Goal: Task Accomplishment & Management: Complete application form

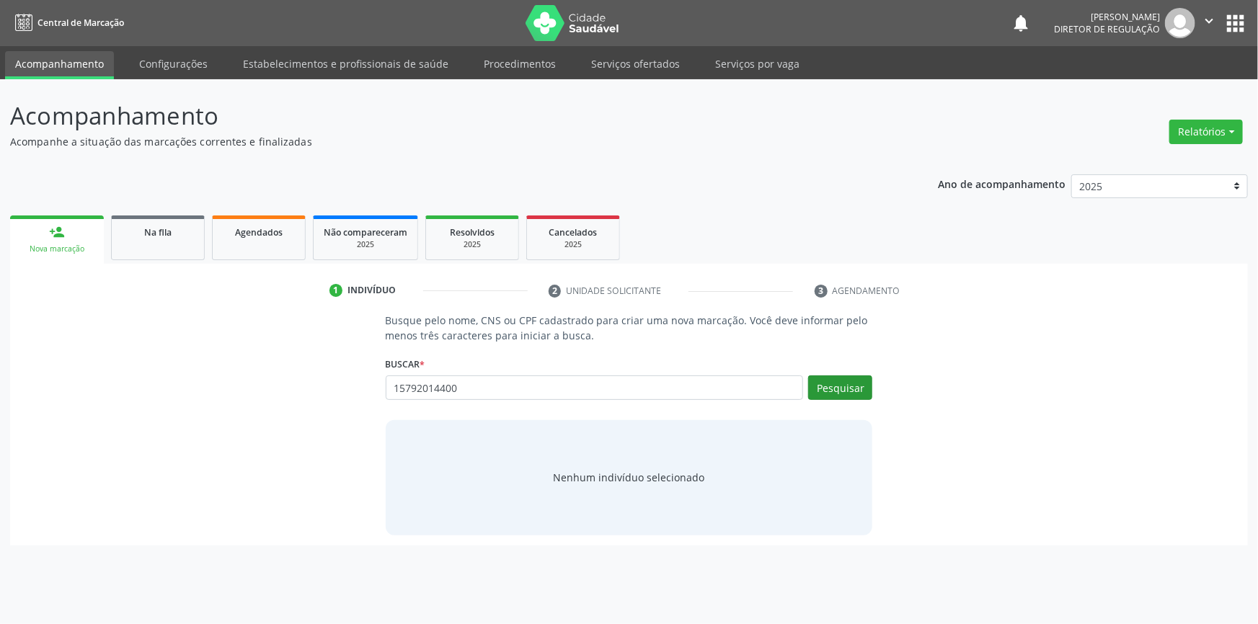
type input "15792014400"
click at [865, 388] on button "Pesquisar" at bounding box center [840, 388] width 64 height 25
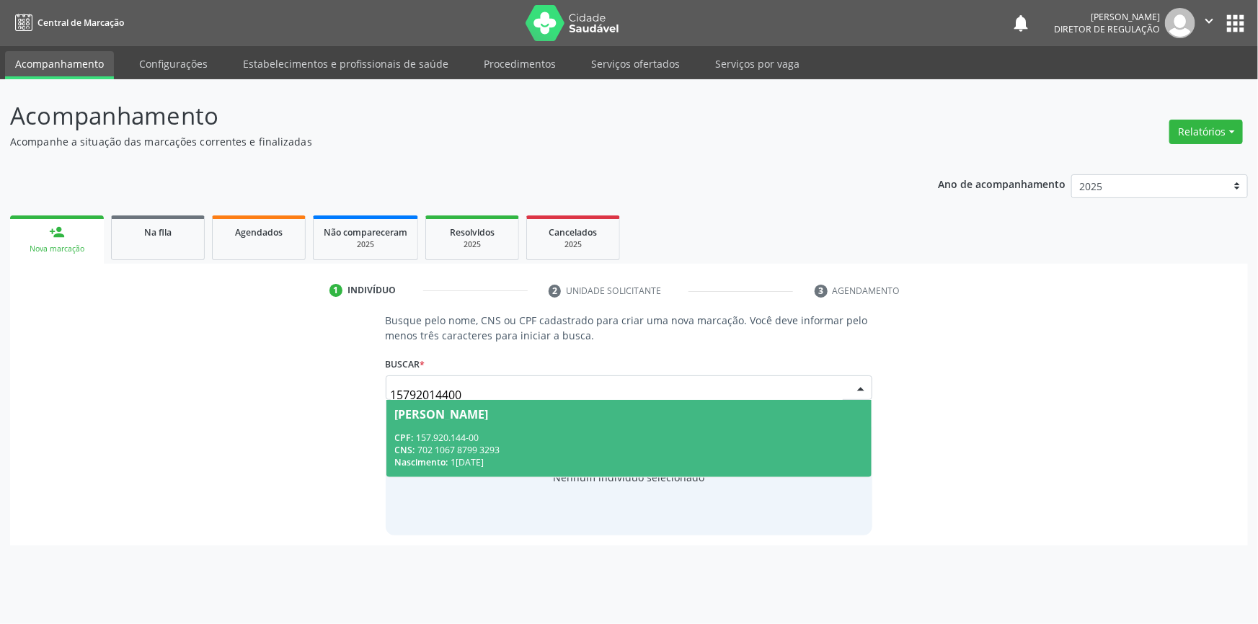
click at [731, 445] on div "CNS: 702 1067 8799 3293" at bounding box center [629, 450] width 469 height 12
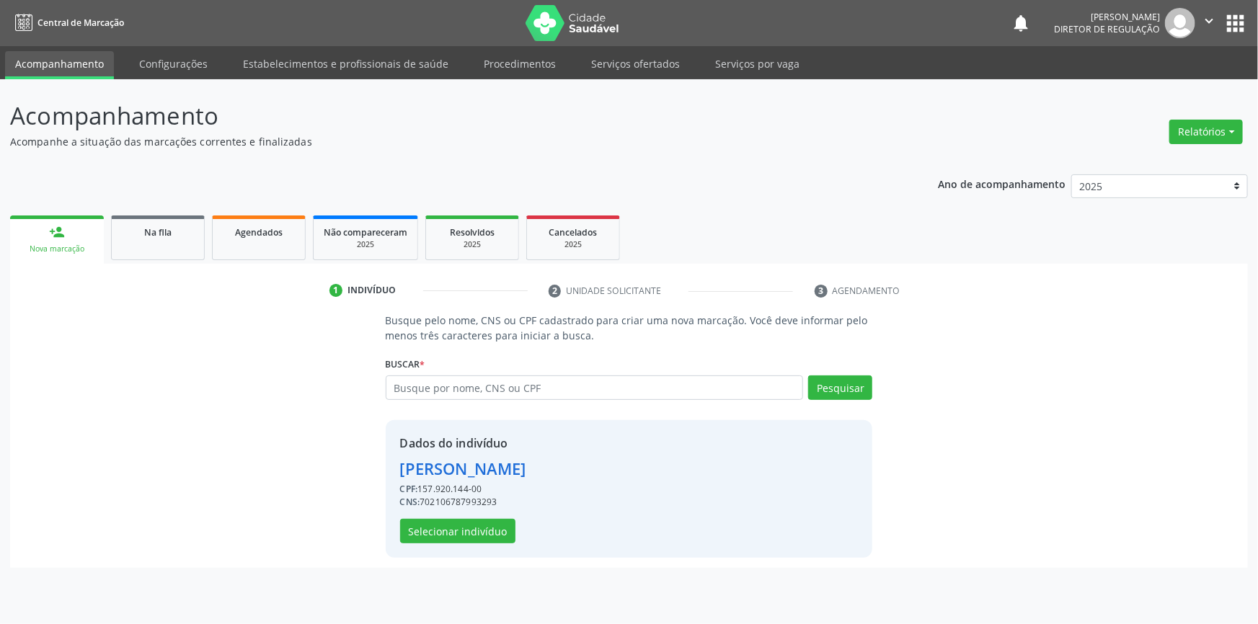
click at [434, 545] on div "Dados do indivíduo Murilo da Silva Carvalho CPF: 157.920.144-00 CNS: 7021067879…" at bounding box center [629, 489] width 487 height 138
click at [436, 539] on button "Selecionar indivíduo" at bounding box center [457, 531] width 115 height 25
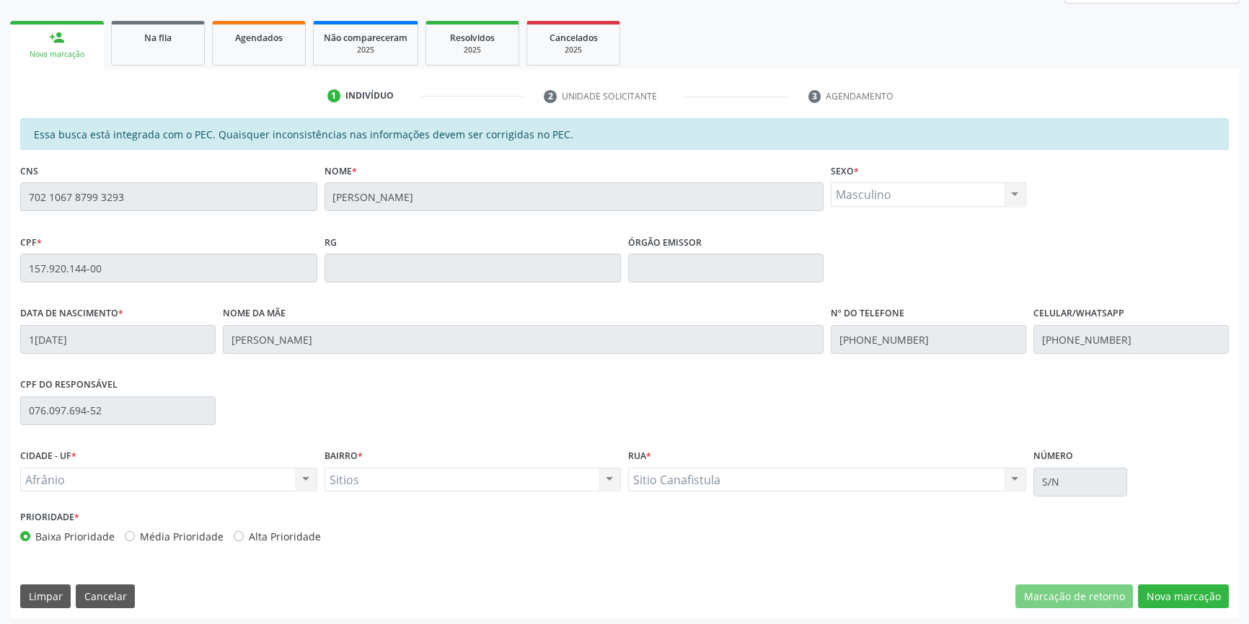
scroll to position [198, 0]
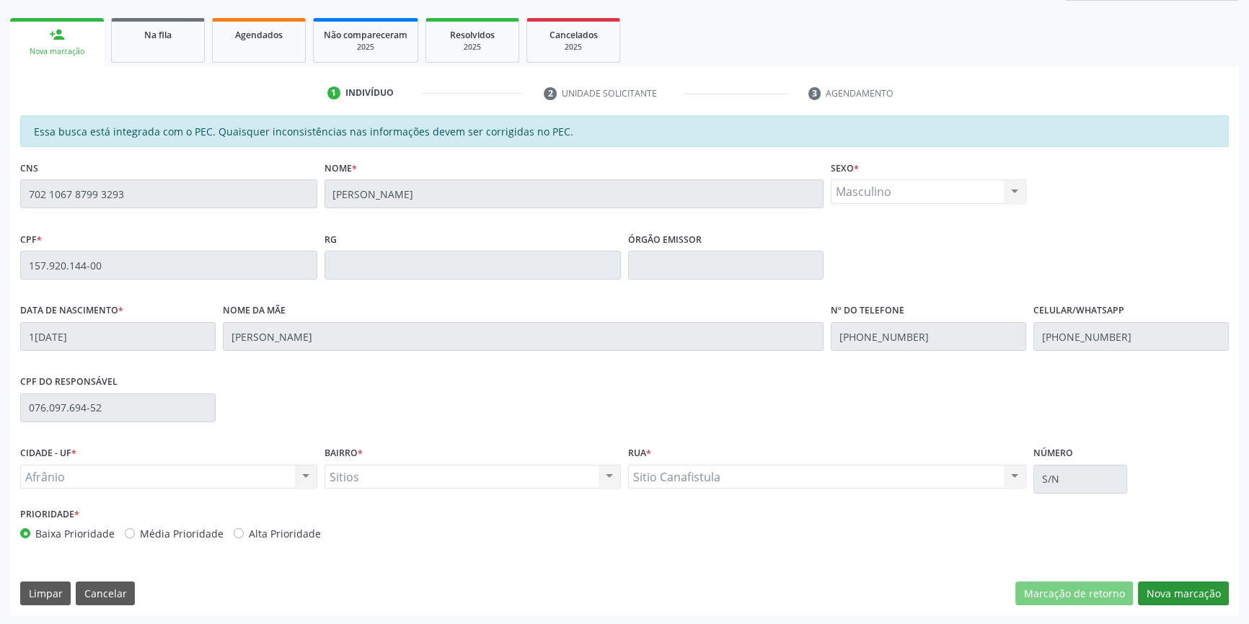
drag, startPoint x: 1133, startPoint y: 573, endPoint x: 1161, endPoint y: 588, distance: 31.9
click at [1137, 575] on div "Essa busca está integrada com o PEC. Quaisquer inconsistências nas informações …" at bounding box center [624, 365] width 1228 height 500
click at [1161, 588] on button "Nova marcação" at bounding box center [1183, 594] width 91 height 25
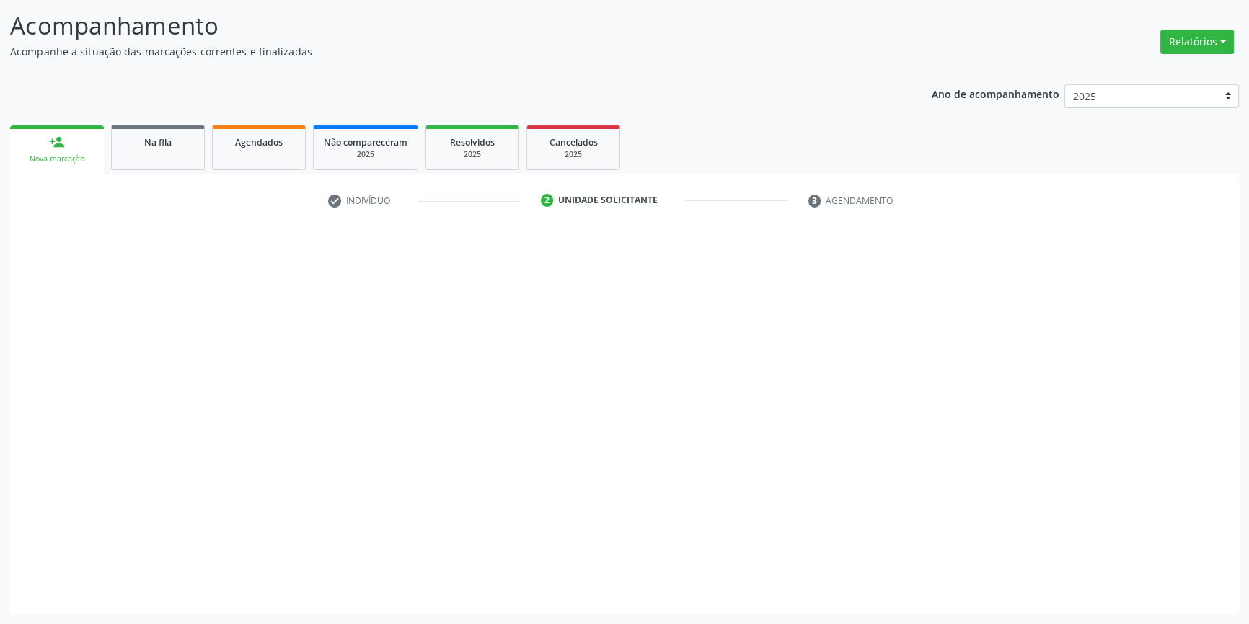
scroll to position [89, 0]
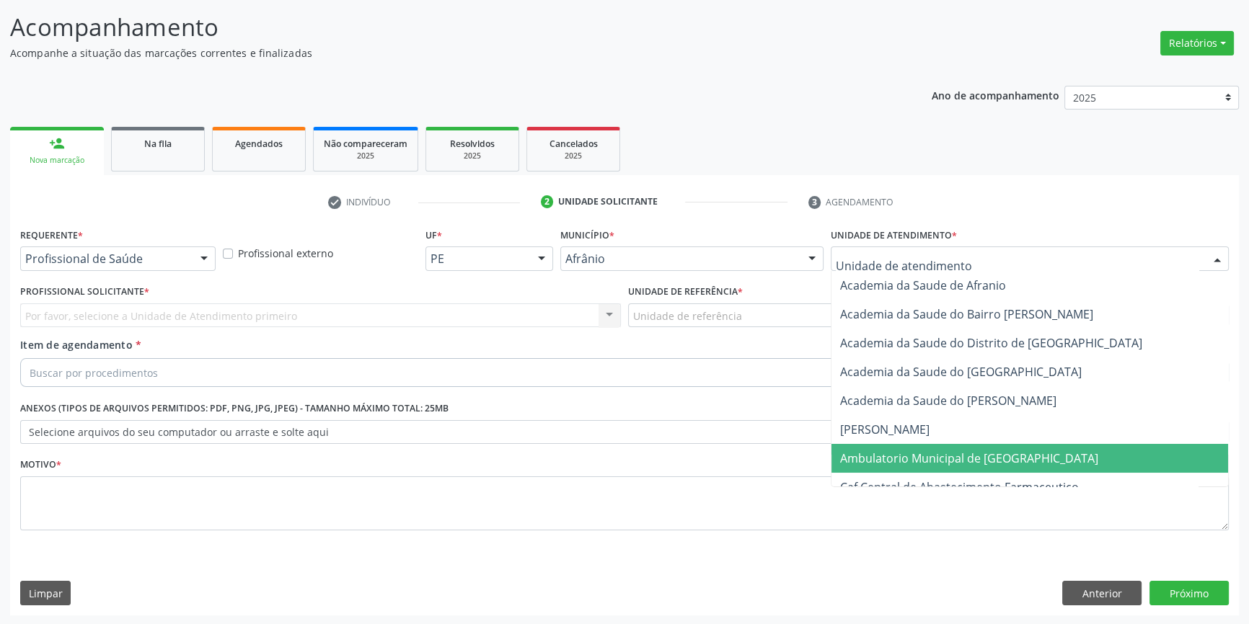
click at [936, 464] on span "Ambulatorio Municipal de Saude" at bounding box center [969, 459] width 258 height 16
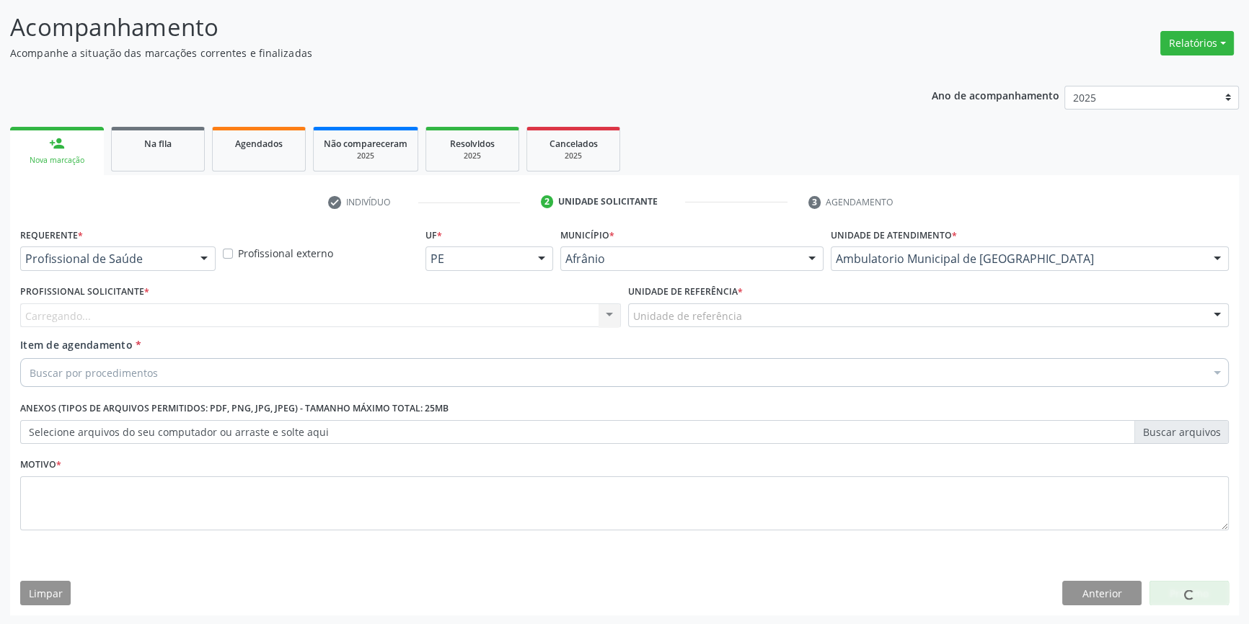
click at [739, 312] on div "Unidade de referência" at bounding box center [928, 315] width 600 height 25
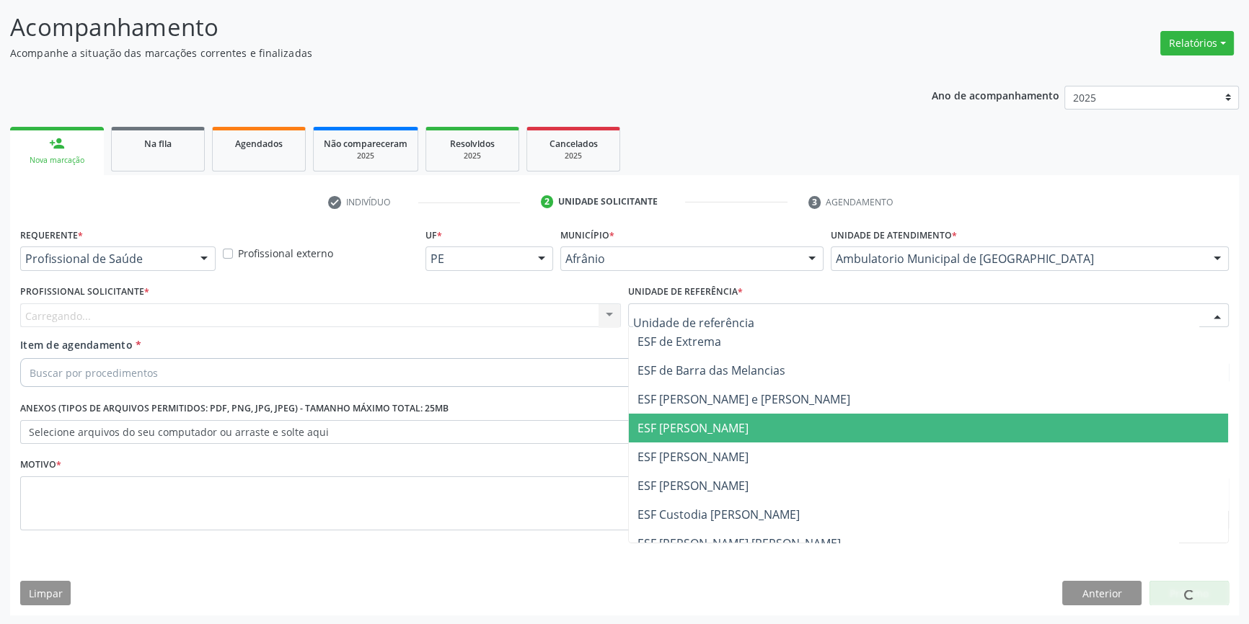
click at [702, 433] on span "ESF Maria da Silva Pereira" at bounding box center [692, 428] width 111 height 16
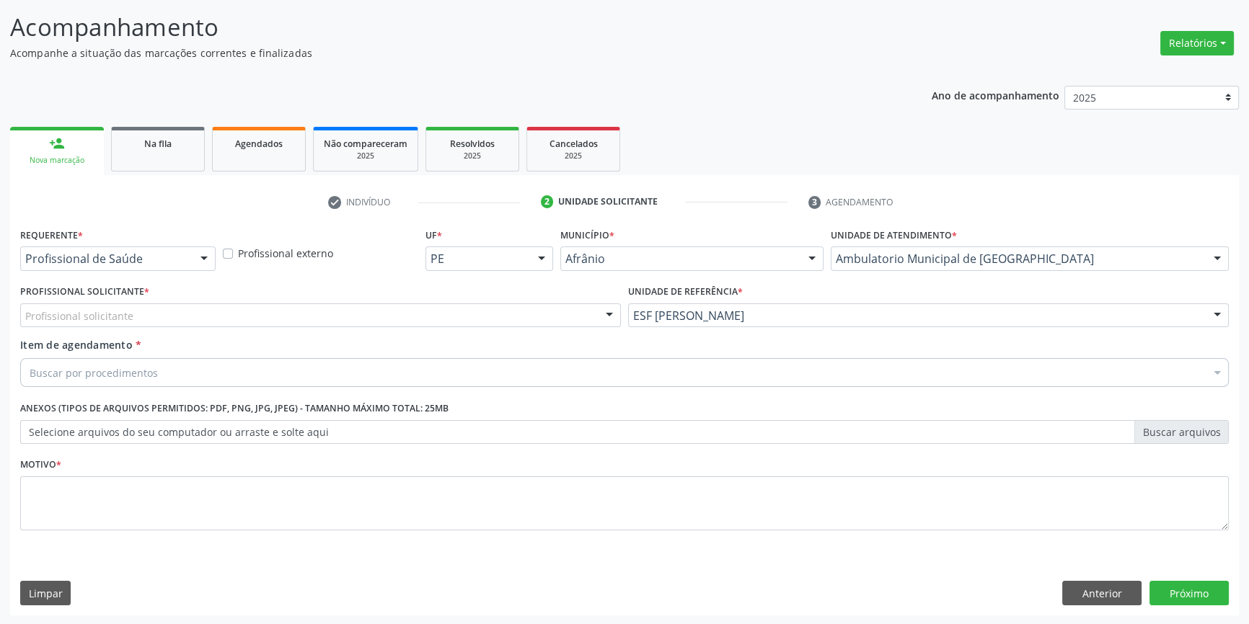
click at [541, 316] on div "Profissional solicitante" at bounding box center [320, 315] width 600 height 25
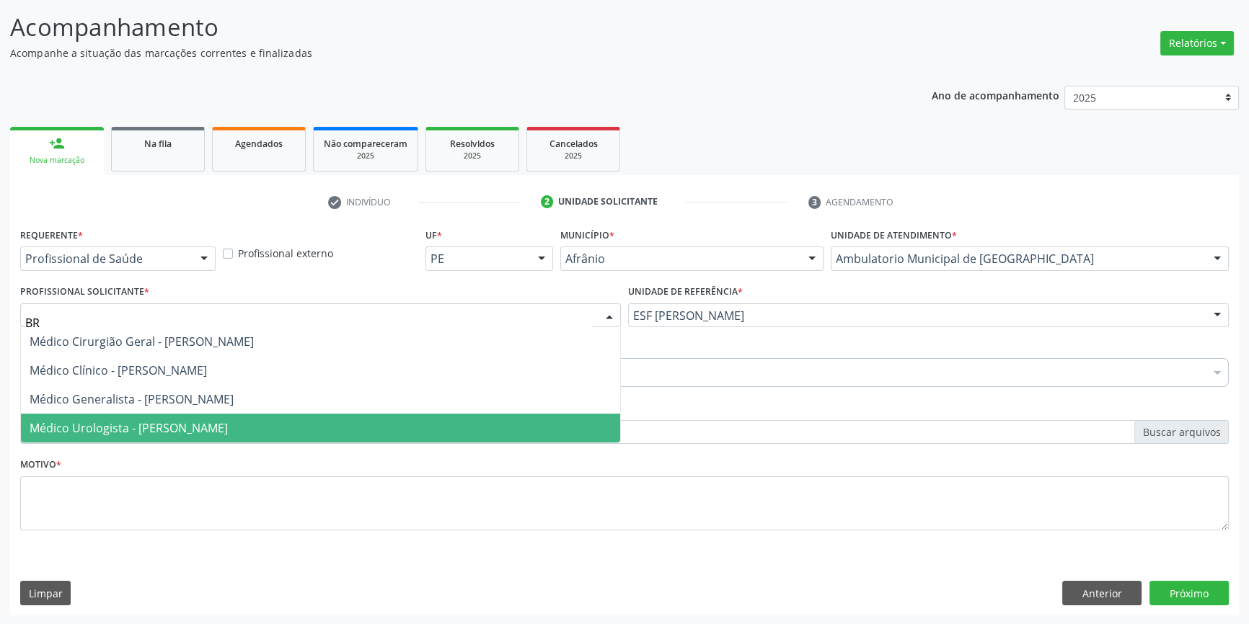
type input "BRU"
click at [179, 417] on span "Médico Urologista - Bruno Saraiva Bezerra Medrado" at bounding box center [320, 428] width 599 height 29
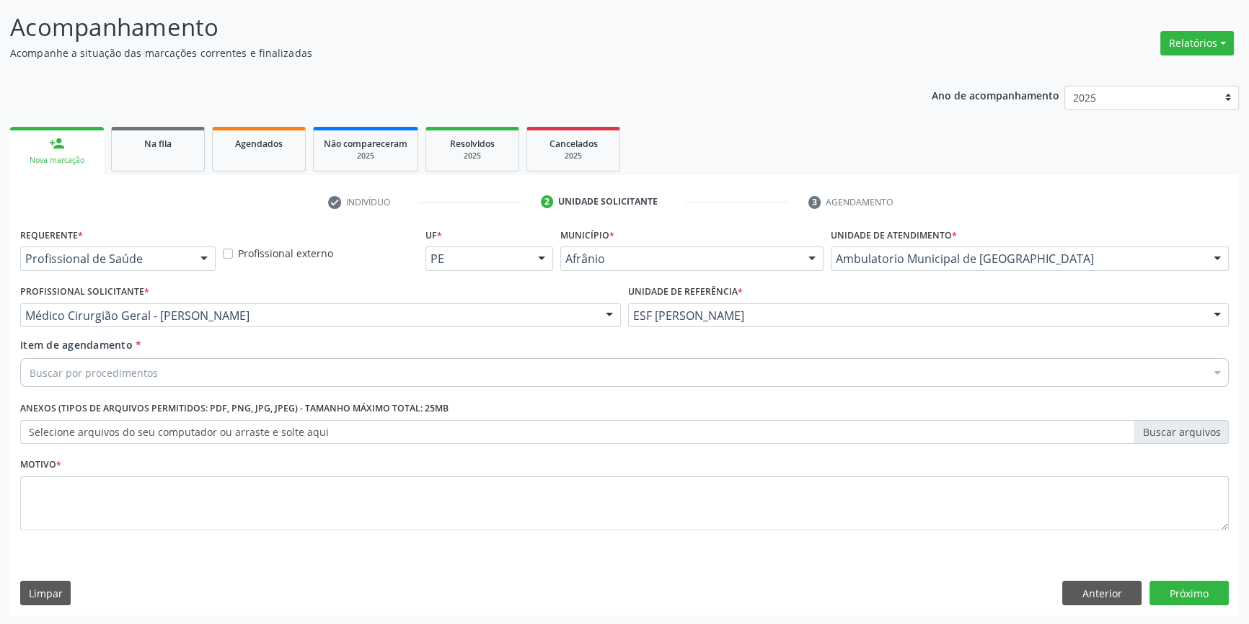
click at [179, 365] on div "Buscar por procedimentos" at bounding box center [624, 372] width 1208 height 29
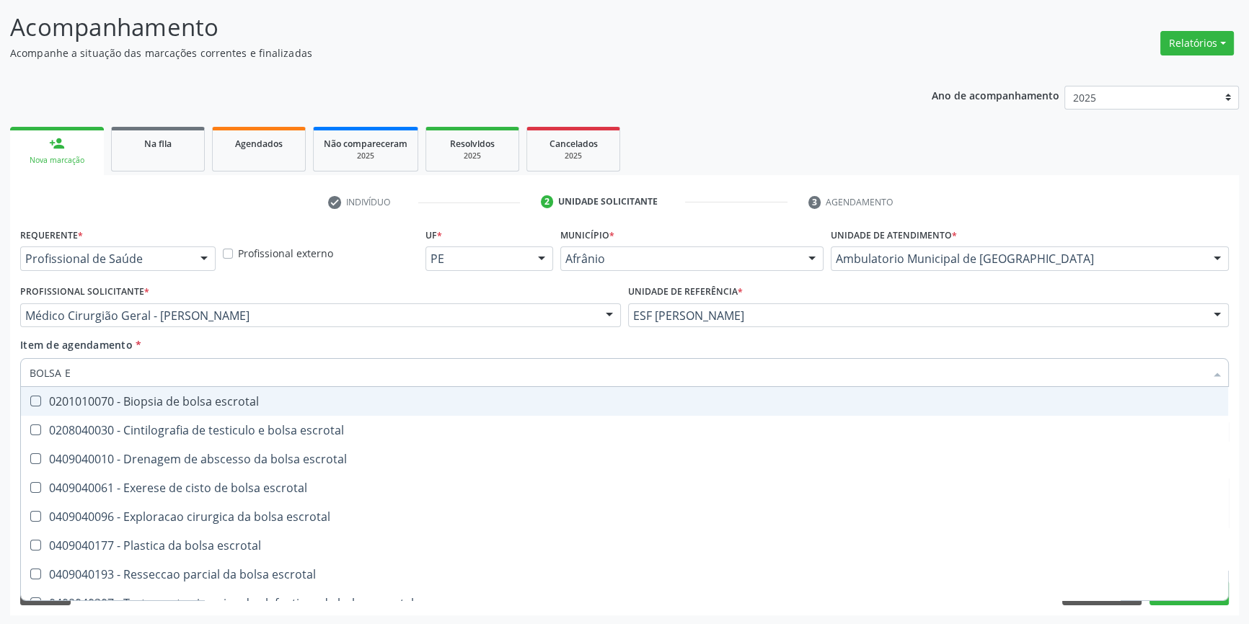
type input "BOLSA ES"
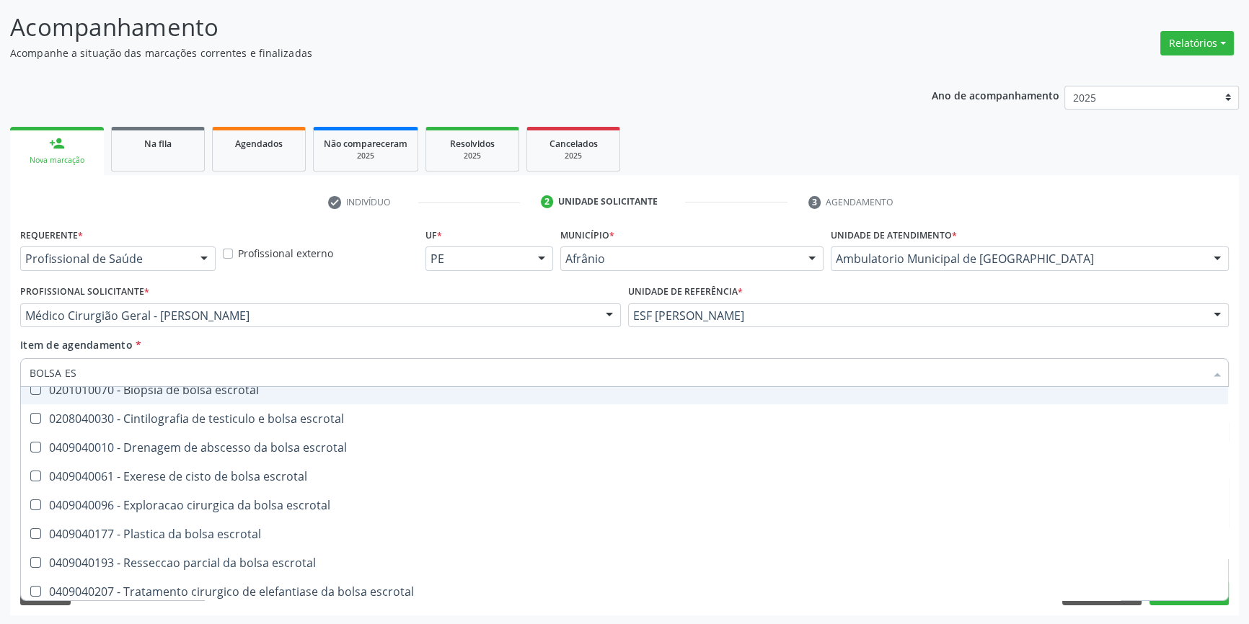
scroll to position [45, 0]
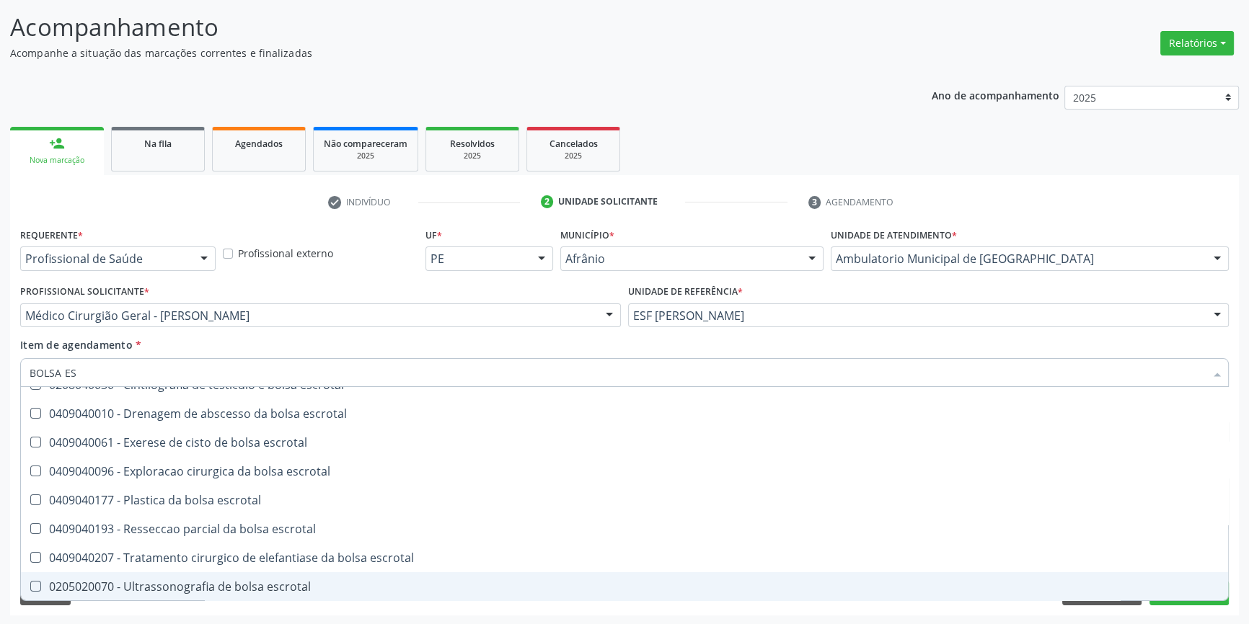
click at [262, 595] on span "0205020070 - Ultrassonografia de bolsa escrotal" at bounding box center [624, 586] width 1207 height 29
checkbox escrotal "true"
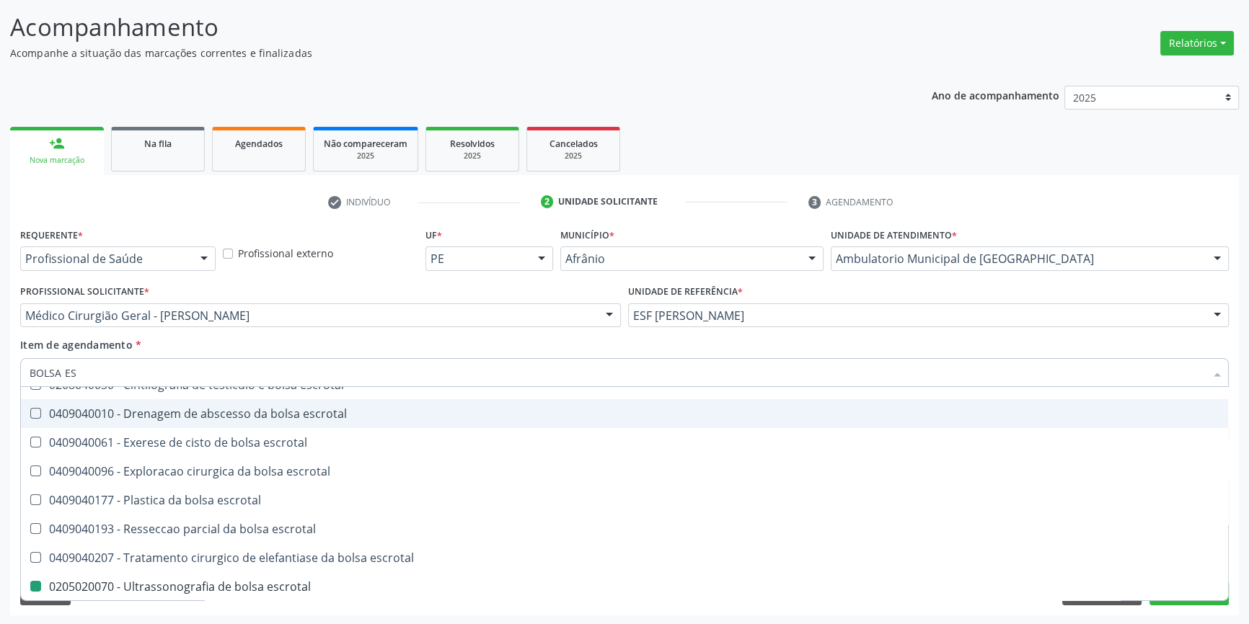
click at [333, 345] on div "Item de agendamento * BOLSA ES Desfazer seleção 0201010070 - Biopsia de bolsa e…" at bounding box center [624, 359] width 1208 height 45
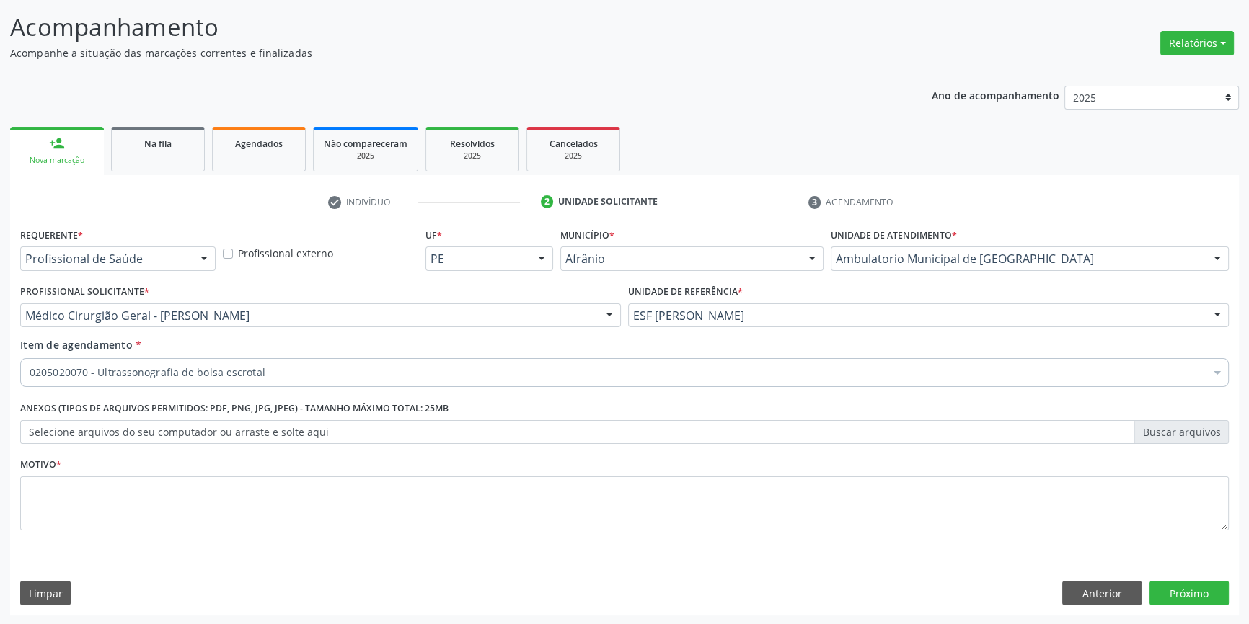
scroll to position [0, 0]
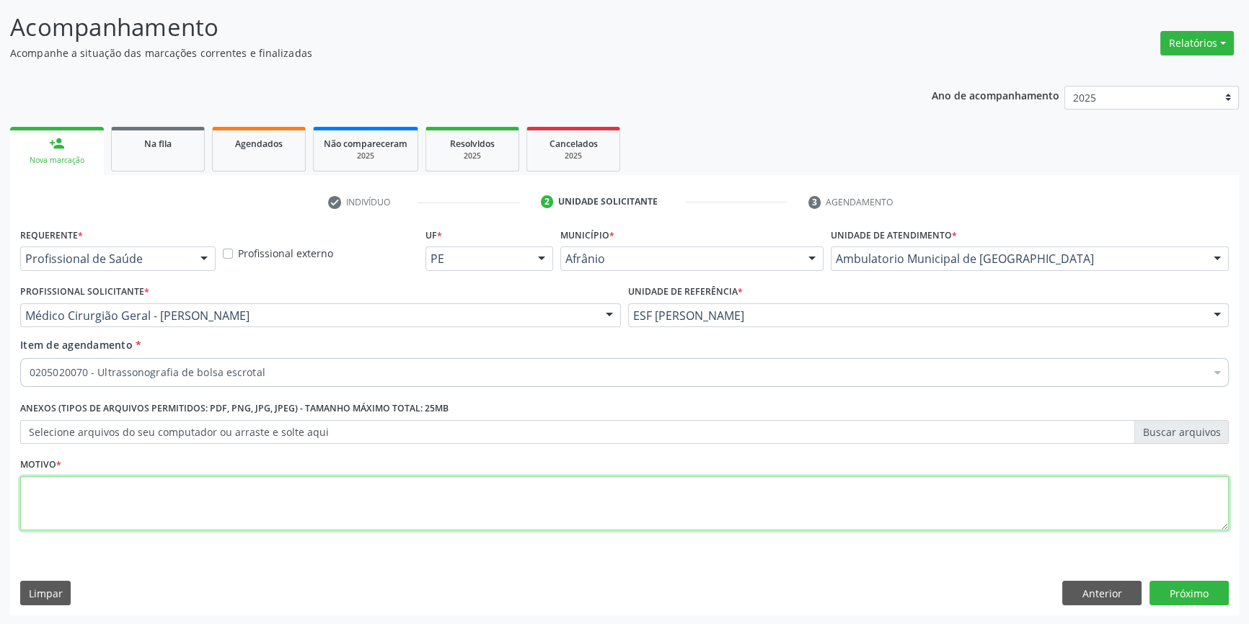
click at [236, 493] on textarea at bounding box center [624, 503] width 1208 height 55
type textarea "'"
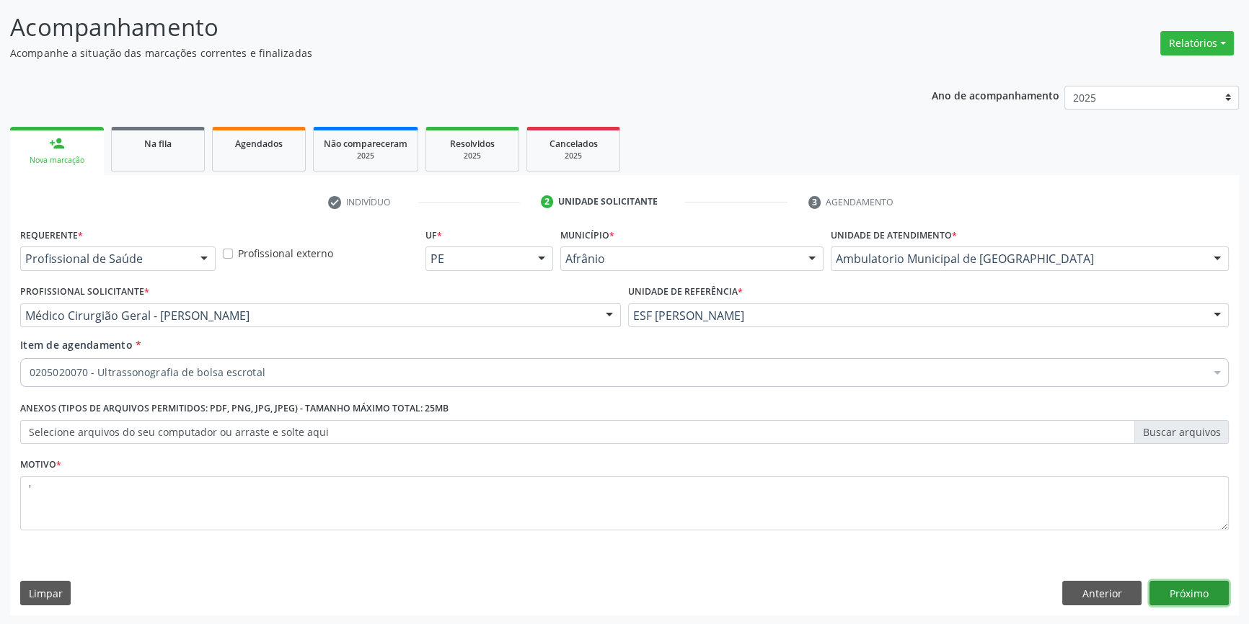
click at [1163, 583] on button "Próximo" at bounding box center [1188, 593] width 79 height 25
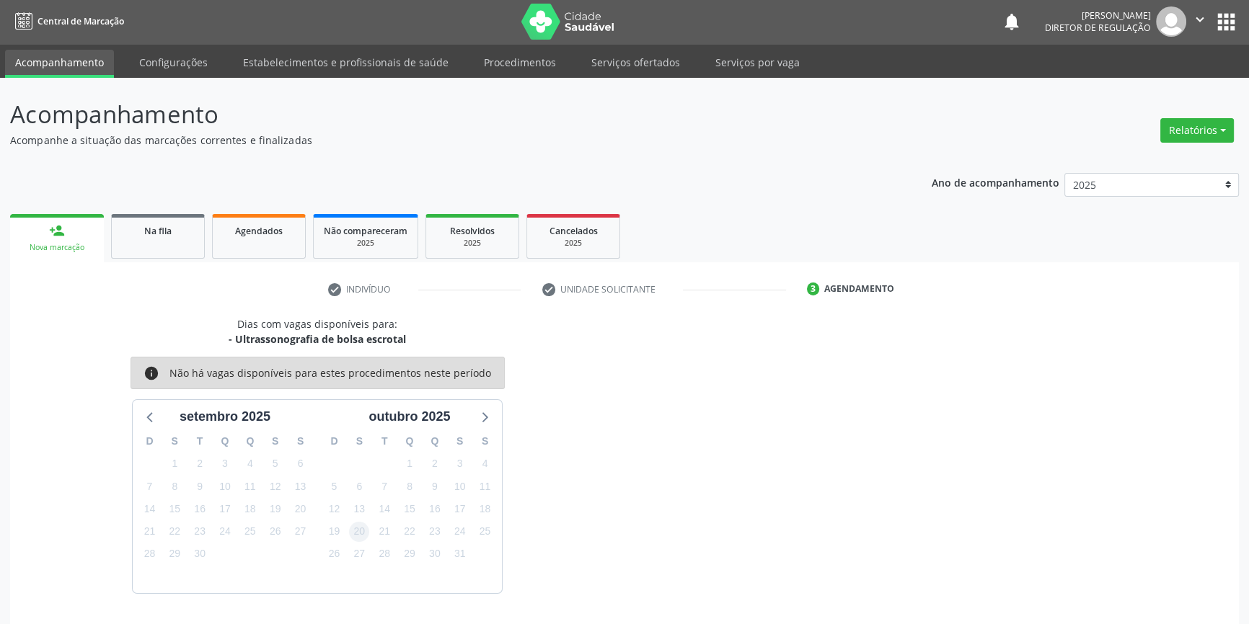
scroll to position [44, 0]
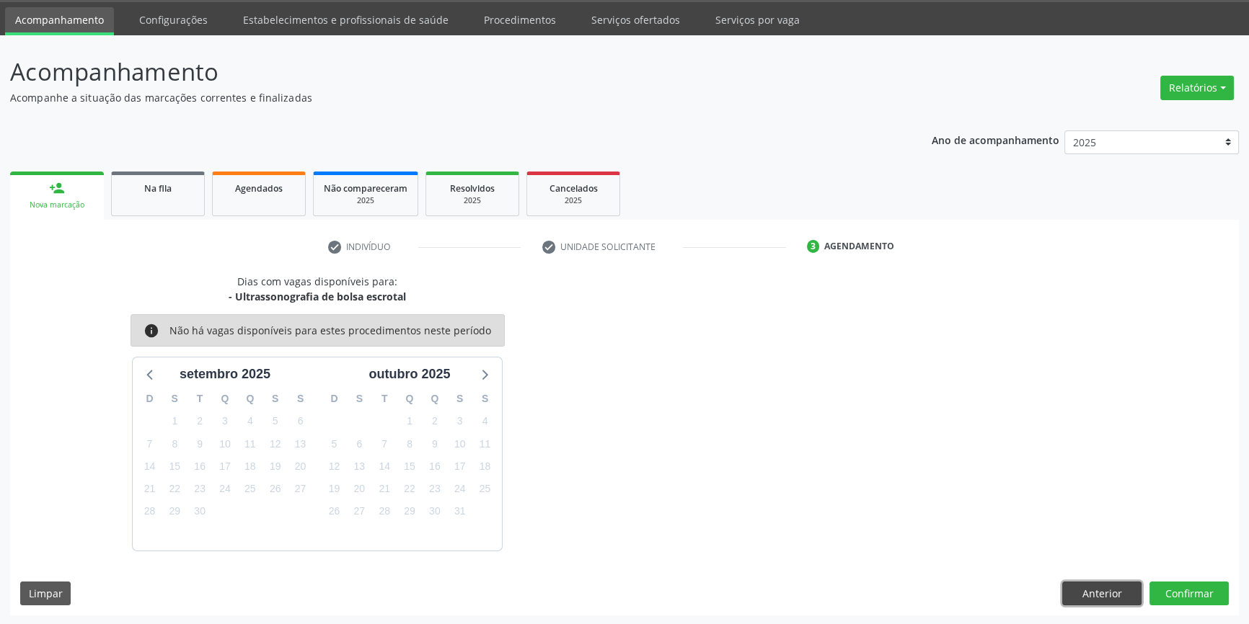
click at [1117, 588] on button "Anterior" at bounding box center [1101, 594] width 79 height 25
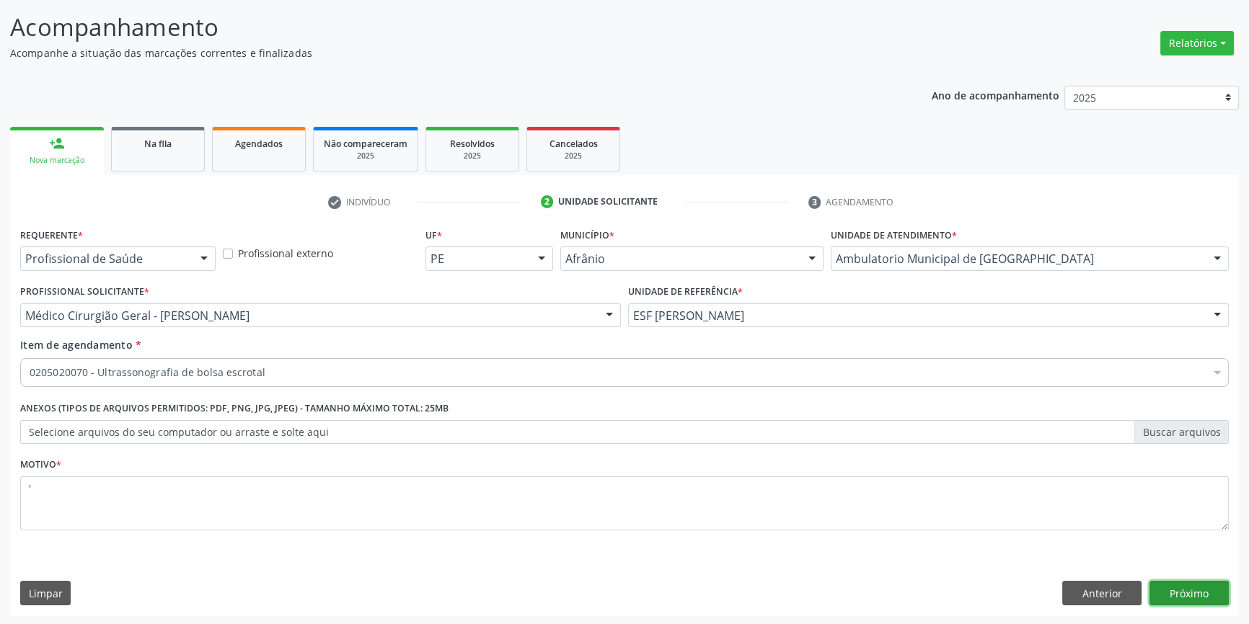
click at [1184, 590] on button "Próximo" at bounding box center [1188, 593] width 79 height 25
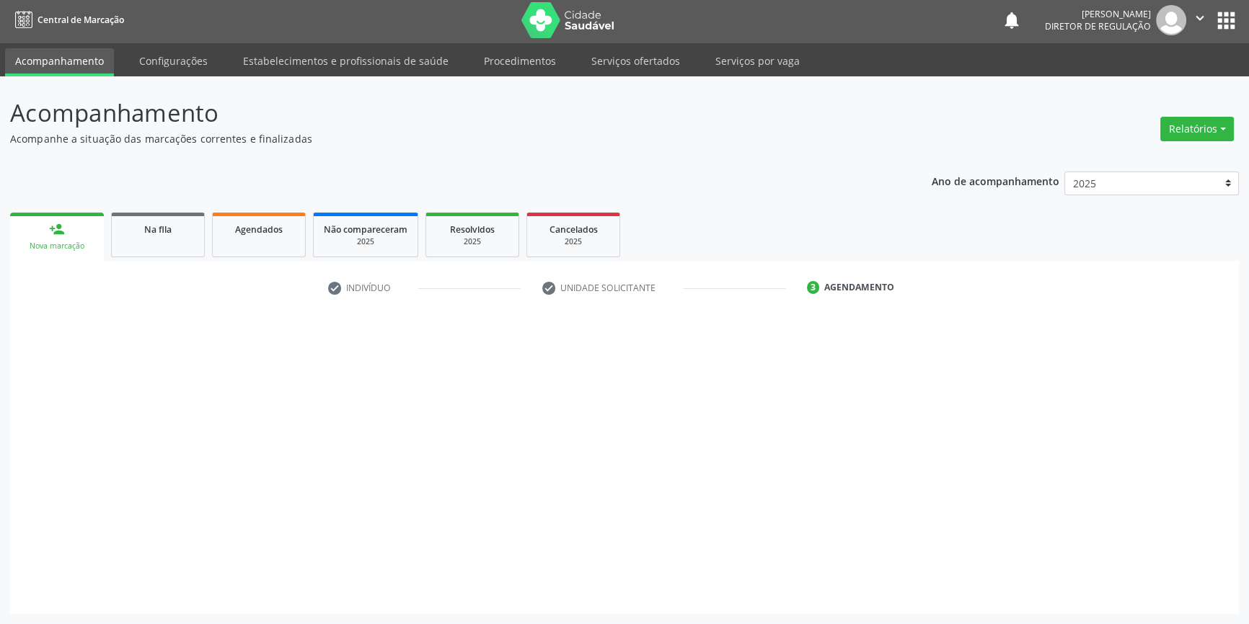
scroll to position [1, 0]
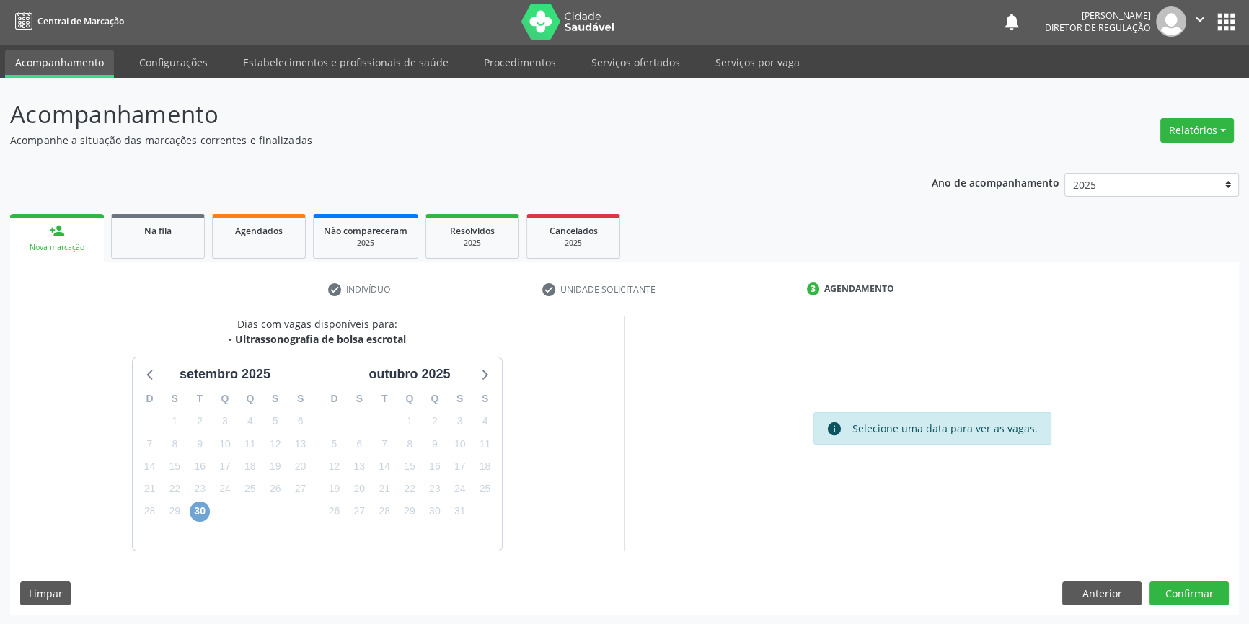
click at [205, 507] on span "30" at bounding box center [200, 512] width 20 height 20
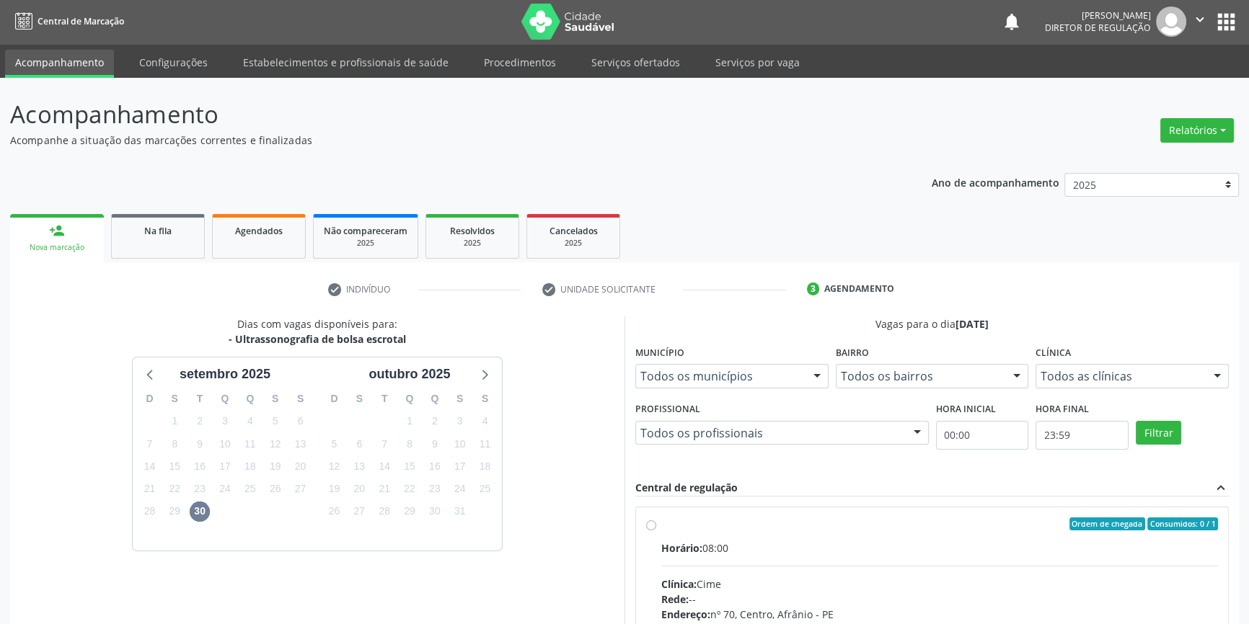
click at [661, 520] on div "Ordem de chegada Consumidos: 0 / 1" at bounding box center [939, 524] width 557 height 13
click at [656, 520] on input "Ordem de chegada Consumidos: 0 / 1 Horário: 08:00 Clínica: Cime Rede: -- Endere…" at bounding box center [651, 524] width 10 height 13
radio input "true"
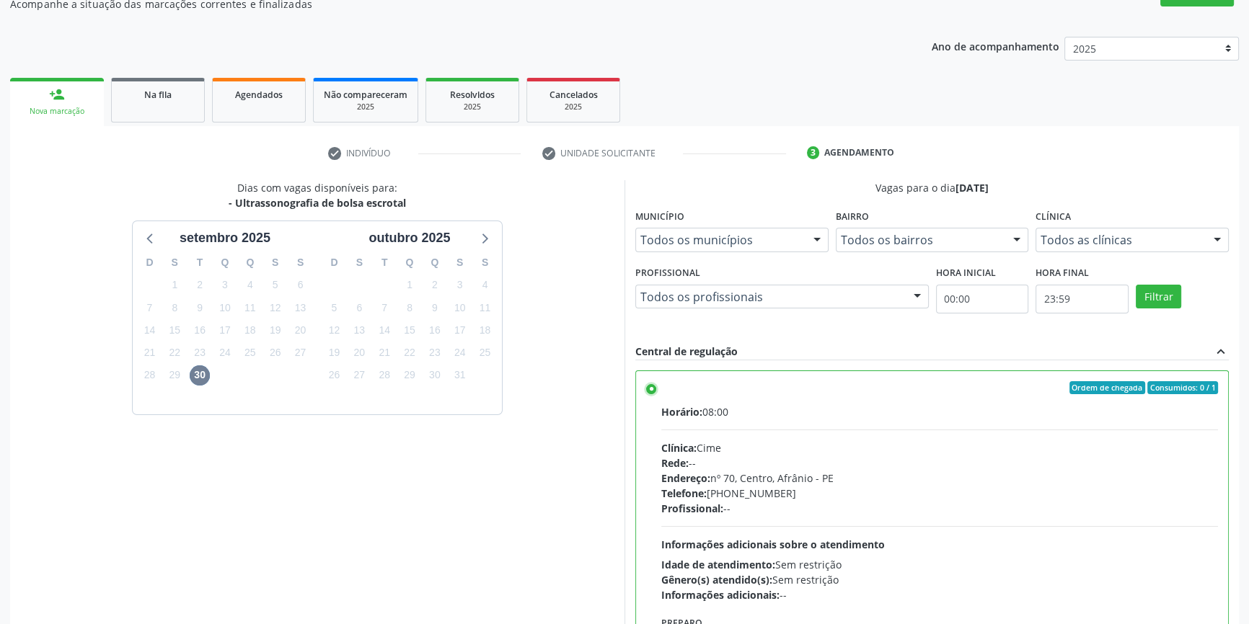
scroll to position [236, 0]
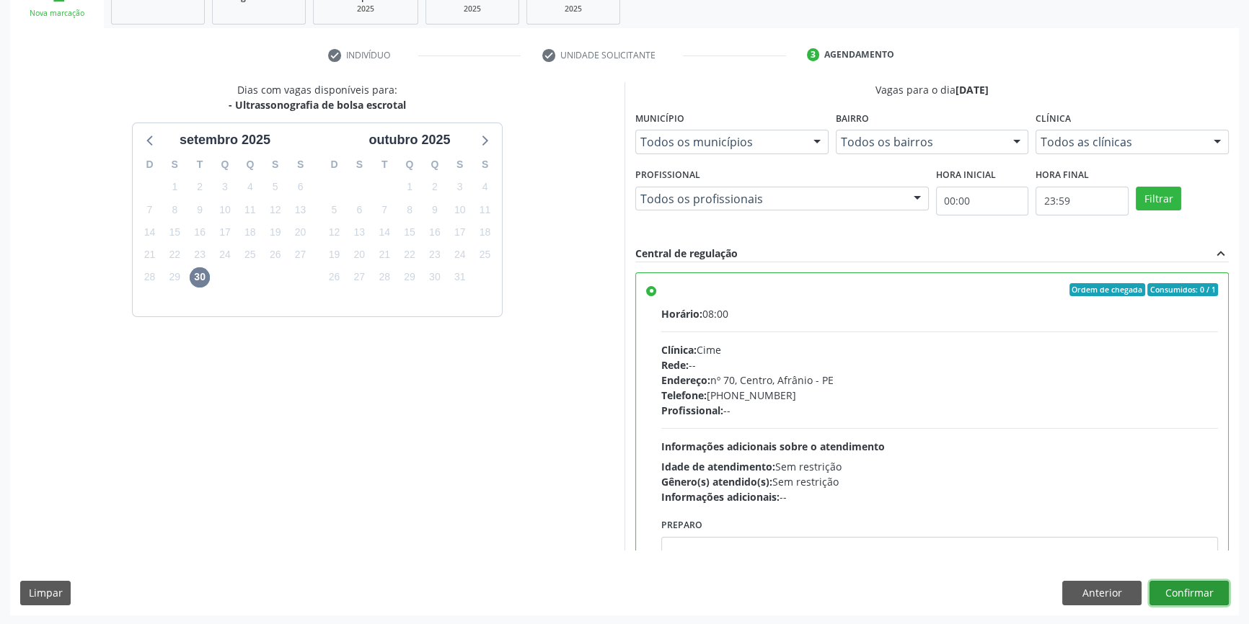
click at [1175, 588] on button "Confirmar" at bounding box center [1188, 593] width 79 height 25
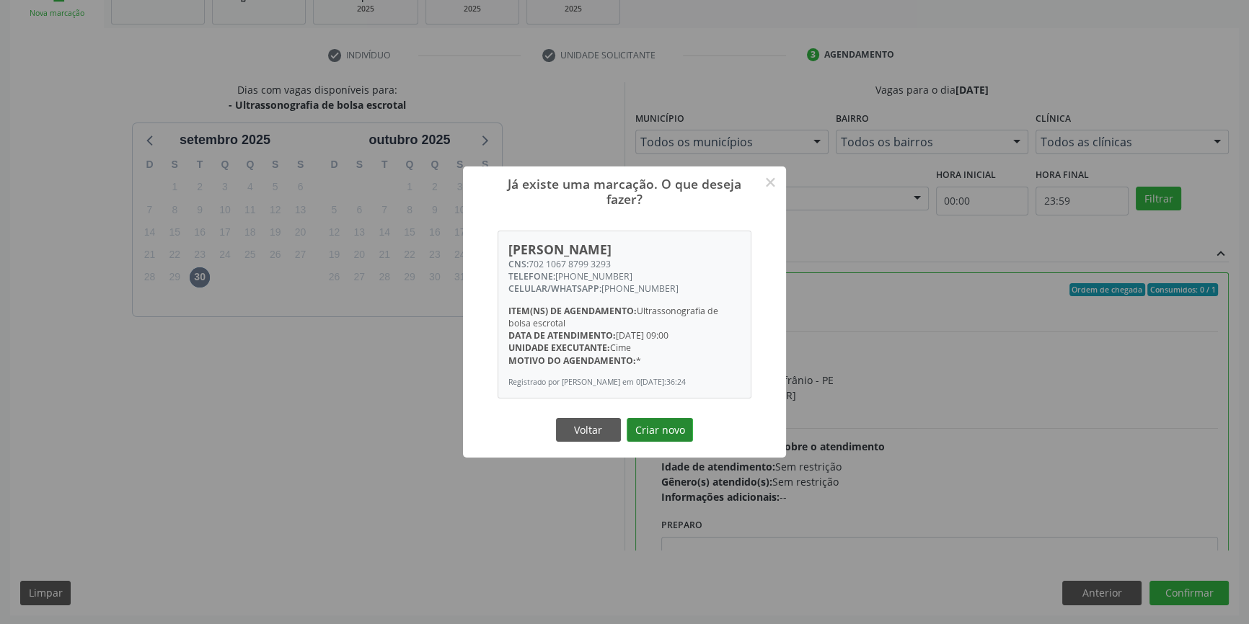
click at [658, 429] on button "Criar novo" at bounding box center [659, 430] width 66 height 25
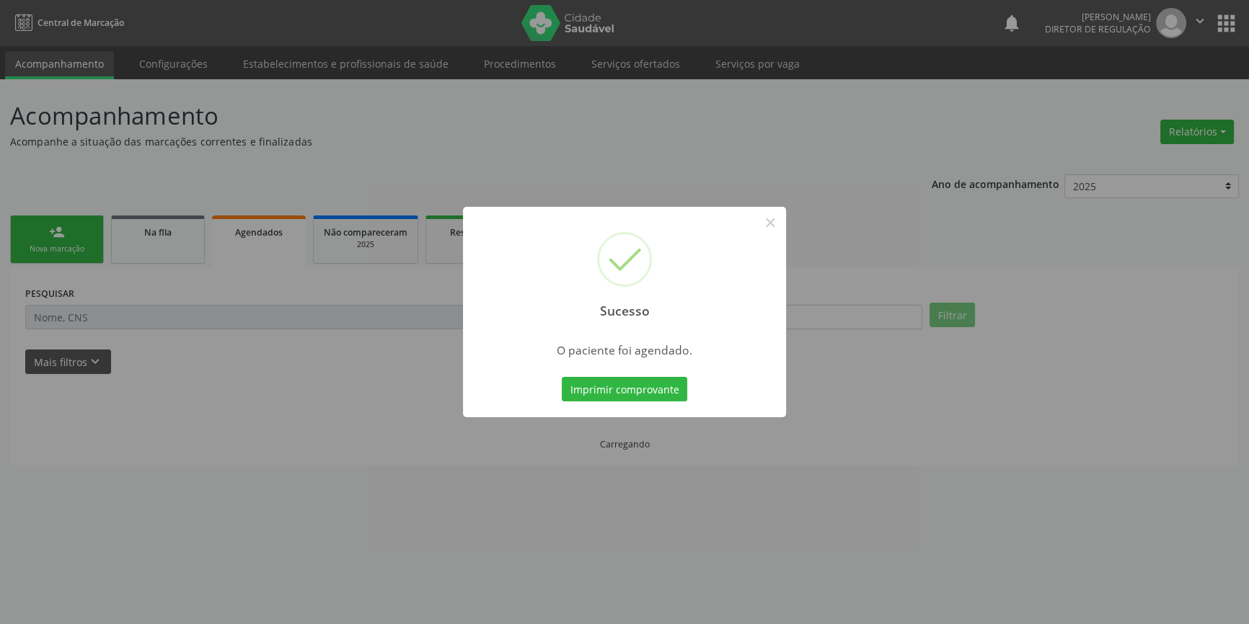
scroll to position [0, 0]
click at [660, 387] on button "Imprimir comprovante" at bounding box center [629, 389] width 125 height 25
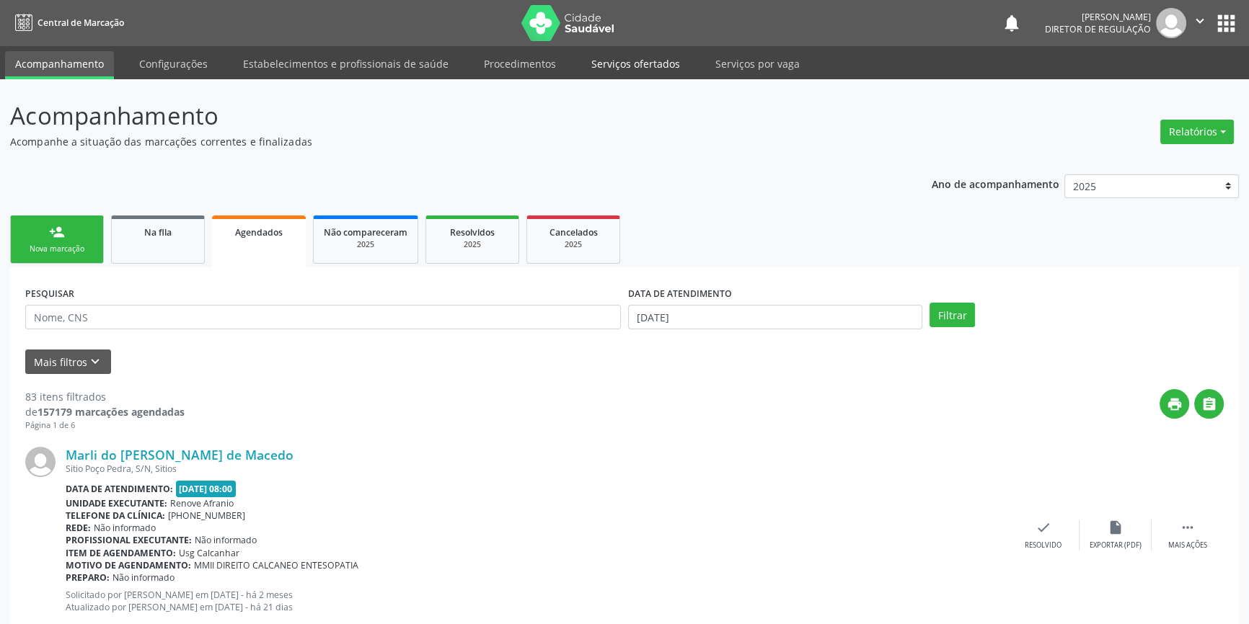
click at [657, 66] on link "Serviços ofertados" at bounding box center [635, 63] width 109 height 25
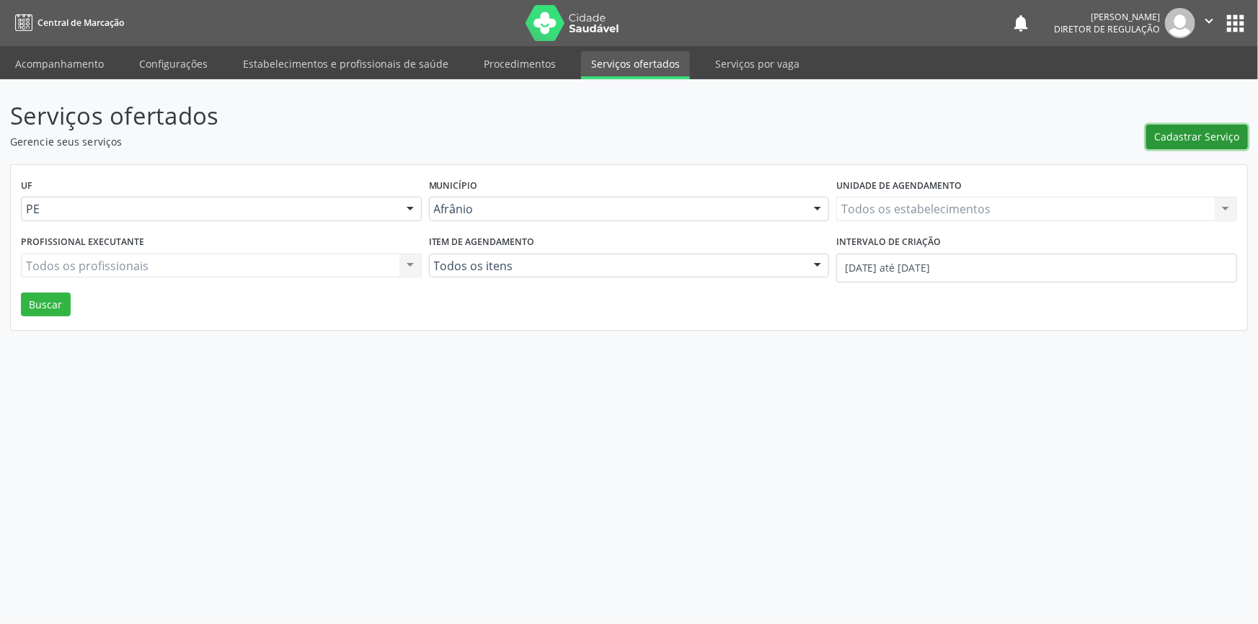
click at [1178, 138] on span "Cadastrar Serviço" at bounding box center [1197, 136] width 85 height 15
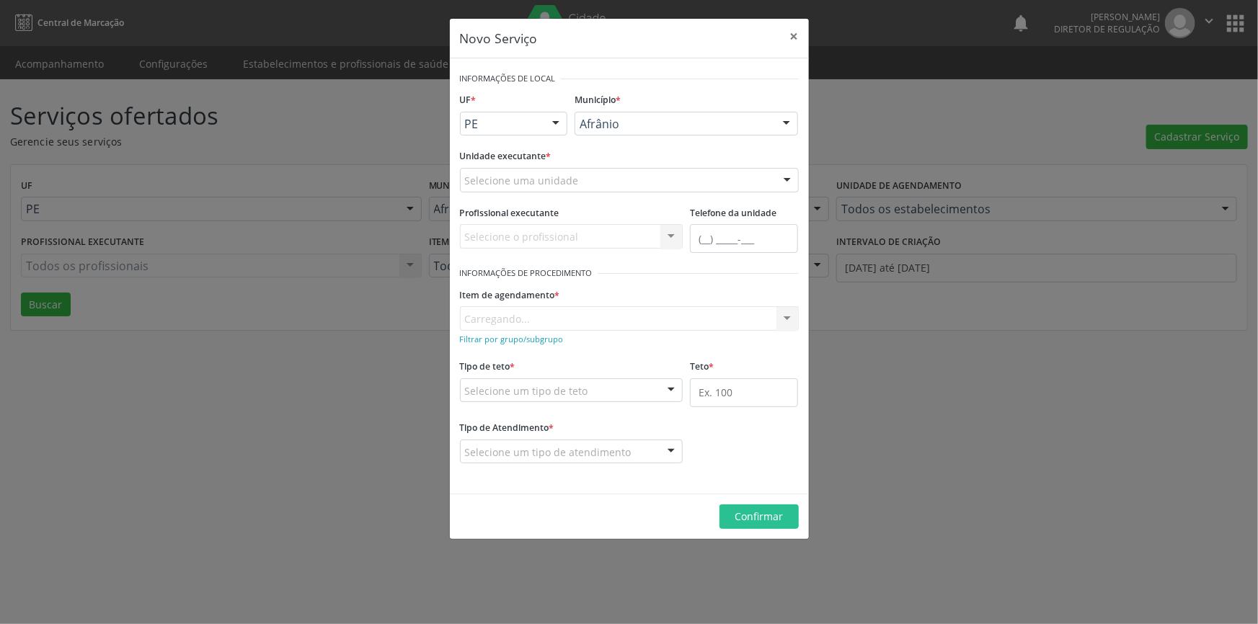
click at [691, 129] on div "Afrânio" at bounding box center [686, 124] width 223 height 25
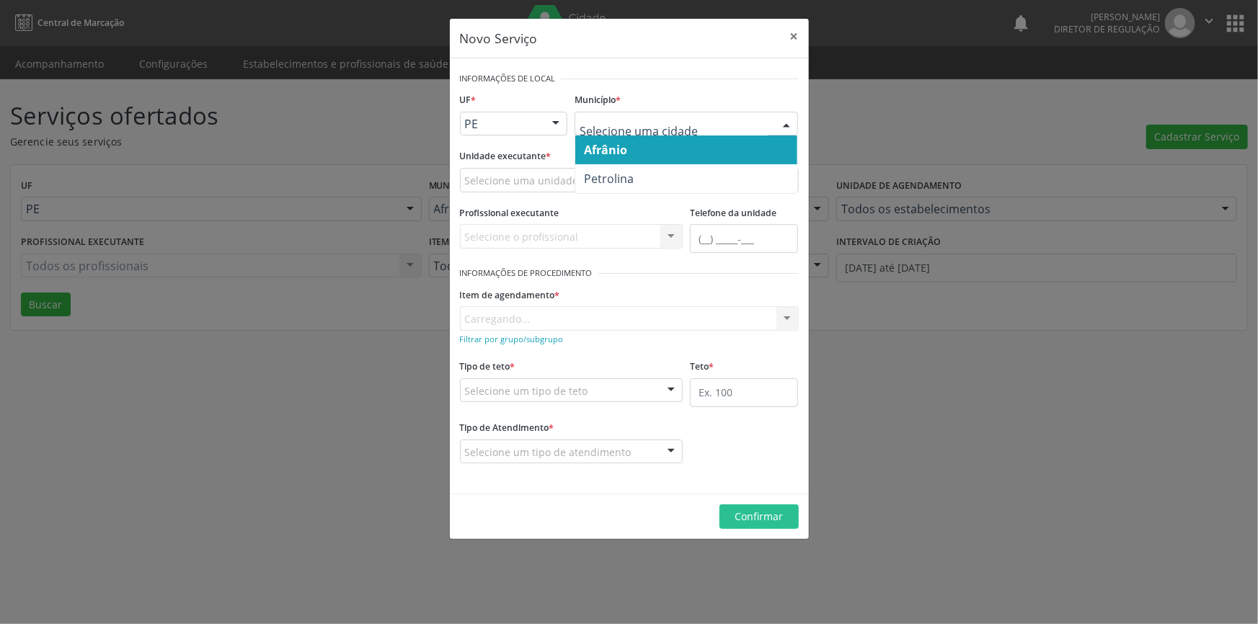
click at [673, 170] on span "Petrolina" at bounding box center [686, 178] width 222 height 29
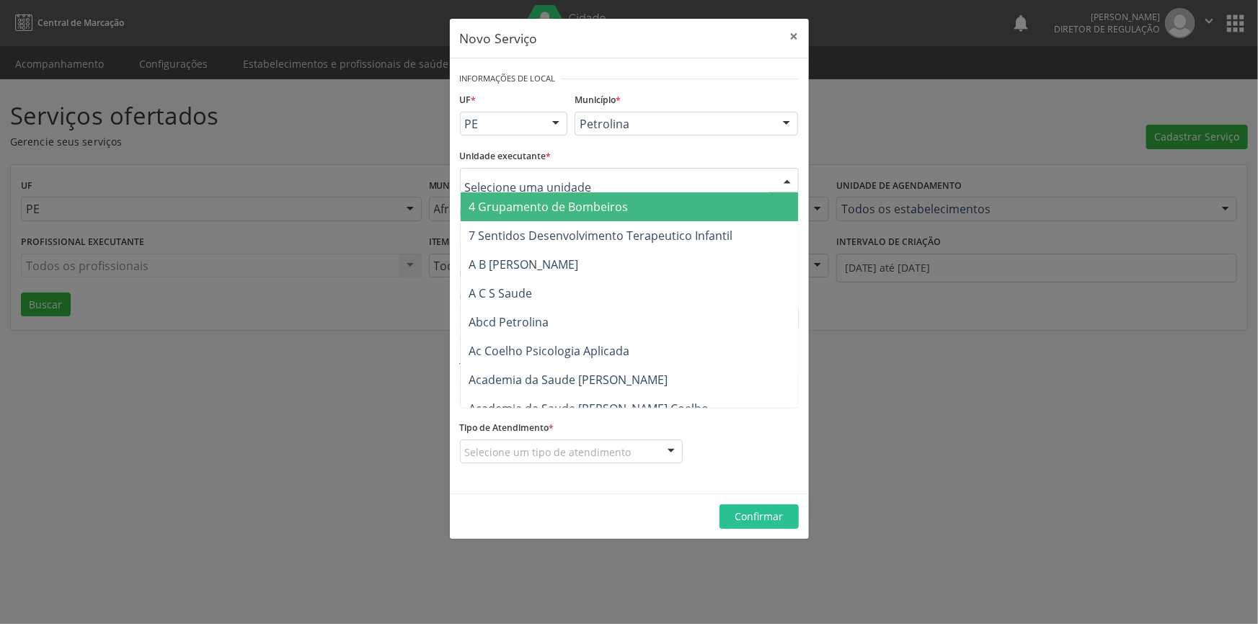
click at [679, 179] on div at bounding box center [629, 180] width 339 height 25
type input "clina"
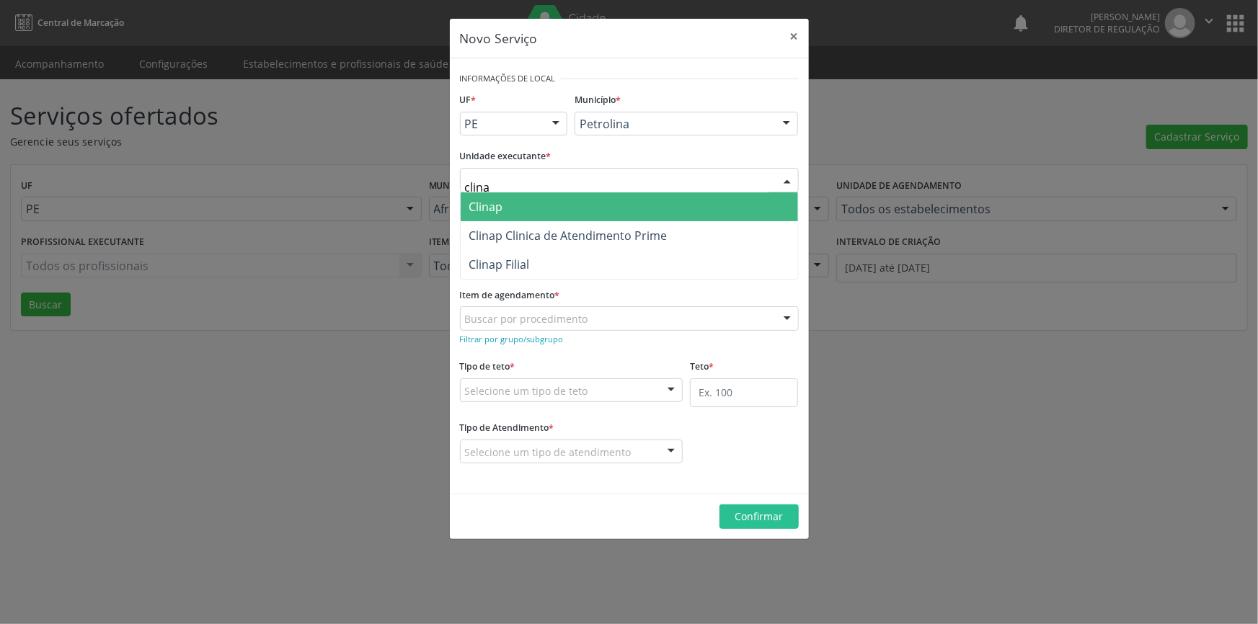
click at [634, 210] on span "Clinap" at bounding box center [629, 206] width 337 height 29
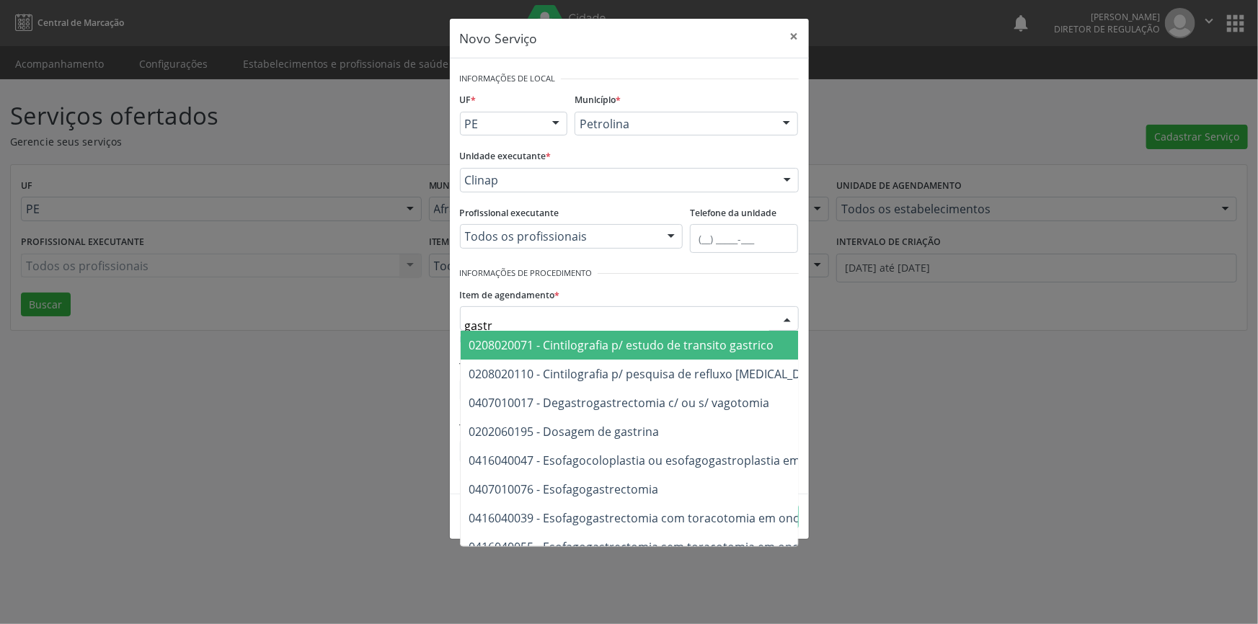
type input "gastro"
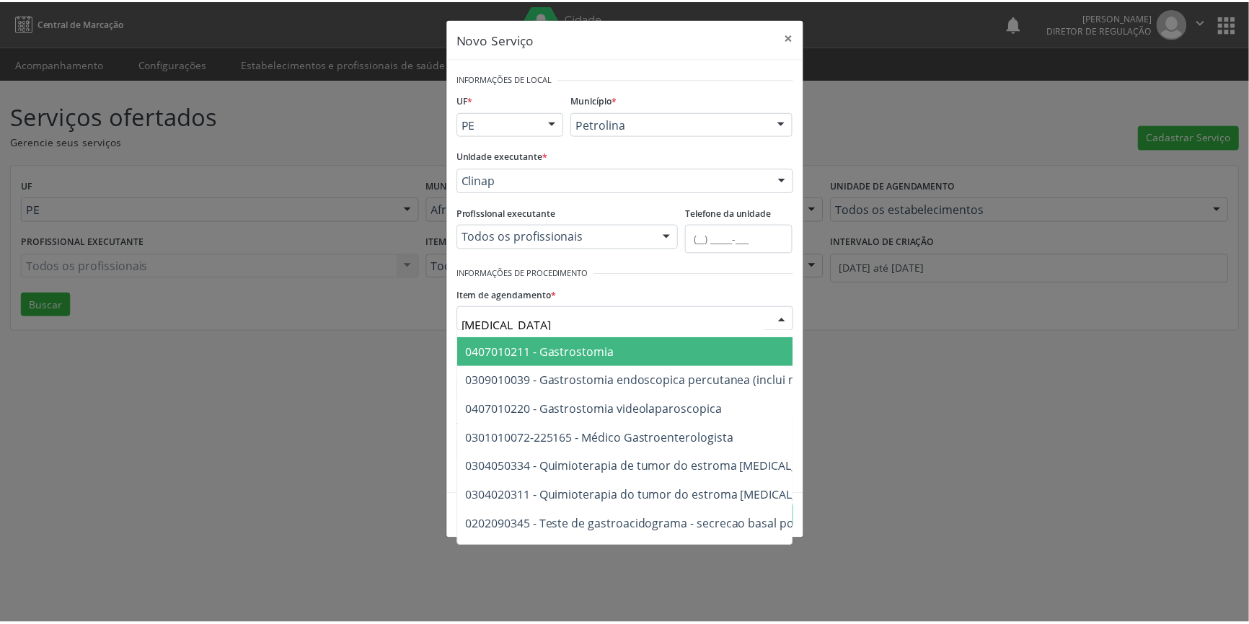
scroll to position [313, 0]
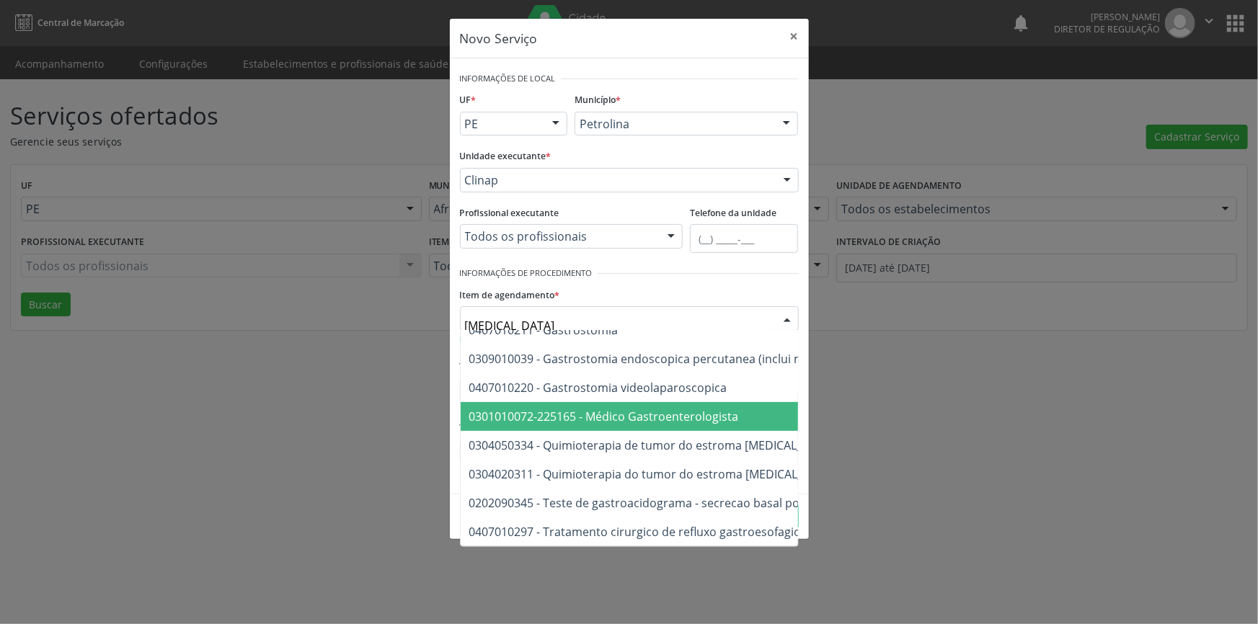
click at [645, 417] on span "0301010072-225165 - Médico Gastroenterologista" at bounding box center [716, 416] width 510 height 29
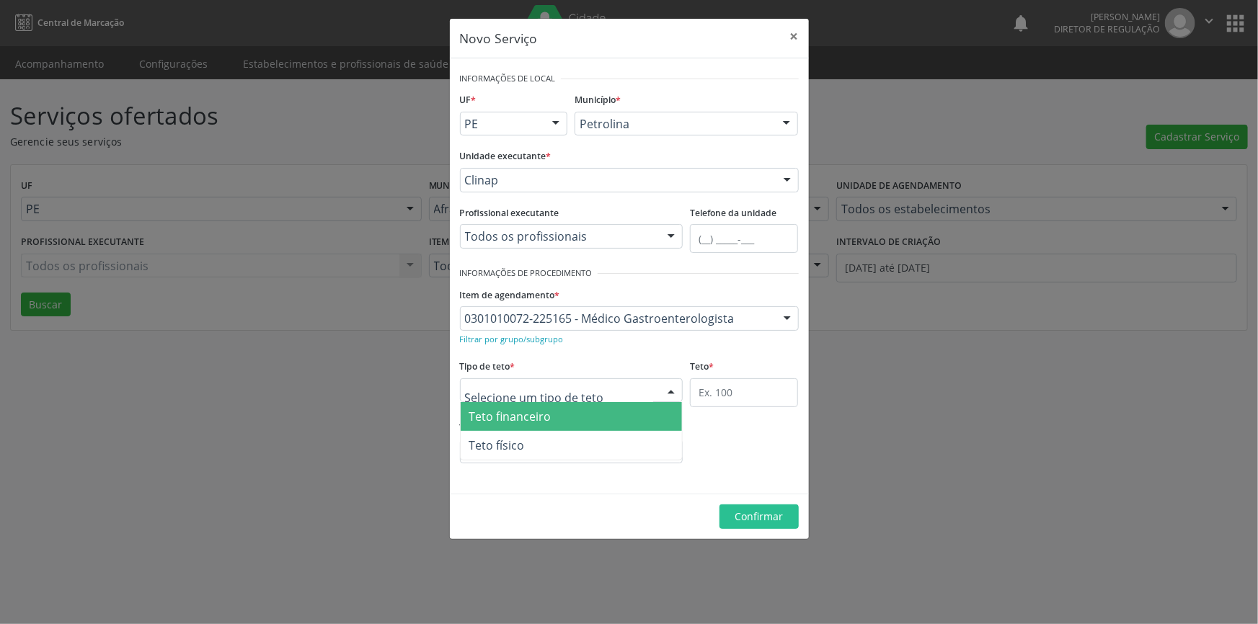
click at [627, 396] on div at bounding box center [571, 390] width 223 height 25
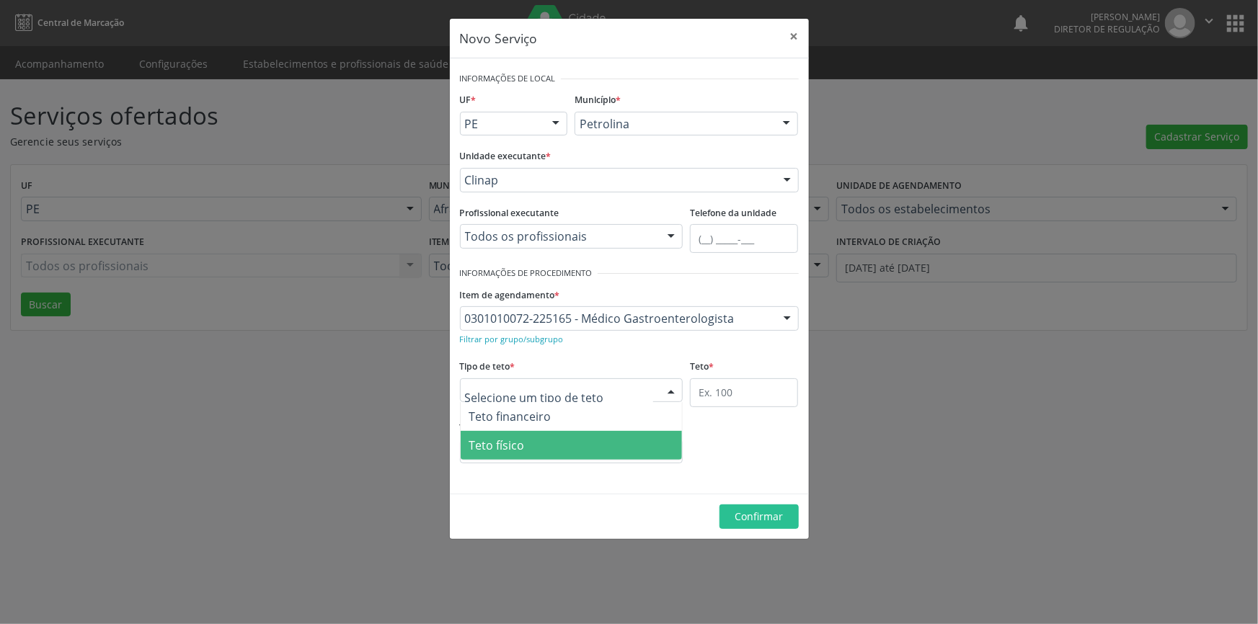
click at [582, 438] on span "Teto físico" at bounding box center [572, 445] width 222 height 29
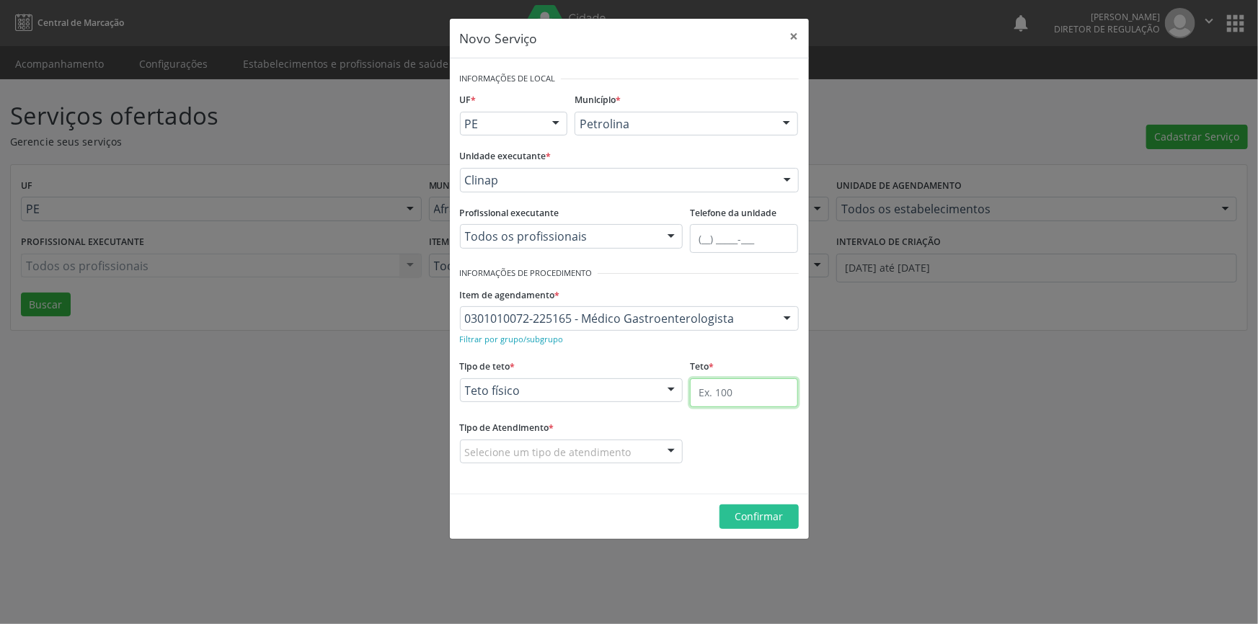
click at [754, 400] on input "text" at bounding box center [744, 392] width 108 height 29
type input "1"
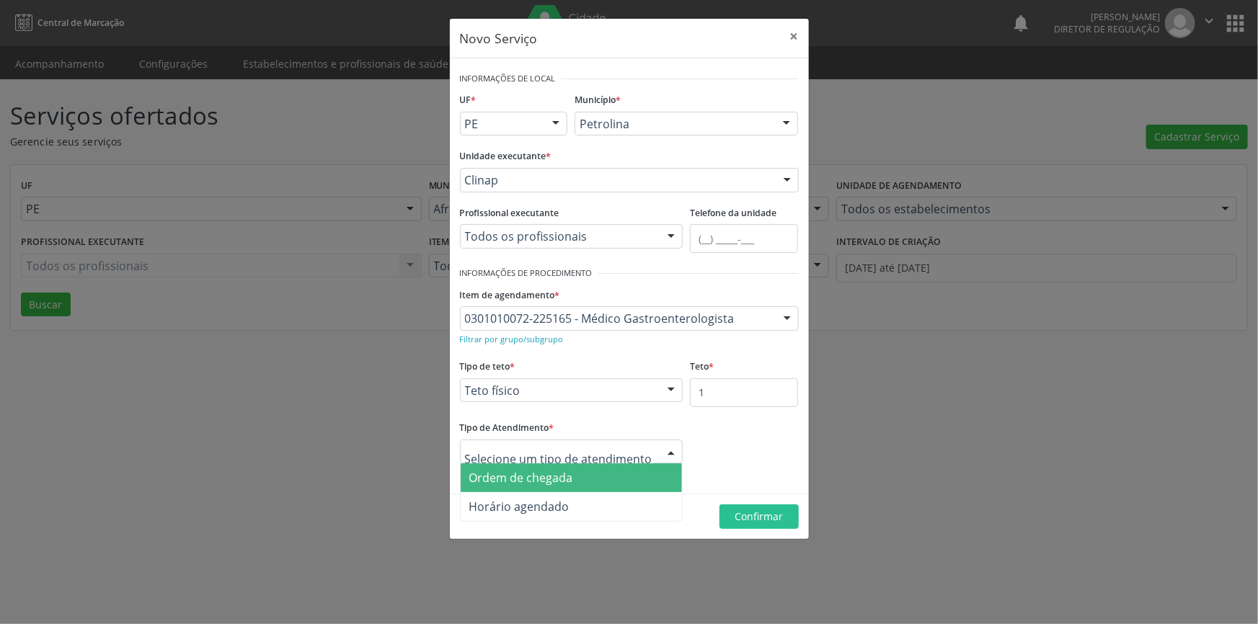
click at [531, 486] on span "Ordem de chegada" at bounding box center [572, 478] width 222 height 29
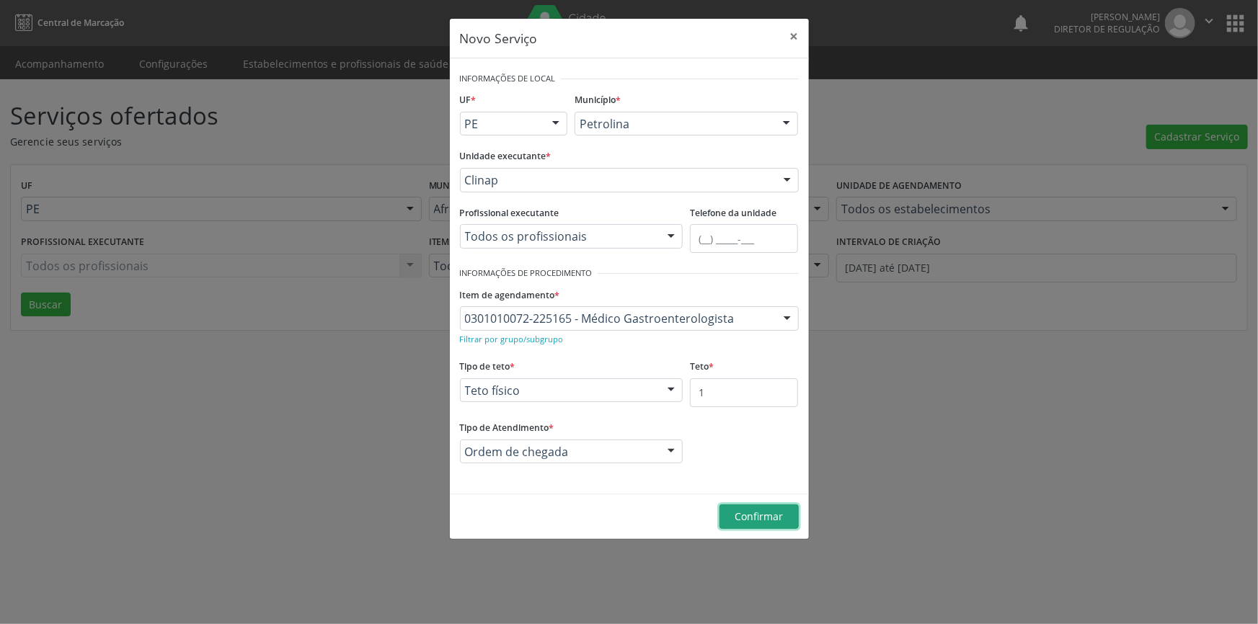
click at [761, 510] on span "Confirmar" at bounding box center [759, 517] width 48 height 14
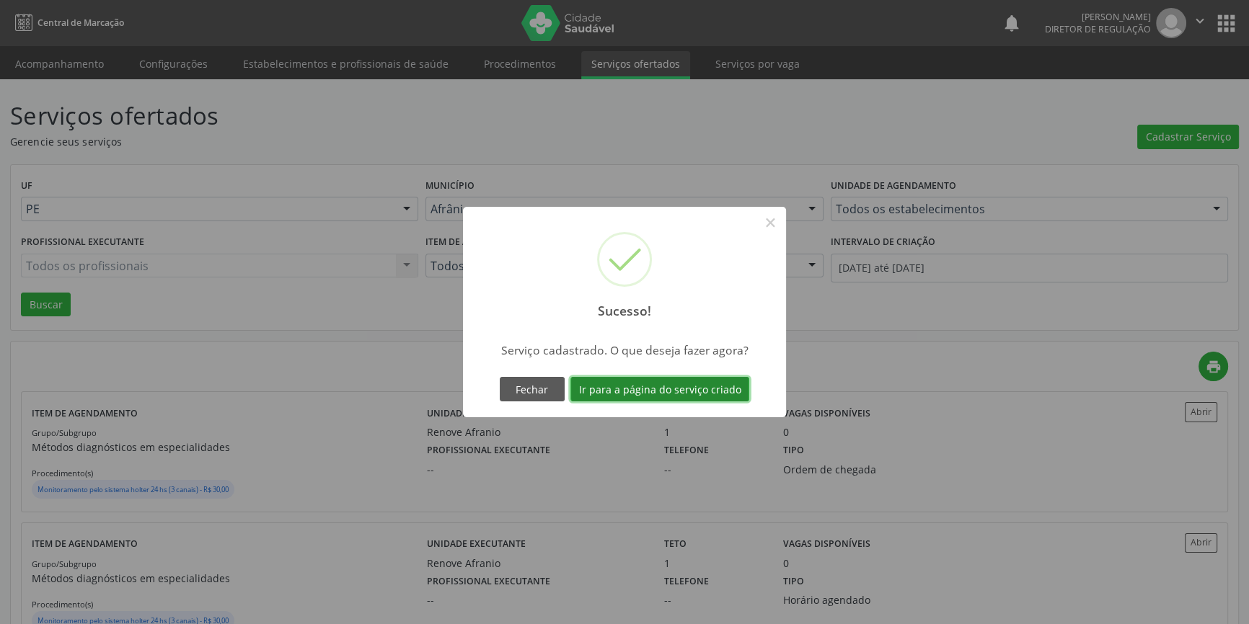
click at [709, 394] on button "Ir para a página do serviço criado" at bounding box center [659, 389] width 179 height 25
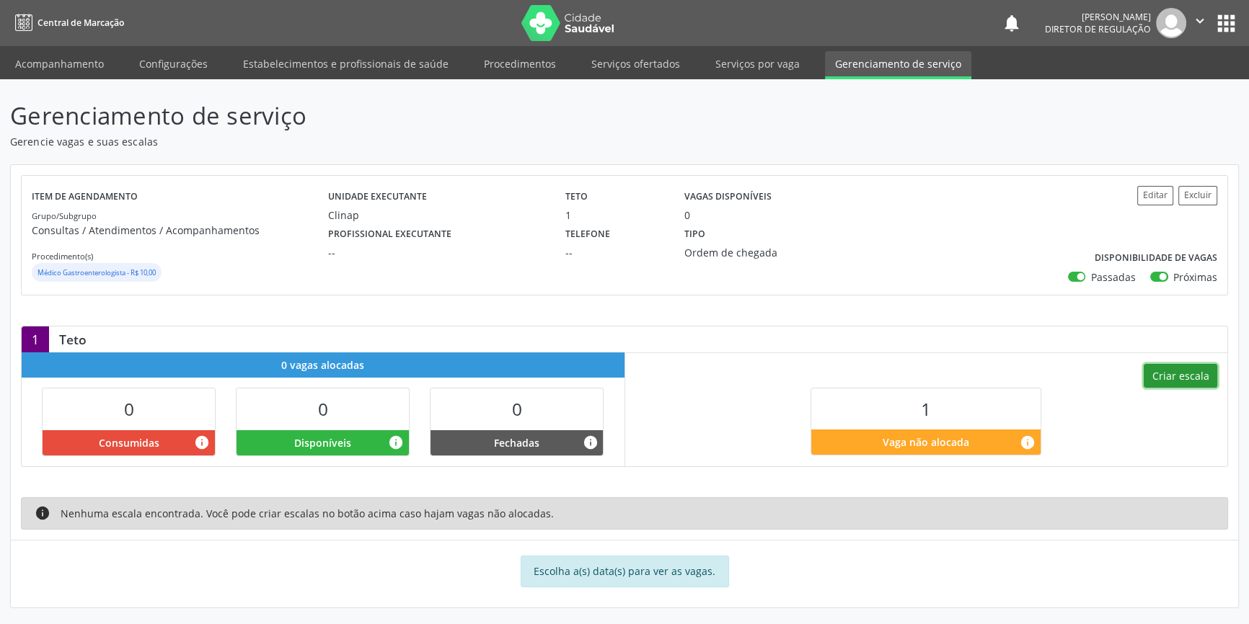
click at [1190, 377] on button "Criar escala" at bounding box center [1180, 376] width 74 height 25
select select "8"
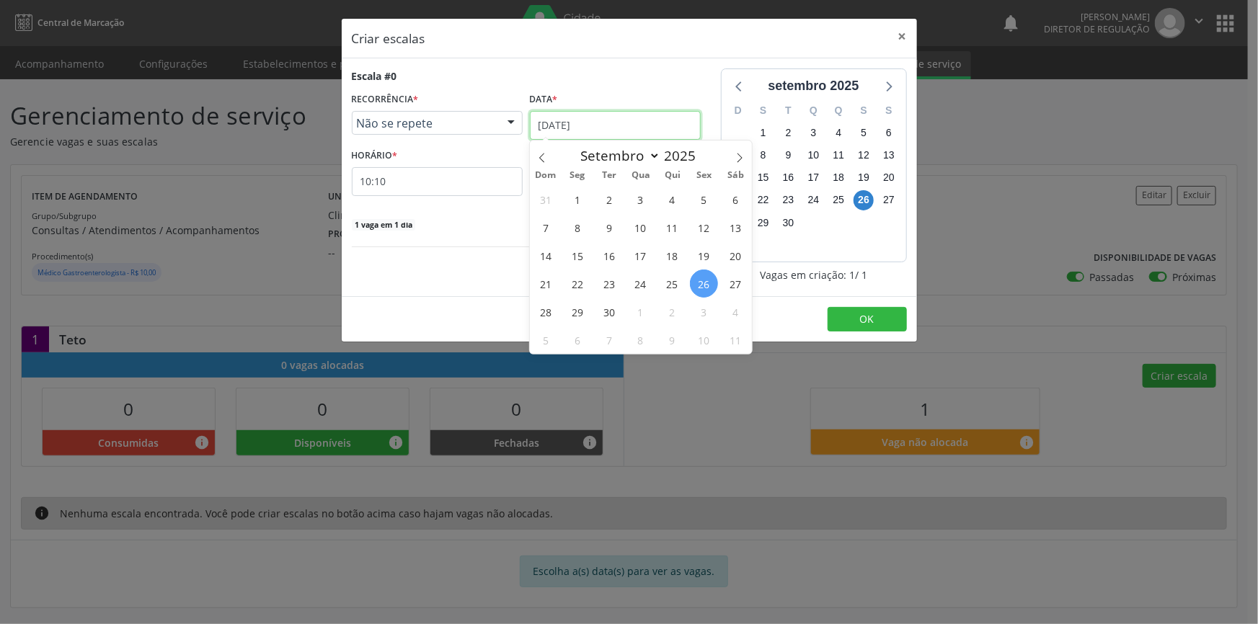
click at [622, 128] on input "[DATE]" at bounding box center [615, 125] width 171 height 29
click at [571, 306] on span "29" at bounding box center [577, 312] width 28 height 28
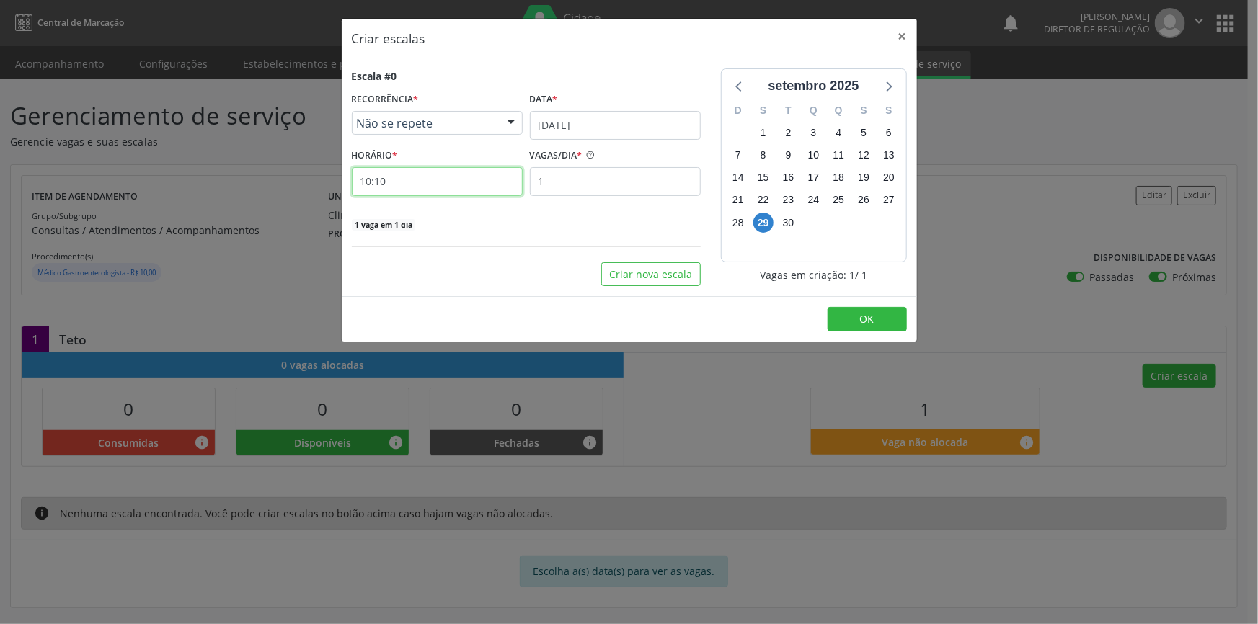
click at [491, 183] on input "10:10" at bounding box center [437, 181] width 171 height 29
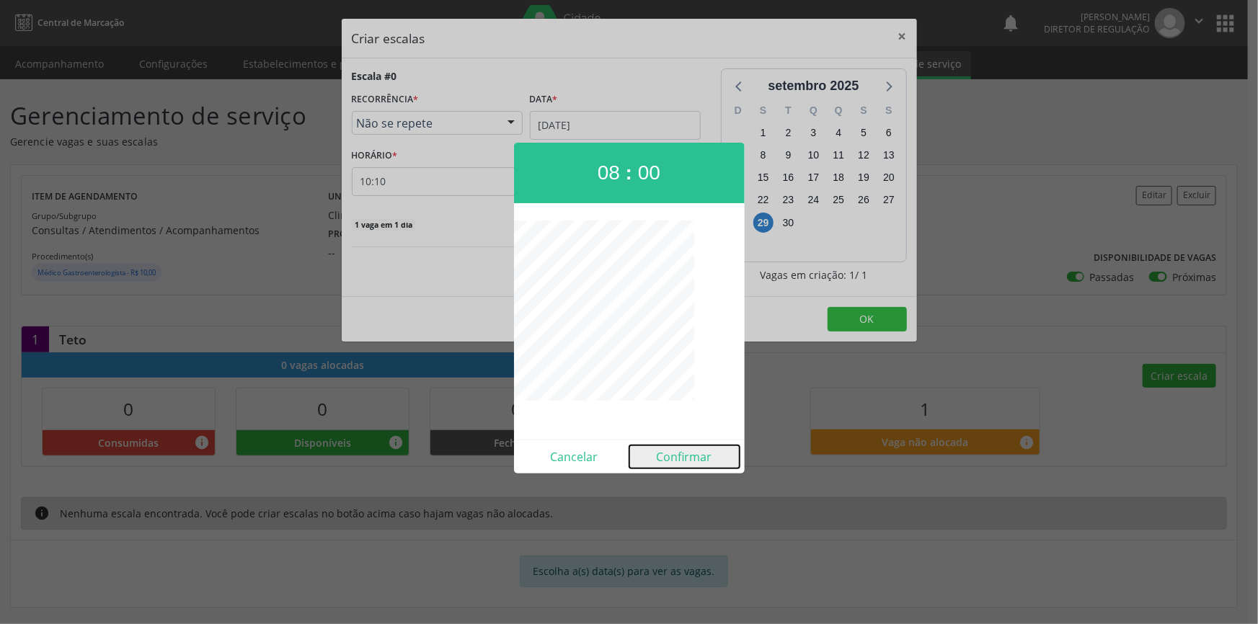
click at [691, 465] on button "Confirmar" at bounding box center [684, 456] width 110 height 23
type input "08:00"
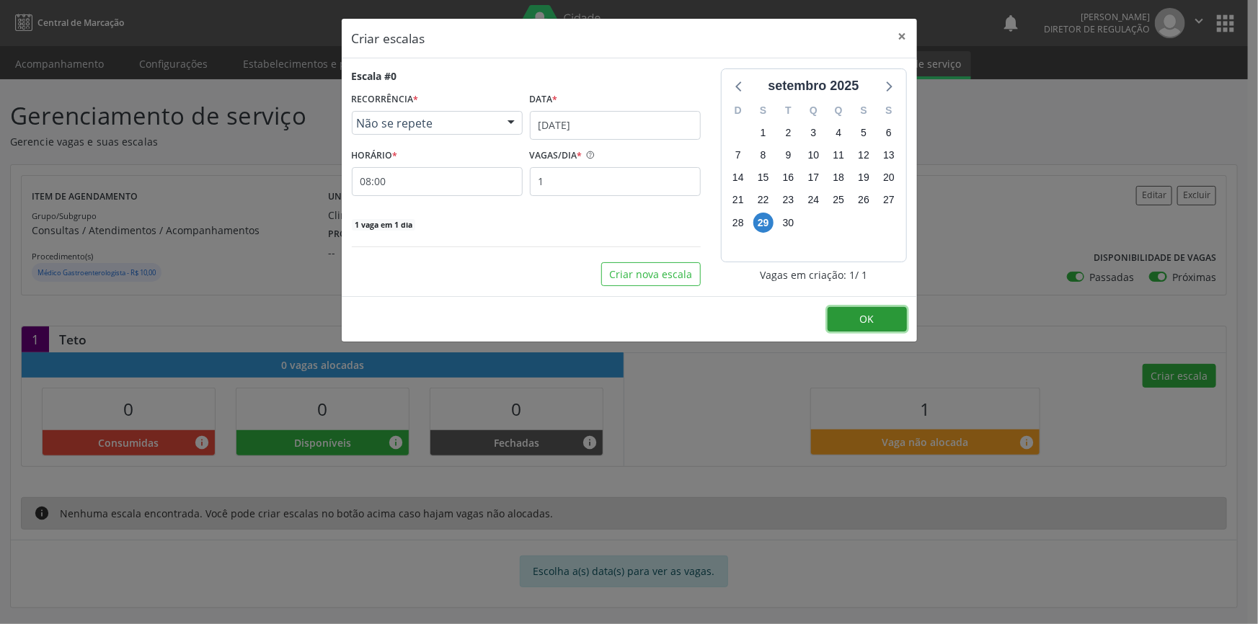
click at [854, 315] on button "OK" at bounding box center [867, 319] width 79 height 25
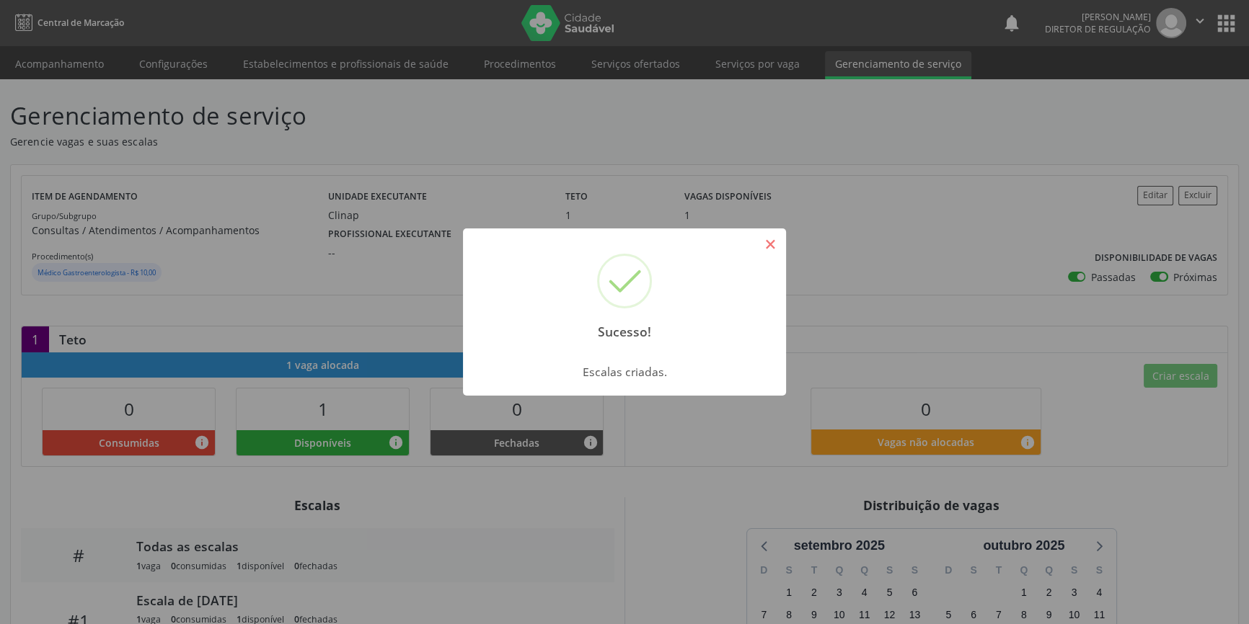
click at [775, 241] on button "×" at bounding box center [770, 244] width 25 height 25
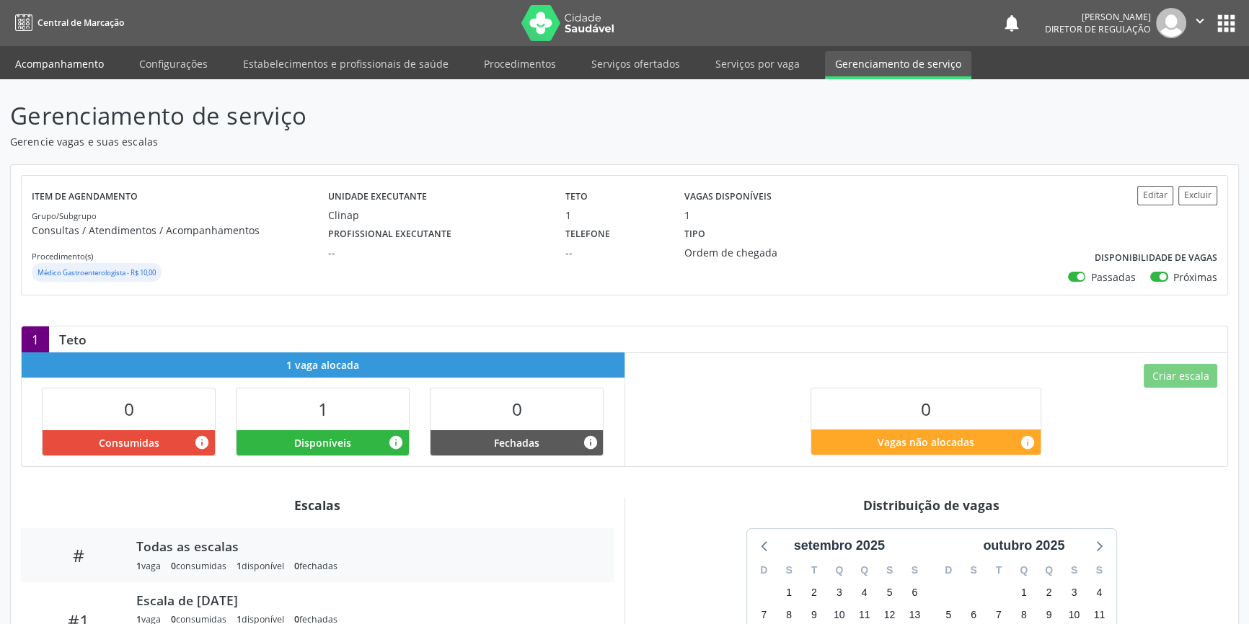
click at [90, 56] on link "Acompanhamento" at bounding box center [59, 63] width 109 height 25
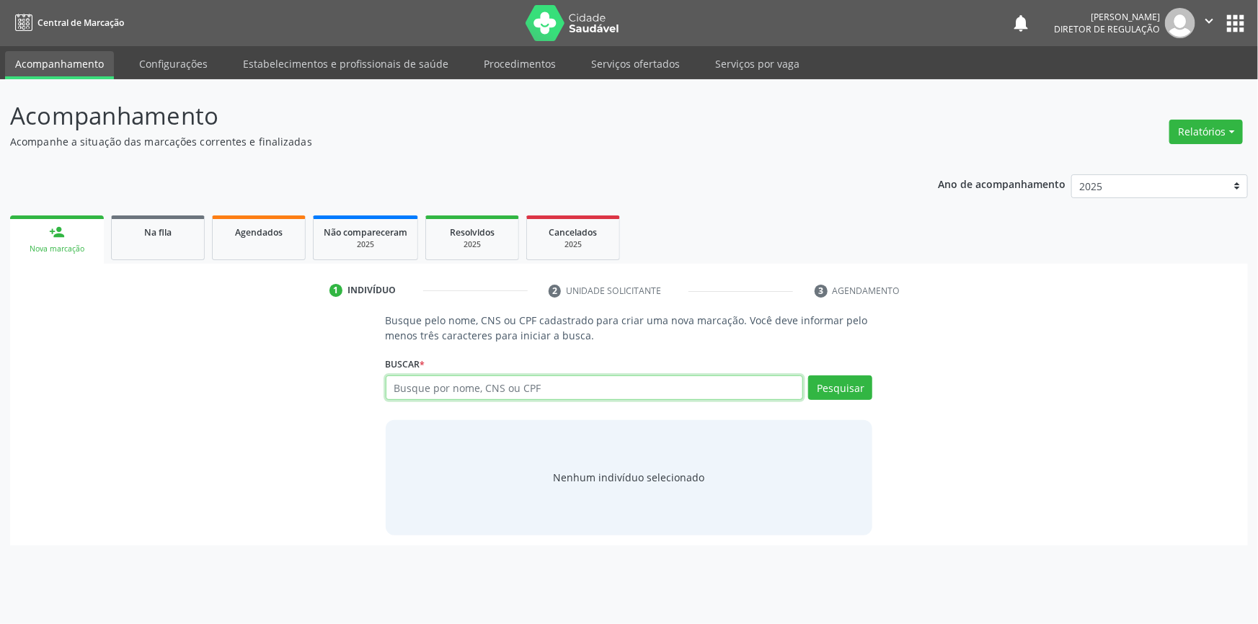
click at [520, 391] on input "text" at bounding box center [595, 388] width 418 height 25
type input "700200988438626"
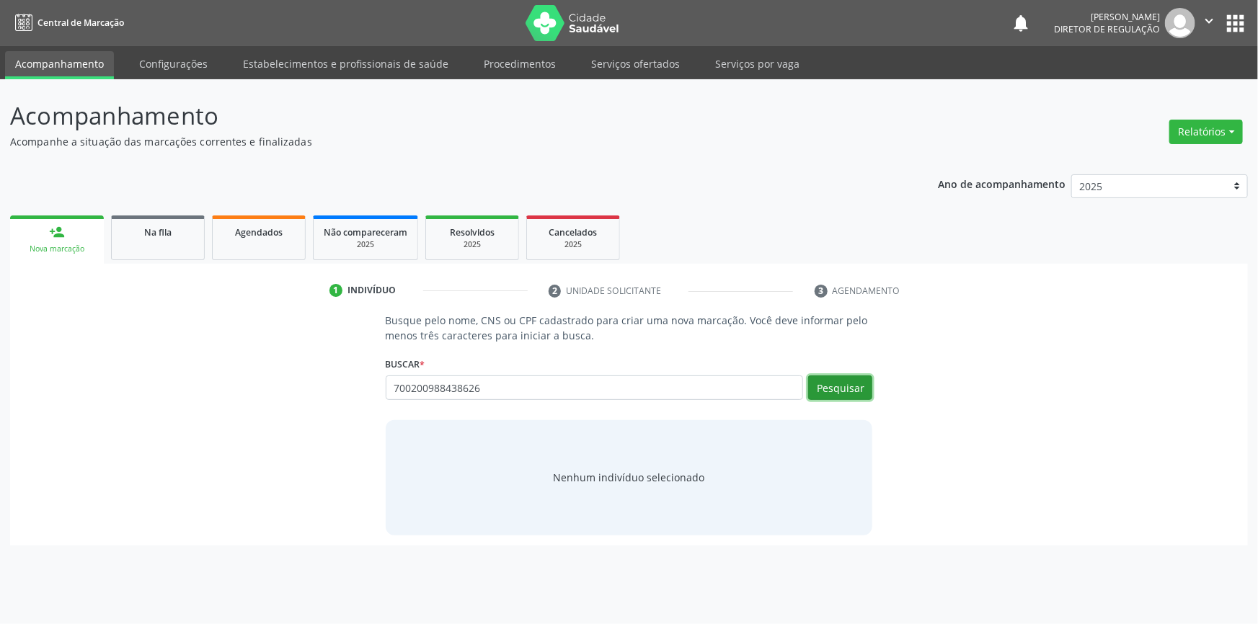
click at [827, 389] on button "Pesquisar" at bounding box center [840, 388] width 64 height 25
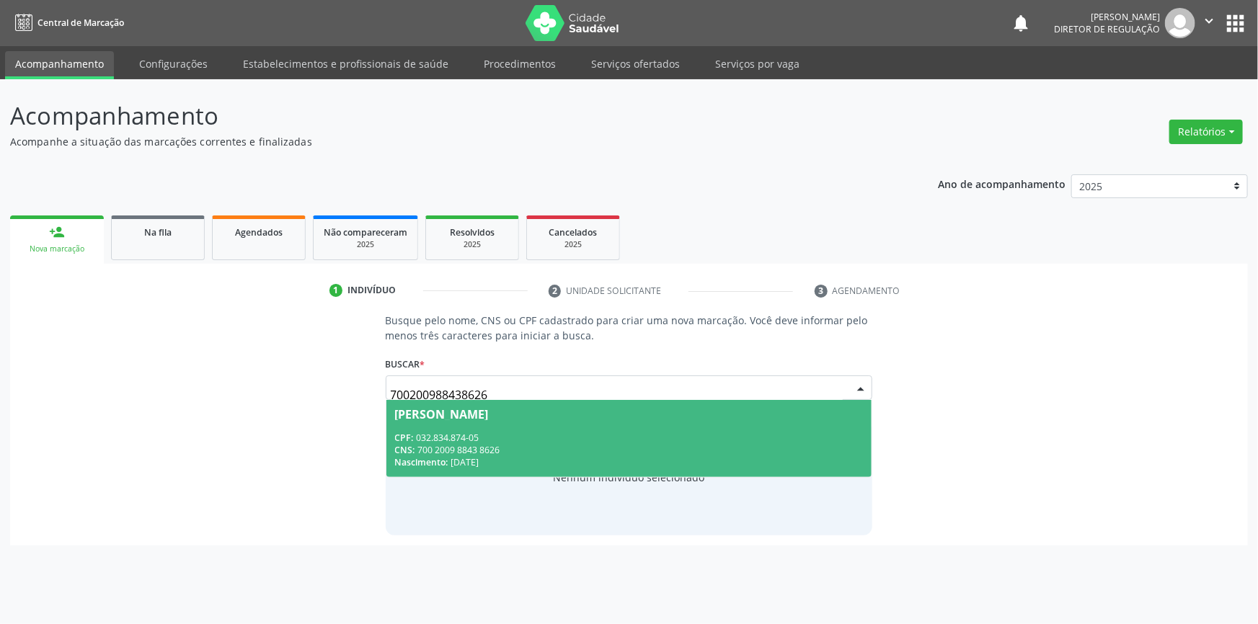
click at [548, 429] on span "Rogelio Jose de Sousa CPF: 032.834.874-05 CNS: 700 2009 8843 8626 Nascimento: 0…" at bounding box center [629, 438] width 486 height 77
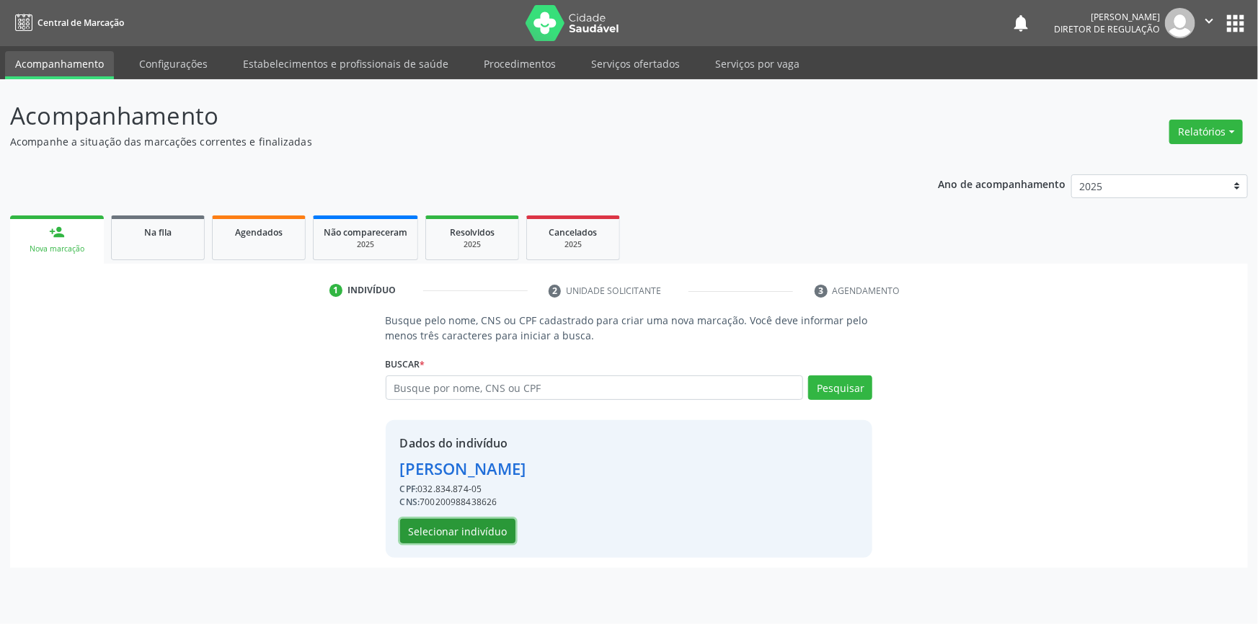
click at [476, 523] on button "Selecionar indivíduo" at bounding box center [457, 531] width 115 height 25
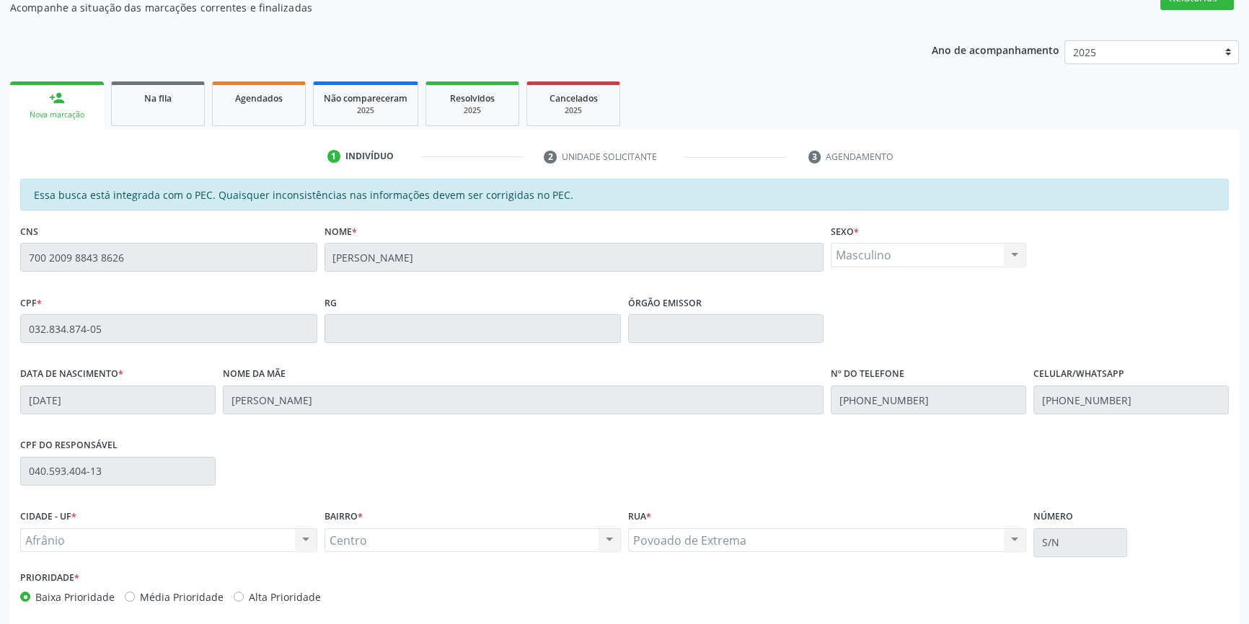
scroll to position [198, 0]
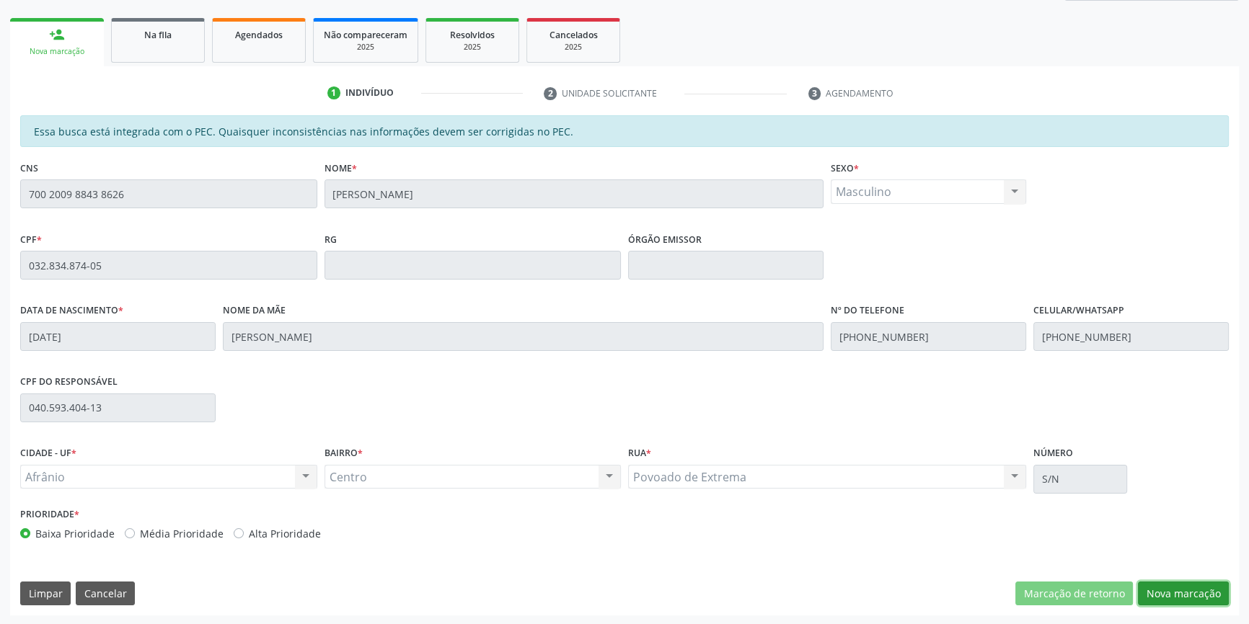
drag, startPoint x: 1178, startPoint y: 590, endPoint x: 1168, endPoint y: 574, distance: 19.4
click at [1179, 591] on button "Nova marcação" at bounding box center [1183, 594] width 91 height 25
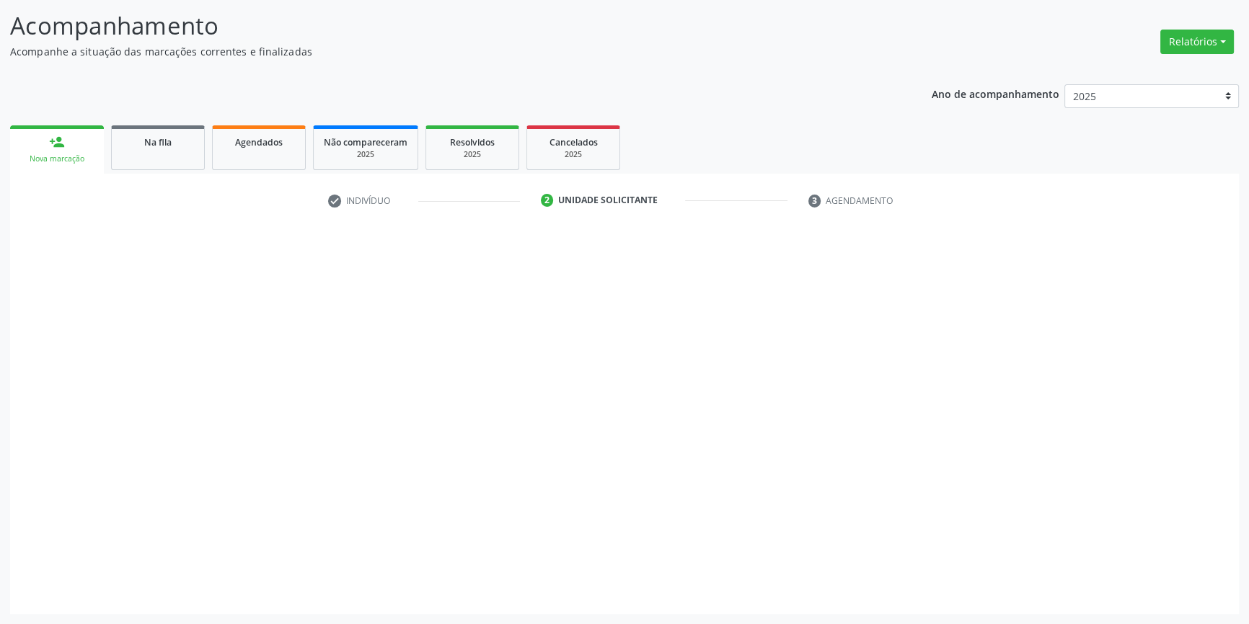
scroll to position [89, 0]
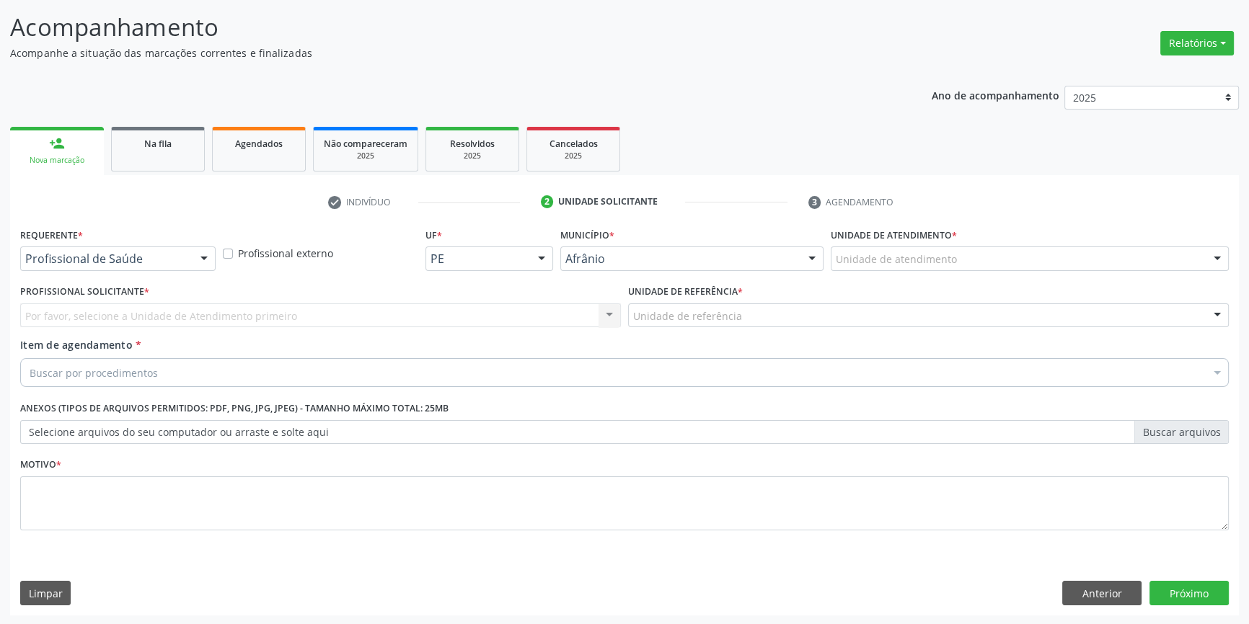
click at [931, 245] on label "Unidade de atendimento *" at bounding box center [893, 235] width 126 height 22
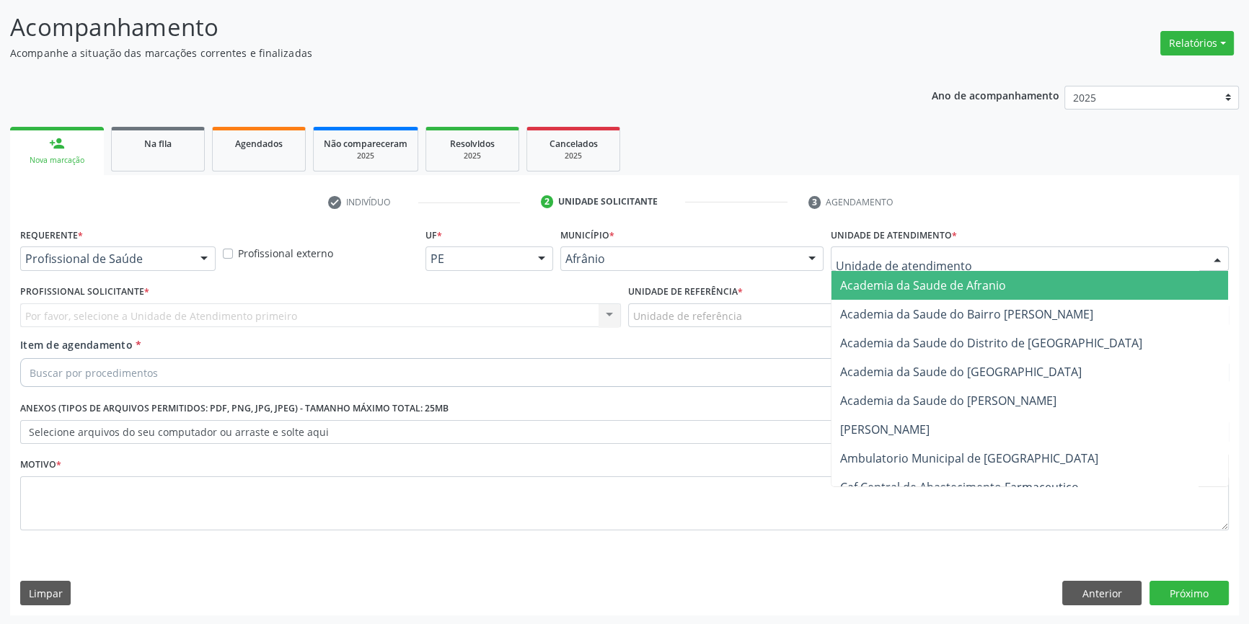
drag, startPoint x: 926, startPoint y: 262, endPoint x: 928, endPoint y: 324, distance: 62.8
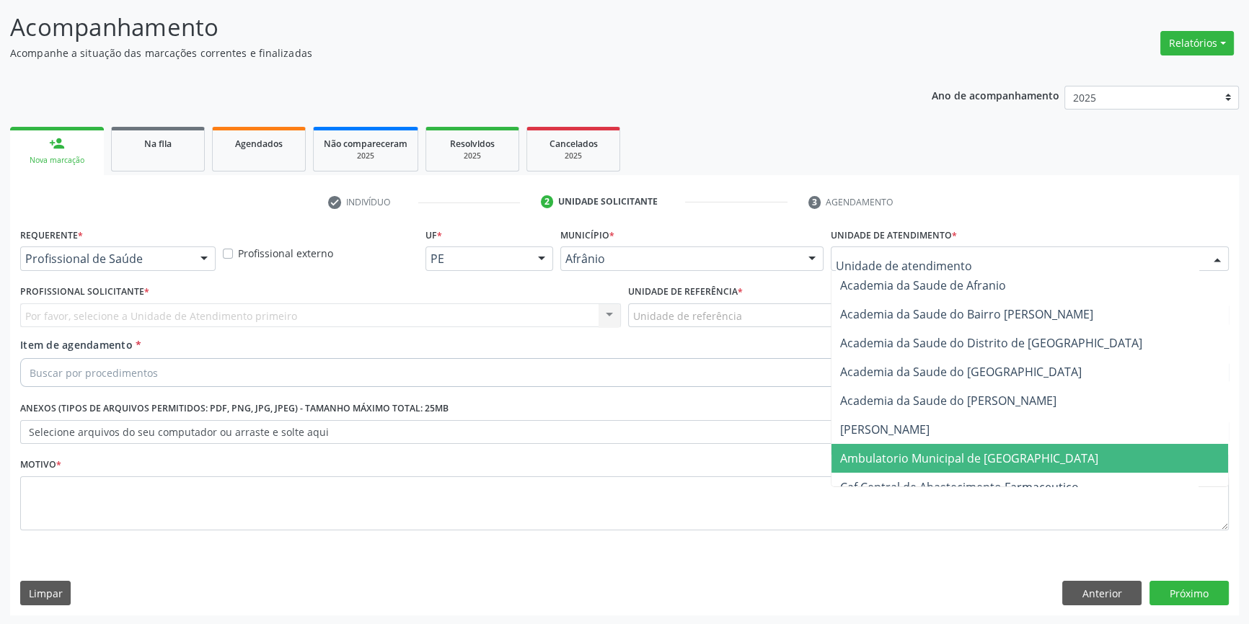
click at [907, 454] on span "Ambulatorio Municipal de Saude" at bounding box center [969, 459] width 258 height 16
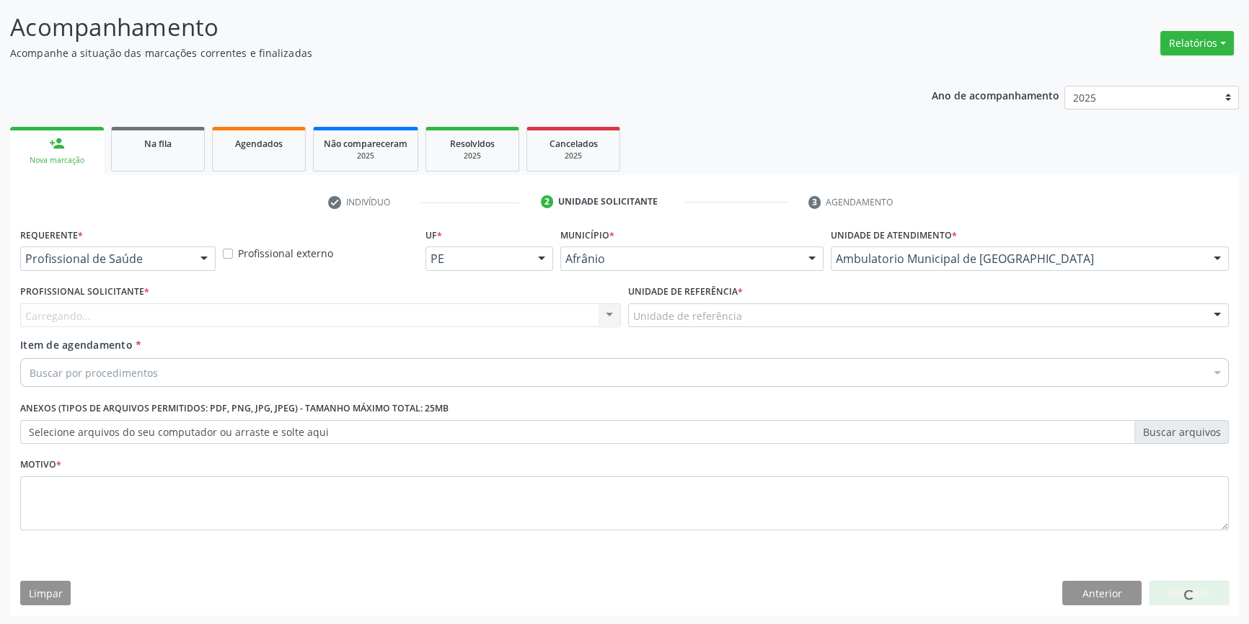
click at [771, 319] on div "Unidade de referência" at bounding box center [928, 315] width 600 height 25
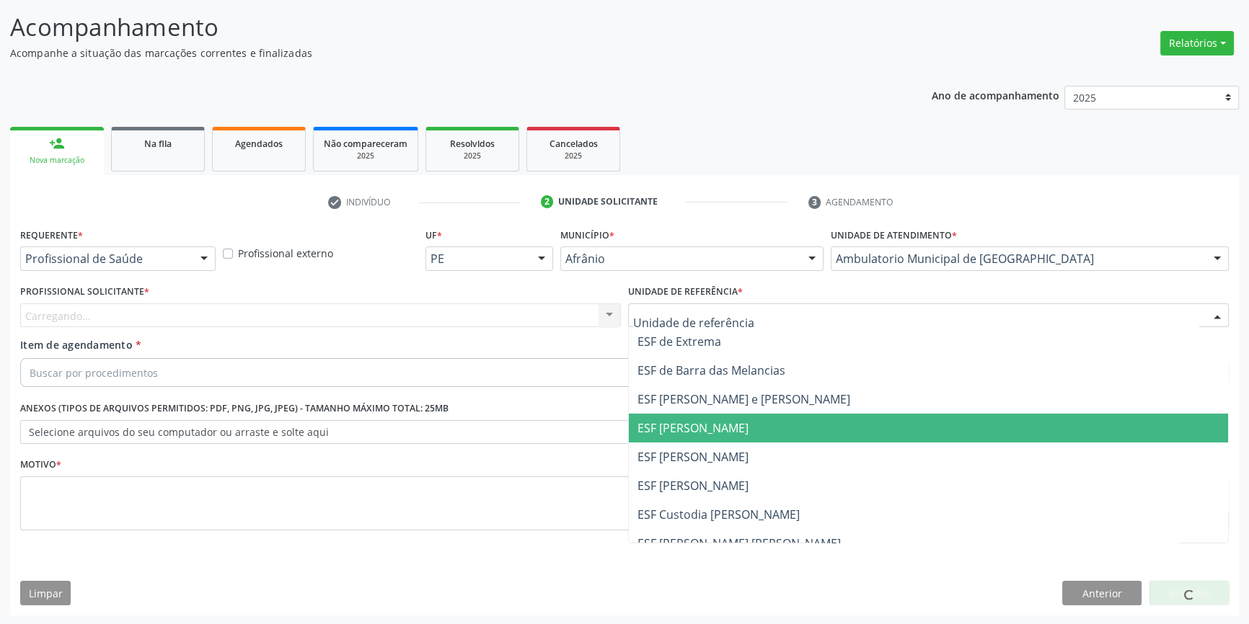
drag, startPoint x: 717, startPoint y: 443, endPoint x: 665, endPoint y: 435, distance: 51.8
click at [705, 444] on span "ESF Isabel Gomes" at bounding box center [928, 457] width 599 height 29
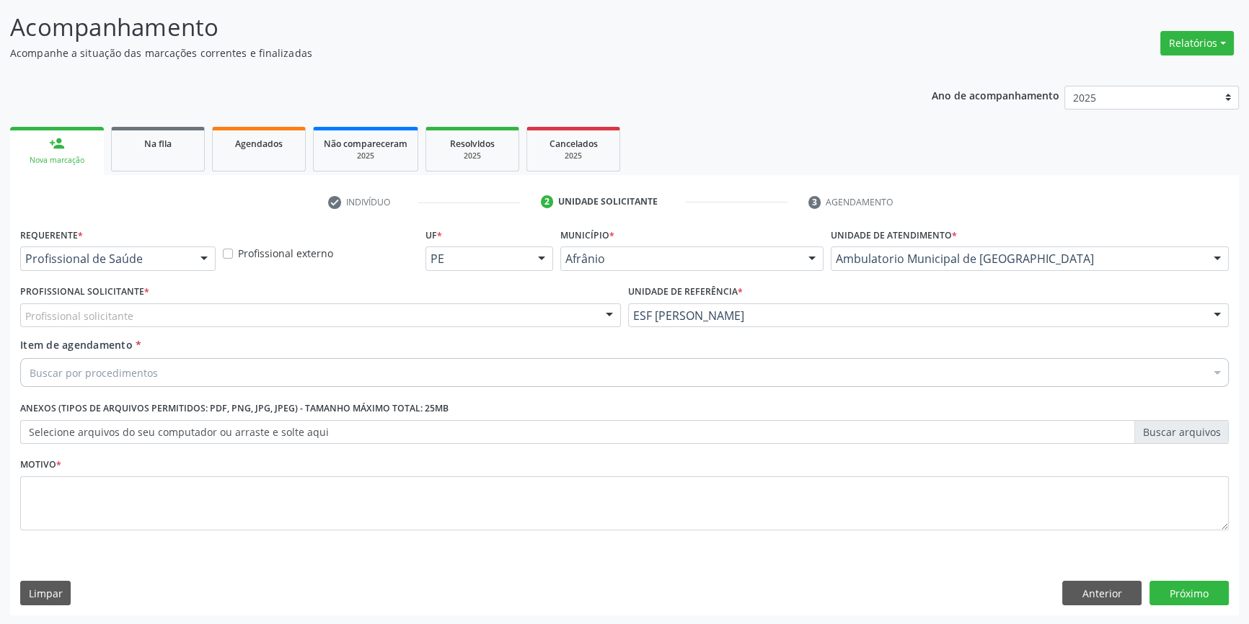
click at [502, 309] on div "Profissional solicitante" at bounding box center [320, 315] width 600 height 25
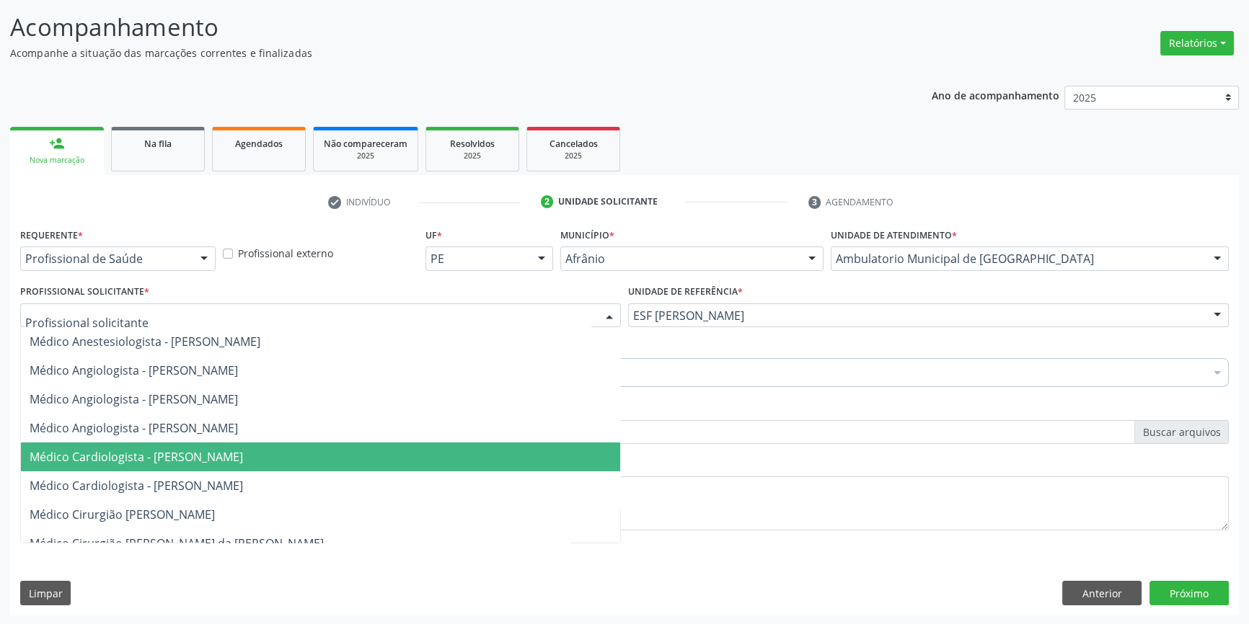
click at [220, 443] on span "Médico Cardiologista - Alysson Rodrigo Ferreira Cavalcanti" at bounding box center [320, 457] width 599 height 29
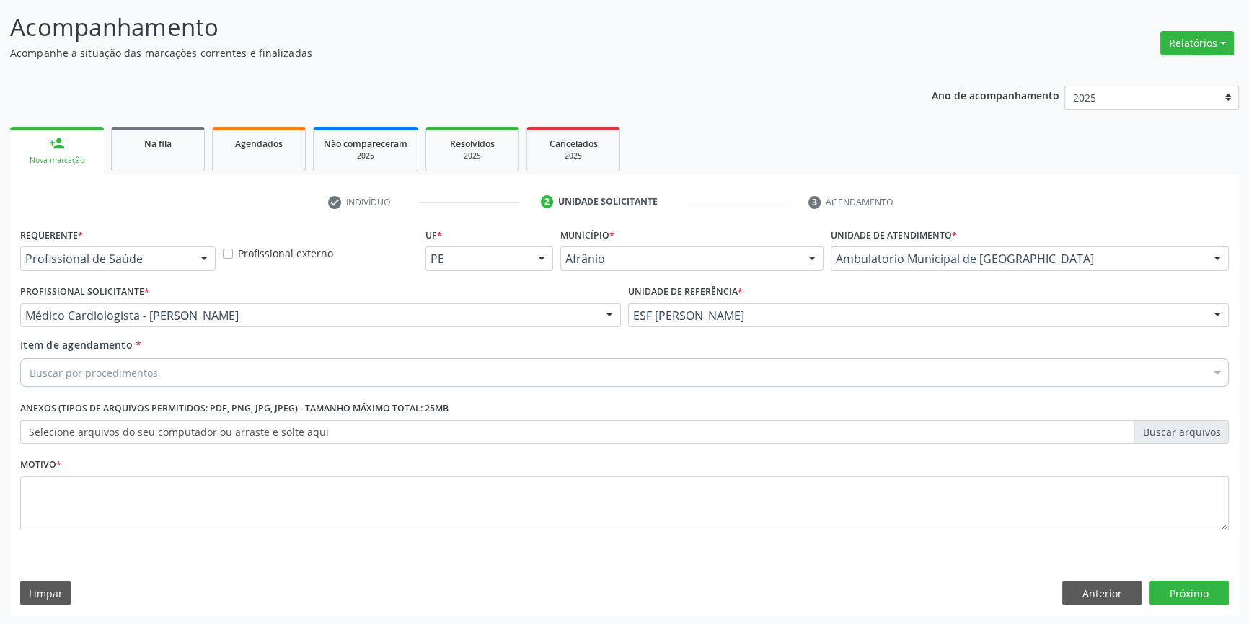
click at [198, 371] on div "Buscar por procedimentos" at bounding box center [624, 372] width 1208 height 29
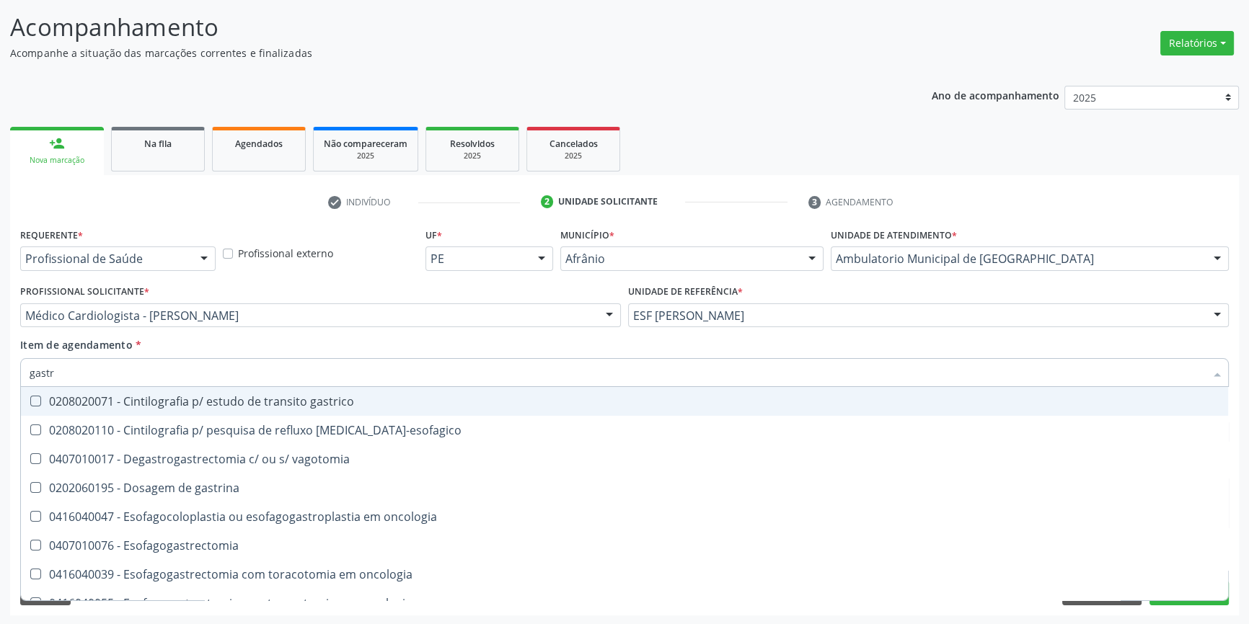
type input "gastro"
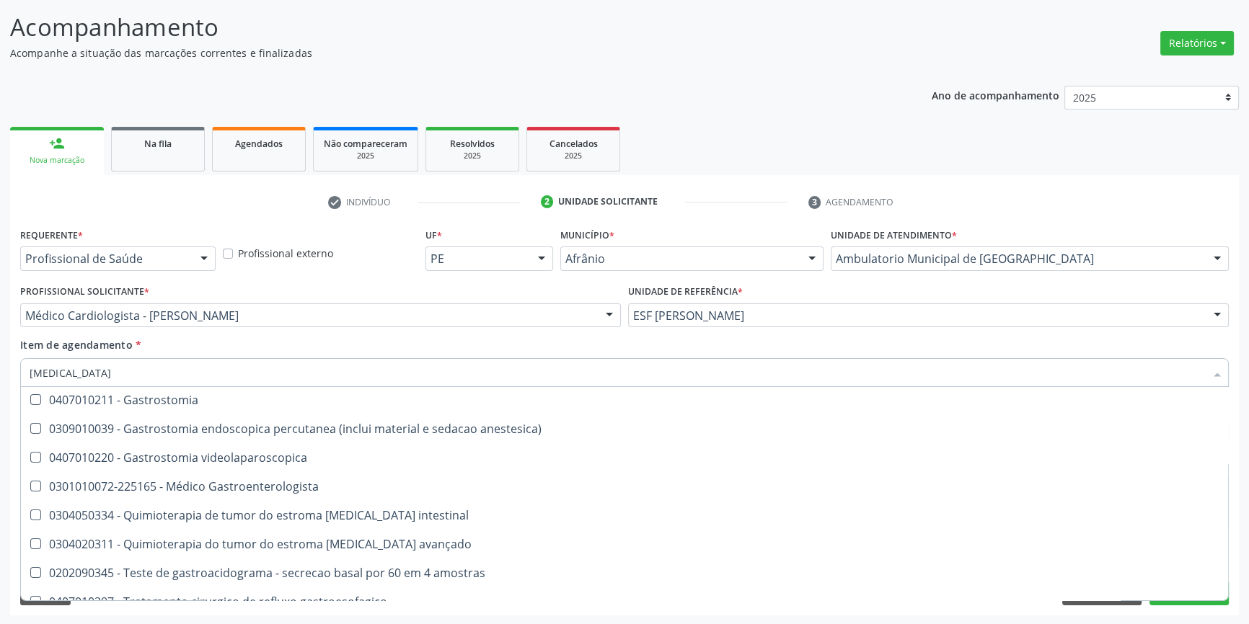
scroll to position [305, 0]
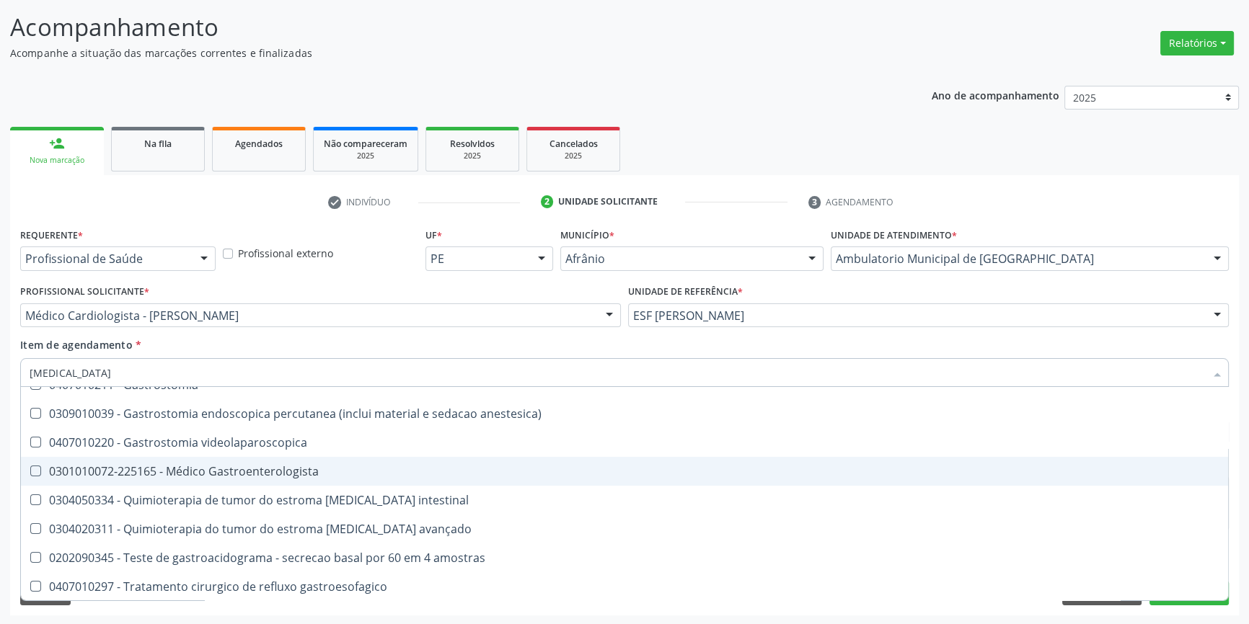
click at [224, 466] on div "0301010072-225165 - Médico Gastroenterologista" at bounding box center [624, 472] width 1189 height 12
checkbox Gastroenterologista "true"
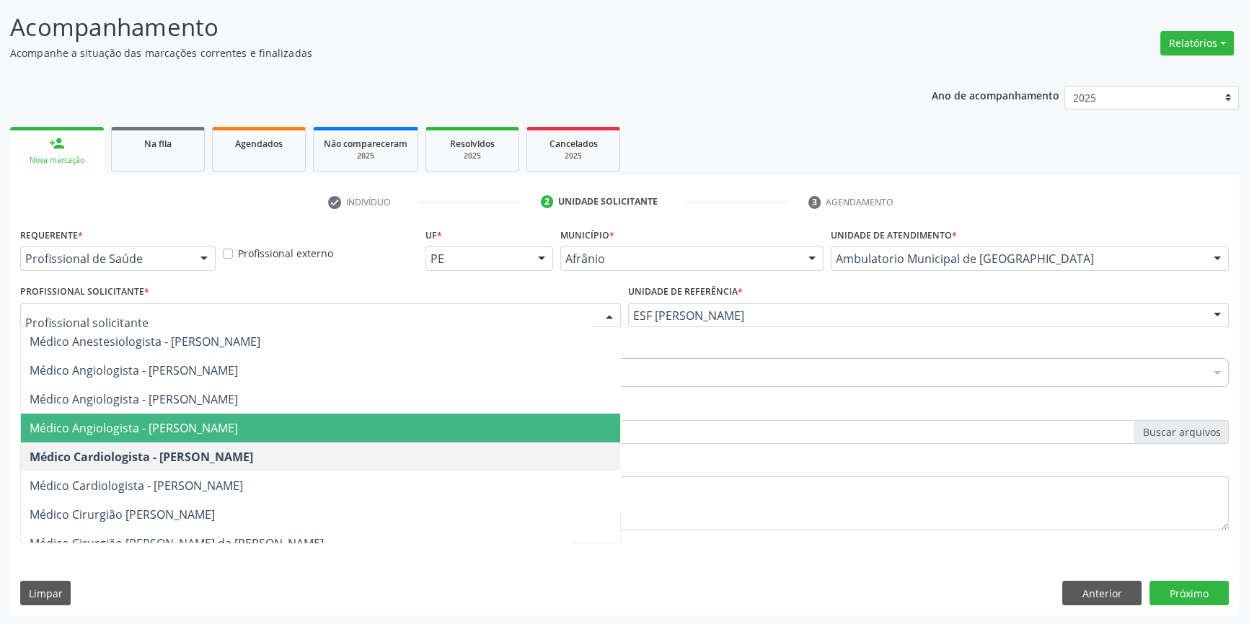
scroll to position [0, 0]
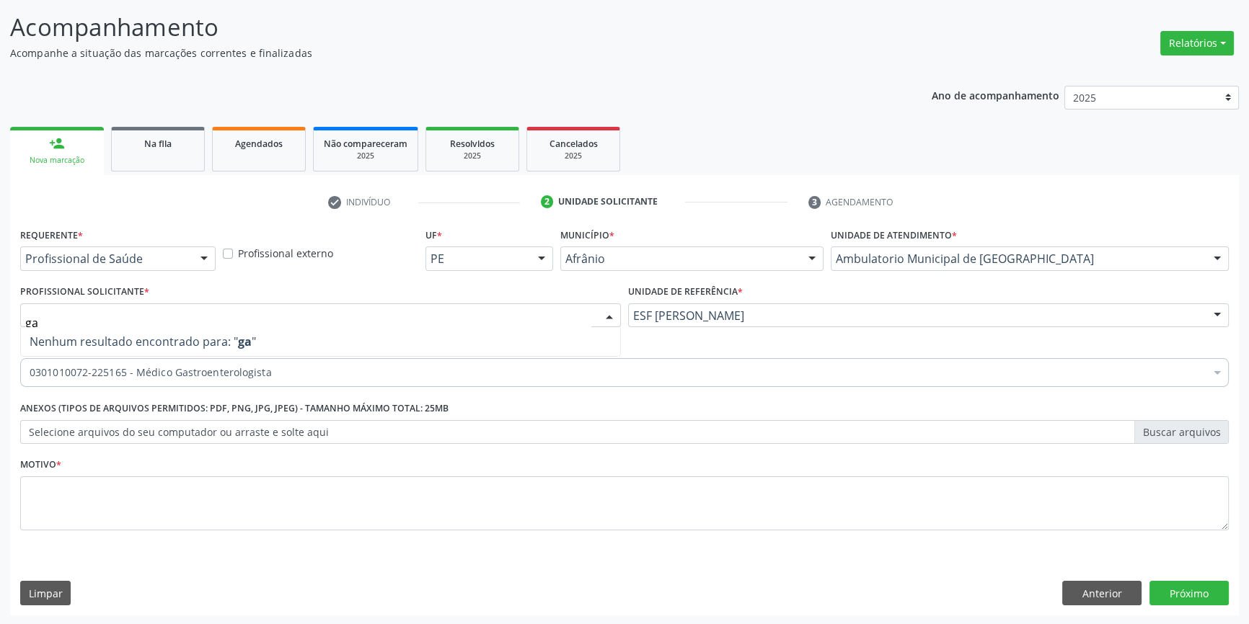
type input "g"
click at [229, 303] on div "Médico Cardiologista - Alysson Rodrigo Ferreira Cavalcanti" at bounding box center [320, 315] width 600 height 25
type input "g"
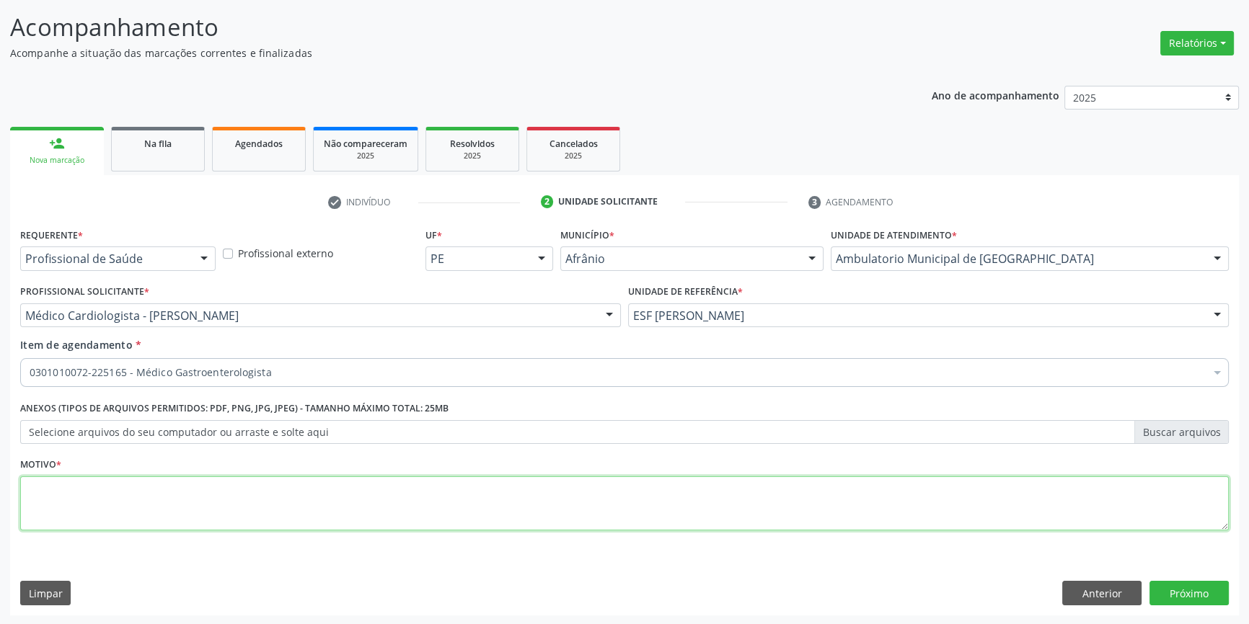
click at [228, 515] on textarea at bounding box center [624, 503] width 1208 height 55
type textarea "'"
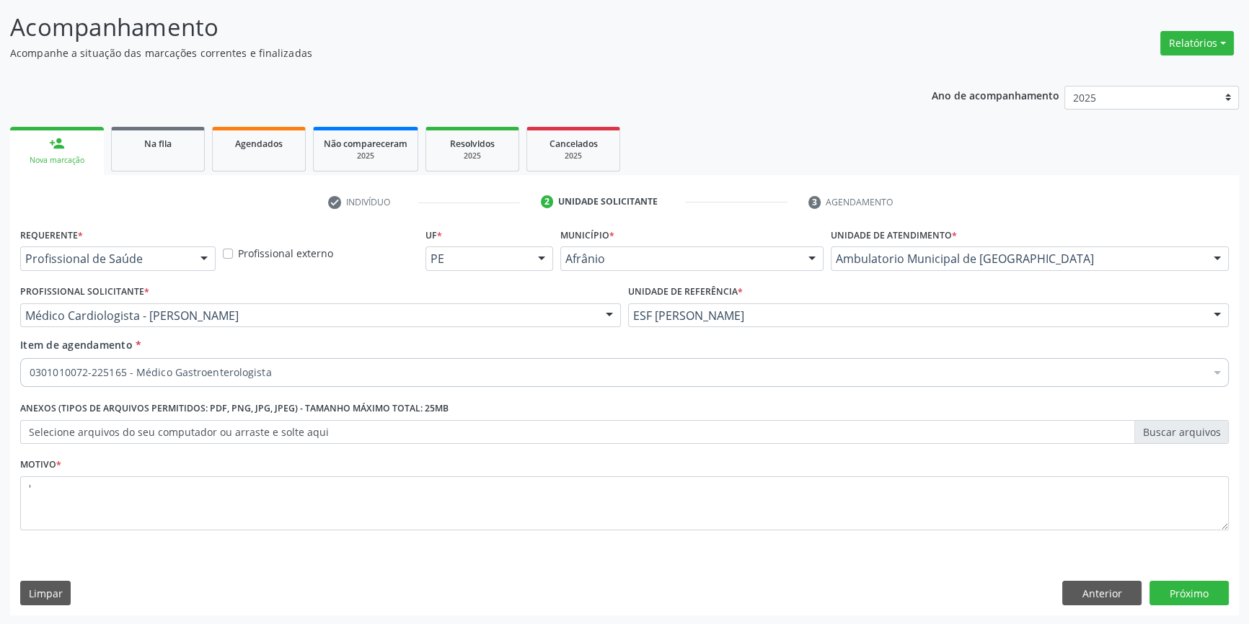
click at [1180, 578] on div "Requerente * Profissional de Saúde Profissional de Saúde Paciente Nenhum result…" at bounding box center [624, 419] width 1228 height 391
click at [1189, 587] on button "Próximo" at bounding box center [1188, 593] width 79 height 25
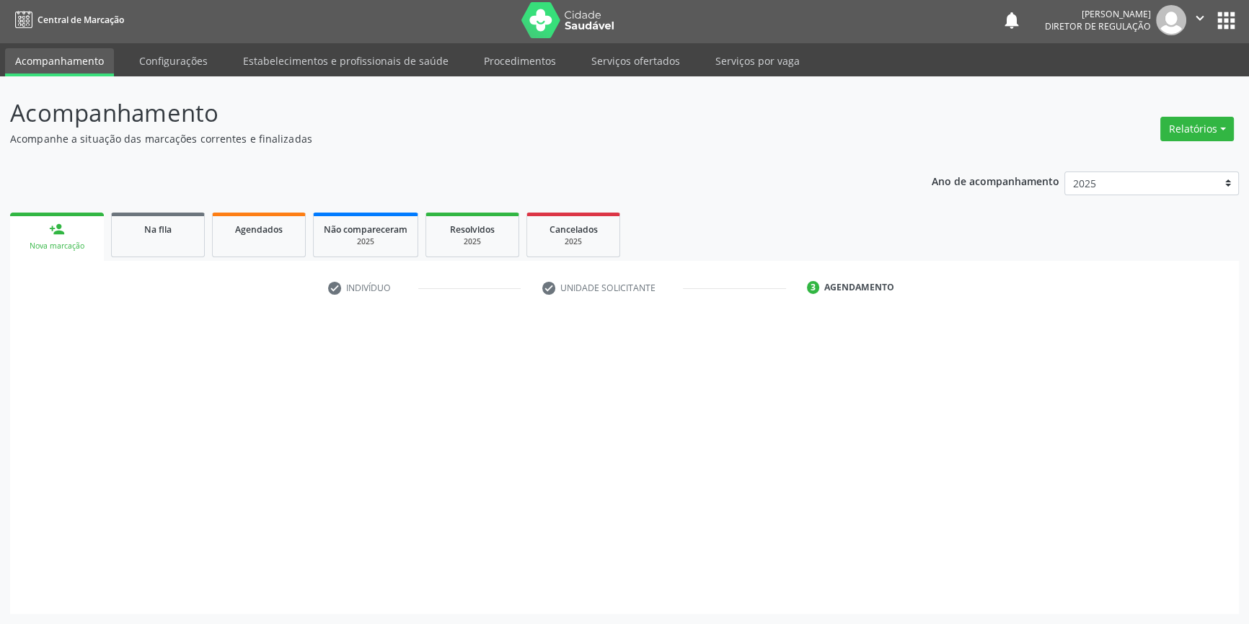
scroll to position [1, 0]
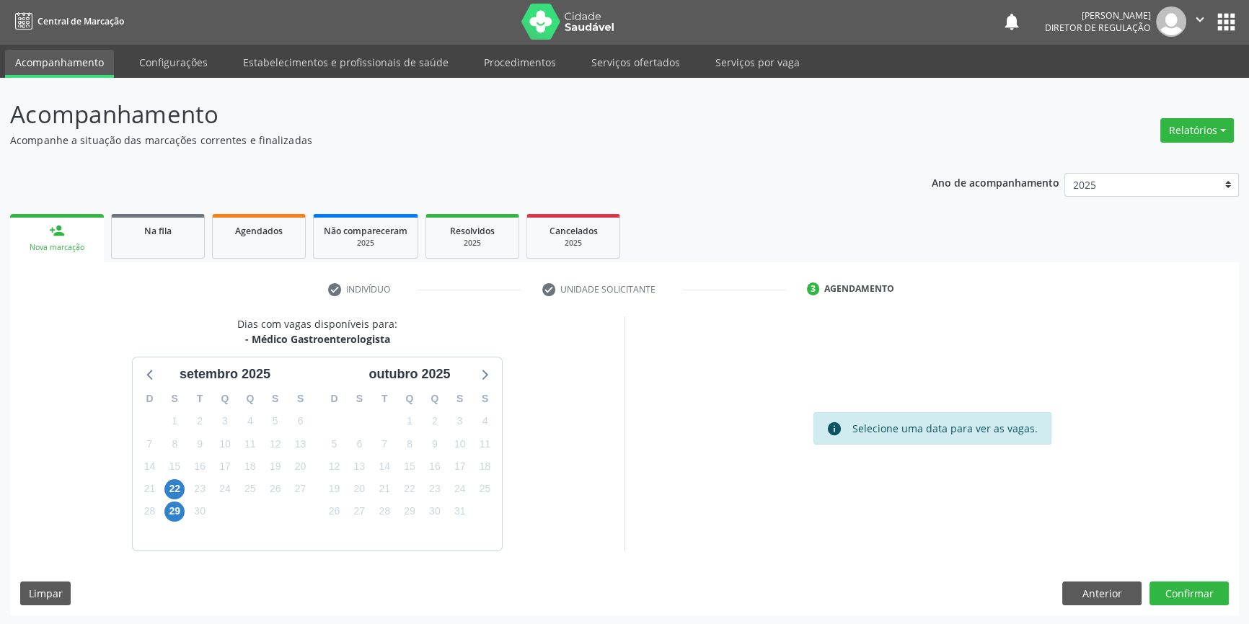
click at [184, 505] on div "29" at bounding box center [174, 511] width 20 height 22
click at [174, 512] on span "29" at bounding box center [174, 512] width 20 height 20
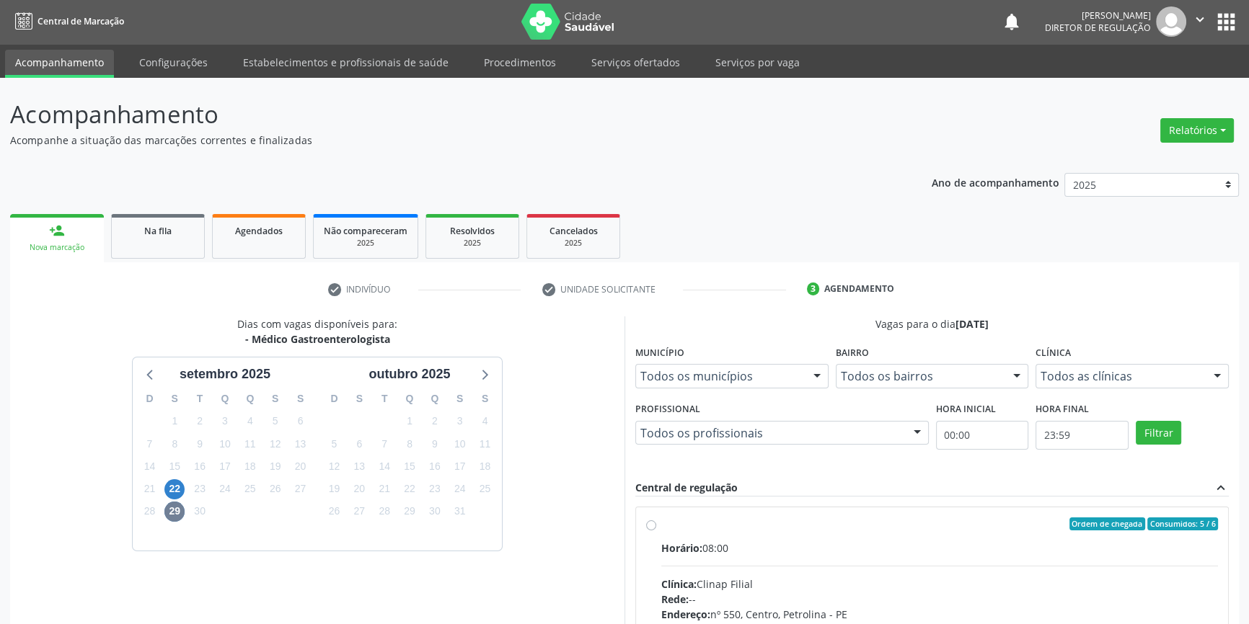
click at [670, 533] on label "Ordem de chegada Consumidos: 5 / 6 Horário: 08:00 Clínica: Clinap Filial Rede: …" at bounding box center [939, 628] width 557 height 221
click at [656, 531] on input "Ordem de chegada Consumidos: 5 / 6 Horário: 08:00 Clínica: Clinap Filial Rede: …" at bounding box center [651, 524] width 10 height 13
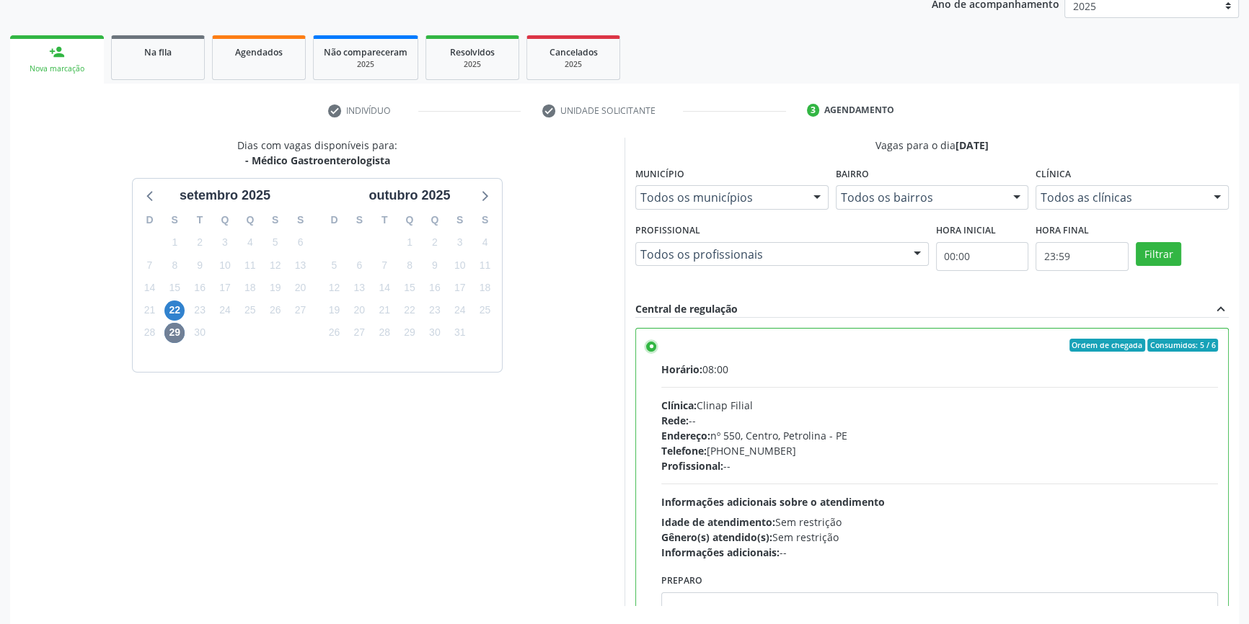
scroll to position [236, 0]
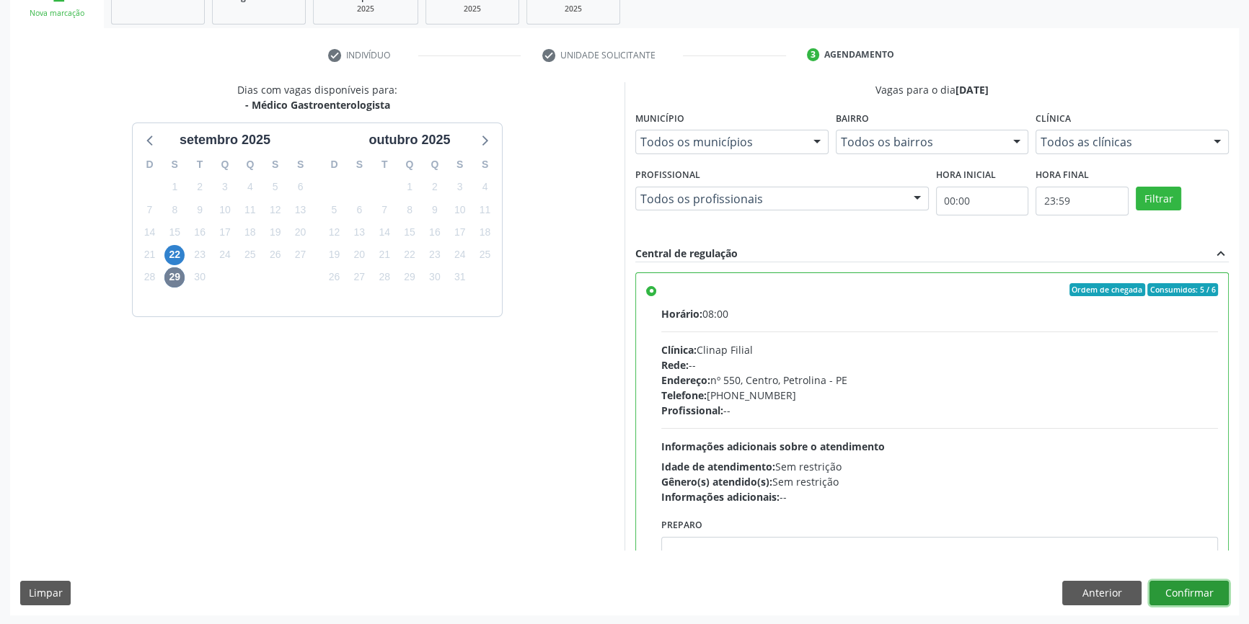
click at [1193, 592] on button "Confirmar" at bounding box center [1188, 593] width 79 height 25
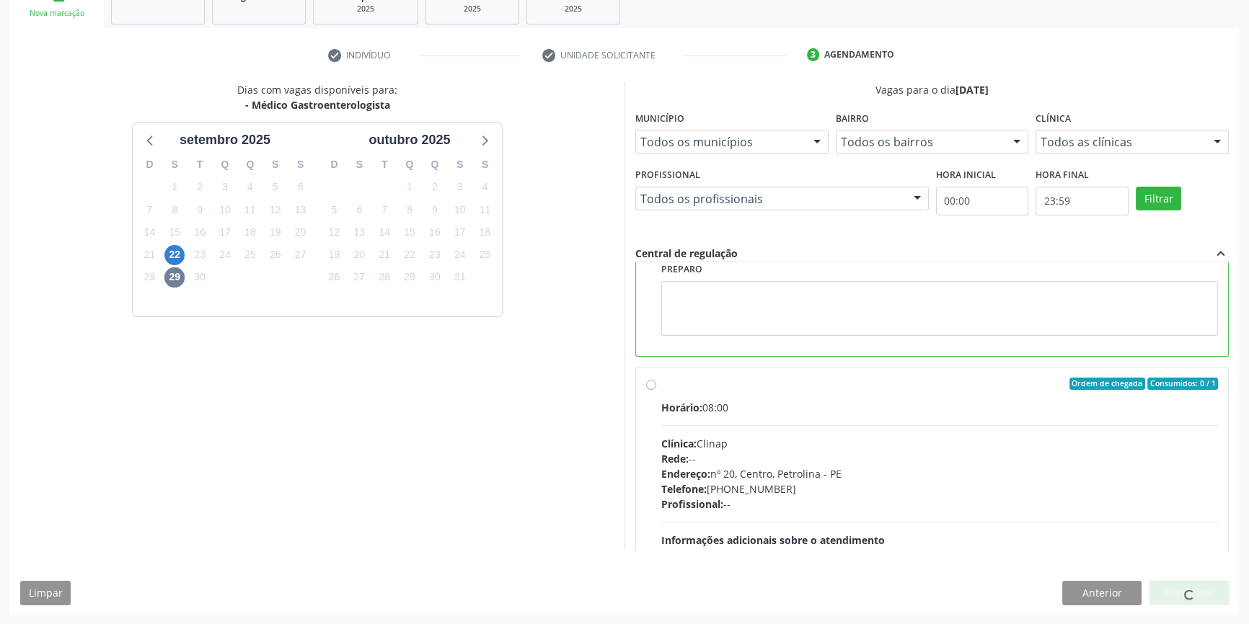
scroll to position [324, 0]
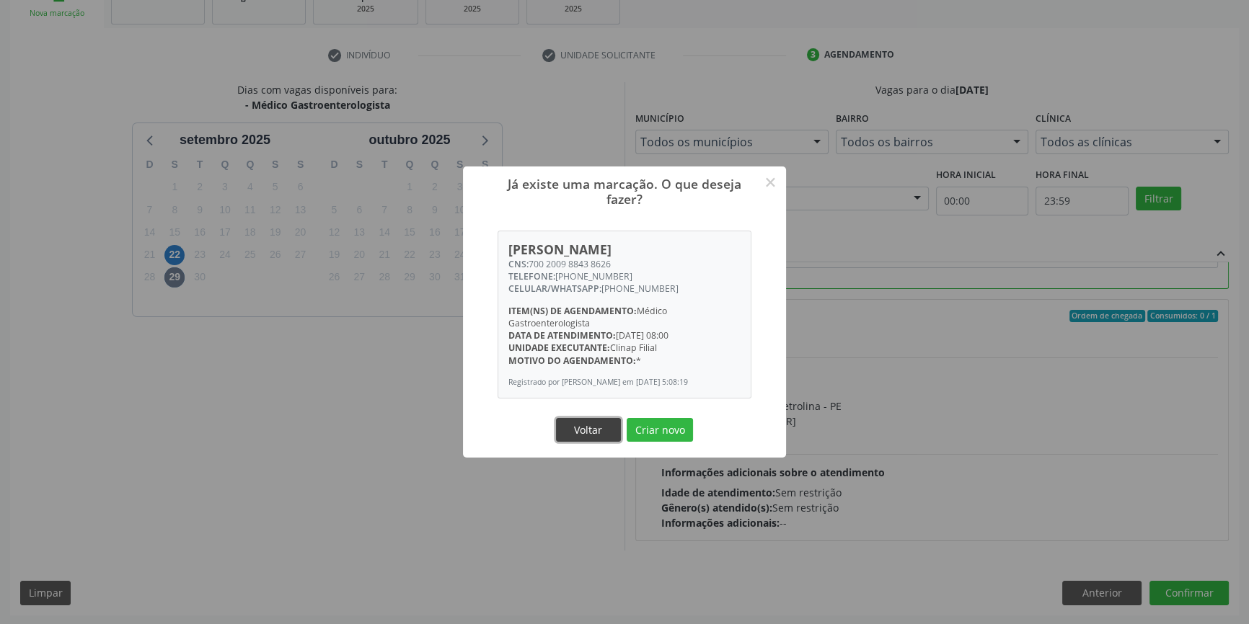
click at [585, 433] on button "Voltar" at bounding box center [588, 430] width 65 height 25
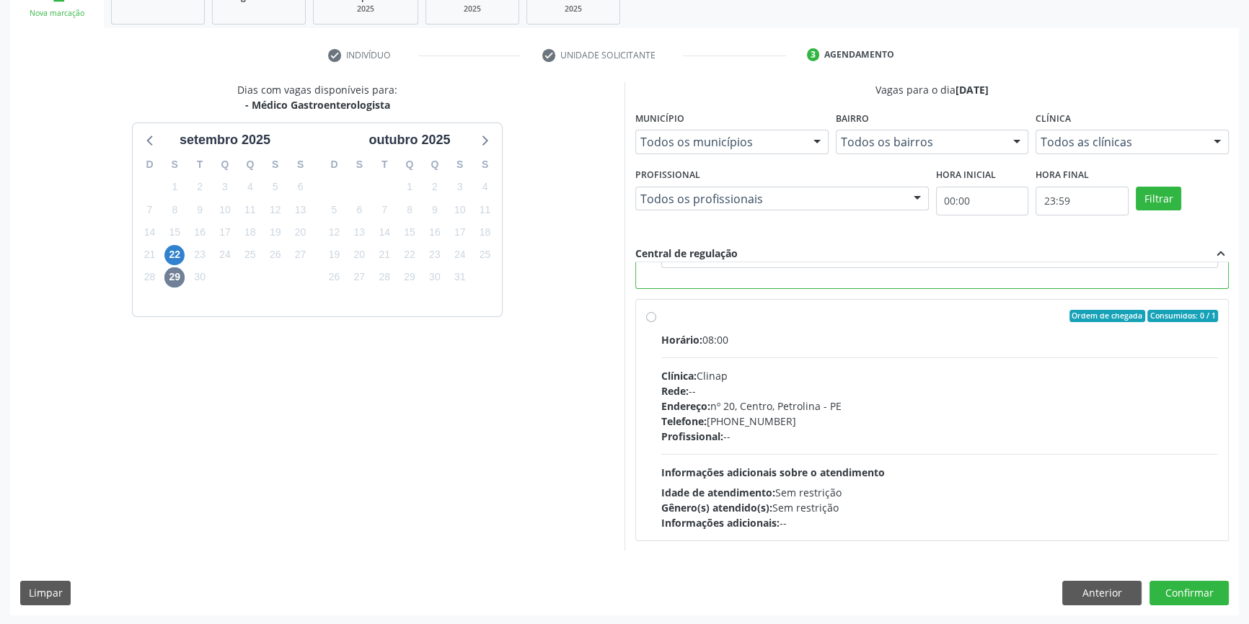
click at [647, 322] on div "Ordem de chegada Consumidos: 0 / 1 Horário: 08:00 Clínica: Clinap Rede: -- Ende…" at bounding box center [932, 420] width 572 height 221
radio input "false"
radio input "true"
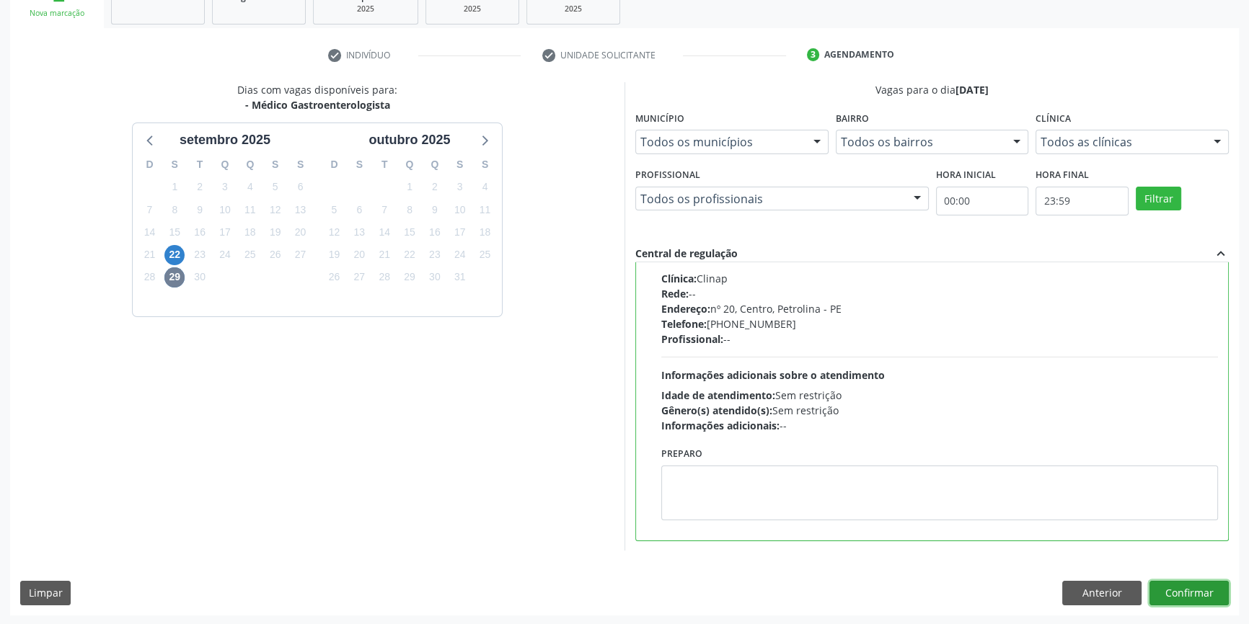
click at [1194, 592] on button "Confirmar" at bounding box center [1188, 593] width 79 height 25
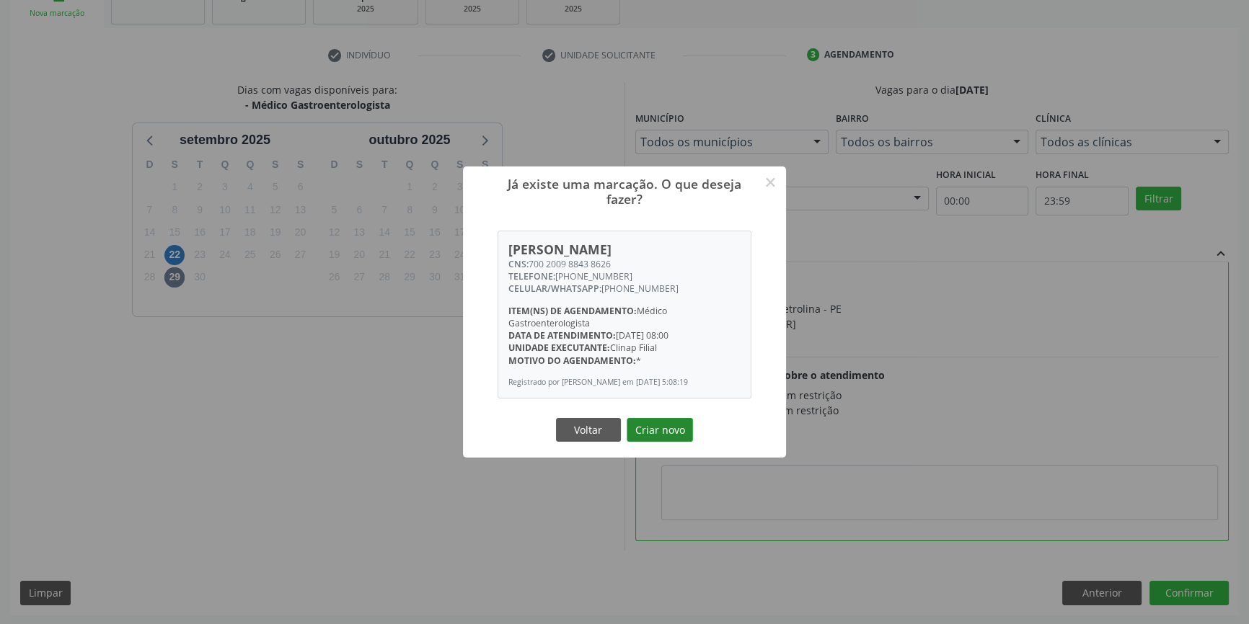
click at [668, 443] on button "Criar novo" at bounding box center [659, 430] width 66 height 25
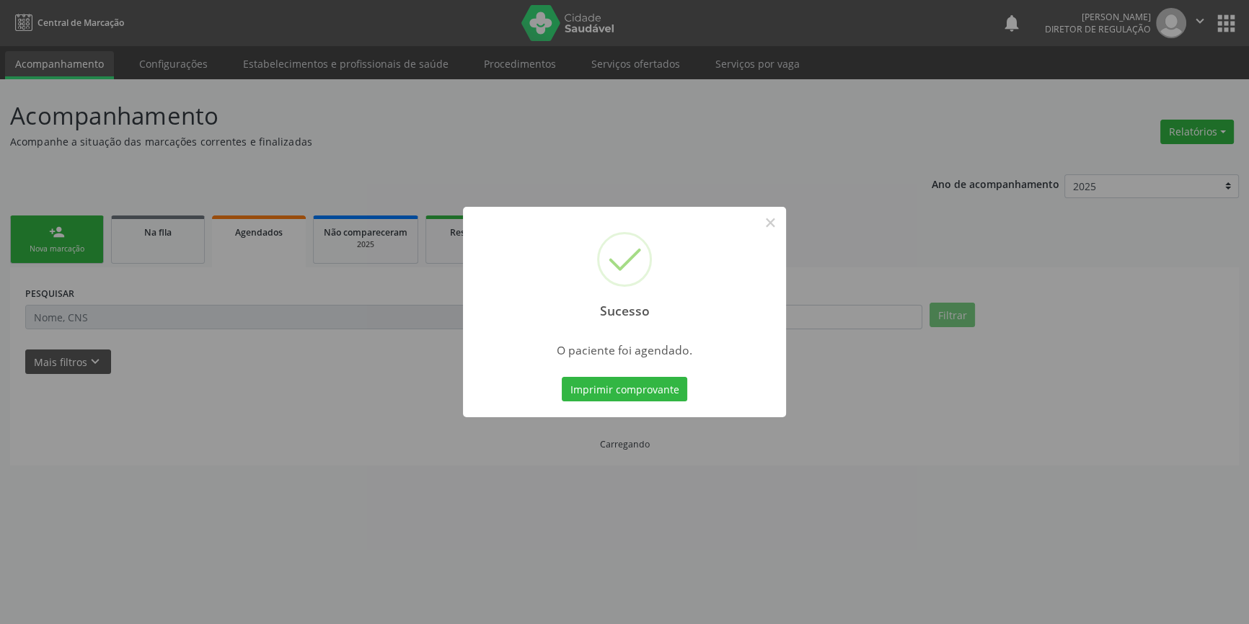
scroll to position [0, 0]
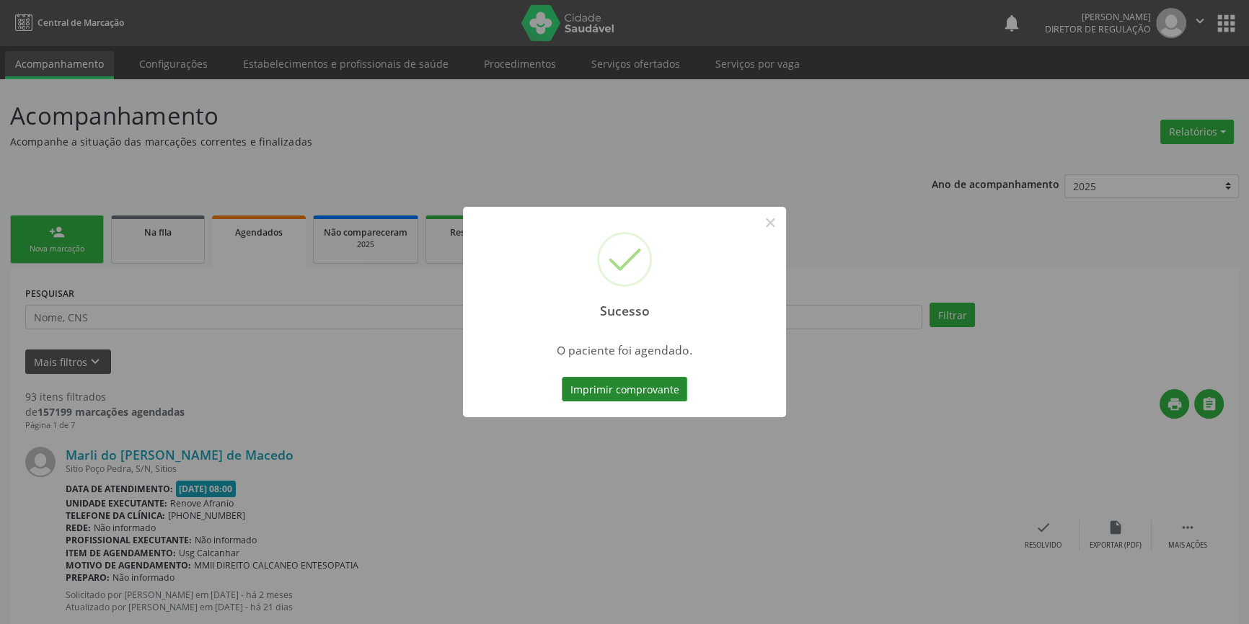
click at [662, 390] on button "Imprimir comprovante" at bounding box center [624, 389] width 125 height 25
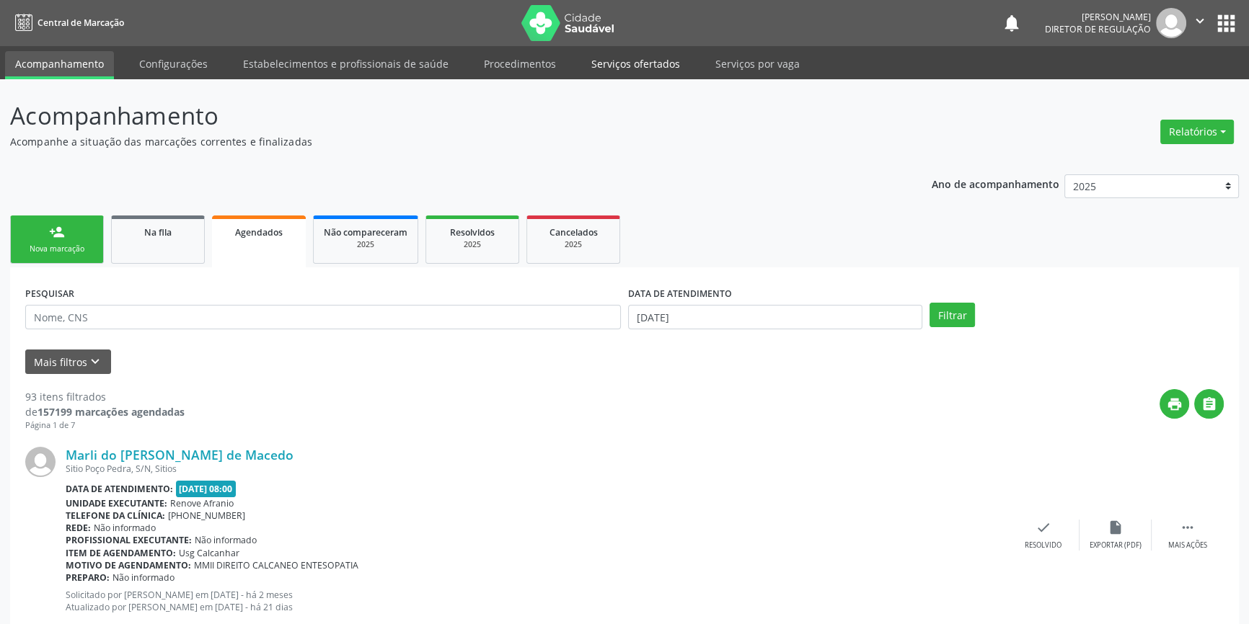
click at [611, 72] on link "Serviços ofertados" at bounding box center [635, 63] width 109 height 25
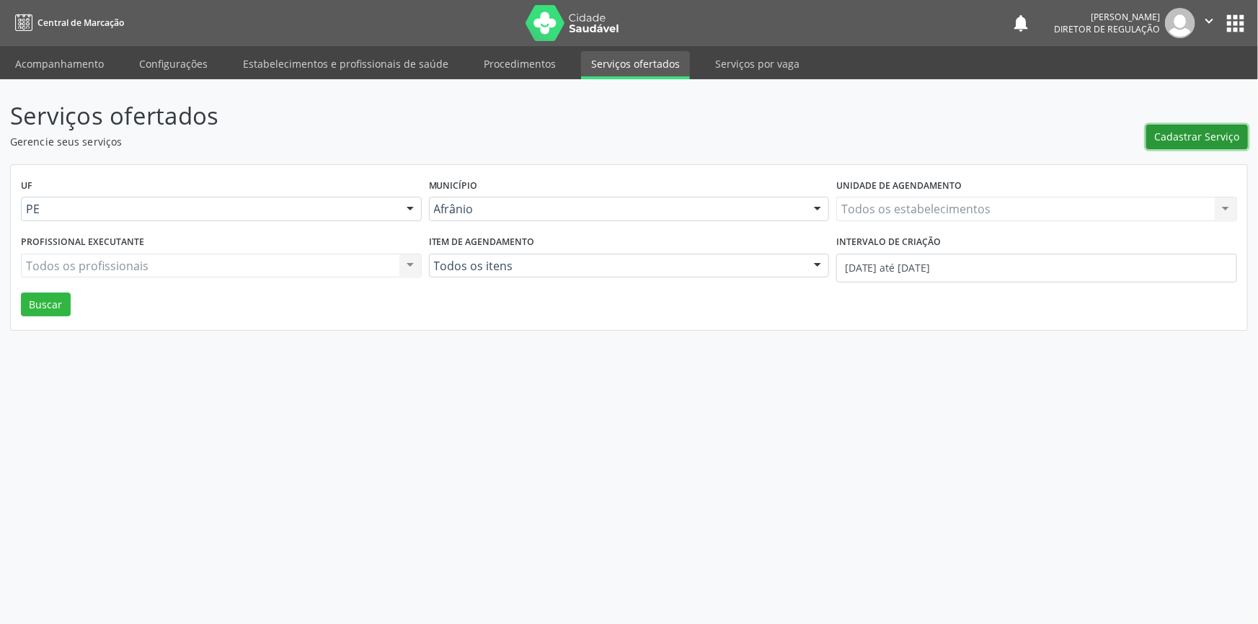
click at [1205, 137] on span "Cadastrar Serviço" at bounding box center [1197, 136] width 85 height 15
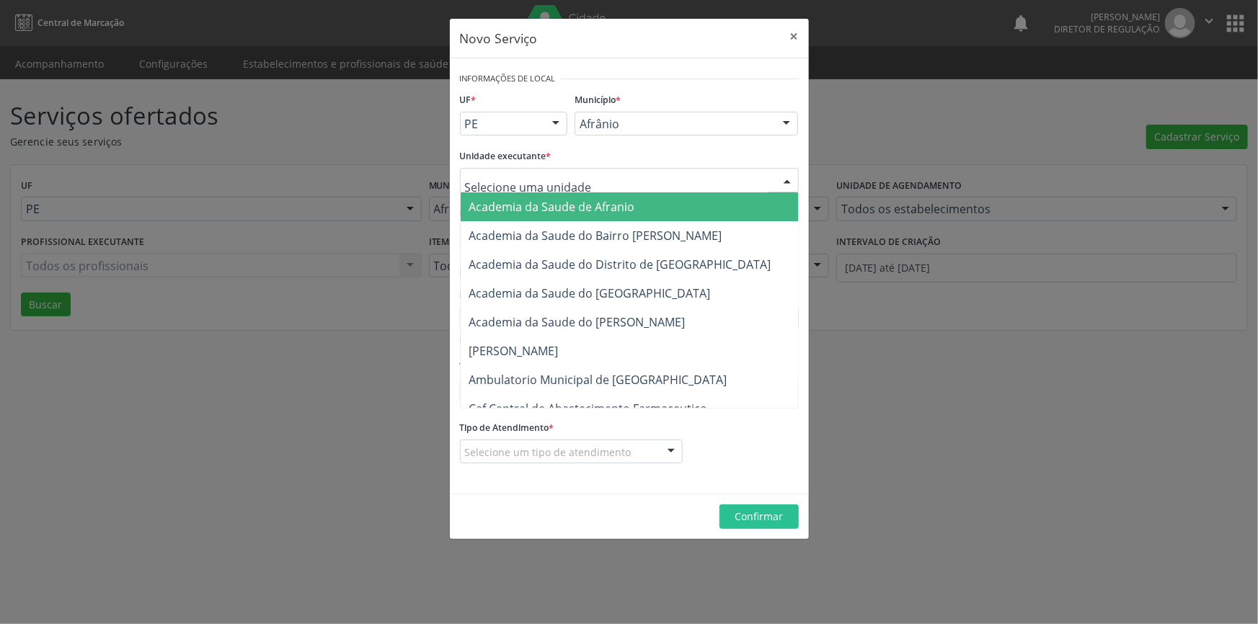
click at [580, 179] on div at bounding box center [629, 180] width 339 height 25
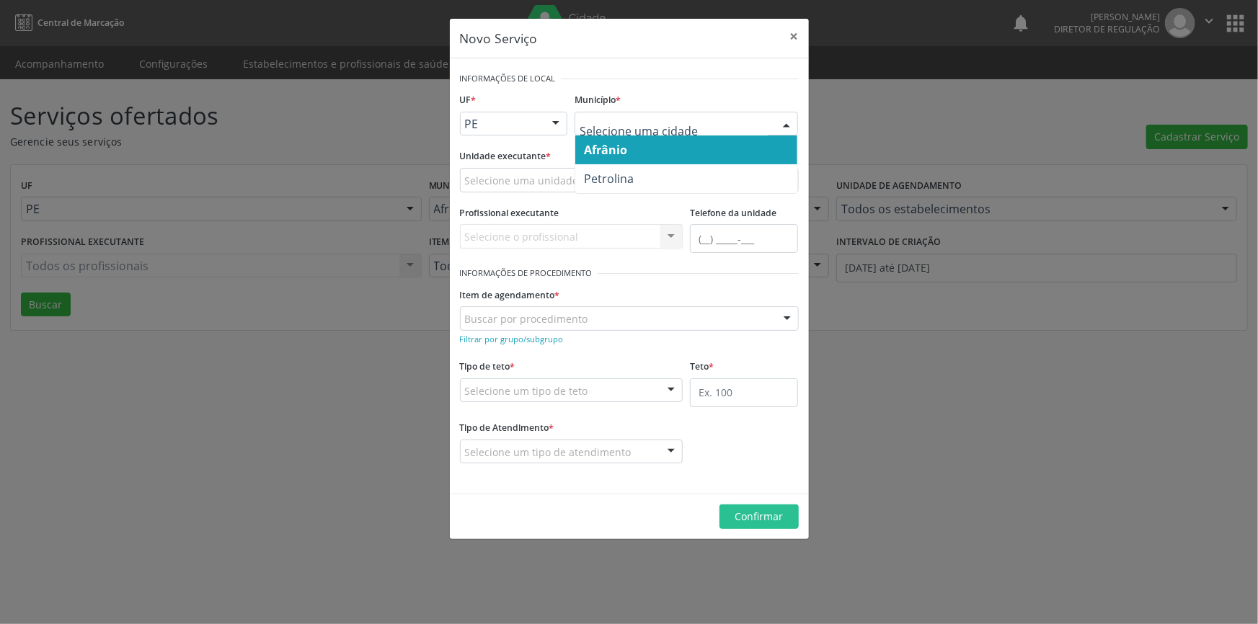
click at [353, 275] on div "Novo Serviço × Informações de Local UF * PE BA PE Nenhum resultado encontrado p…" at bounding box center [629, 312] width 1258 height 624
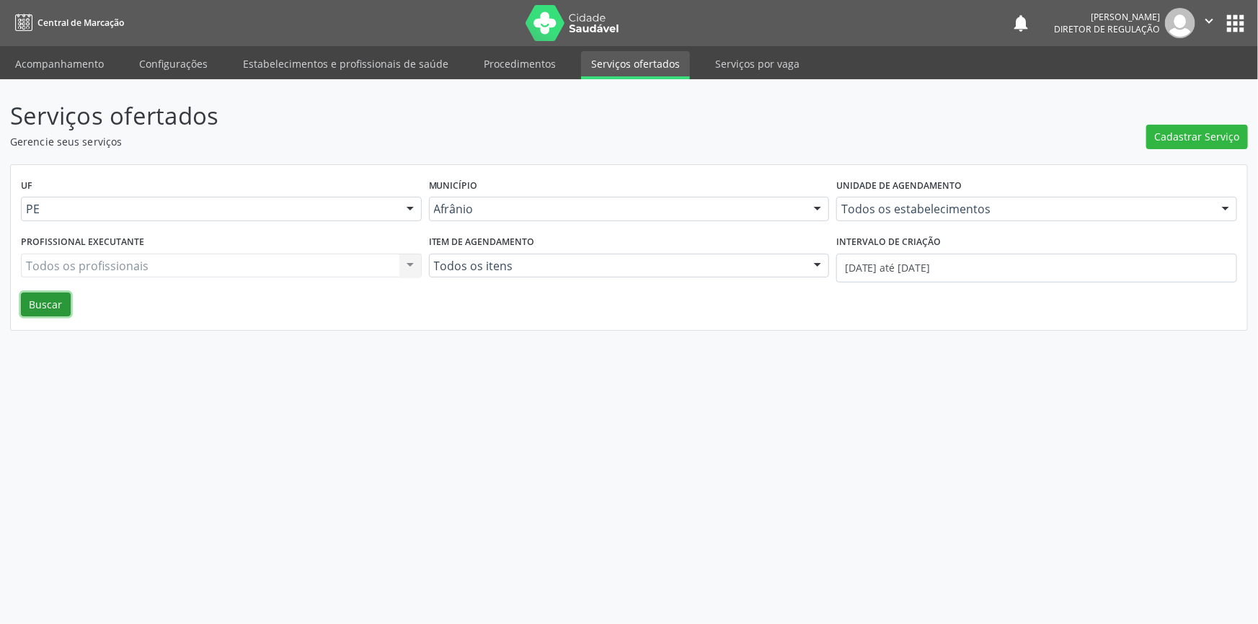
click at [44, 303] on button "Buscar" at bounding box center [46, 305] width 50 height 25
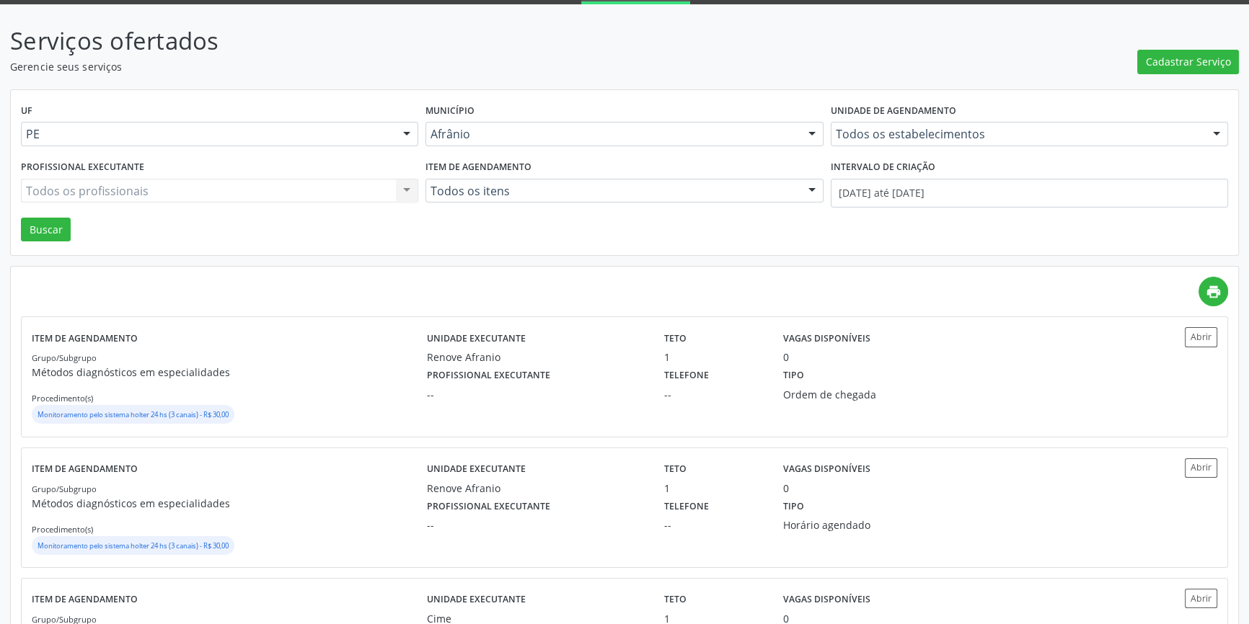
scroll to position [196, 0]
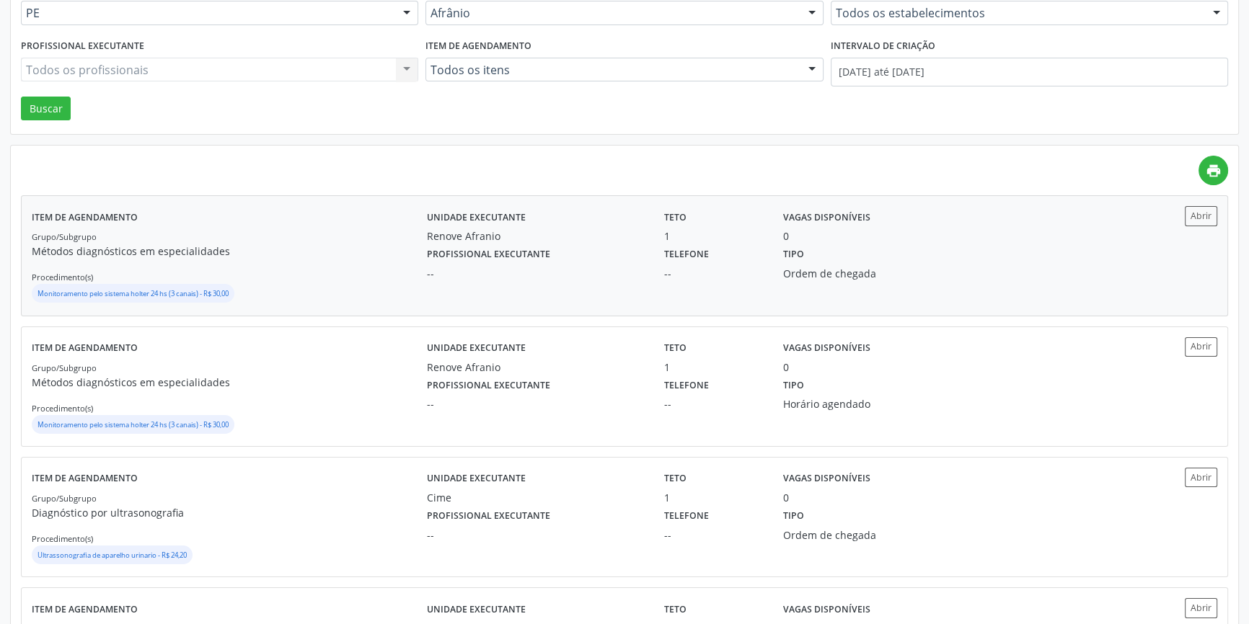
click at [390, 284] on div "Monitoramento pelo sistema holter 24 hs (3 canais) - R$ 30,00" at bounding box center [229, 295] width 395 height 22
click at [290, 360] on div "Grupo/Subgrupo Métodos diagnósticos em especialidades Procedimento(s) Monitoram…" at bounding box center [229, 398] width 395 height 77
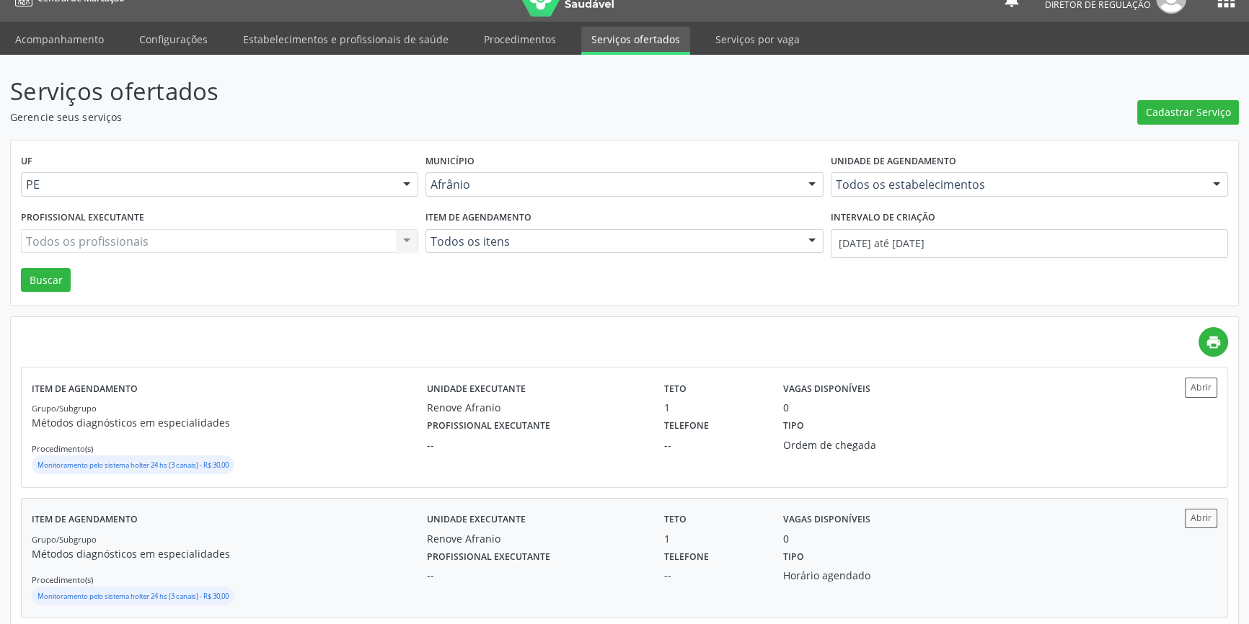
scroll to position [0, 0]
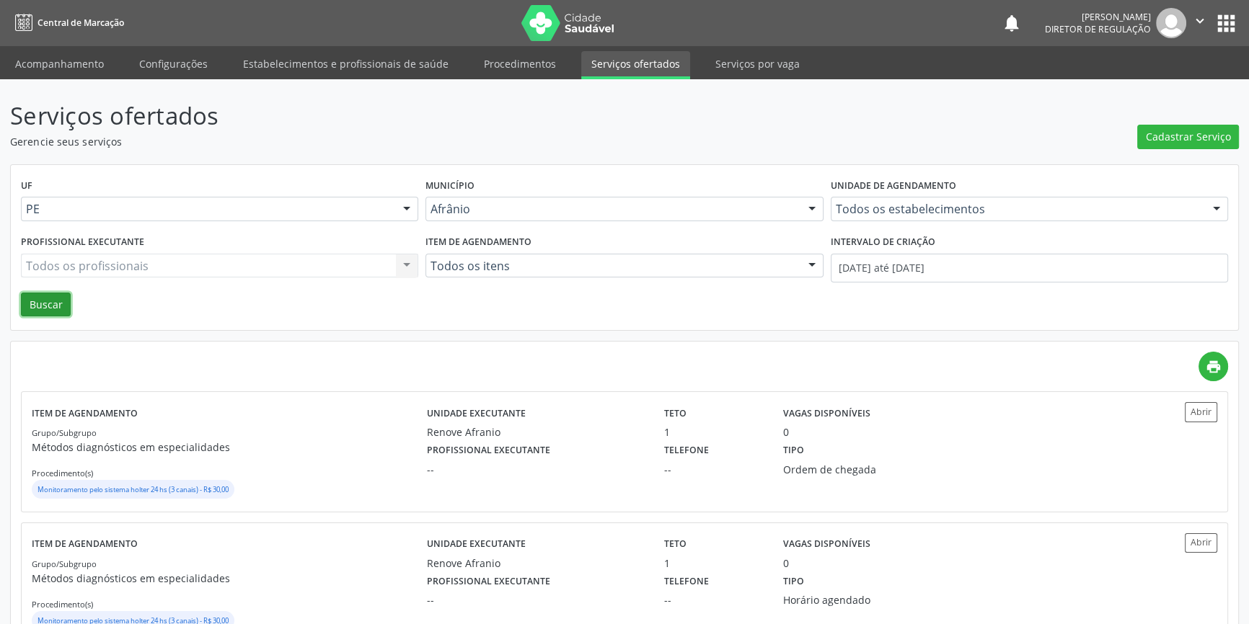
click at [58, 293] on button "Buscar" at bounding box center [46, 305] width 50 height 25
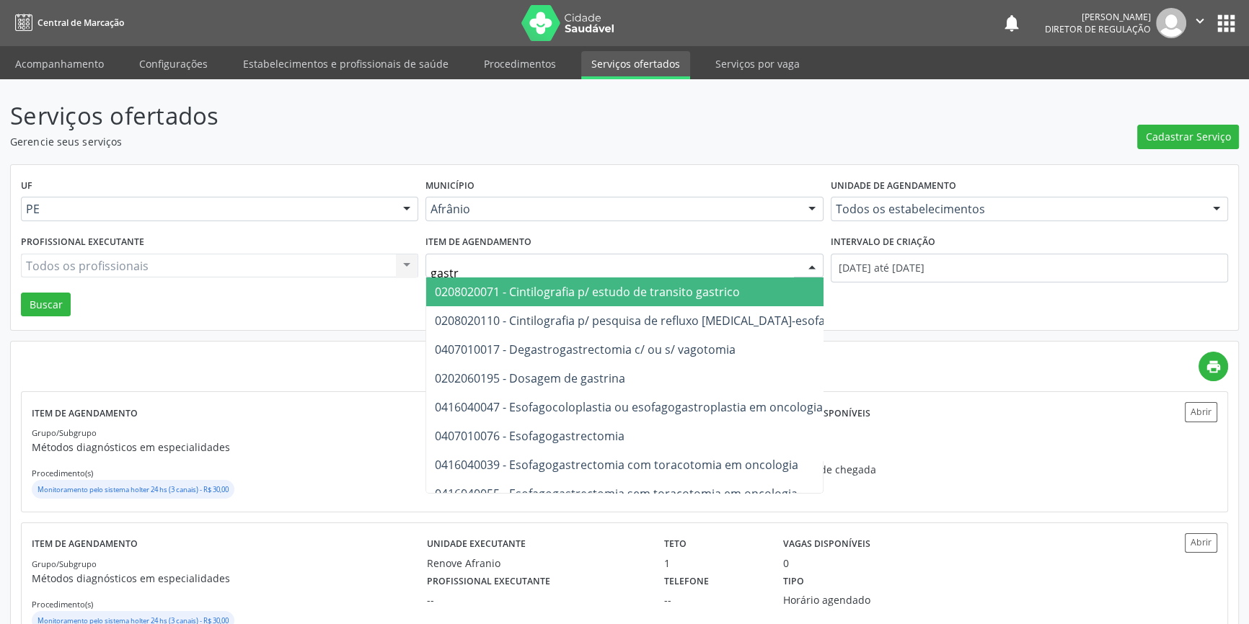
type input "gastro"
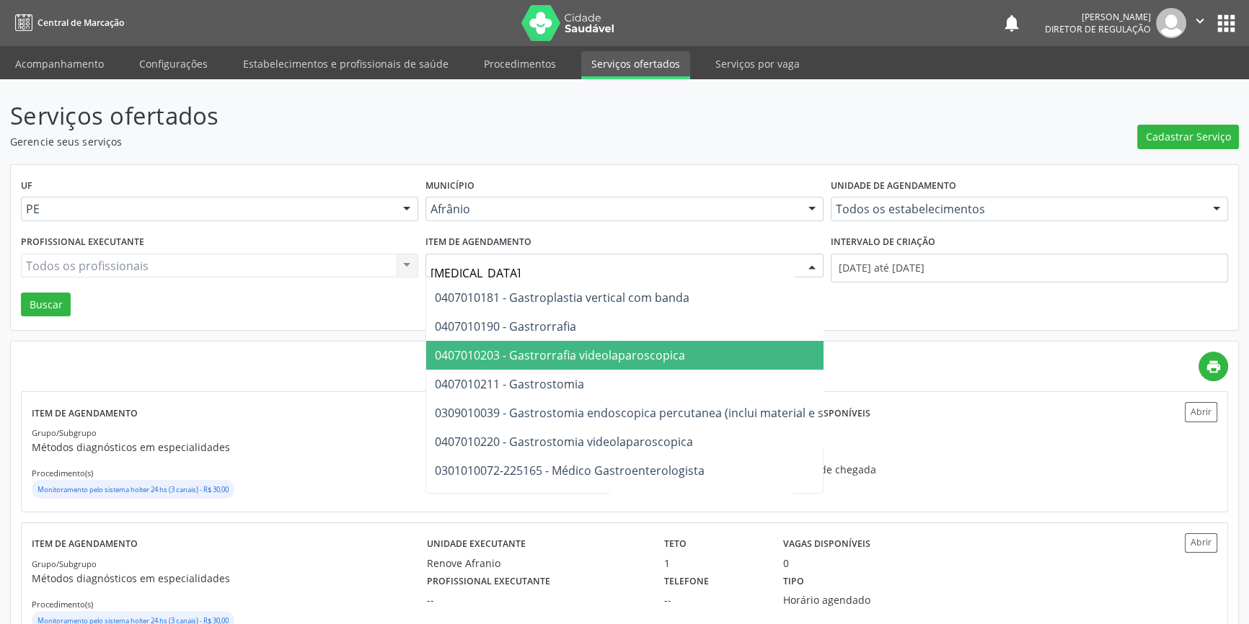
scroll to position [262, 0]
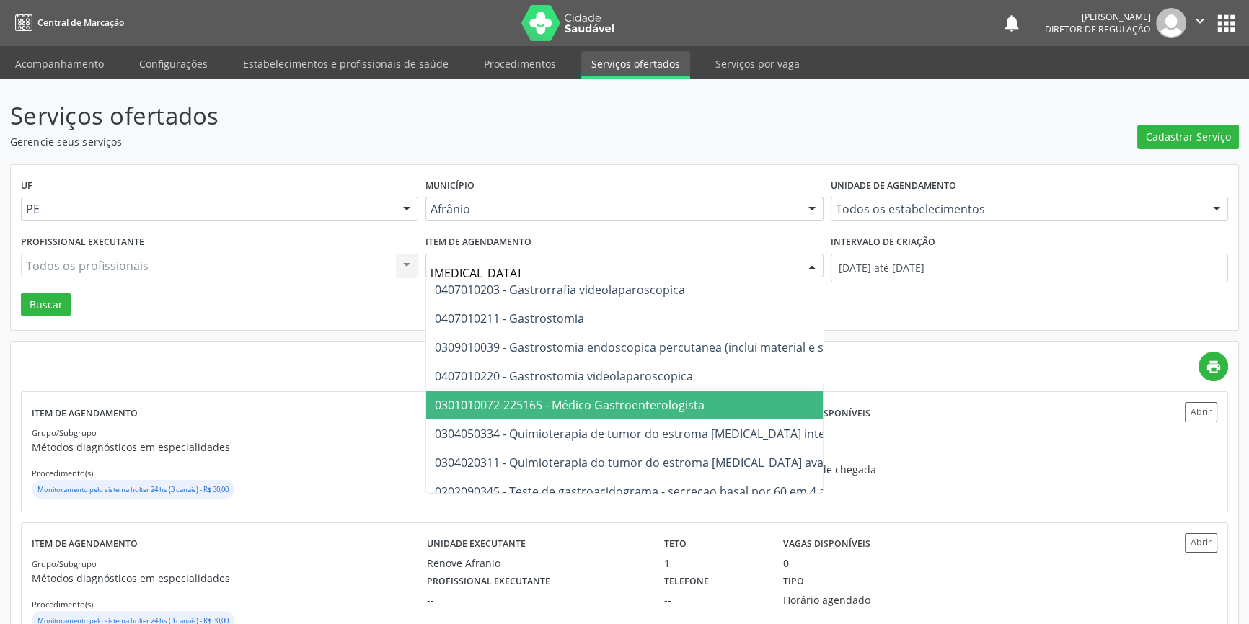
click at [611, 404] on span "0301010072-225165 - Médico Gastroenterologista" at bounding box center [570, 405] width 270 height 16
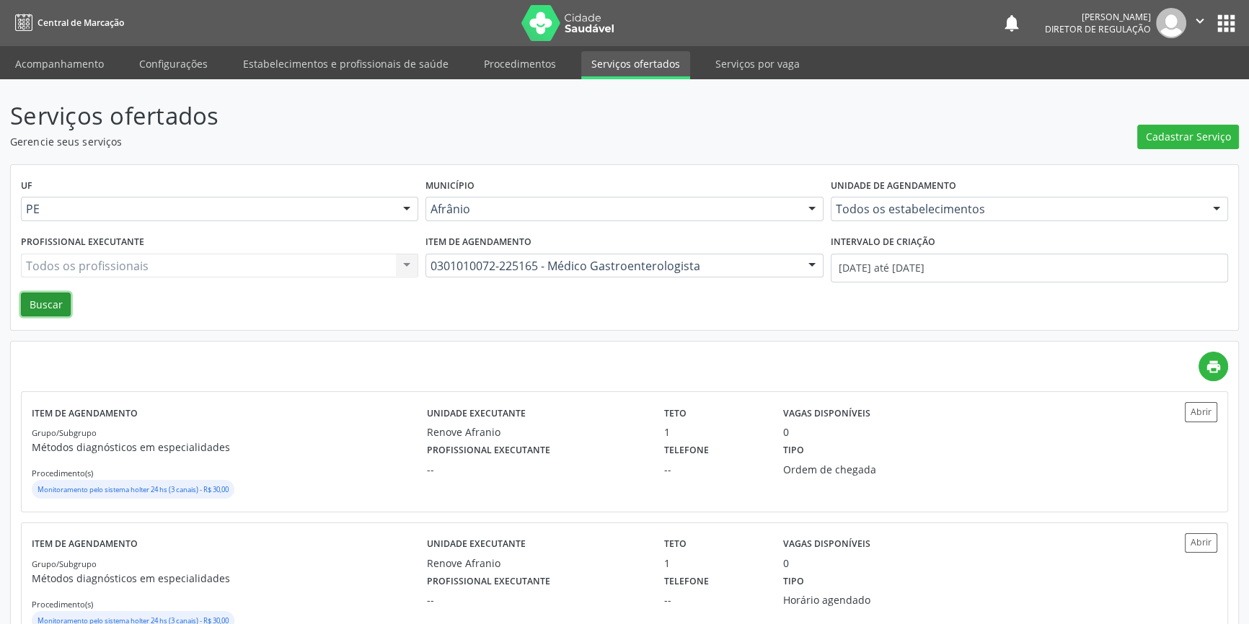
click at [34, 309] on button "Buscar" at bounding box center [46, 305] width 50 height 25
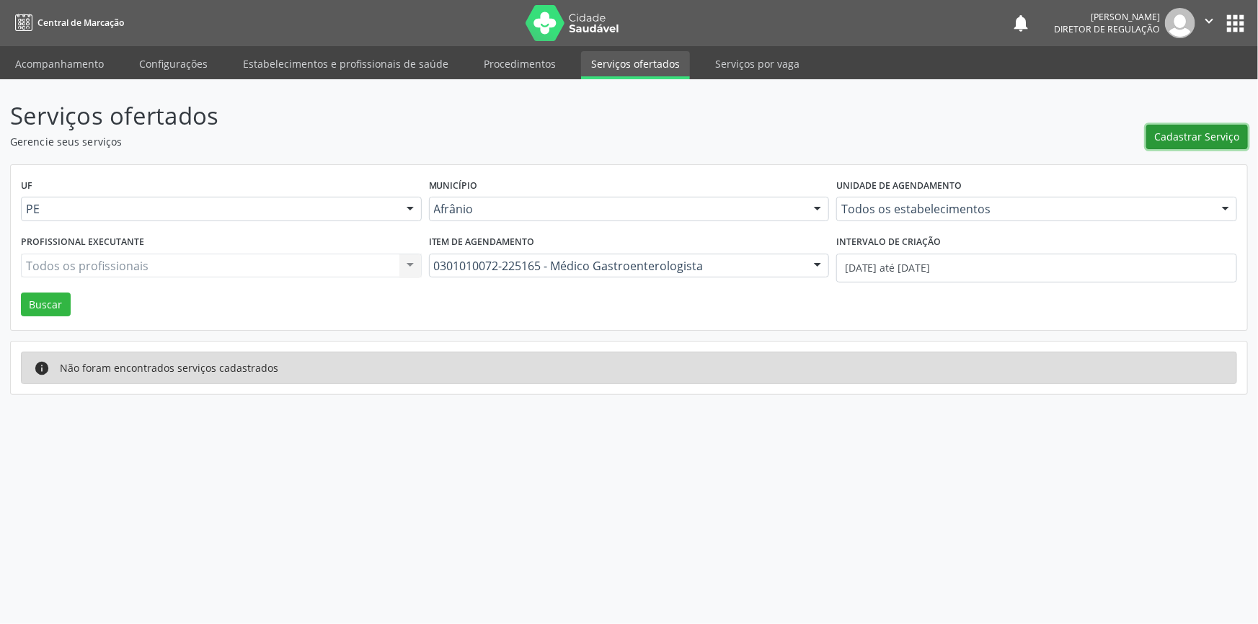
click at [1215, 141] on span "Cadastrar Serviço" at bounding box center [1197, 136] width 85 height 15
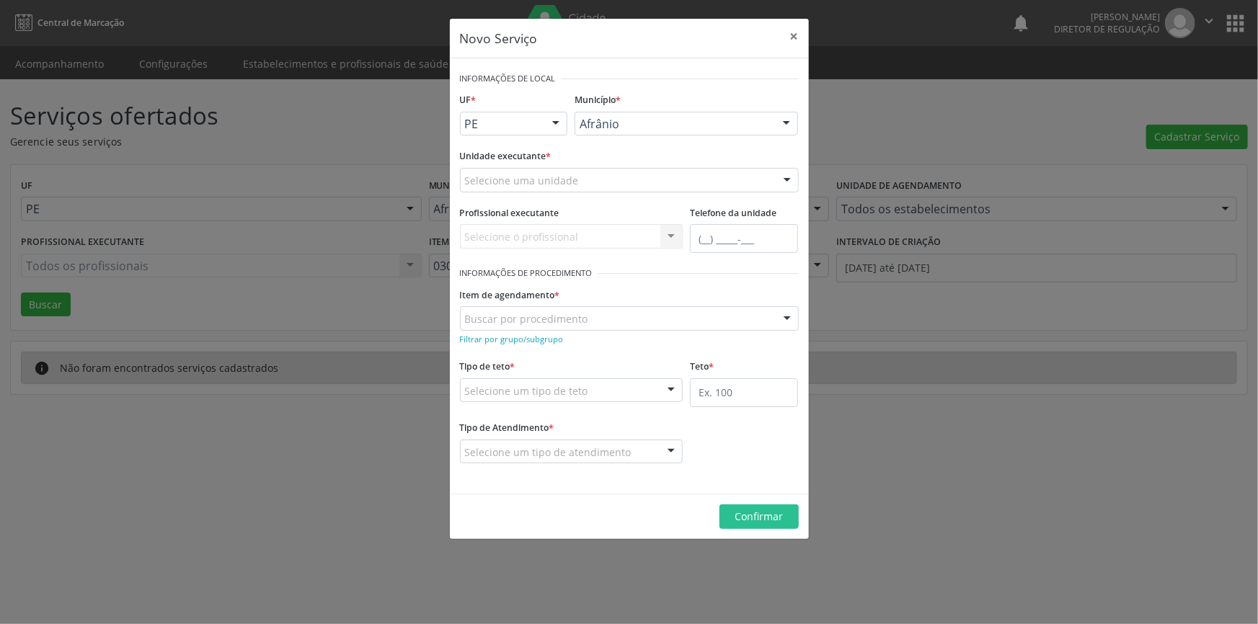
click at [809, 36] on div "Novo Serviço × Informações de Local UF * PE BA PE Nenhum resultado encontrado p…" at bounding box center [629, 312] width 1258 height 624
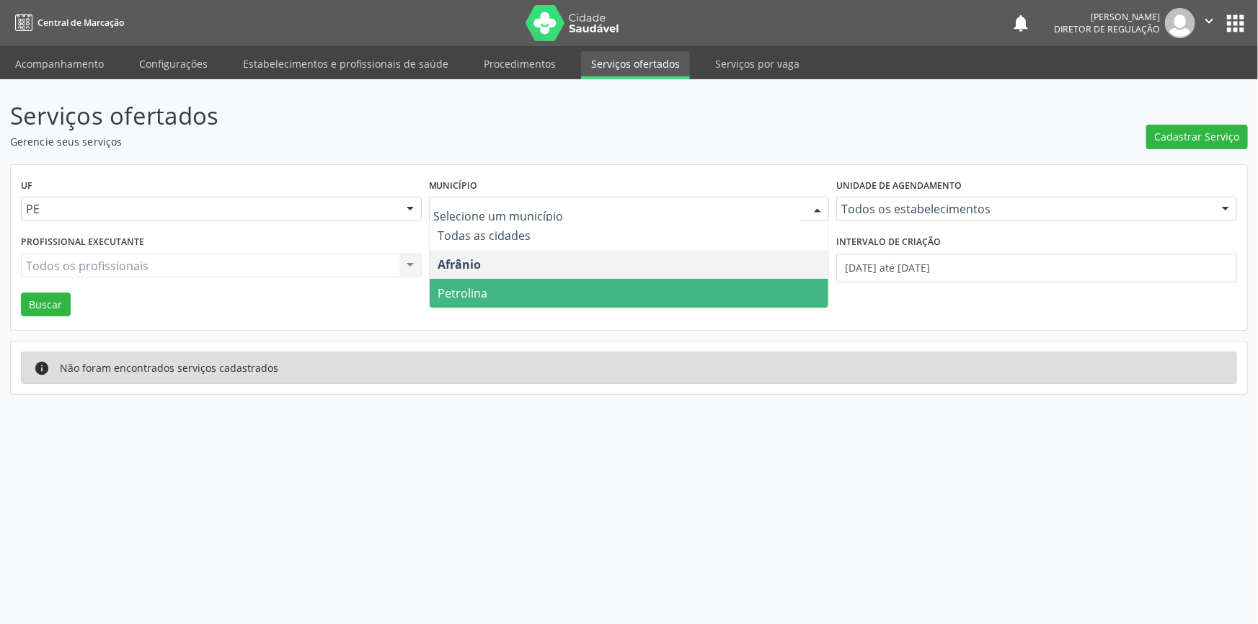
click at [483, 282] on span "Petrolina" at bounding box center [629, 293] width 399 height 29
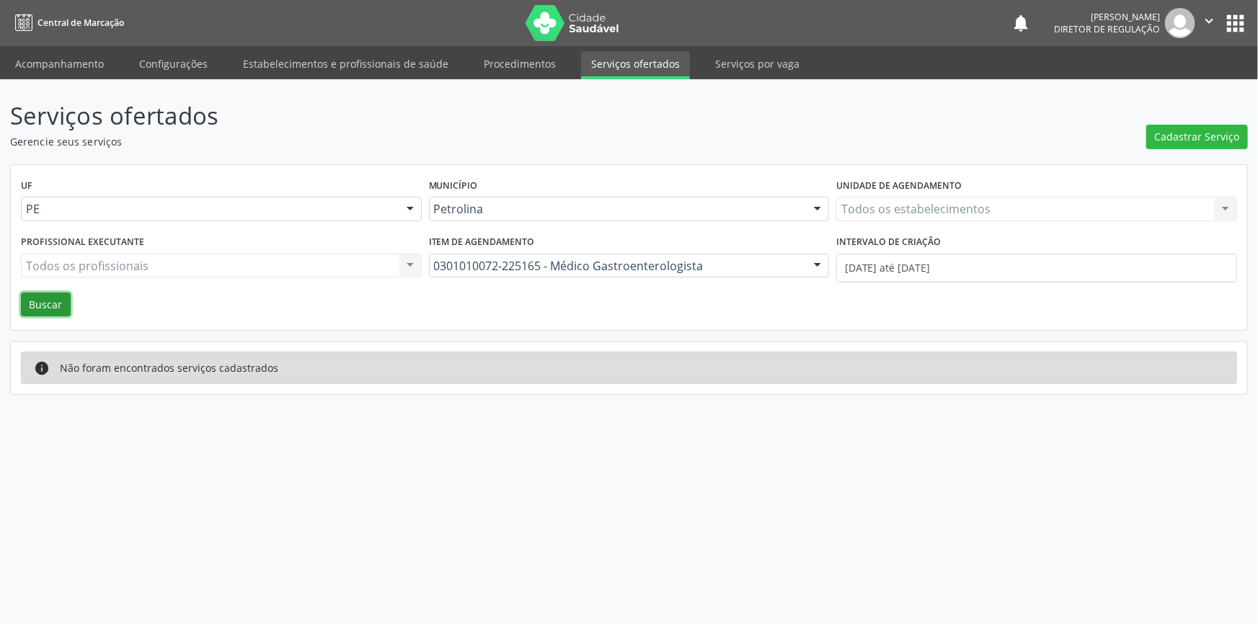
click at [53, 306] on button "Buscar" at bounding box center [46, 305] width 50 height 25
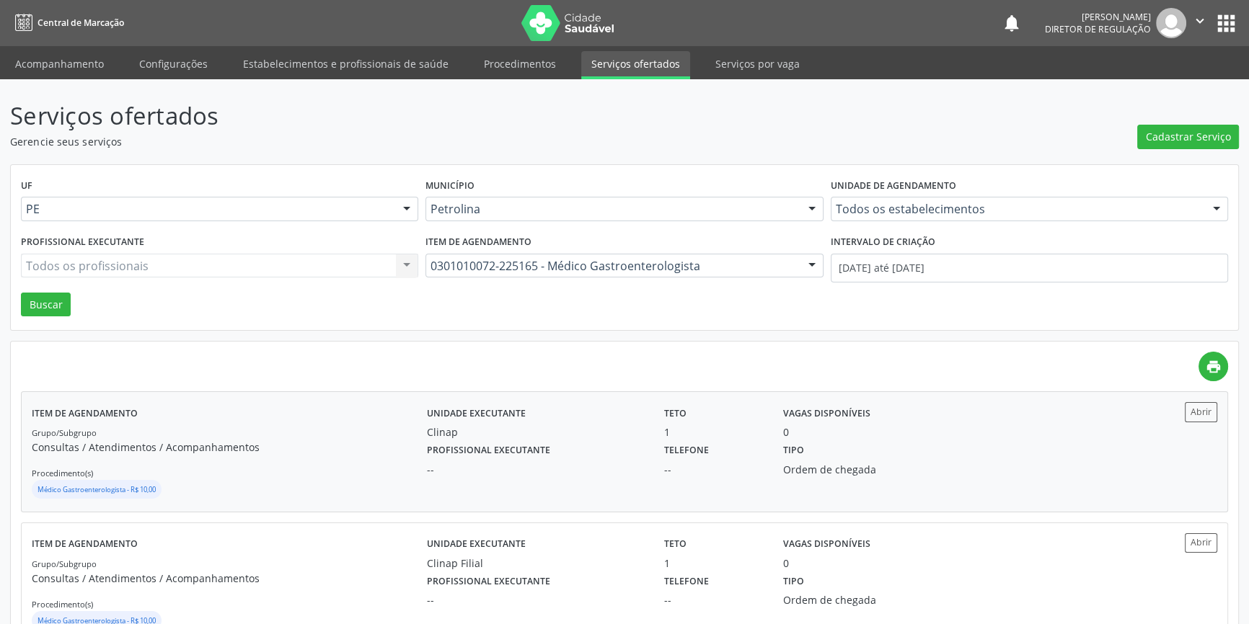
click at [309, 485] on div "Médico Gastroenterologista - R$ 10,00" at bounding box center [229, 491] width 395 height 22
click at [442, 503] on div "Item de agendamento Grupo/Subgrupo Consultas / Atendimentos / Acompanhamentos P…" at bounding box center [624, 451] width 1205 height 119
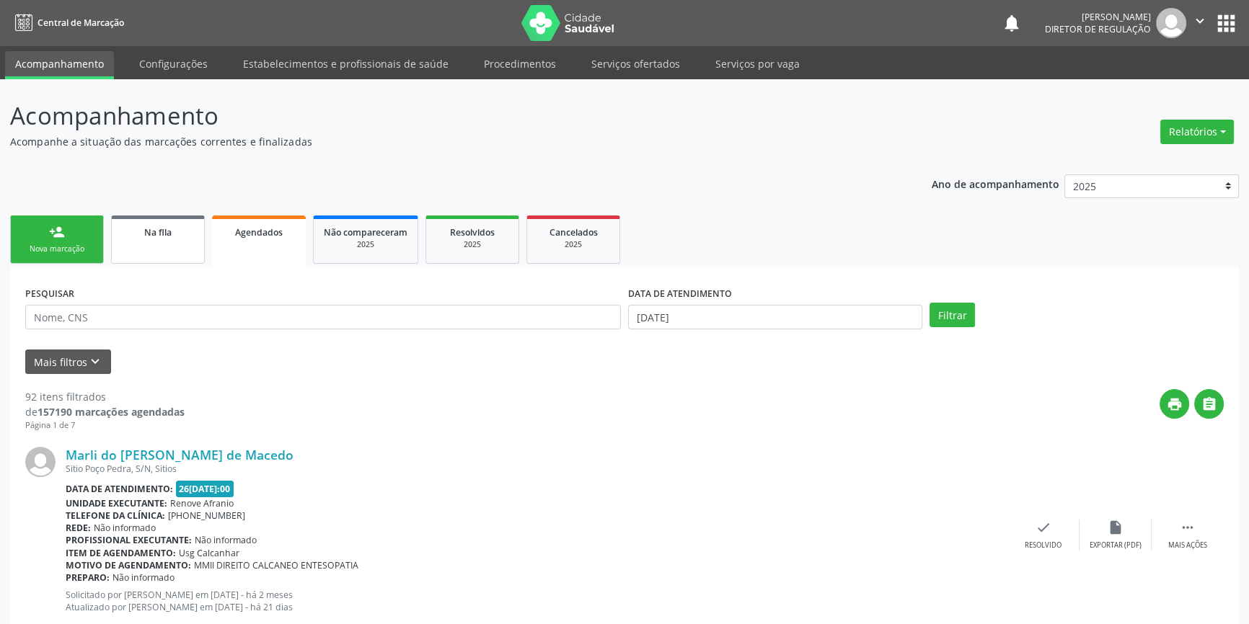
click at [148, 241] on link "Na fila" at bounding box center [158, 240] width 94 height 48
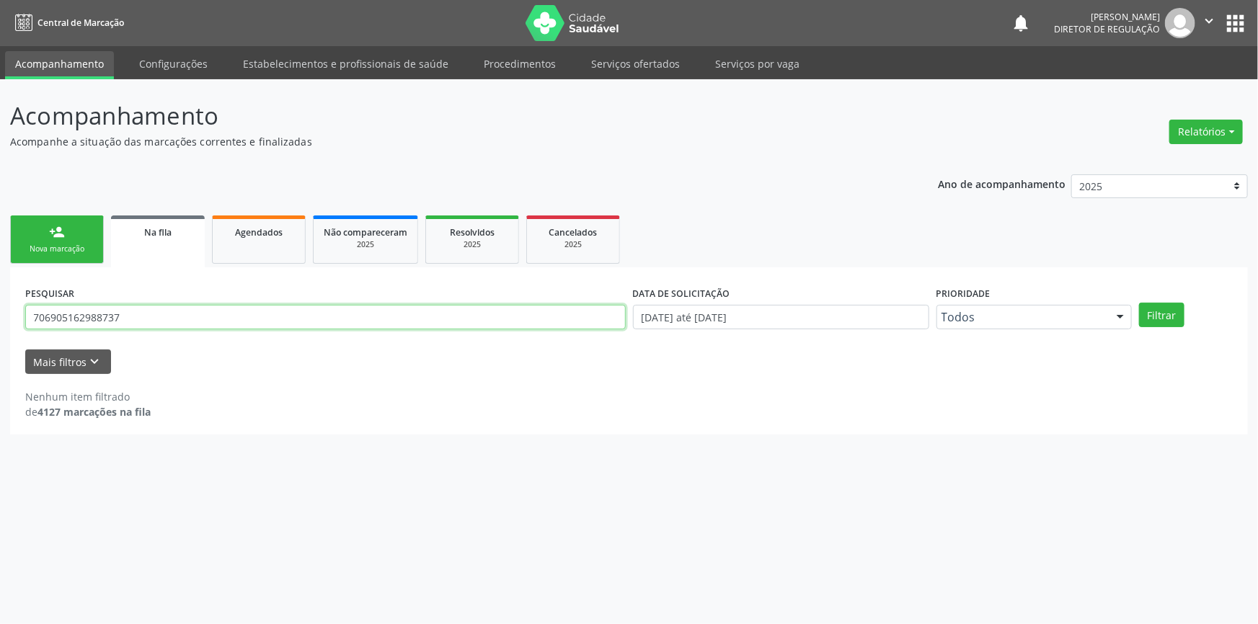
drag, startPoint x: 131, startPoint y: 316, endPoint x: 0, endPoint y: 304, distance: 131.8
click at [0, 304] on div "Acompanhamento Acompanhe a situação das marcações correntes e finalizadas Relat…" at bounding box center [629, 351] width 1258 height 545
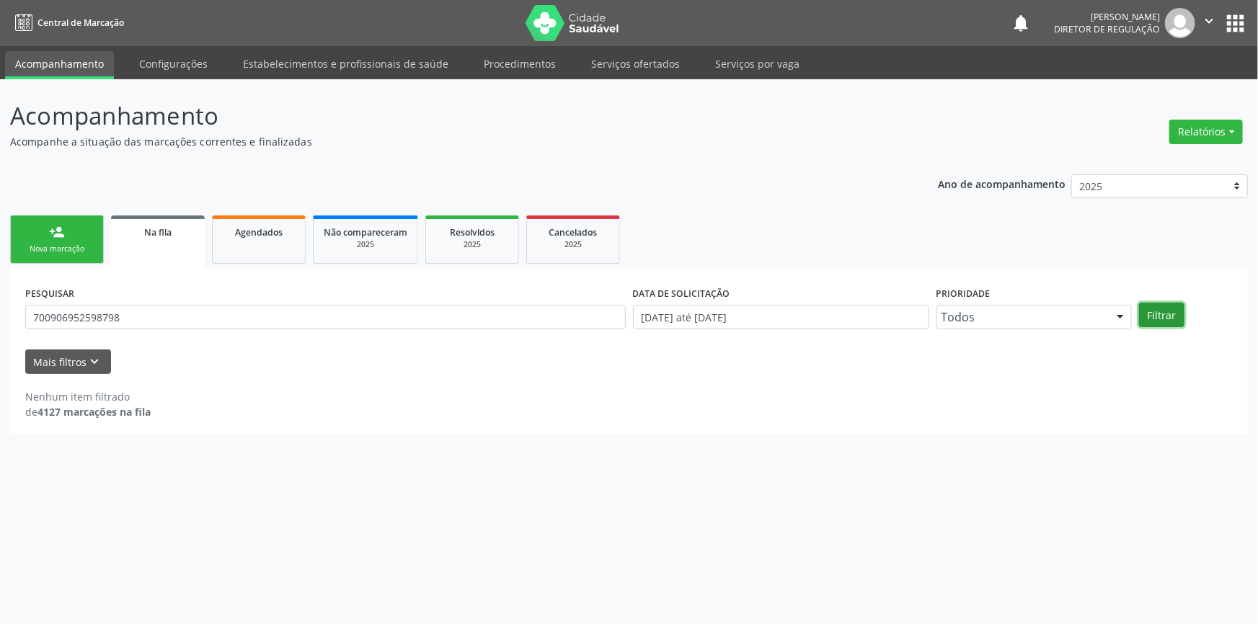
click at [1169, 312] on button "Filtrar" at bounding box center [1161, 315] width 45 height 25
drag, startPoint x: 196, startPoint y: 331, endPoint x: 0, endPoint y: 324, distance: 196.2
click at [0, 324] on div "Acompanhamento Acompanhe a situação das marcações correntes e finalizadas Relat…" at bounding box center [629, 351] width 1258 height 545
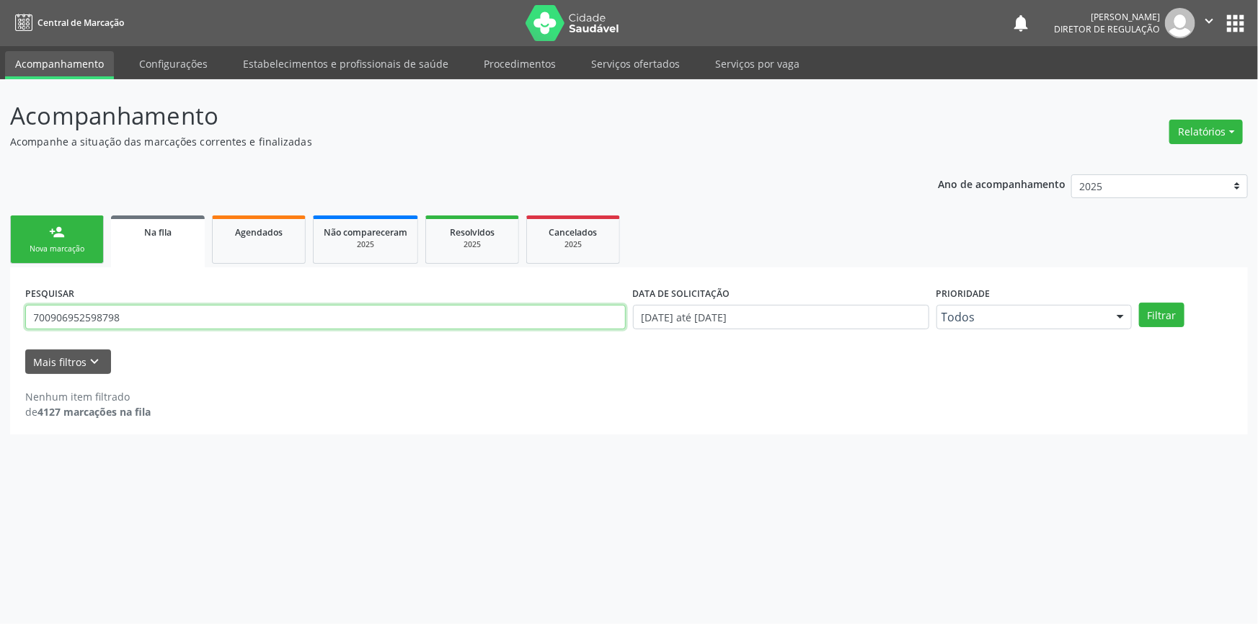
drag, startPoint x: 206, startPoint y: 321, endPoint x: 0, endPoint y: 294, distance: 207.9
click at [0, 302] on div "Acompanhamento Acompanhe a situação das marcações correntes e finalizadas Relat…" at bounding box center [629, 351] width 1258 height 545
type input "700906952598797"
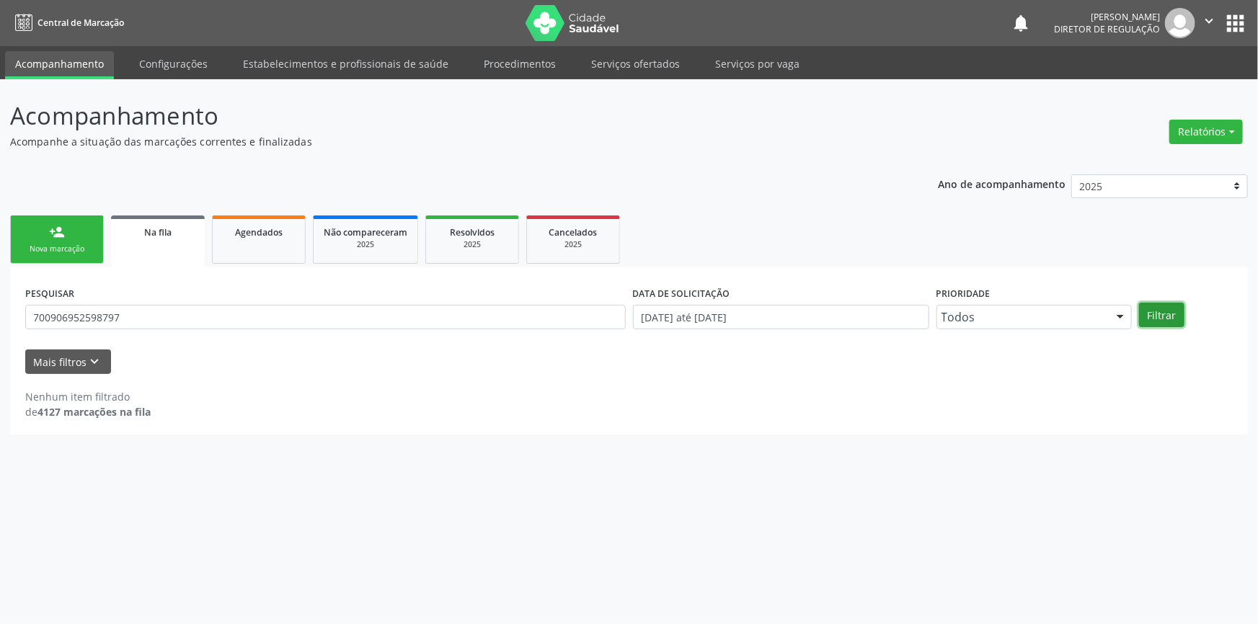
click at [1173, 324] on button "Filtrar" at bounding box center [1161, 315] width 45 height 25
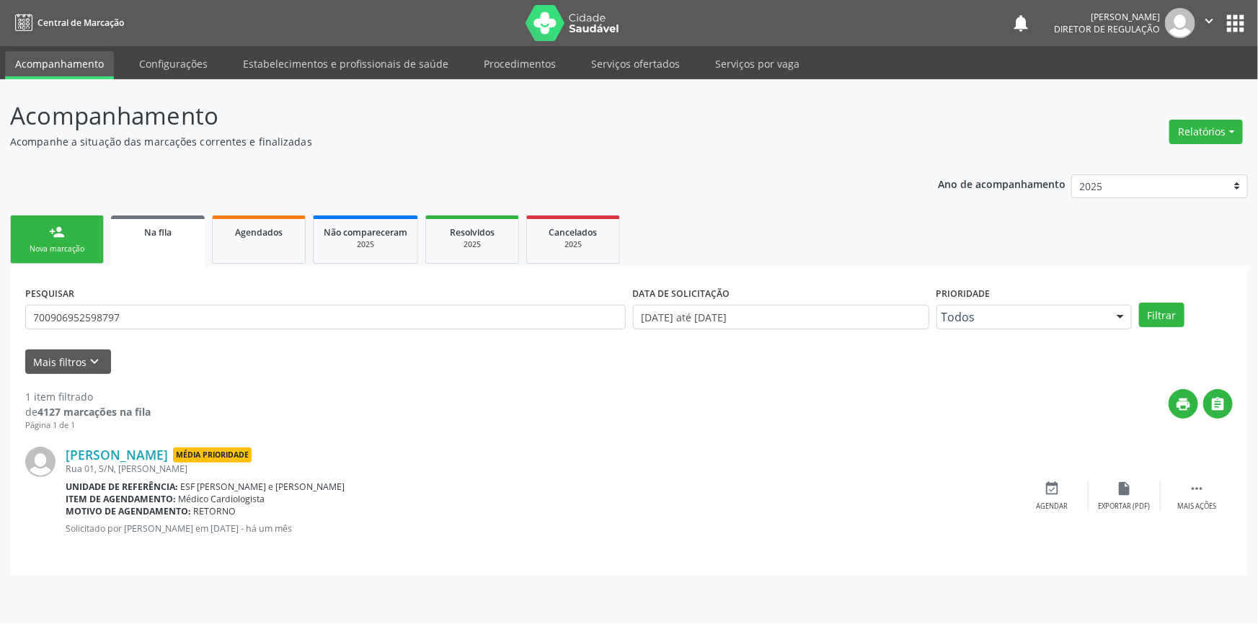
click at [1071, 466] on div "Pedro Rodrigues de Sousa Média Prioridade Rua 01, S/N, Jose Ramos Unidade de re…" at bounding box center [628, 496] width 1207 height 128
click at [1058, 482] on icon "event_available" at bounding box center [1053, 489] width 16 height 16
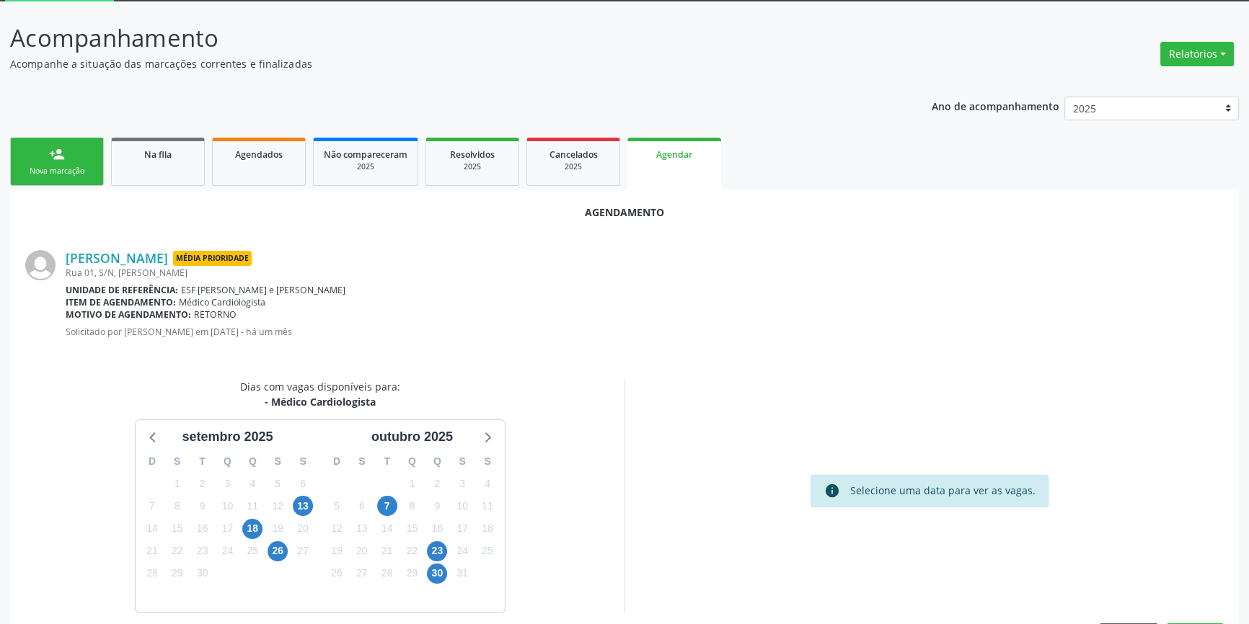
scroll to position [125, 0]
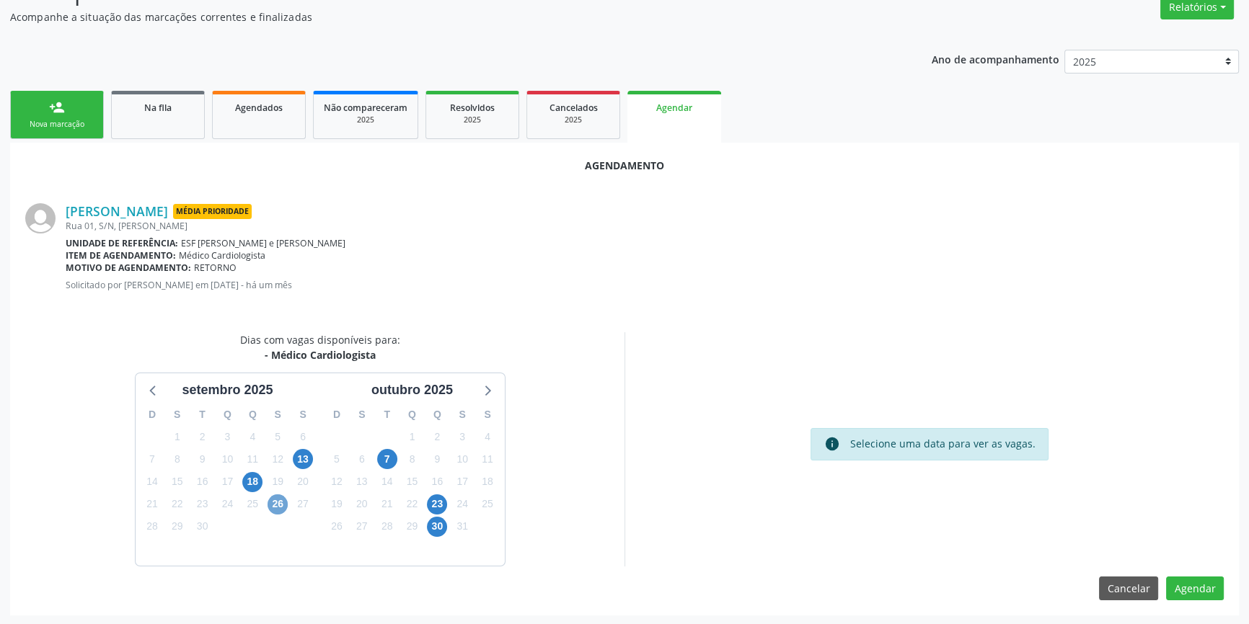
click at [275, 500] on span "26" at bounding box center [277, 505] width 20 height 20
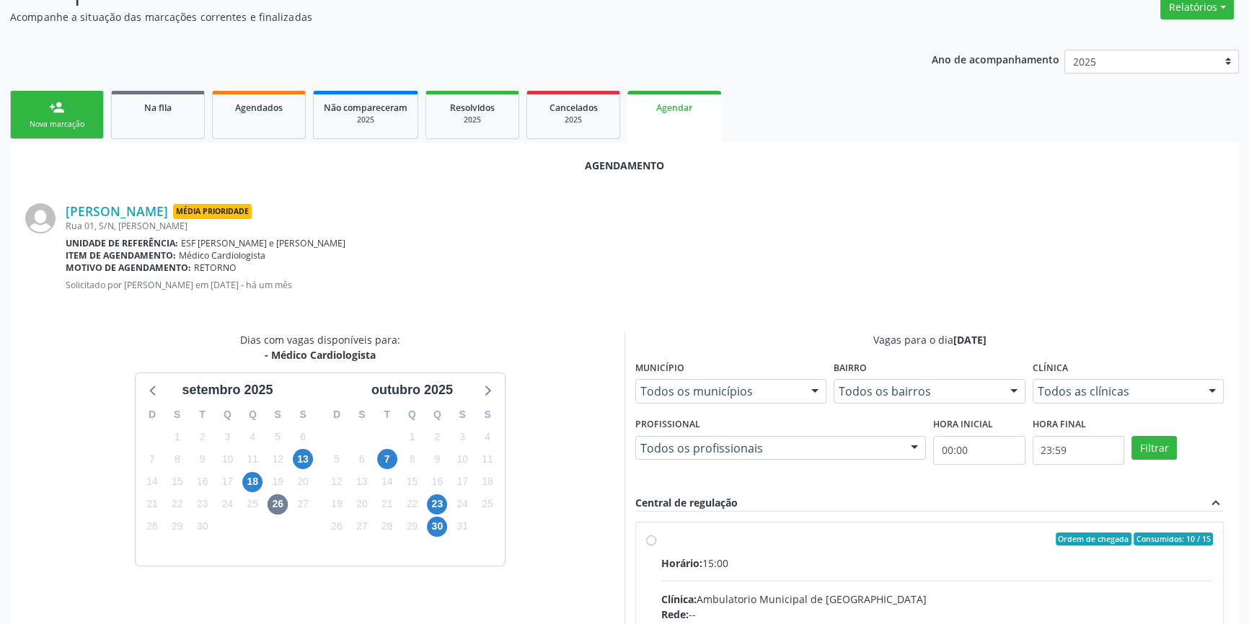
click at [686, 538] on div "Ordem de chegada Consumidos: 10 / 15" at bounding box center [936, 539] width 551 height 13
click at [656, 538] on input "Ordem de chegada Consumidos: 10 / 15 Horário: 15:00 Clínica: Ambulatorio Munici…" at bounding box center [651, 539] width 10 height 13
radio input "true"
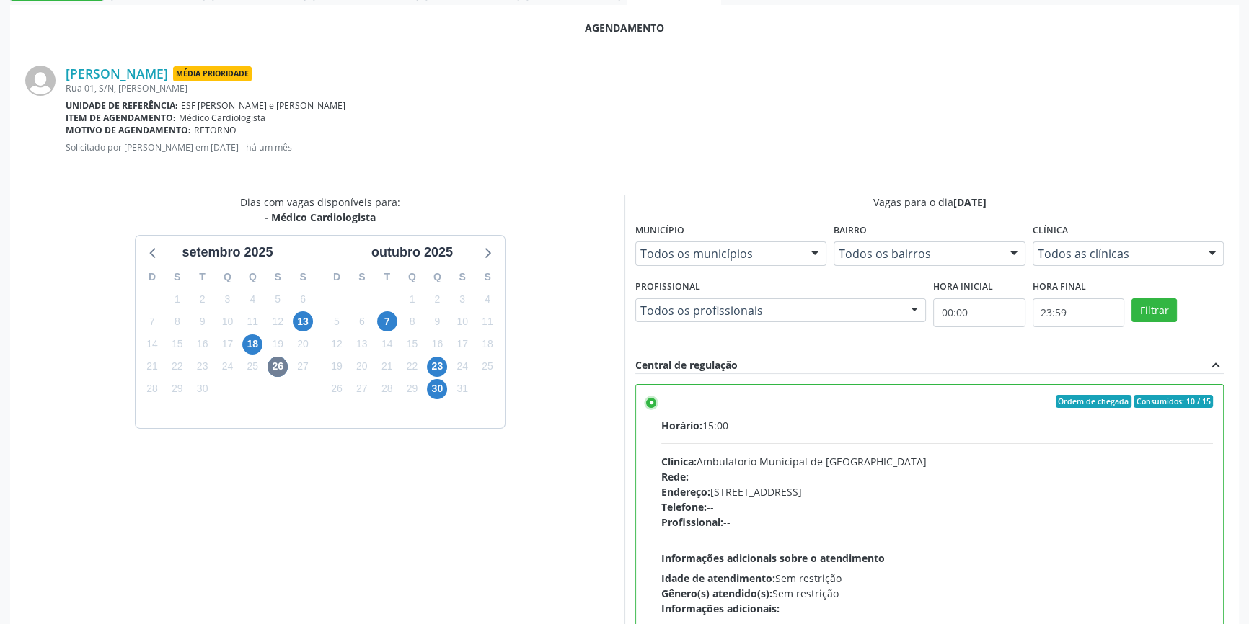
scroll to position [359, 0]
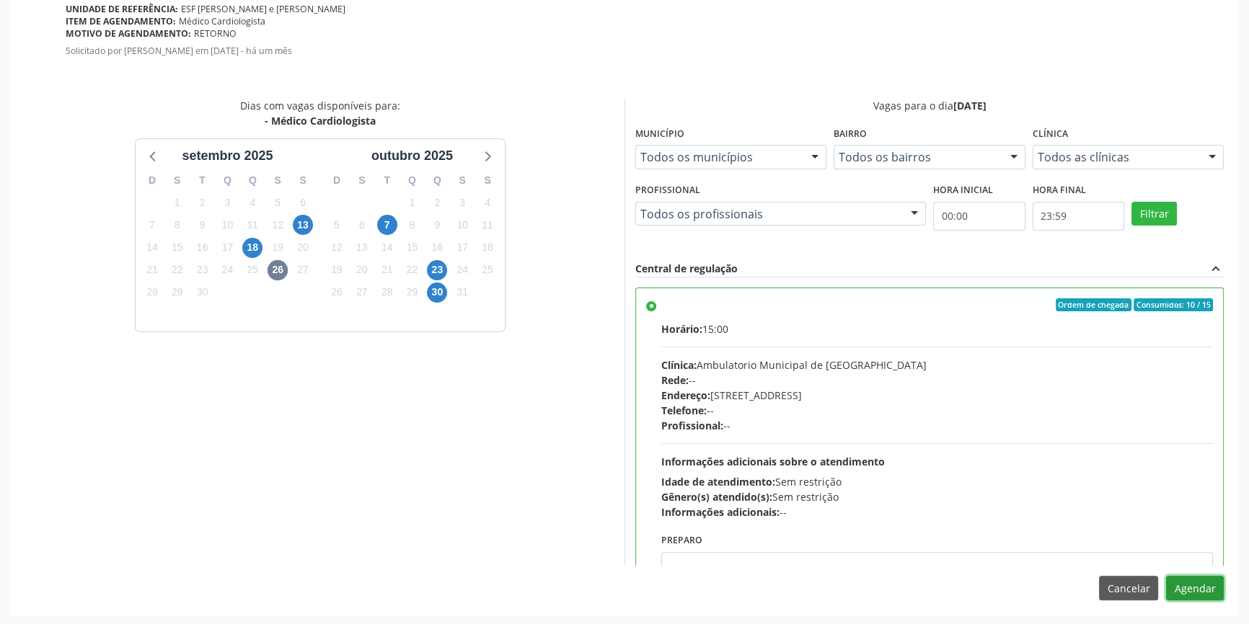
click at [1212, 585] on button "Agendar" at bounding box center [1195, 588] width 58 height 25
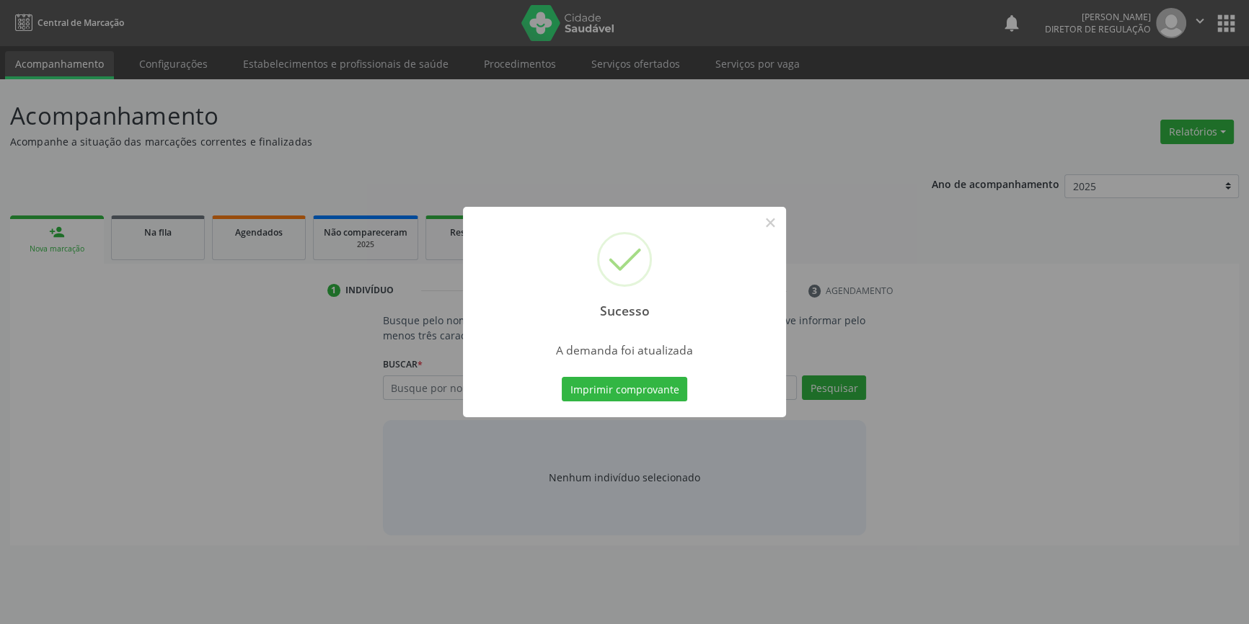
scroll to position [0, 0]
click at [674, 378] on button "Imprimir comprovante" at bounding box center [629, 389] width 125 height 25
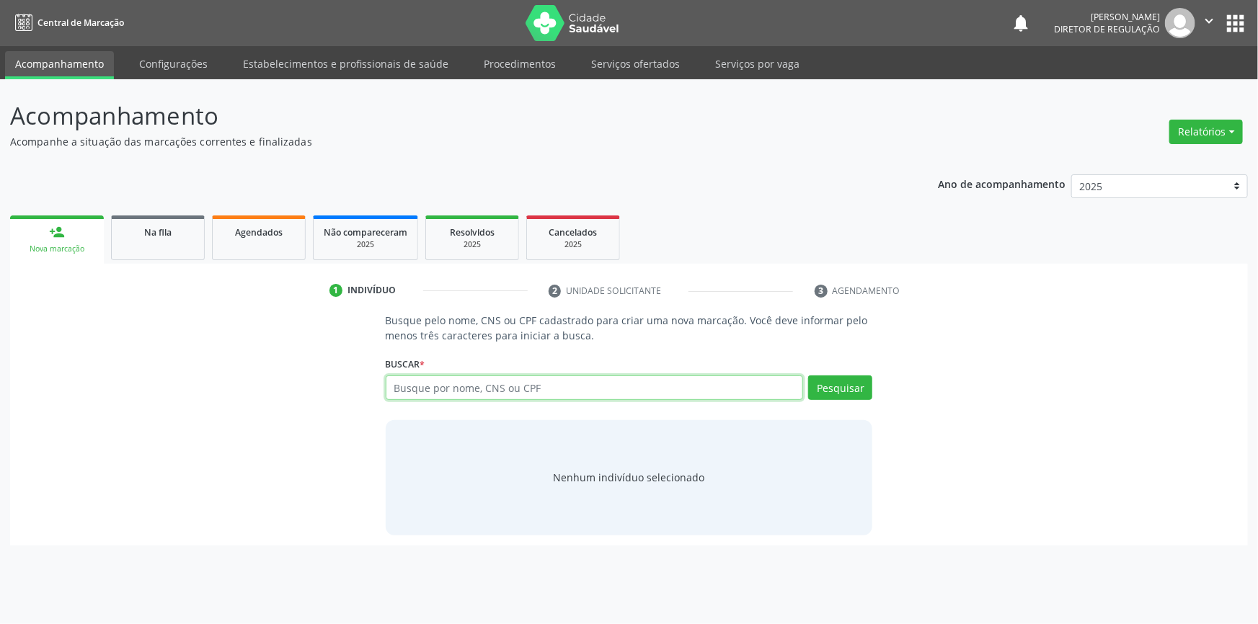
click at [558, 379] on input "text" at bounding box center [595, 388] width 418 height 25
paste input "706806298477221"
type input "706806298477221"
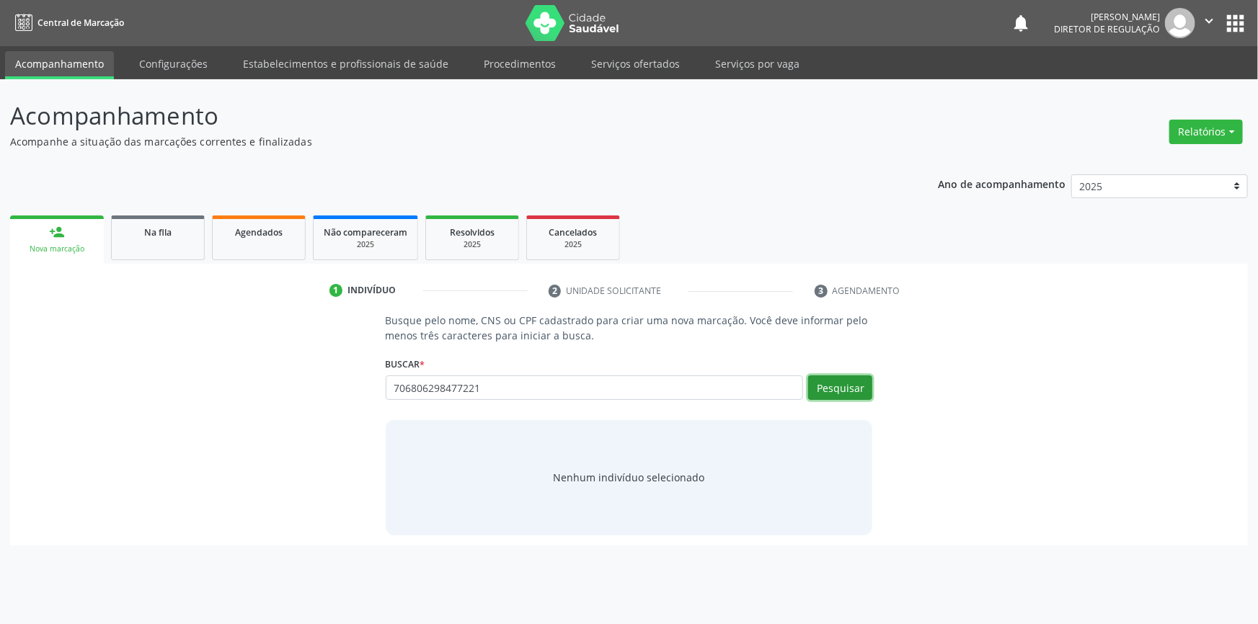
drag, startPoint x: 851, startPoint y: 383, endPoint x: 835, endPoint y: 373, distance: 19.4
click at [851, 383] on button "Pesquisar" at bounding box center [840, 388] width 64 height 25
click at [301, 245] on link "Agendados" at bounding box center [259, 238] width 94 height 45
select select "8"
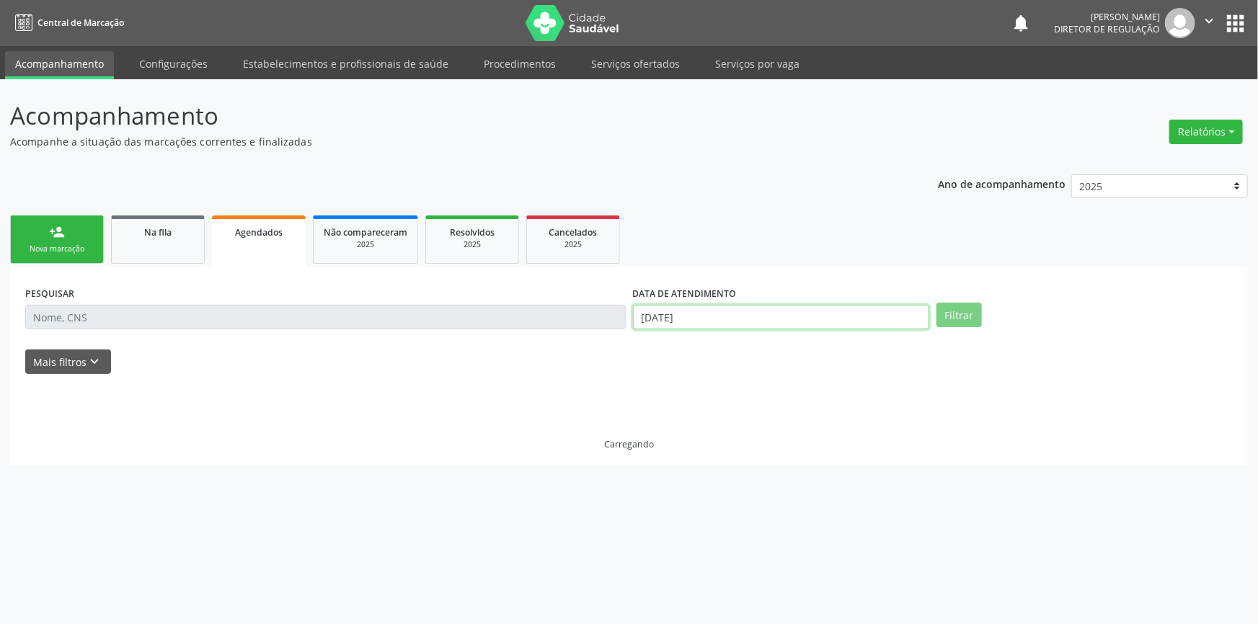
click at [742, 321] on body "Central de Marcação notifications Maria Aparecida Rodrigues da Silva Diretor de…" at bounding box center [629, 312] width 1258 height 624
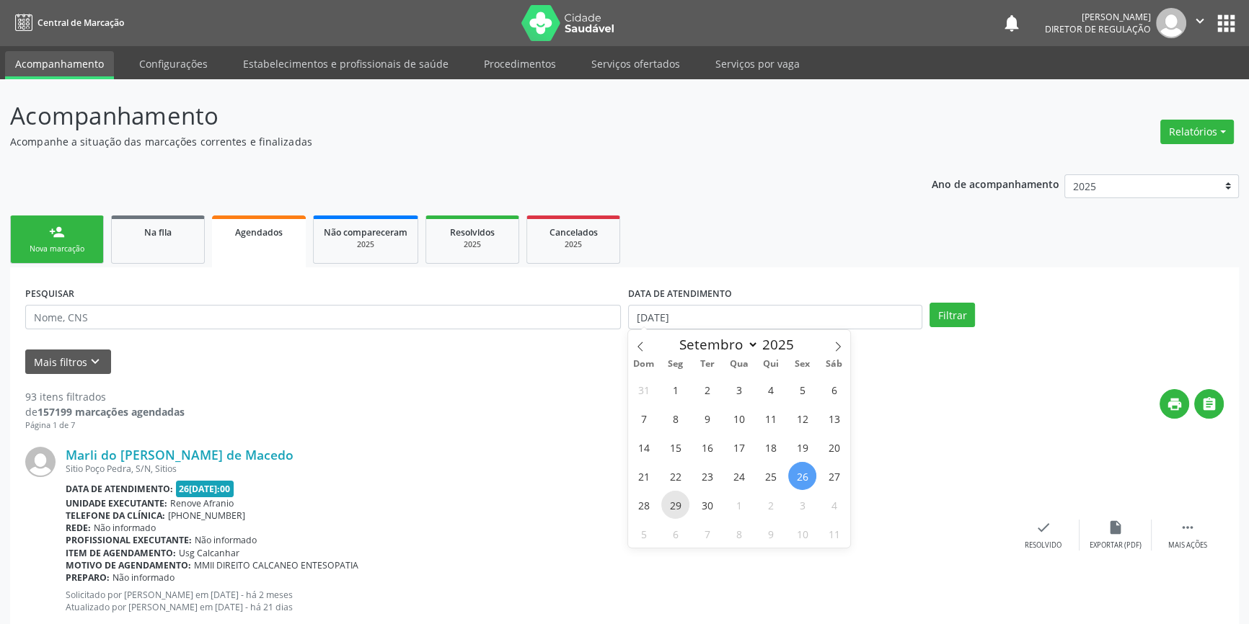
click at [680, 510] on span "29" at bounding box center [675, 505] width 28 height 28
type input "[DATE]"
click at [443, 331] on div "PESQUISAR" at bounding box center [323, 311] width 603 height 56
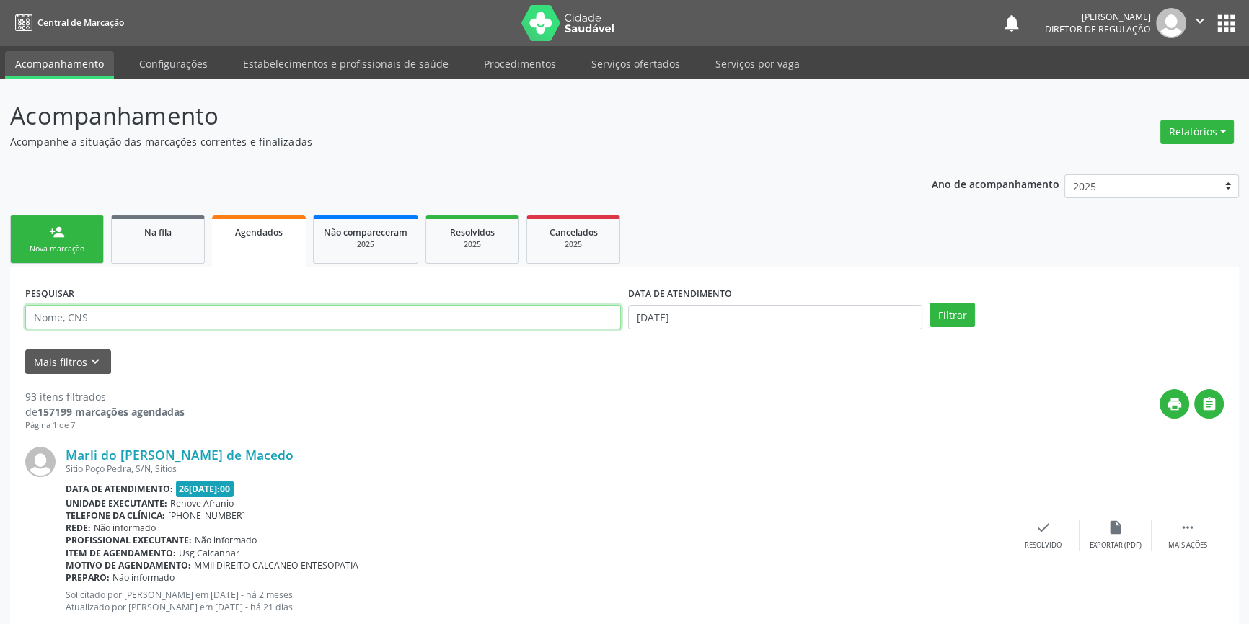
click at [379, 320] on input "text" at bounding box center [322, 317] width 595 height 25
type input "700200988438626"
click at [944, 321] on button "Filtrar" at bounding box center [951, 315] width 45 height 25
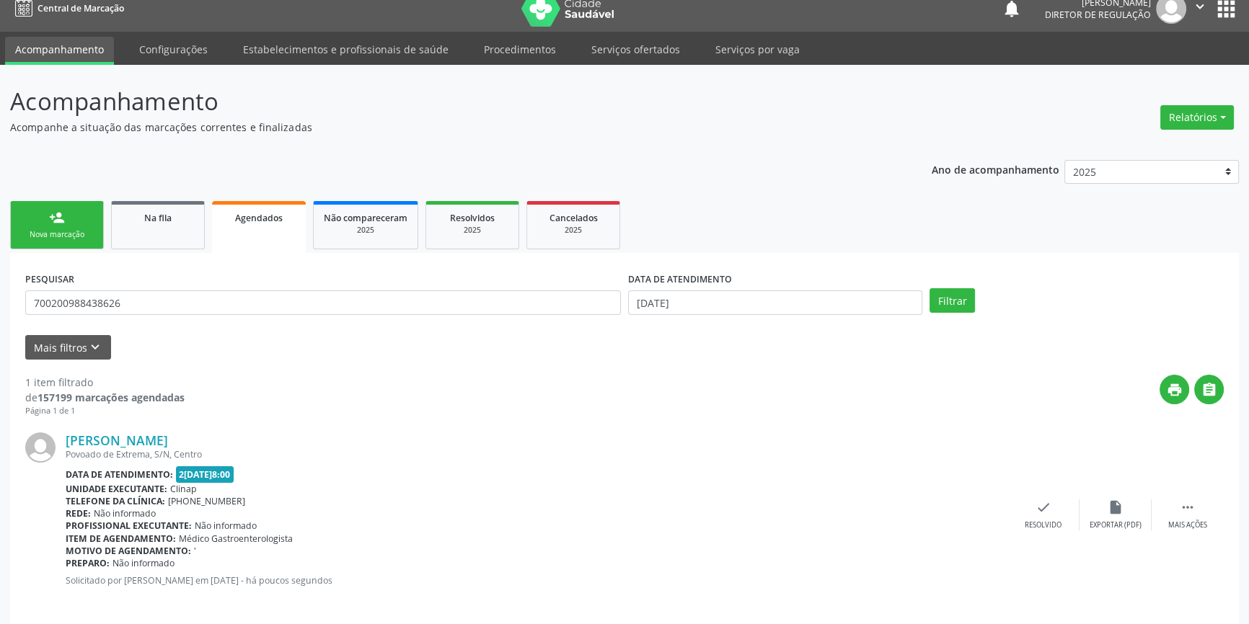
scroll to position [26, 0]
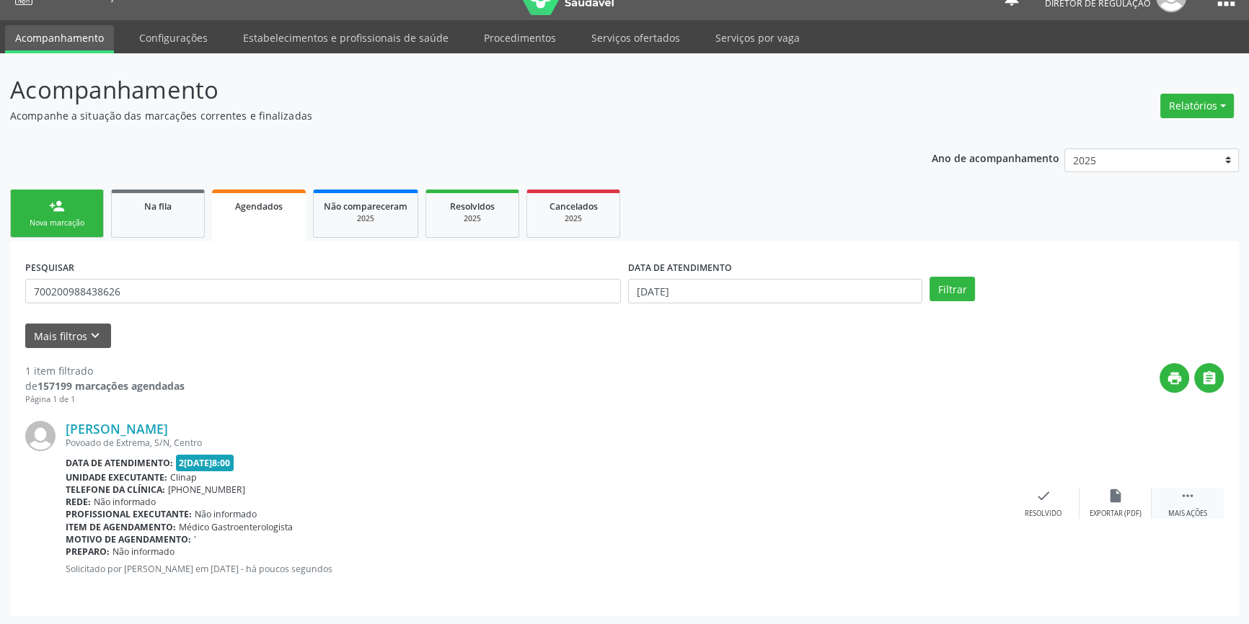
click at [1185, 495] on icon "" at bounding box center [1187, 496] width 16 height 16
click at [1121, 500] on icon "edit" at bounding box center [1115, 496] width 16 height 16
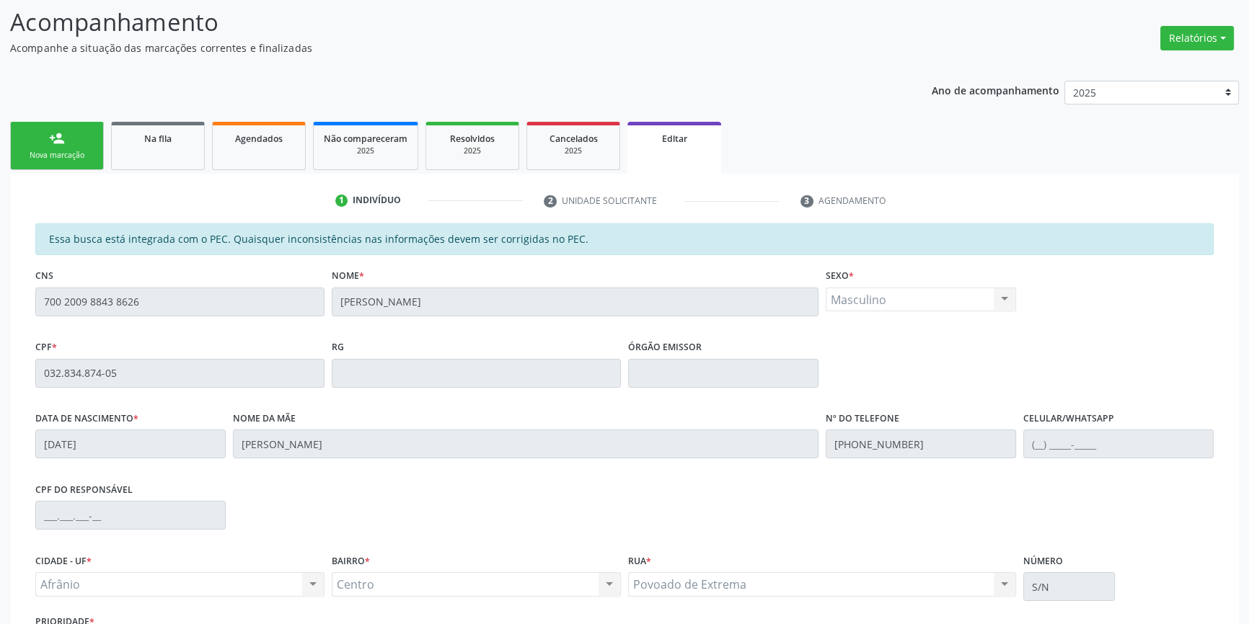
scroll to position [216, 0]
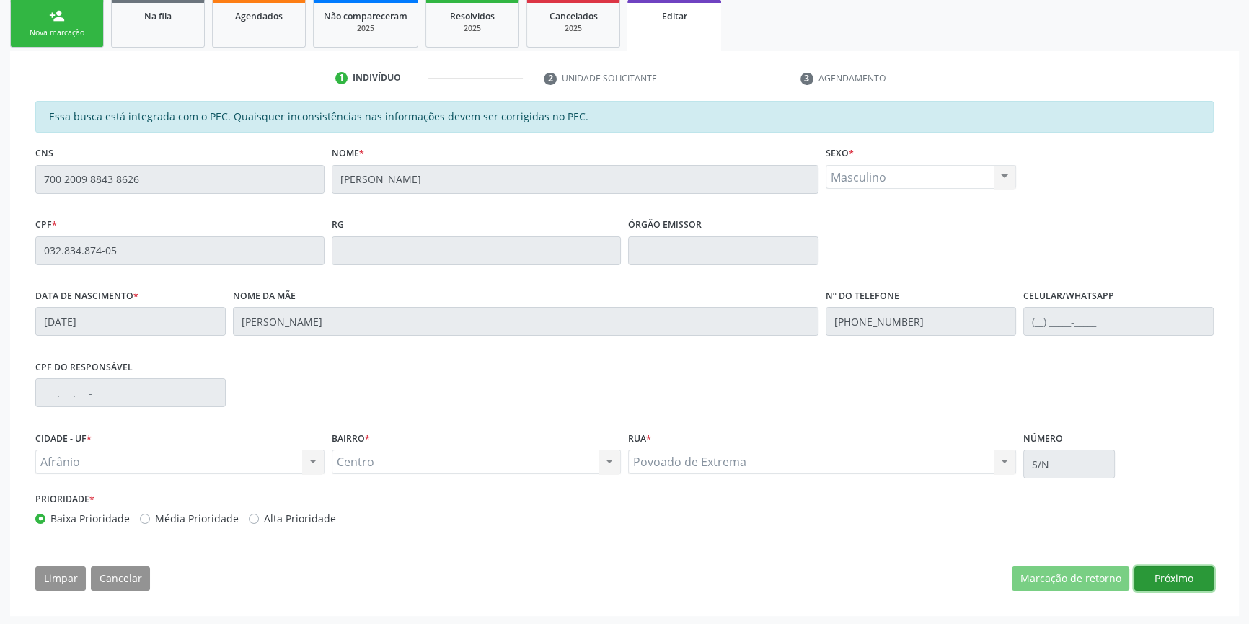
click at [1176, 577] on button "Próximo" at bounding box center [1173, 579] width 79 height 25
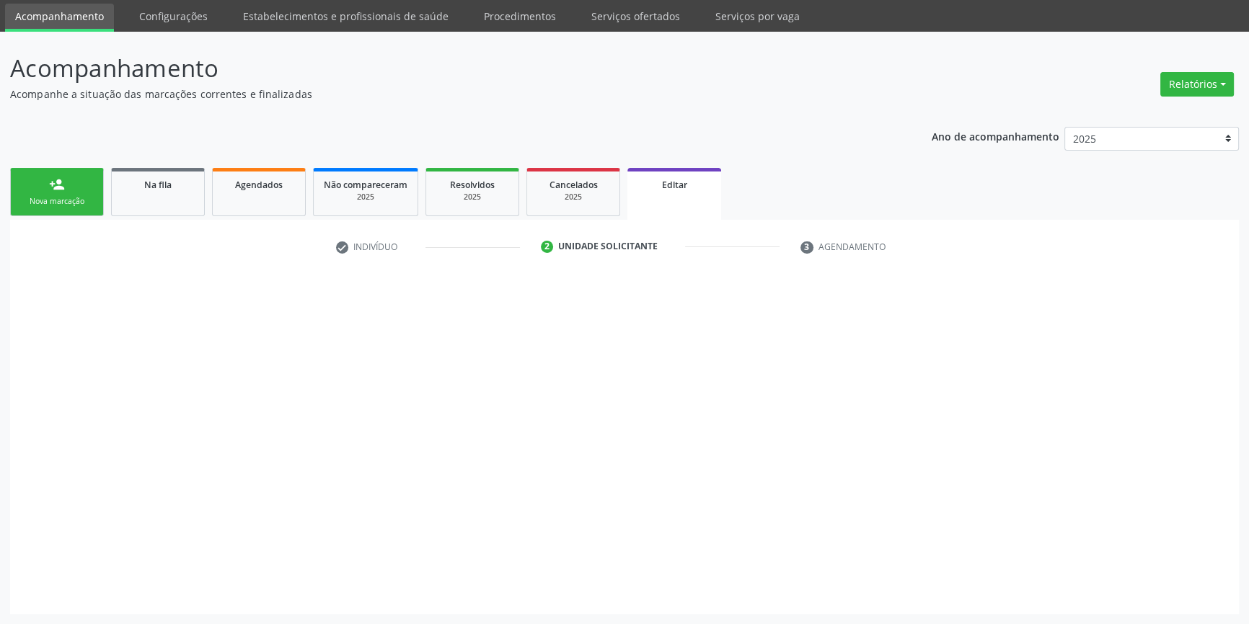
scroll to position [46, 0]
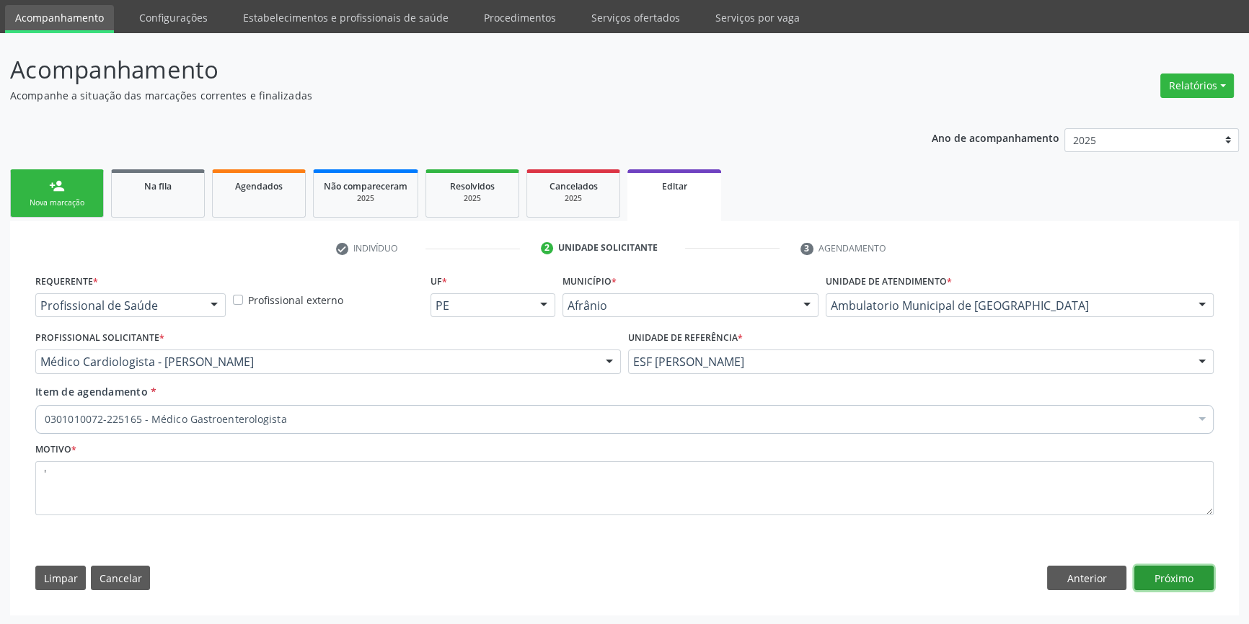
click at [1176, 577] on button "Próximo" at bounding box center [1173, 578] width 79 height 25
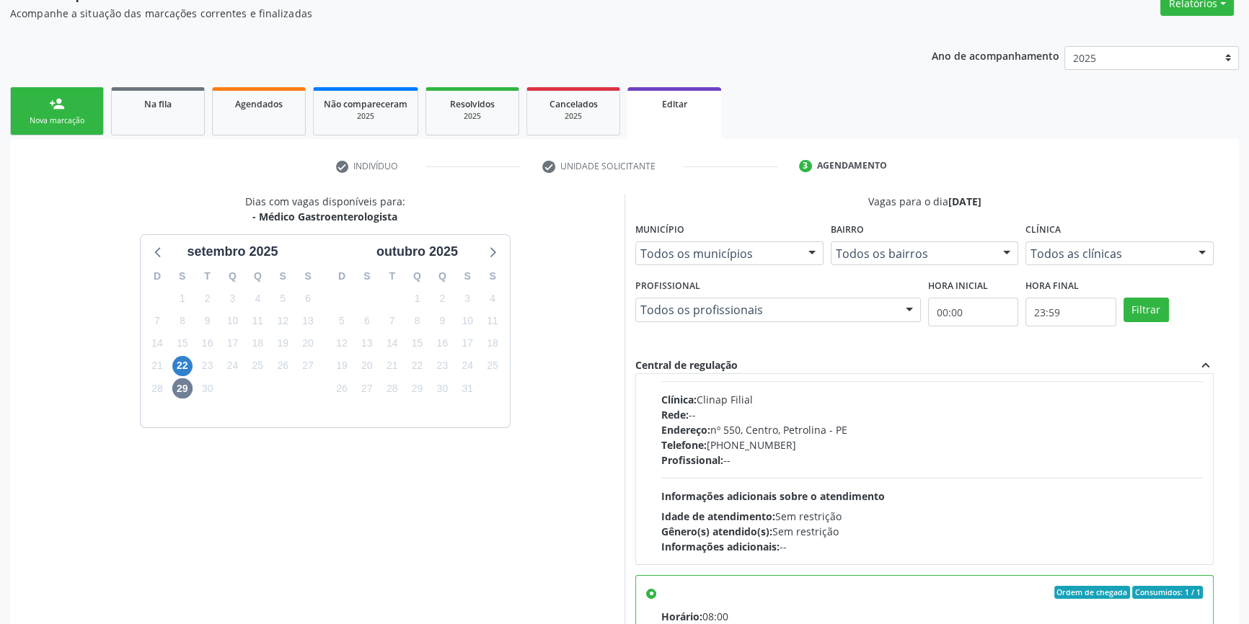
scroll to position [123, 0]
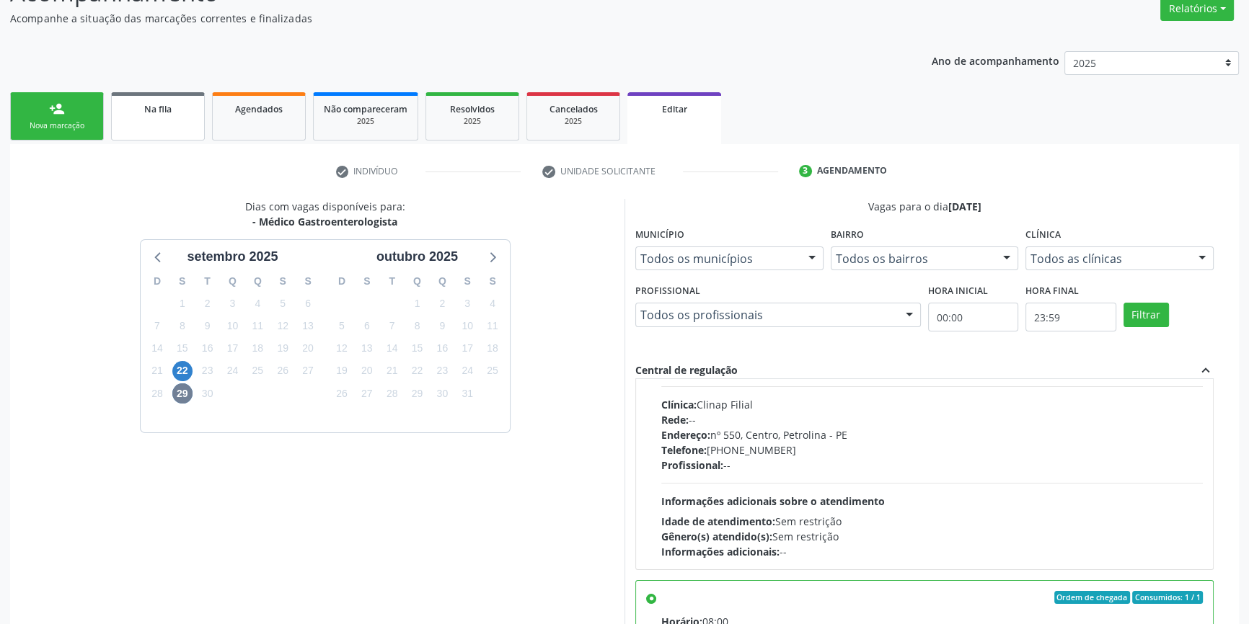
click at [151, 136] on link "Na fila" at bounding box center [158, 116] width 94 height 48
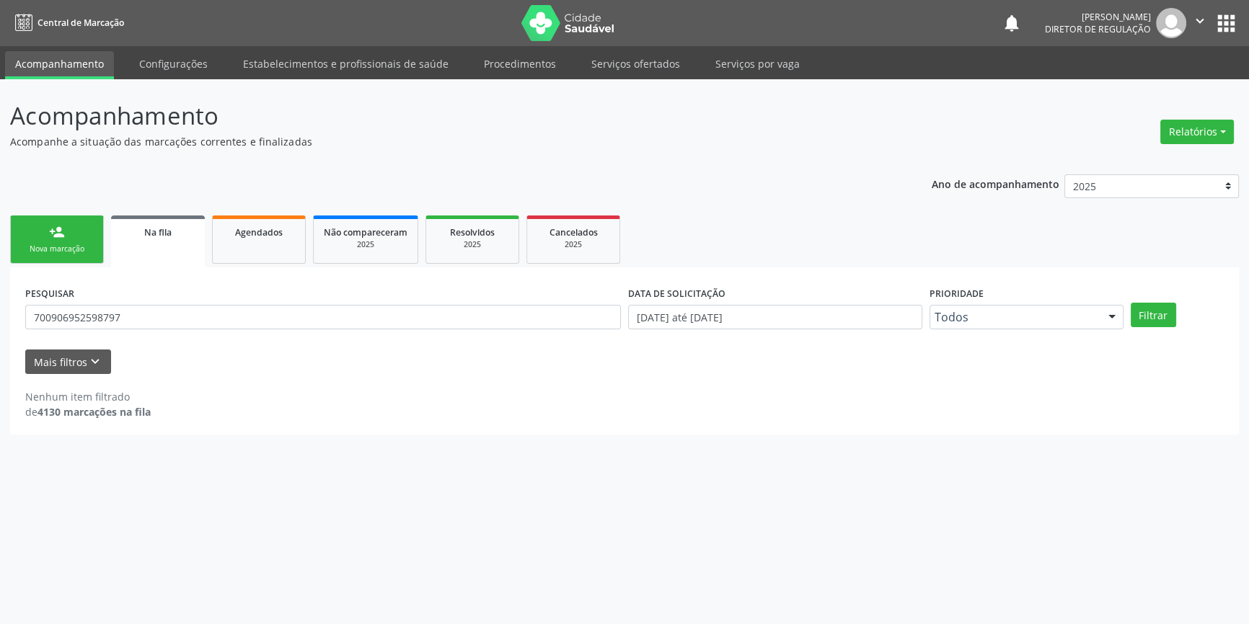
scroll to position [0, 0]
click at [43, 252] on div "Nova marcação" at bounding box center [57, 249] width 72 height 11
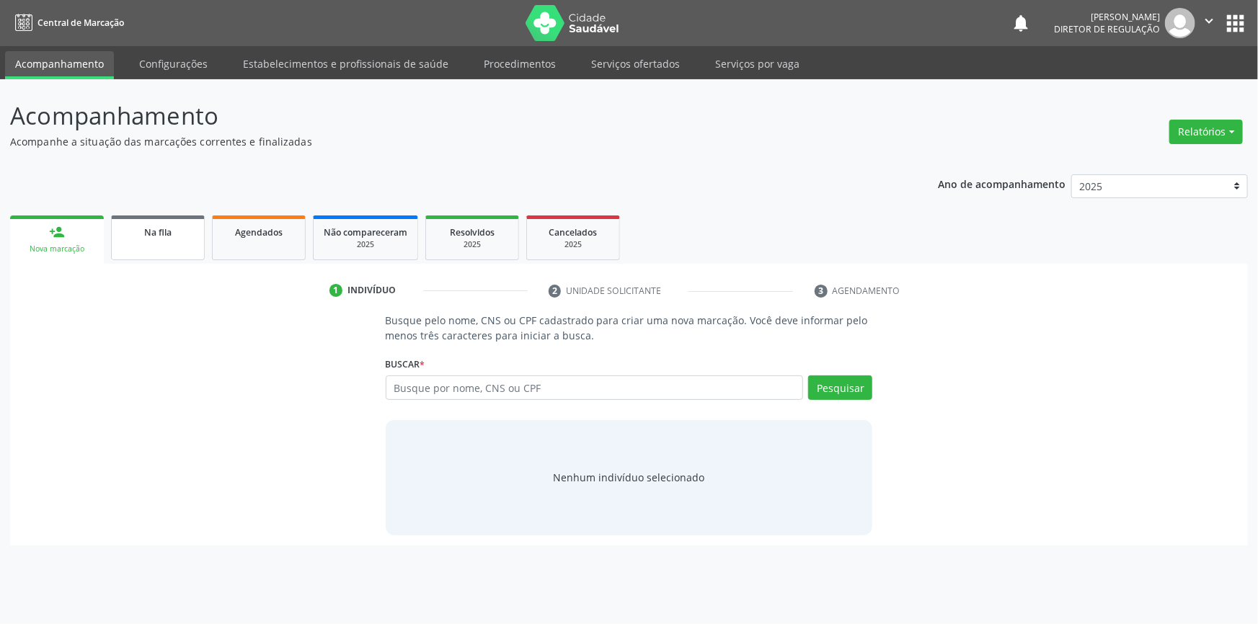
click at [186, 238] on div "Na fila" at bounding box center [158, 231] width 72 height 15
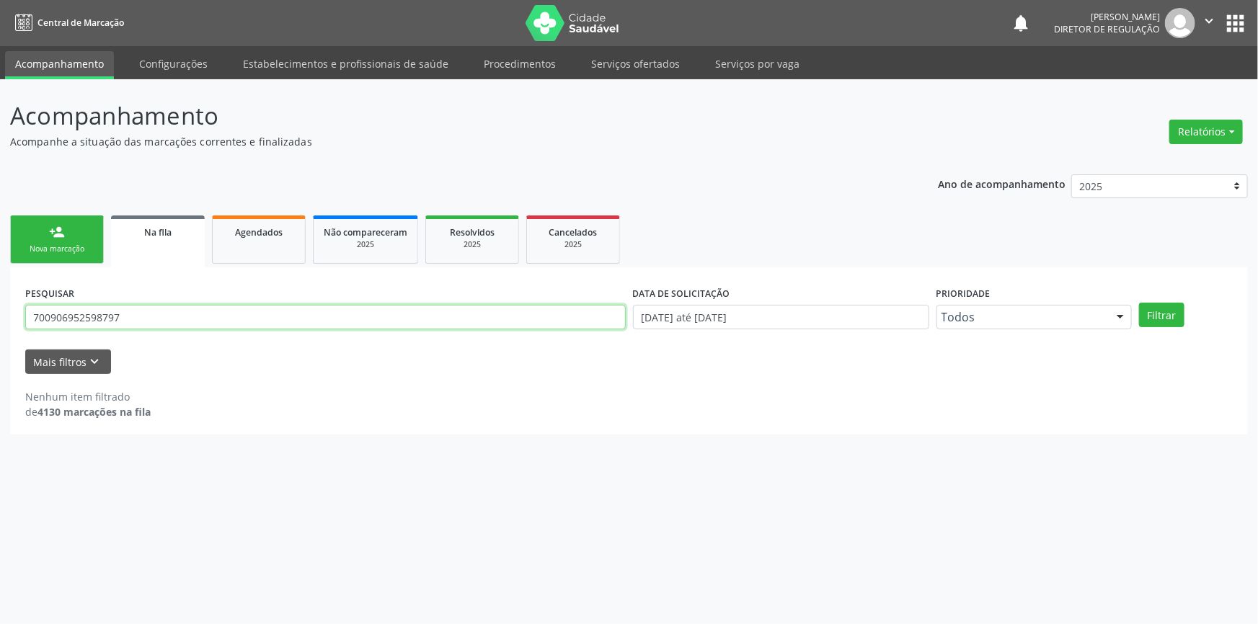
click at [190, 324] on input "700906952598797" at bounding box center [325, 317] width 600 height 25
drag, startPoint x: 190, startPoint y: 324, endPoint x: 956, endPoint y: 139, distance: 787.5
click at [48, 296] on div "PESQUISAR 700906952598797" at bounding box center [326, 311] width 608 height 56
type input "700200988438626"
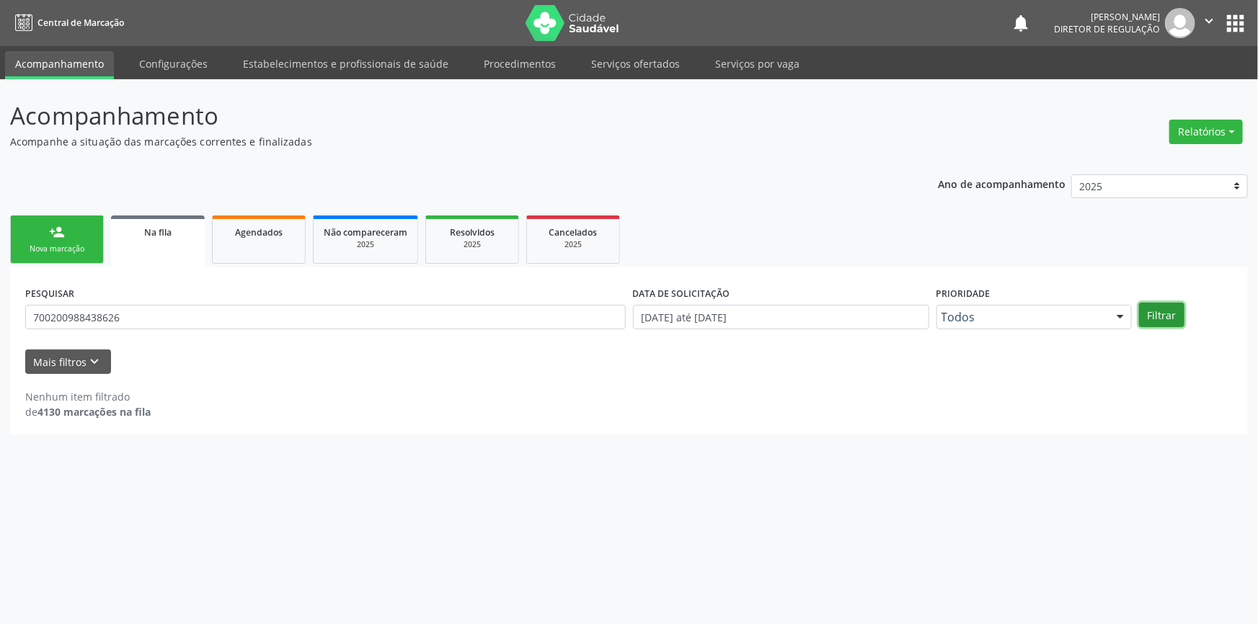
click at [1161, 324] on button "Filtrar" at bounding box center [1161, 315] width 45 height 25
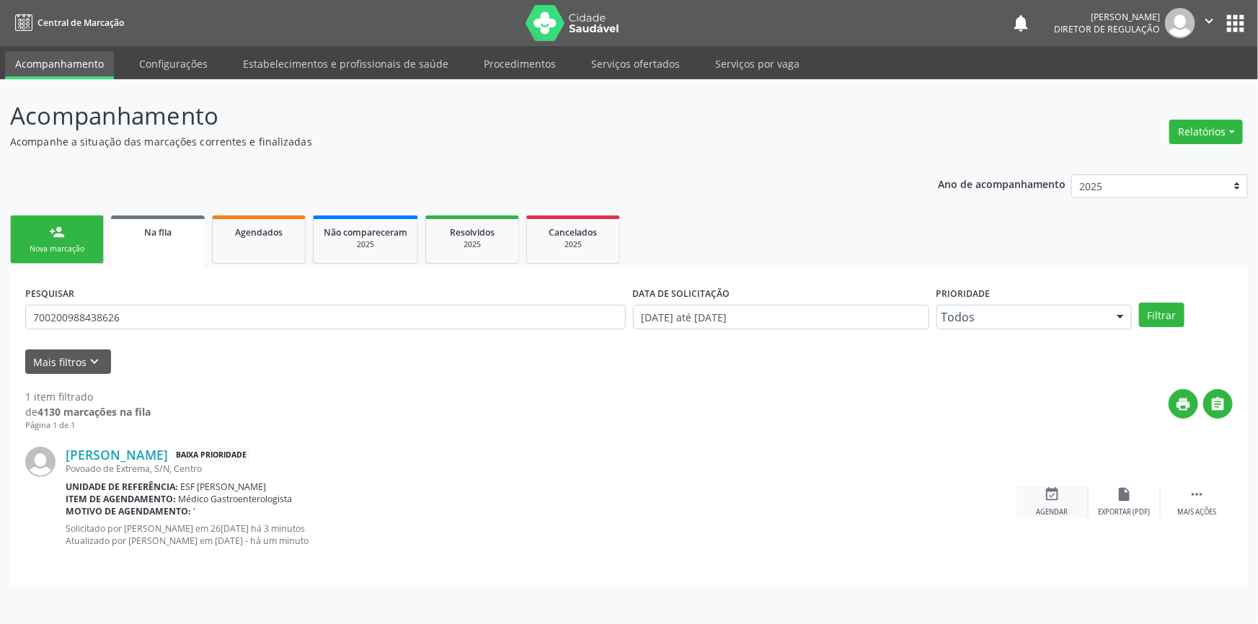
click at [1083, 510] on div "event_available Agendar" at bounding box center [1052, 502] width 72 height 31
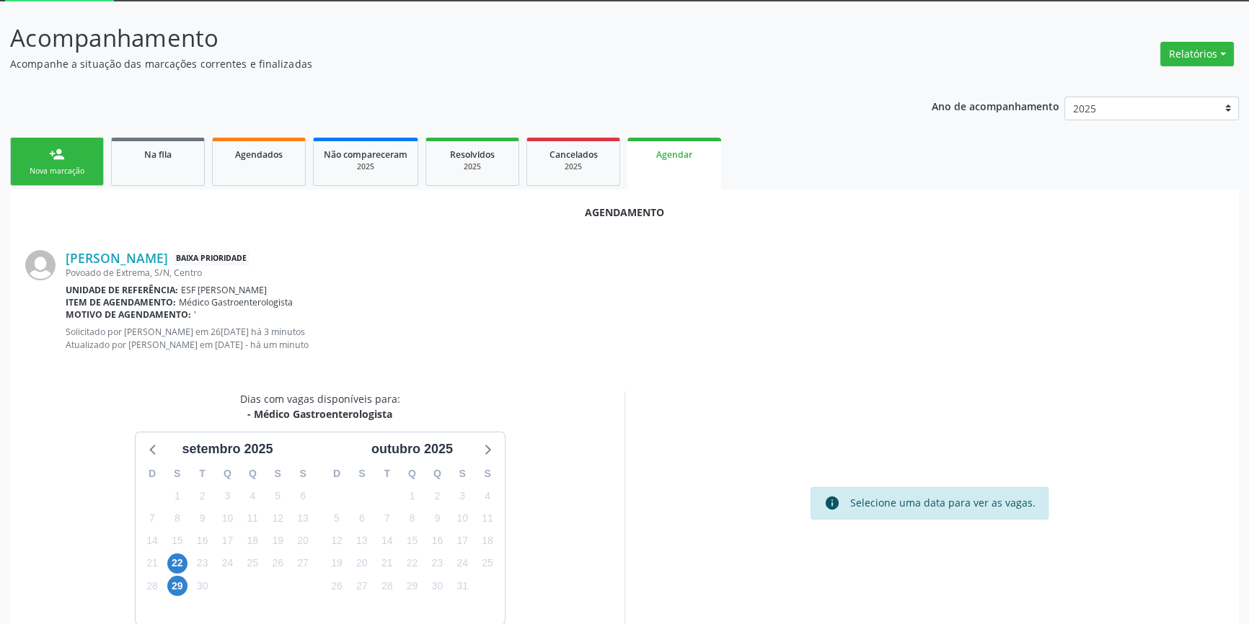
scroll to position [137, 0]
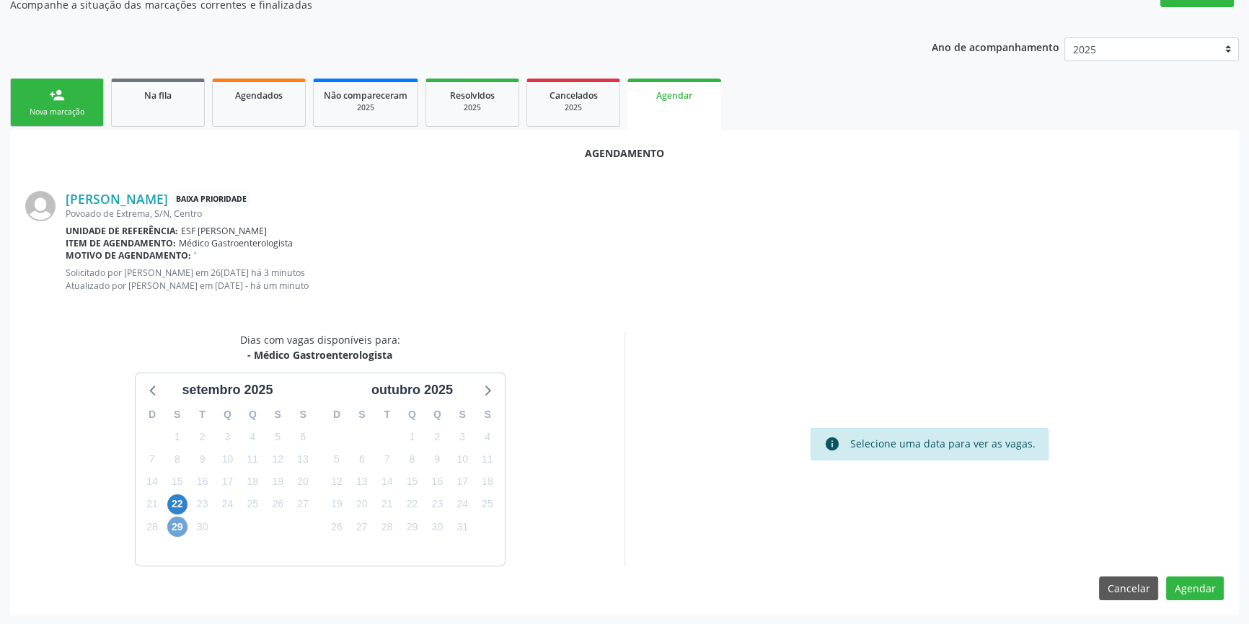
click at [175, 526] on span "29" at bounding box center [177, 527] width 20 height 20
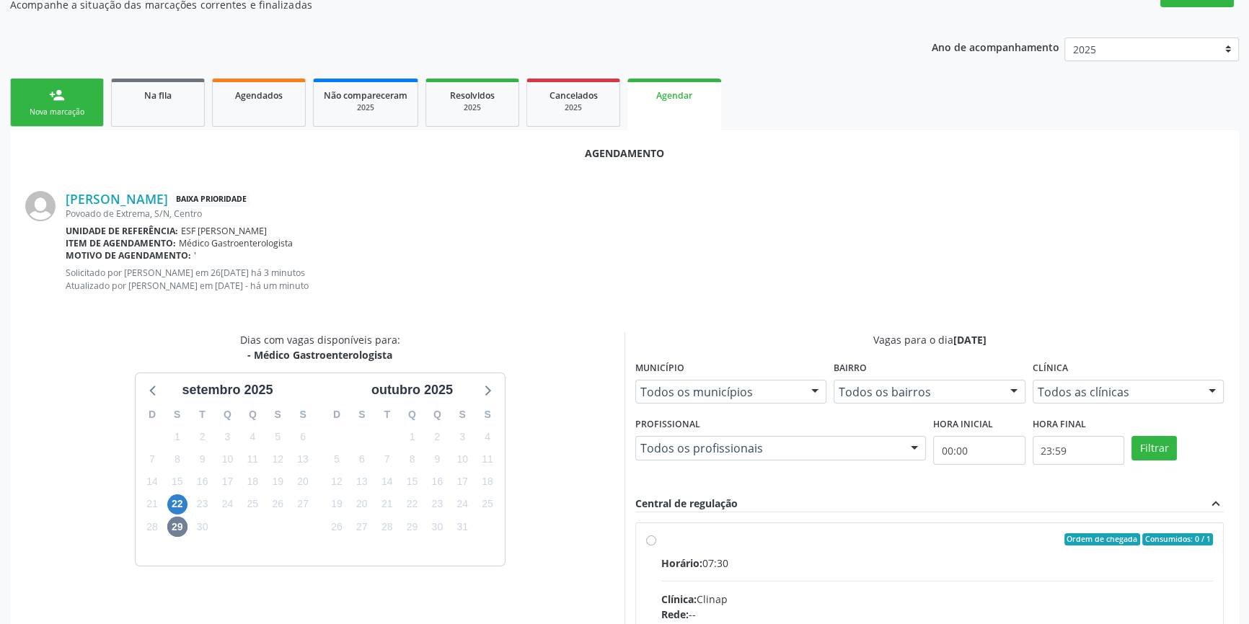
click at [671, 557] on span "Horário:" at bounding box center [681, 564] width 41 height 14
click at [656, 546] on input "Ordem de chegada Consumidos: 0 / 1 Horário: 07:30 Clínica: Clinap Rede: -- Ende…" at bounding box center [651, 539] width 10 height 13
radio input "true"
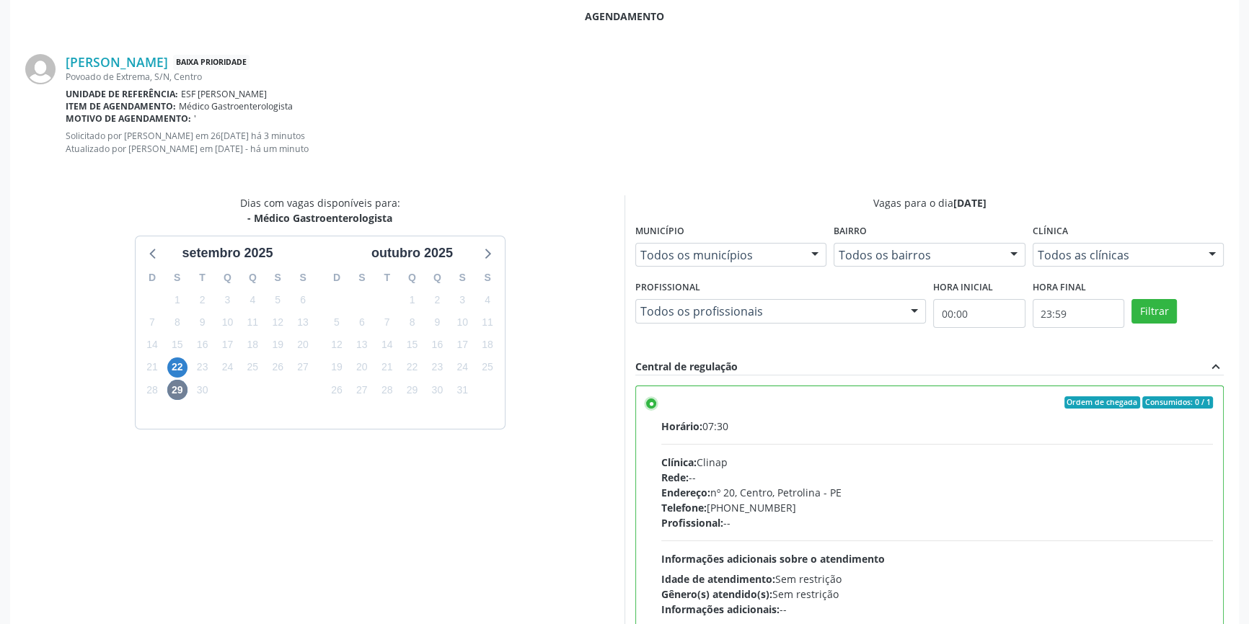
scroll to position [371, 0]
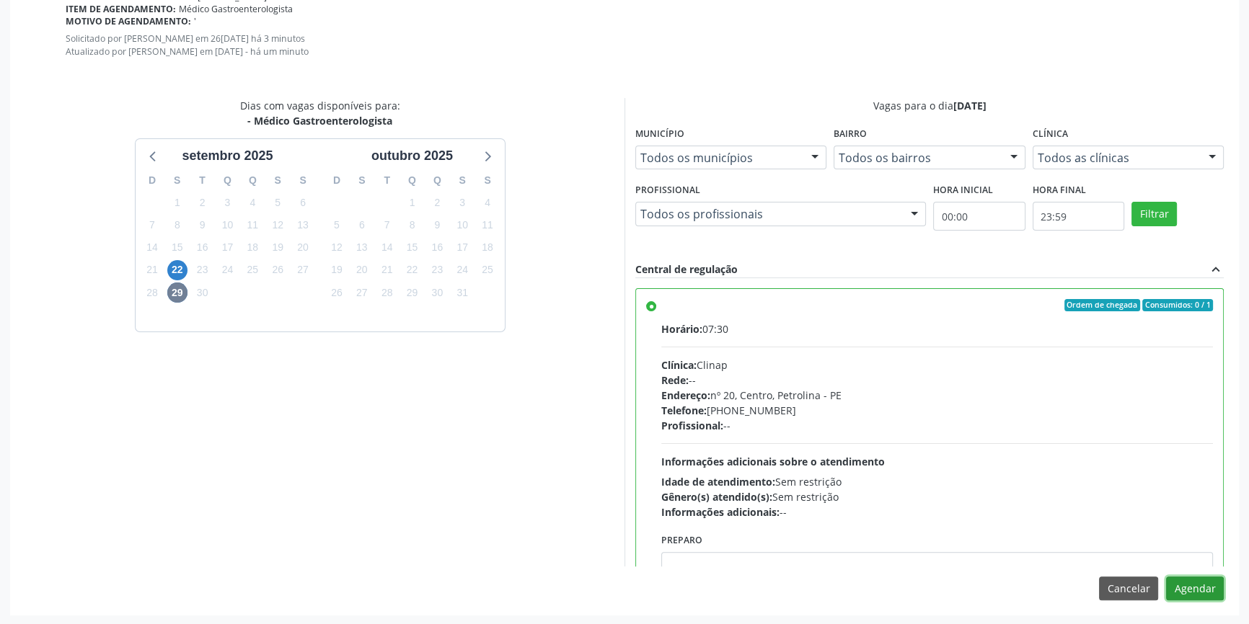
click at [1191, 585] on button "Agendar" at bounding box center [1195, 589] width 58 height 25
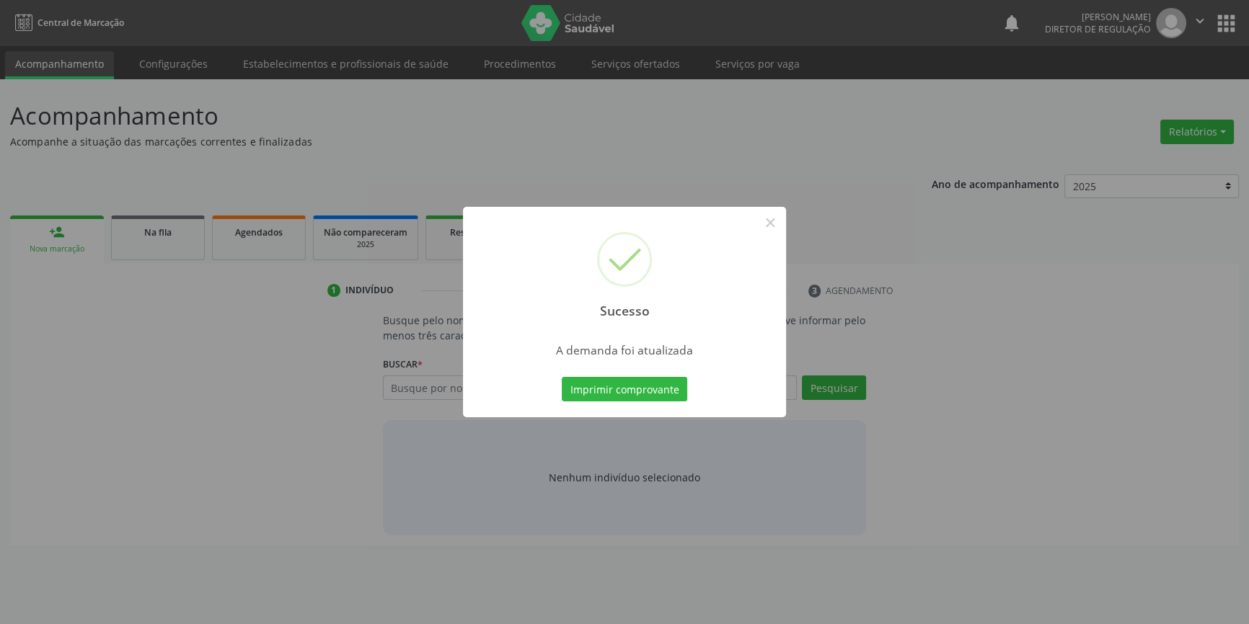
scroll to position [0, 0]
click at [654, 377] on button "Imprimir comprovante" at bounding box center [629, 389] width 125 height 25
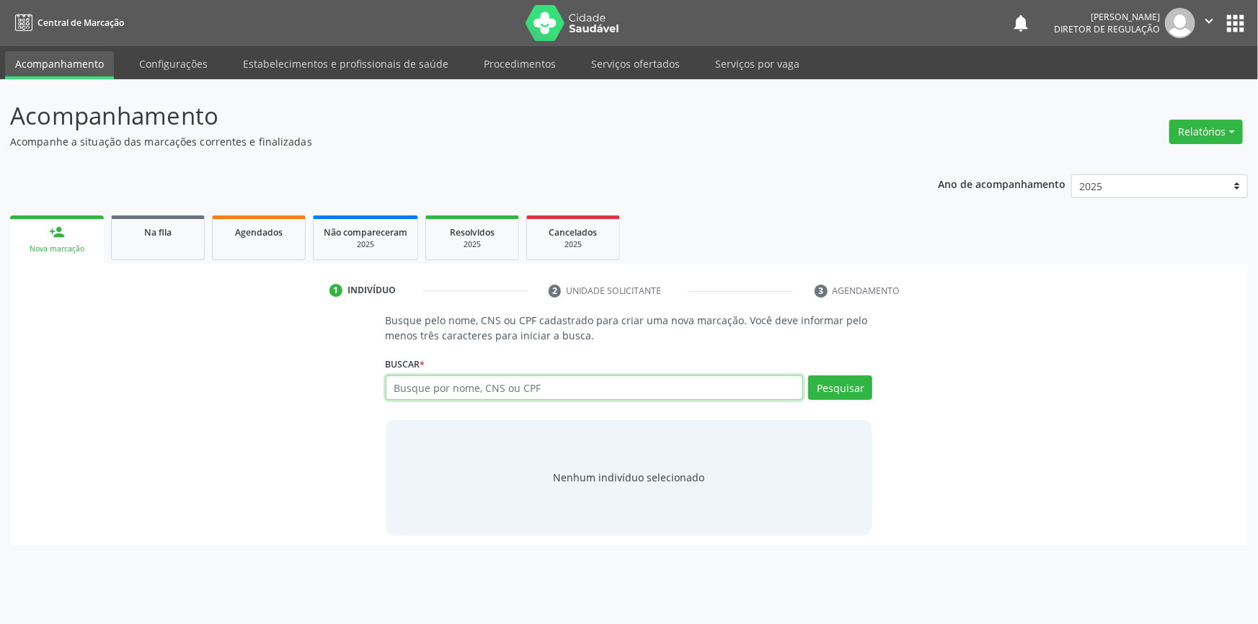
click at [424, 381] on input "text" at bounding box center [595, 388] width 418 height 25
type input "00352709855"
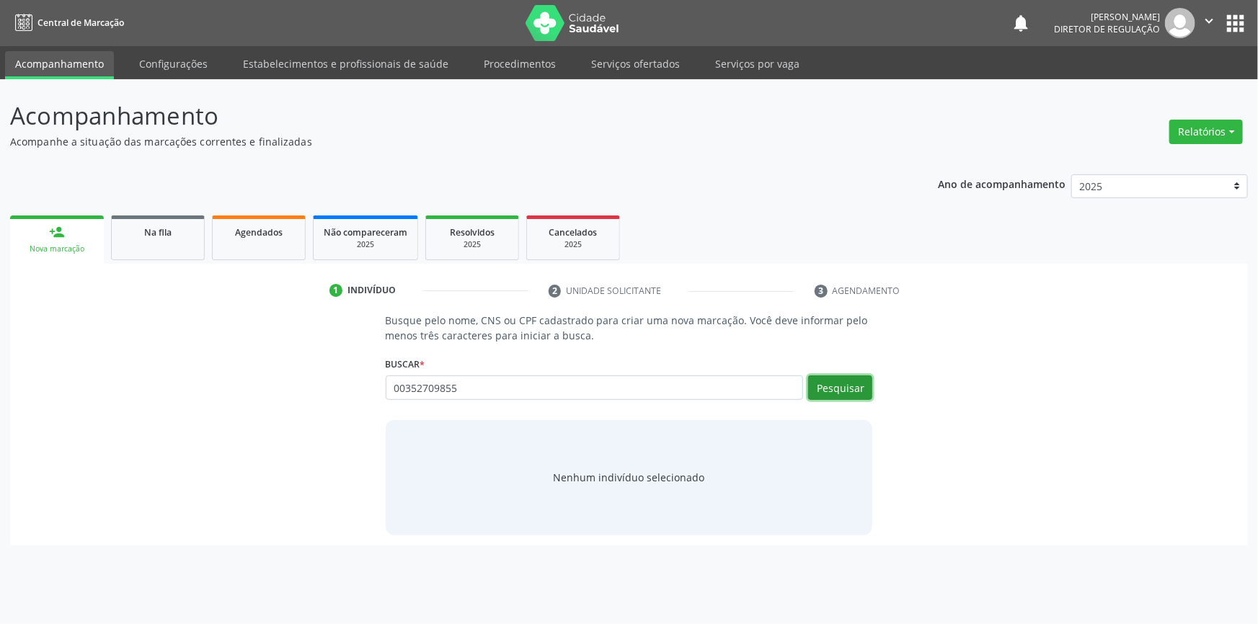
click at [861, 389] on button "Pesquisar" at bounding box center [840, 388] width 64 height 25
click at [626, 72] on link "Serviços ofertados" at bounding box center [635, 63] width 109 height 25
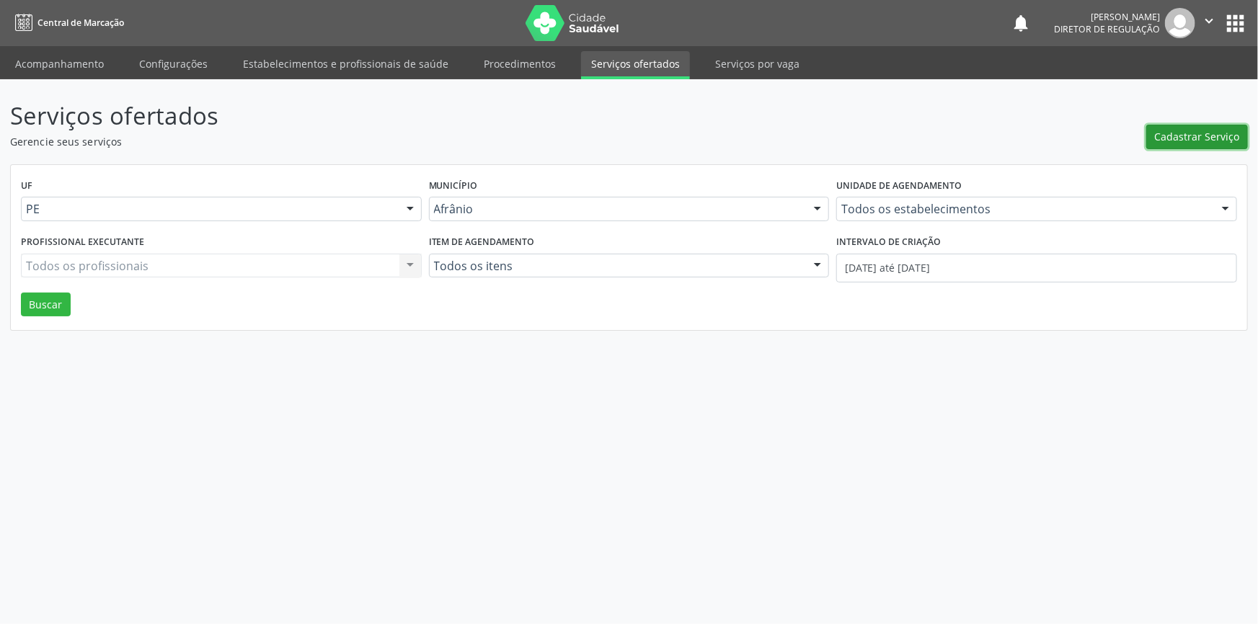
click at [1219, 143] on span "Cadastrar Serviço" at bounding box center [1197, 136] width 85 height 15
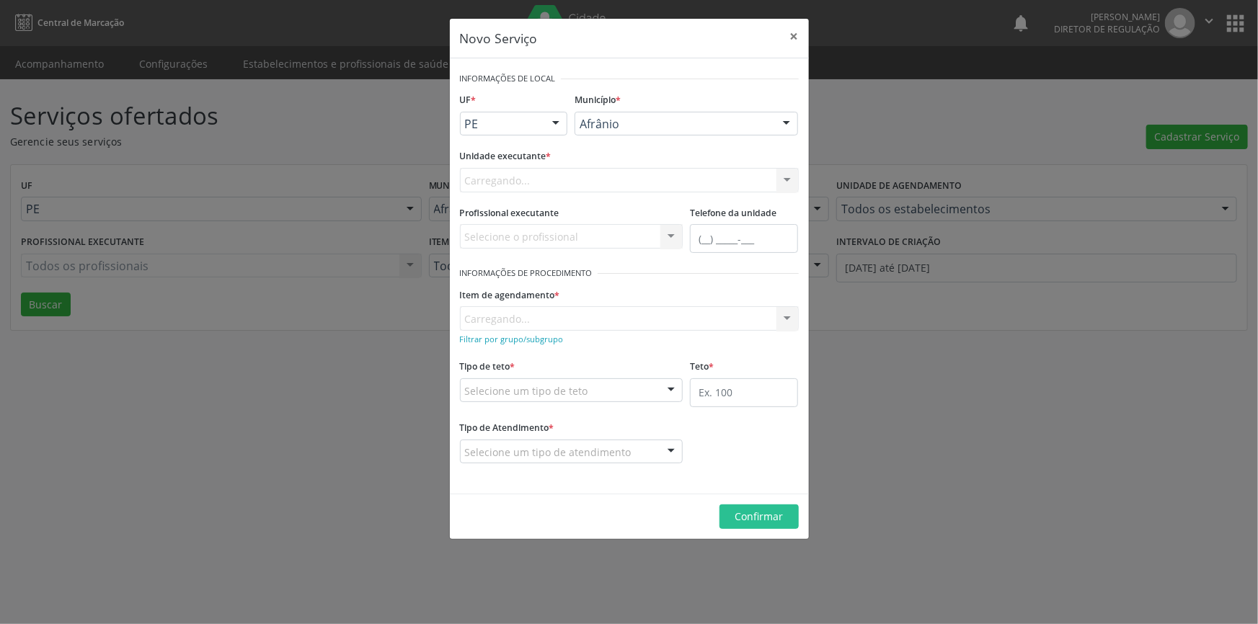
click at [616, 174] on div "Carregando..." at bounding box center [629, 180] width 339 height 25
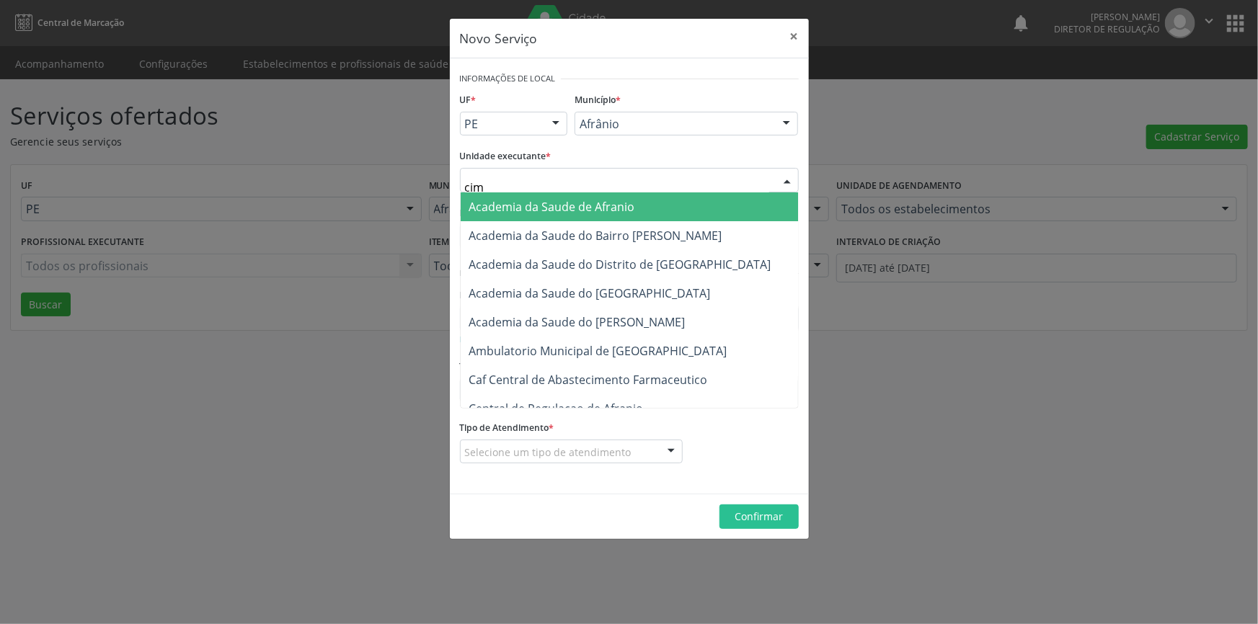
type input "cime"
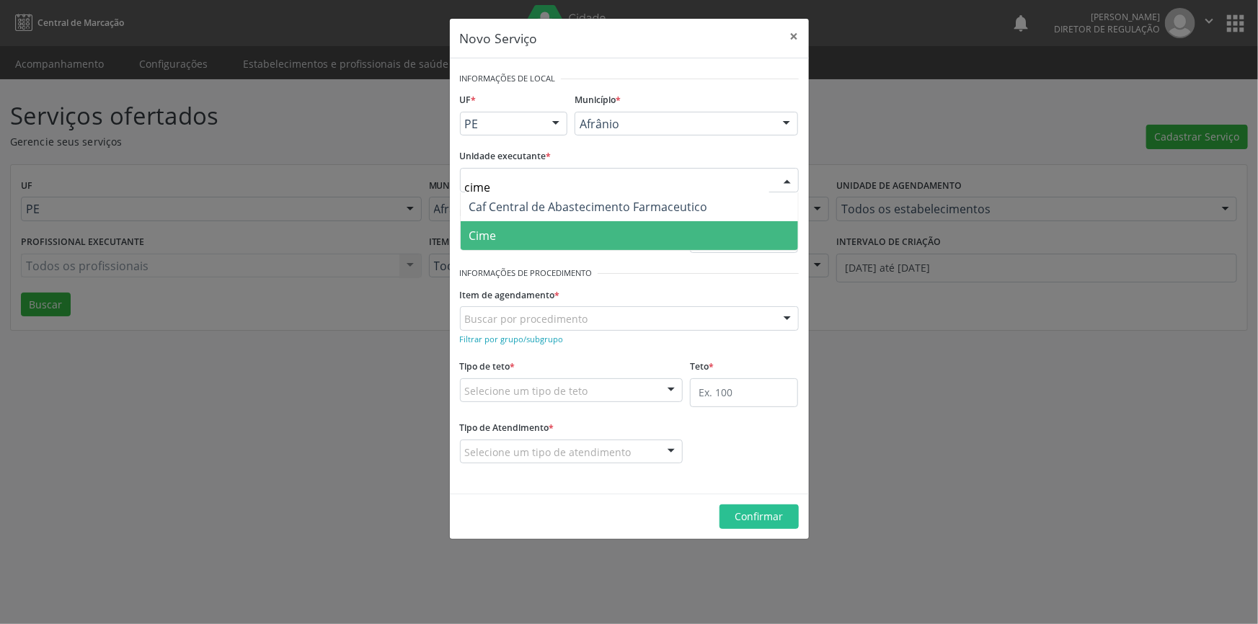
click at [549, 238] on span "Cime" at bounding box center [629, 235] width 337 height 29
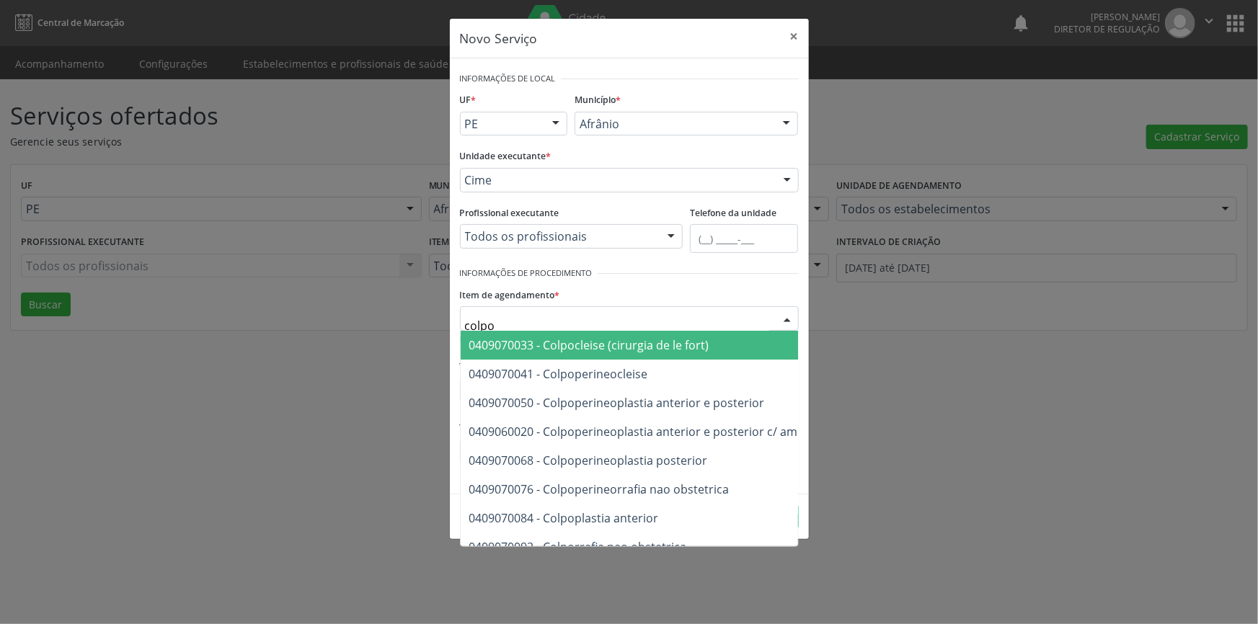
type input "colpoc"
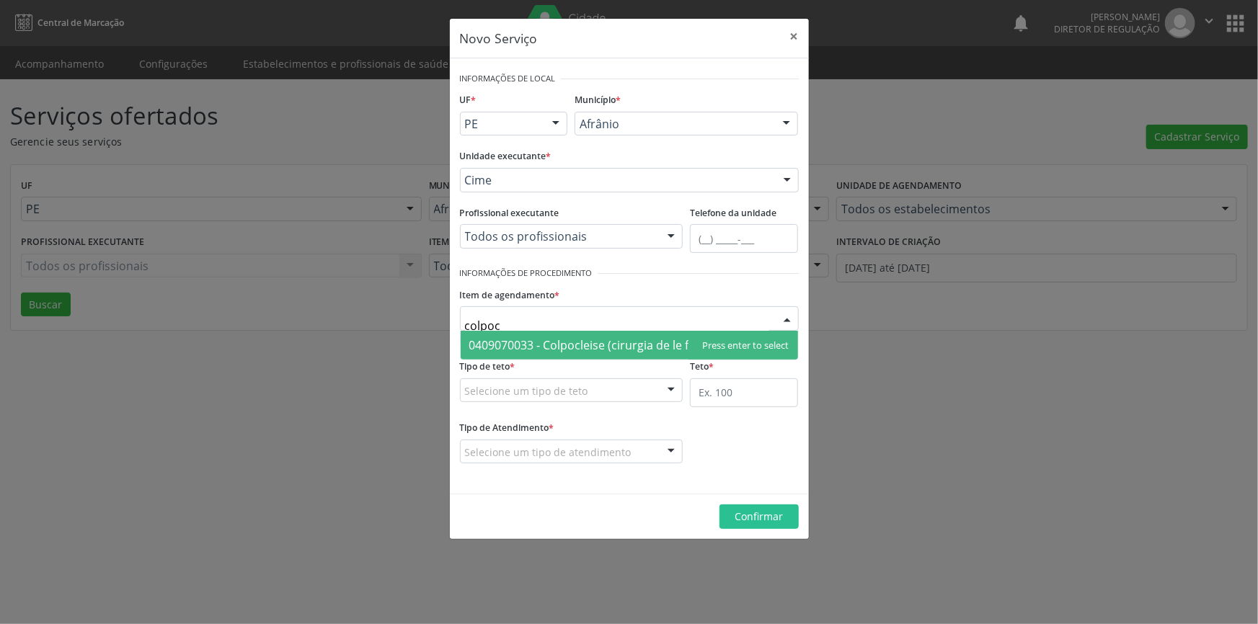
drag, startPoint x: 531, startPoint y: 324, endPoint x: 252, endPoint y: 316, distance: 278.3
click at [252, 317] on div "Novo Serviço × Informações de Local UF * PE BA PE Nenhum resultado encontrado p…" at bounding box center [629, 312] width 1258 height 624
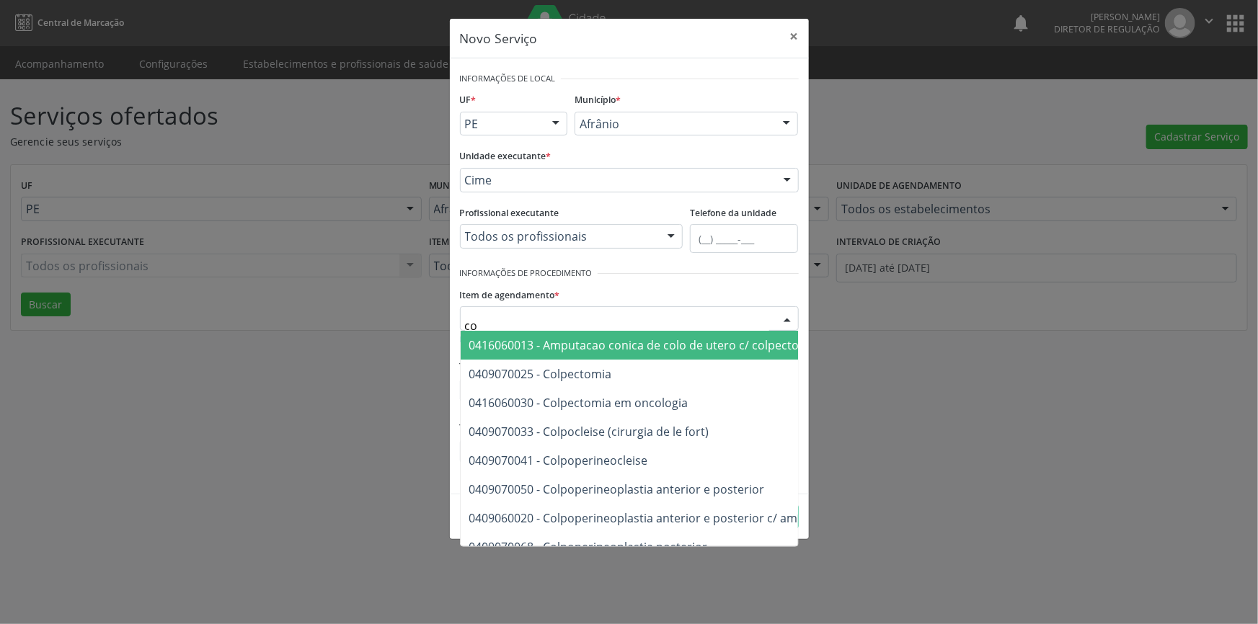
type input "c"
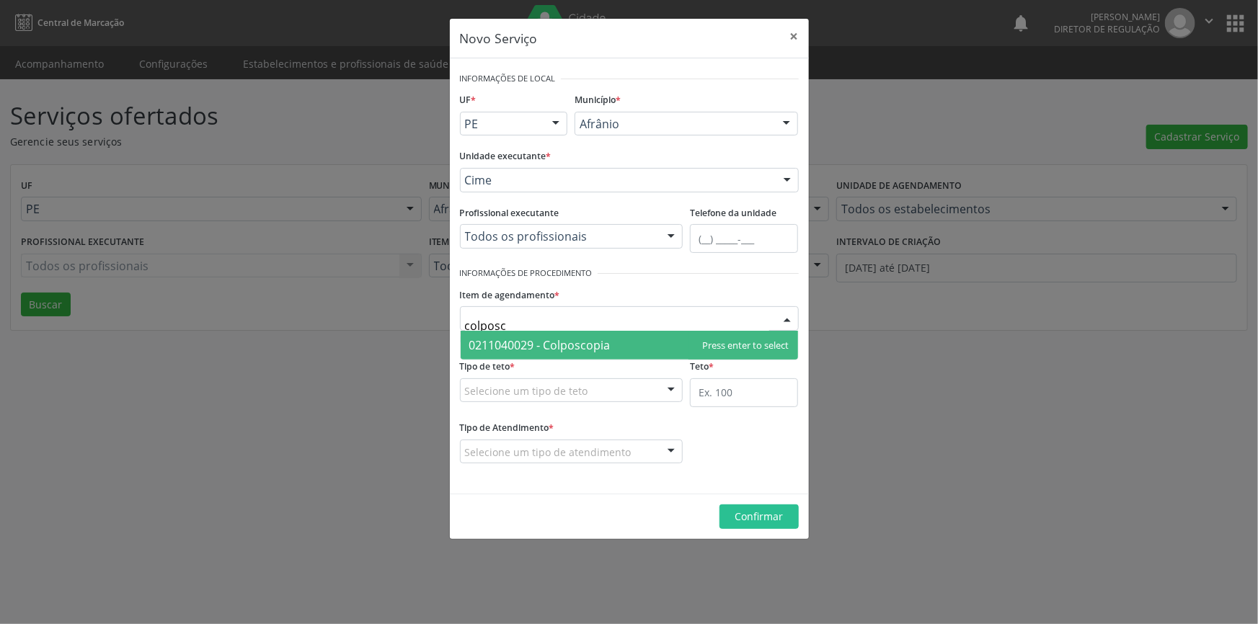
type input "colposco"
click at [481, 335] on span "0211040029 - Colposcopia" at bounding box center [629, 345] width 337 height 29
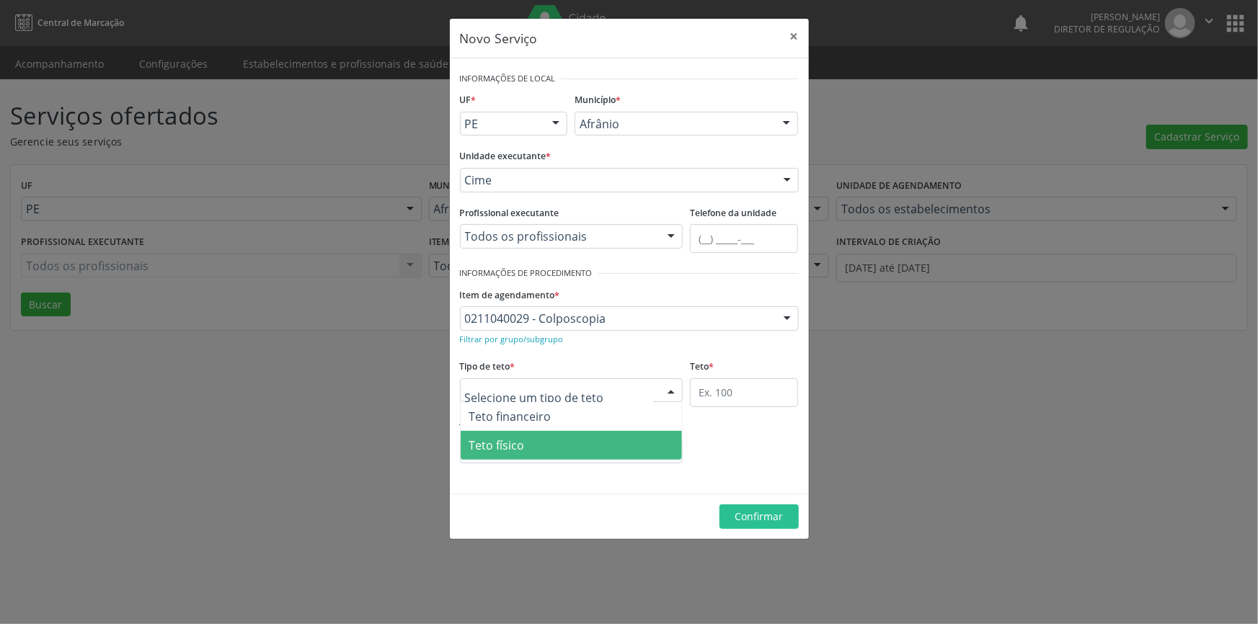
click at [521, 438] on span "Teto físico" at bounding box center [497, 446] width 56 height 16
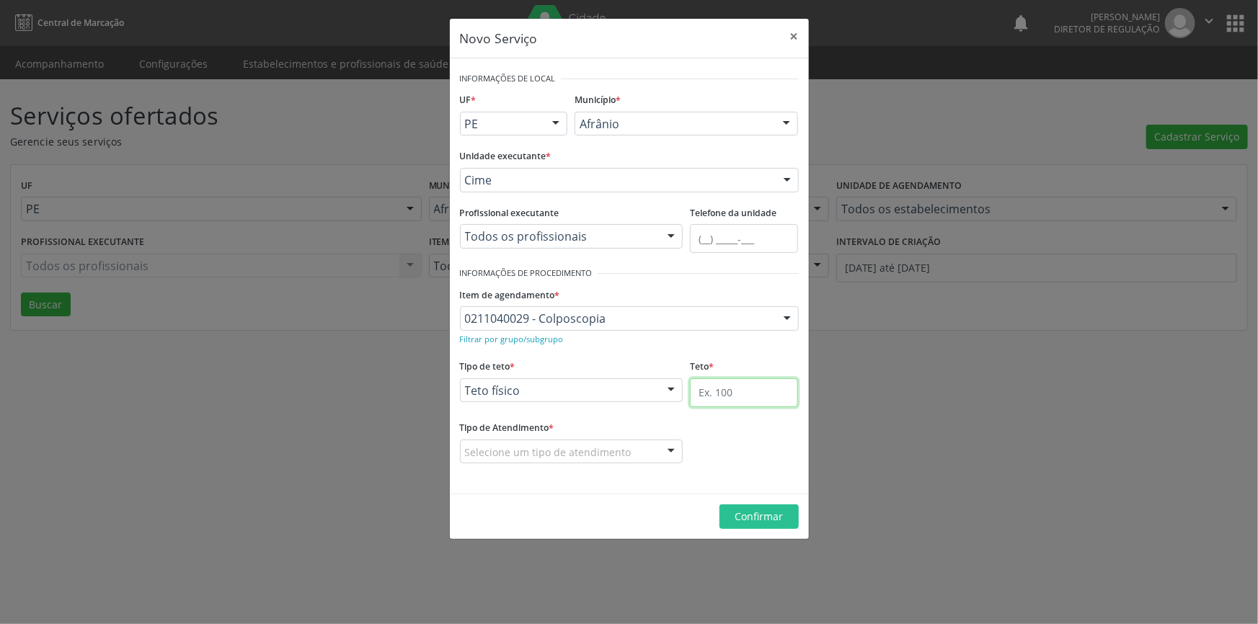
click at [731, 406] on input "text" at bounding box center [744, 392] width 108 height 29
type input "1"
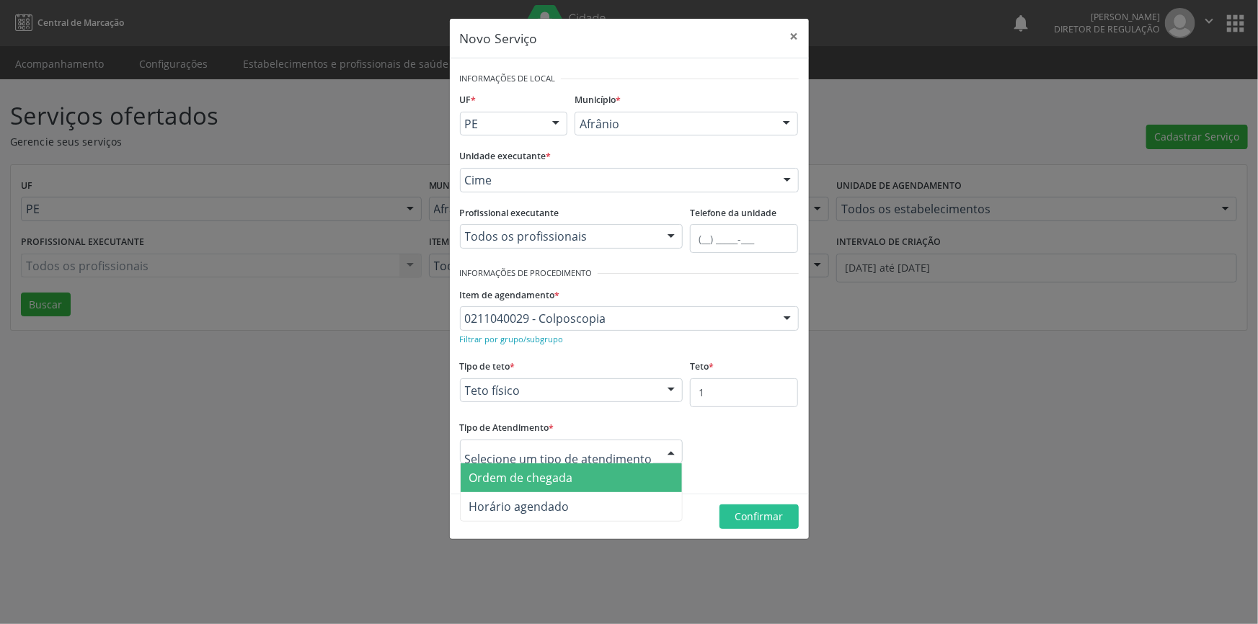
click at [561, 474] on span "Ordem de chegada" at bounding box center [521, 478] width 104 height 16
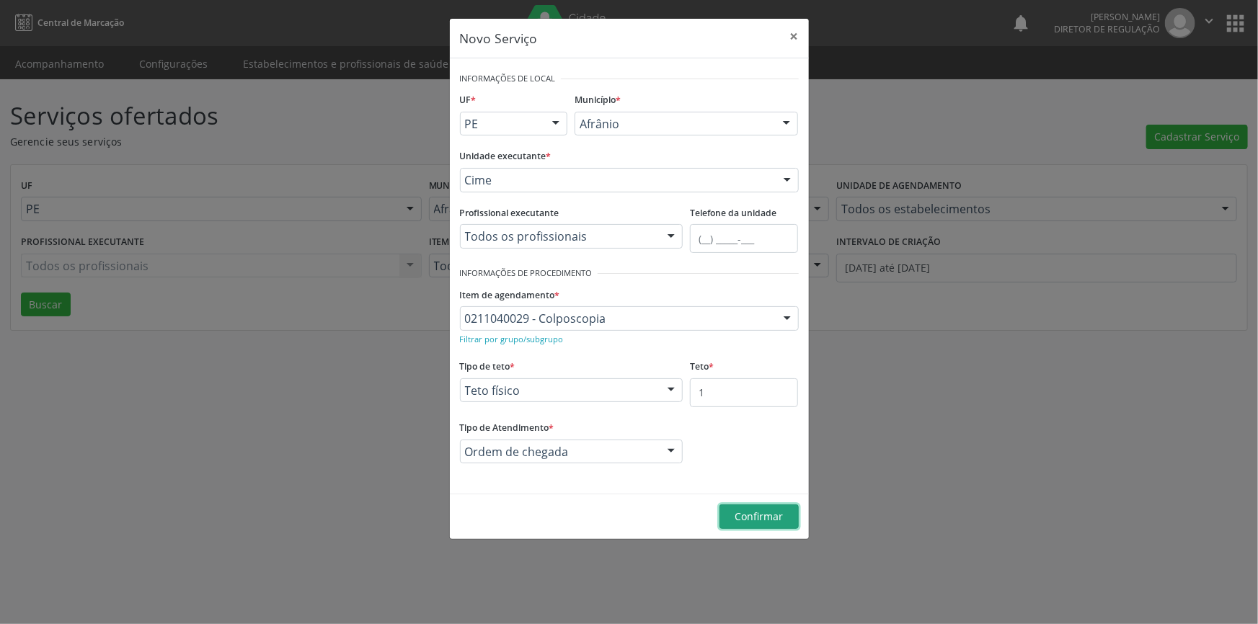
click at [737, 520] on span "Confirmar" at bounding box center [759, 517] width 48 height 14
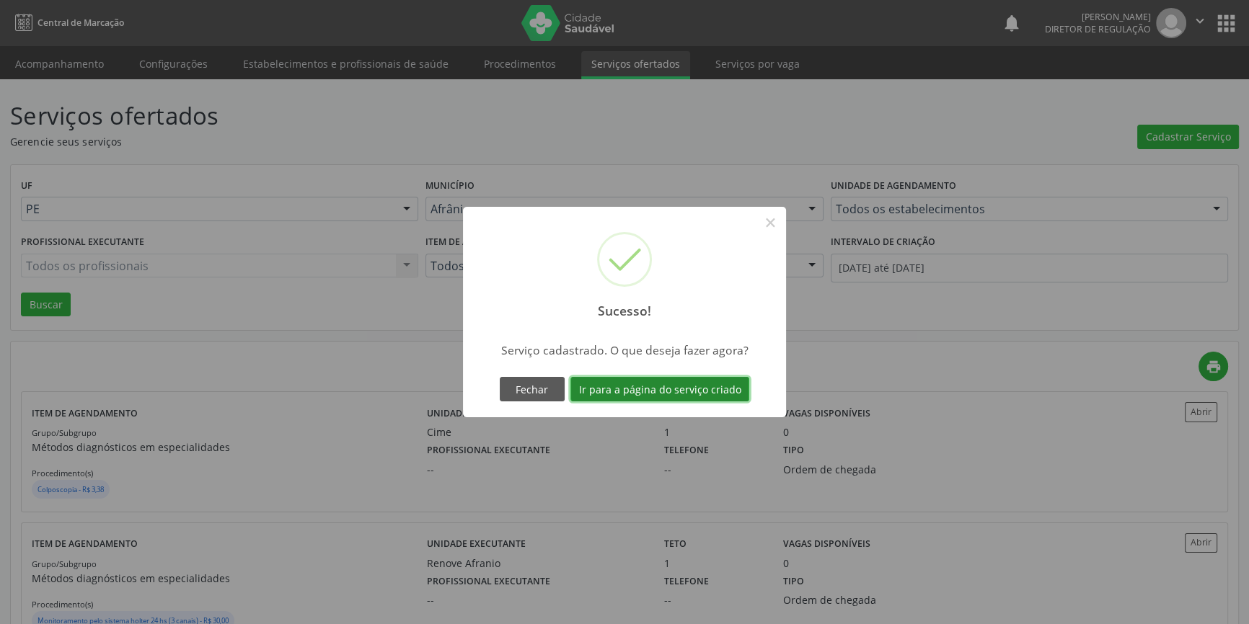
click at [650, 396] on button "Ir para a página do serviço criado" at bounding box center [659, 389] width 179 height 25
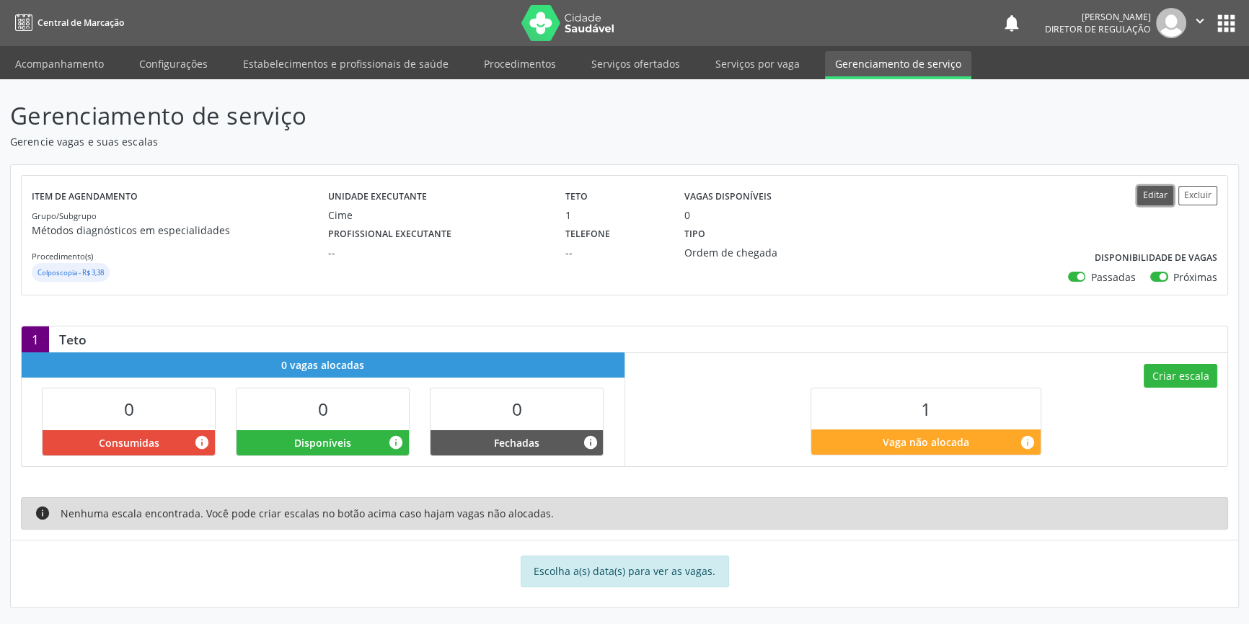
click at [1149, 200] on button "Editar" at bounding box center [1155, 195] width 36 height 19
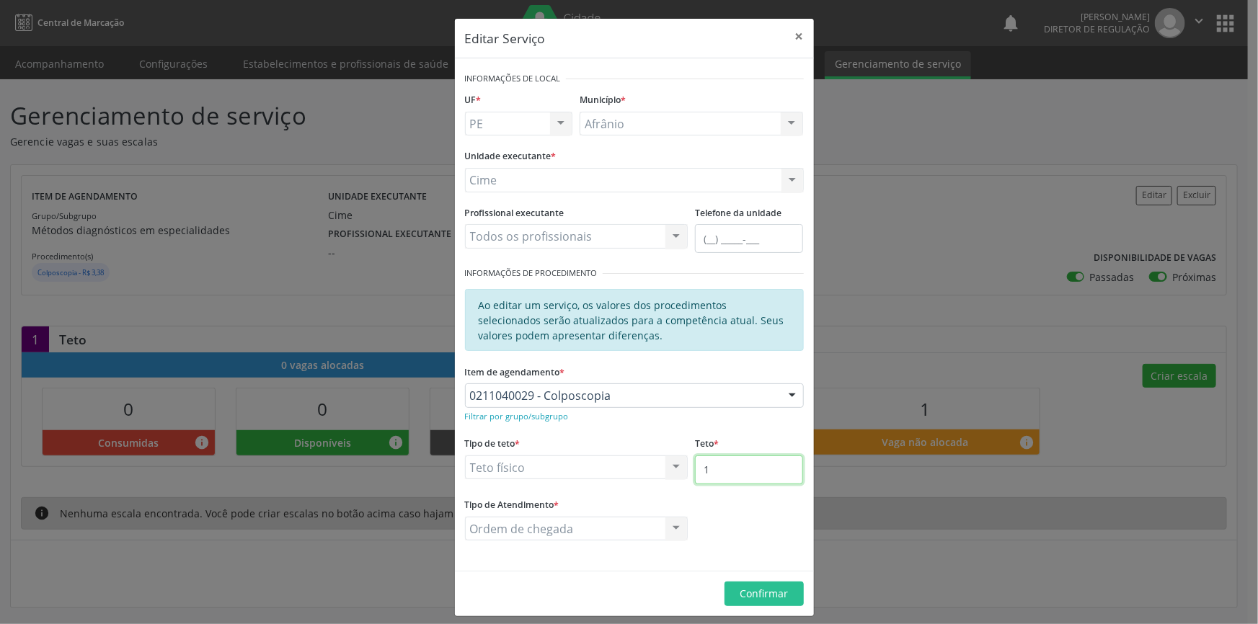
drag, startPoint x: 720, startPoint y: 468, endPoint x: 630, endPoint y: 464, distance: 90.2
click at [630, 464] on div "Tipo de teto * Teto físico Teto financeiro Teto físico Nenhum resultado encontr…" at bounding box center [634, 463] width 346 height 61
type input "2"
click at [770, 593] on span "Confirmar" at bounding box center [764, 594] width 48 height 14
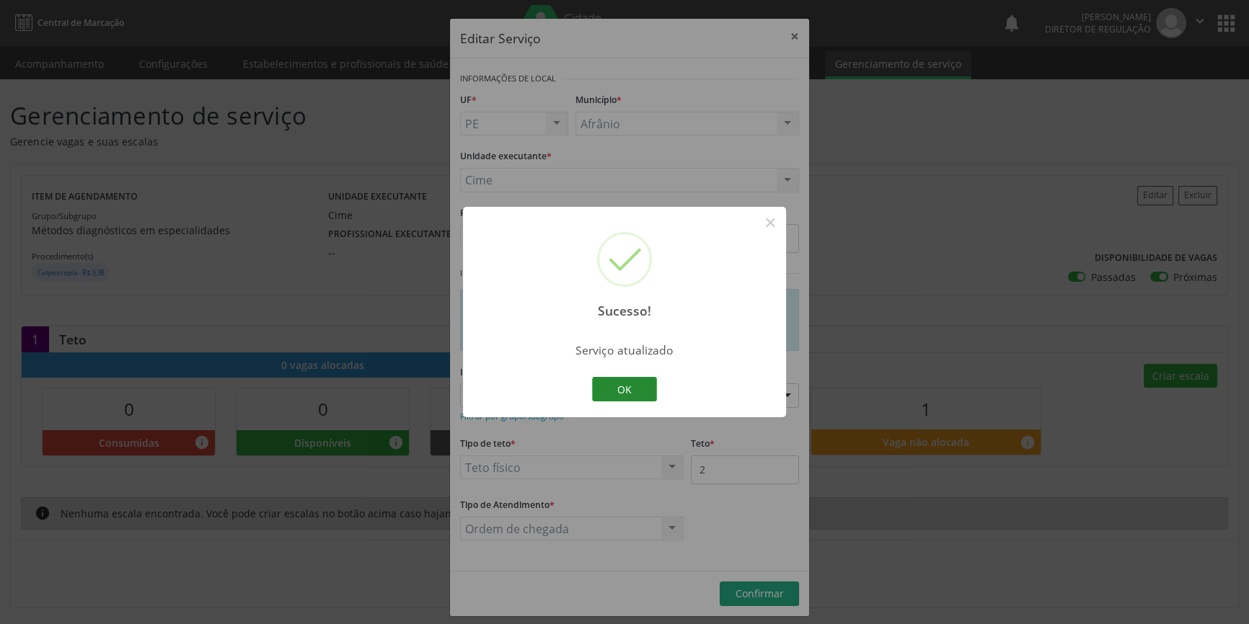
click at [614, 389] on button "OK" at bounding box center [624, 389] width 65 height 25
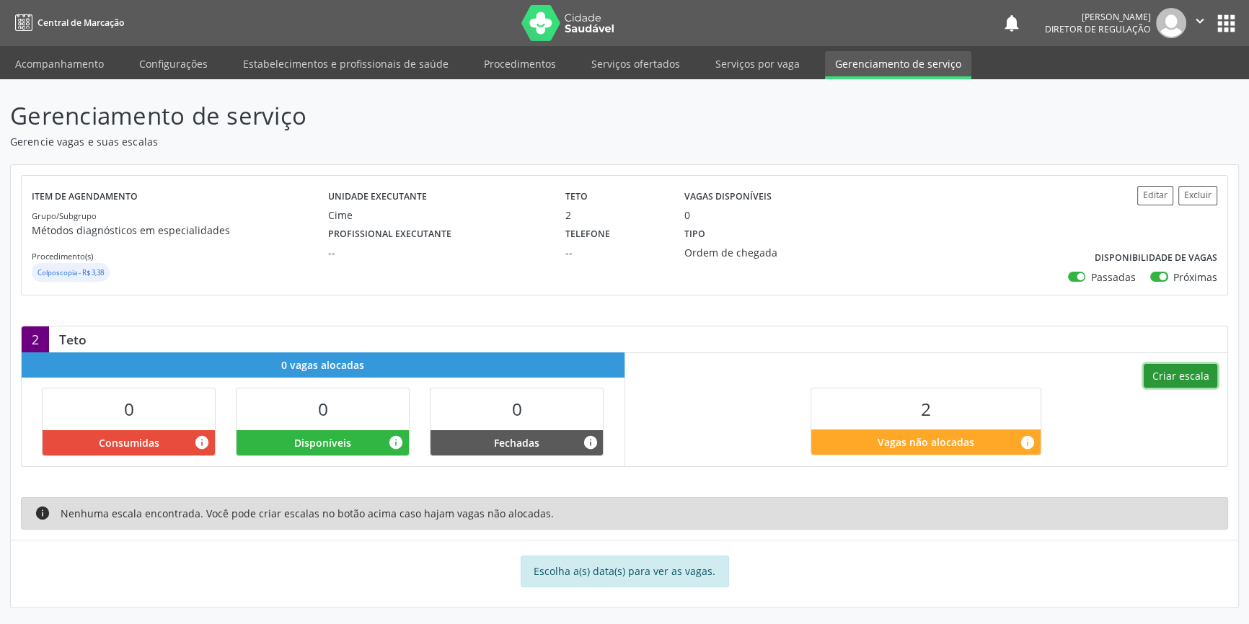
click at [1182, 378] on button "Criar escala" at bounding box center [1180, 376] width 74 height 25
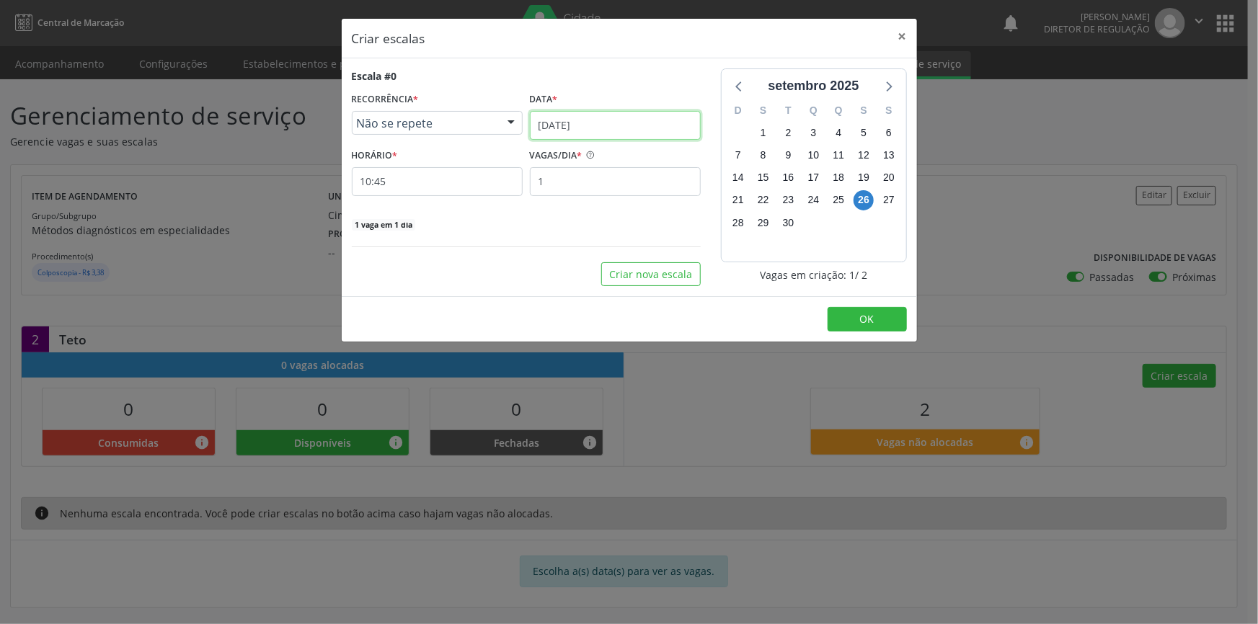
click at [569, 118] on input "[DATE]" at bounding box center [615, 125] width 171 height 29
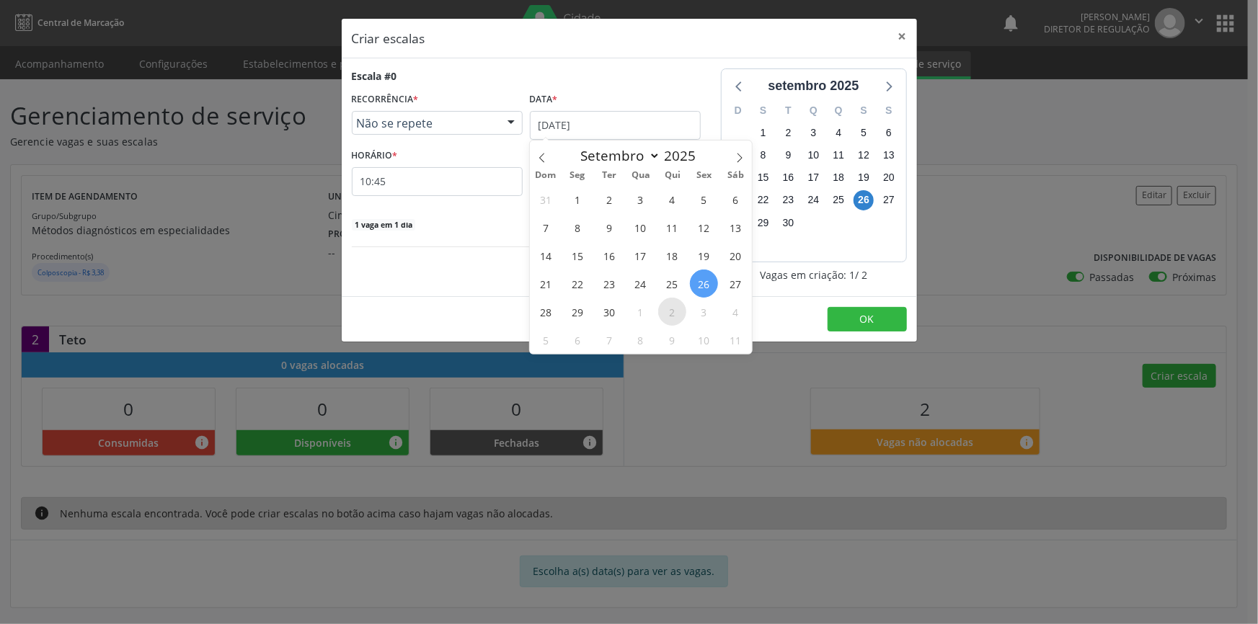
click at [671, 309] on span "2" at bounding box center [672, 312] width 28 height 28
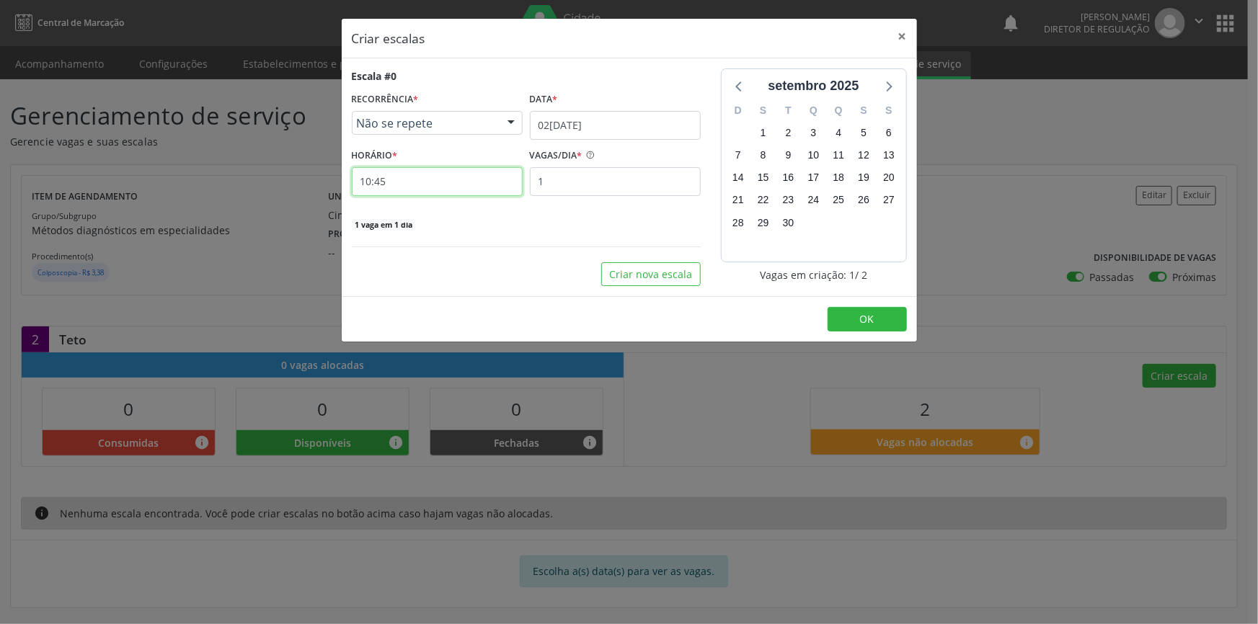
drag, startPoint x: 447, startPoint y: 178, endPoint x: 232, endPoint y: 163, distance: 215.4
click at [234, 164] on div "Criar escalas × Escala #0 RECORRÊNCIA * Não se repete Não se repete Diário/Sema…" at bounding box center [629, 312] width 1258 height 624
click at [403, 186] on input "10:45" at bounding box center [437, 181] width 171 height 29
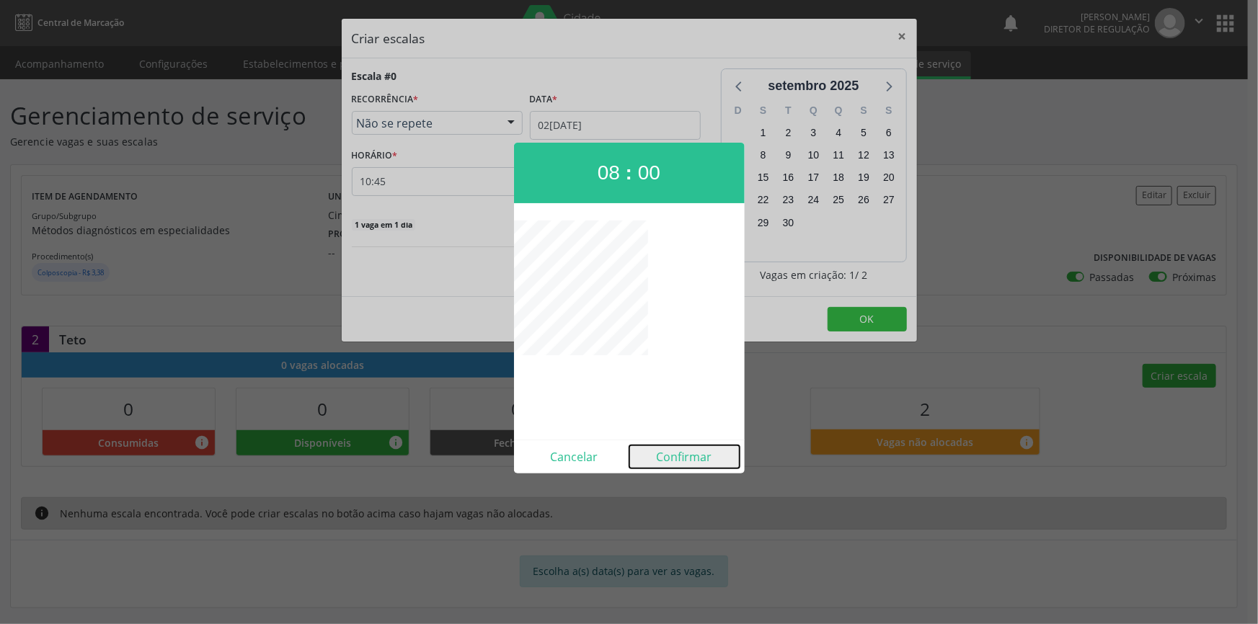
click at [695, 460] on button "Confirmar" at bounding box center [684, 456] width 110 height 23
type input "08:00"
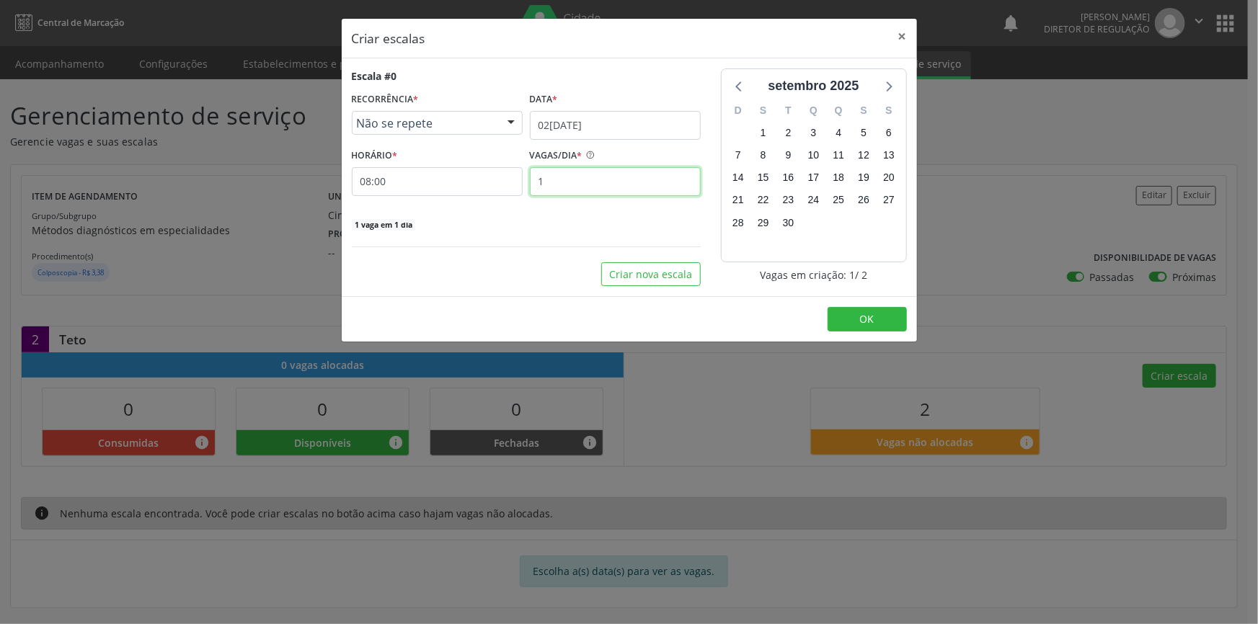
drag, startPoint x: 548, startPoint y: 184, endPoint x: 500, endPoint y: 177, distance: 48.0
click at [500, 177] on div "HORÁRIO * 08:00 VAGAS/DIA * 1" at bounding box center [526, 170] width 356 height 51
type input "2"
click at [869, 327] on button "OK" at bounding box center [867, 319] width 79 height 25
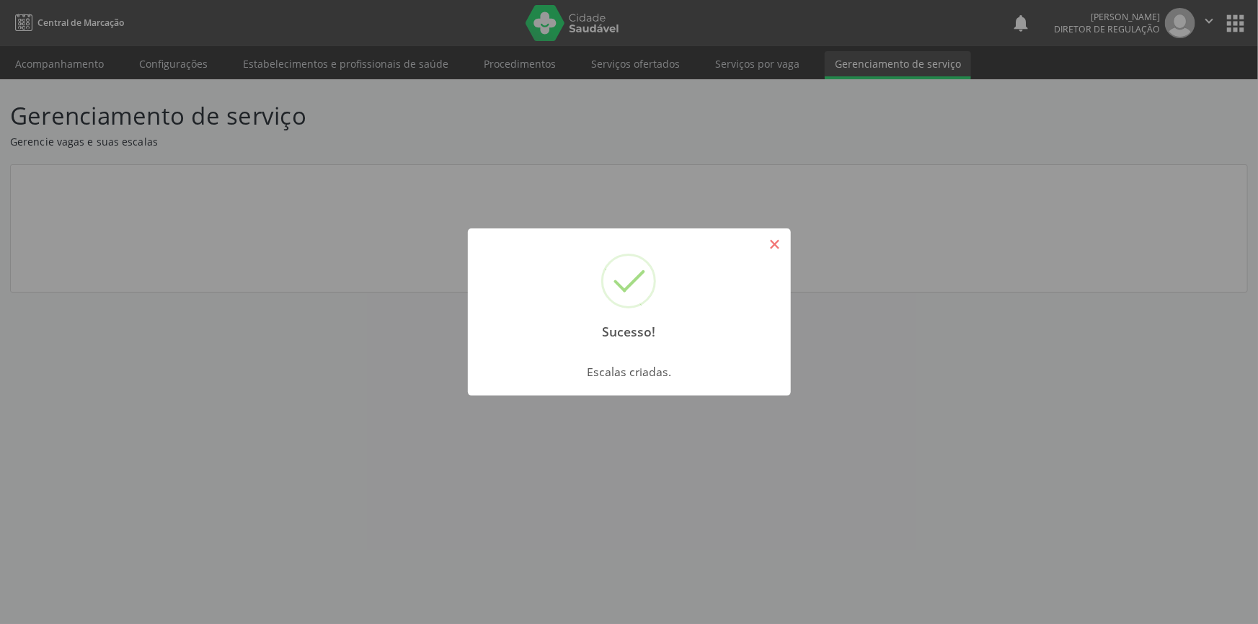
click at [775, 248] on button "×" at bounding box center [775, 244] width 25 height 25
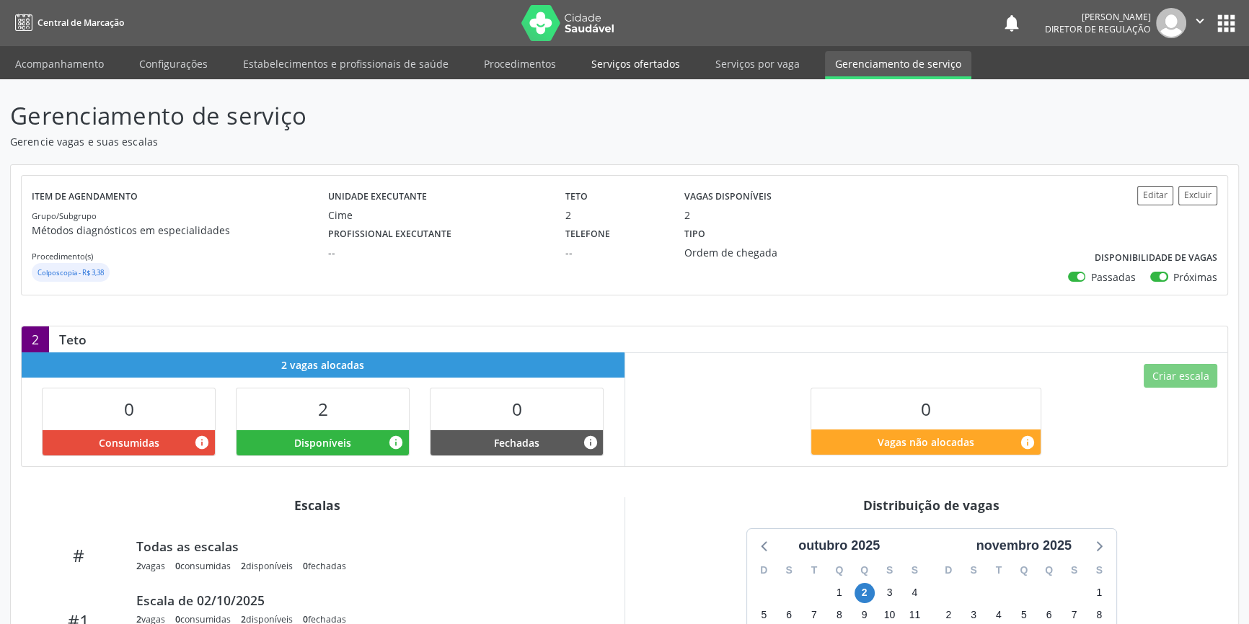
click at [654, 58] on link "Serviços ofertados" at bounding box center [635, 63] width 109 height 25
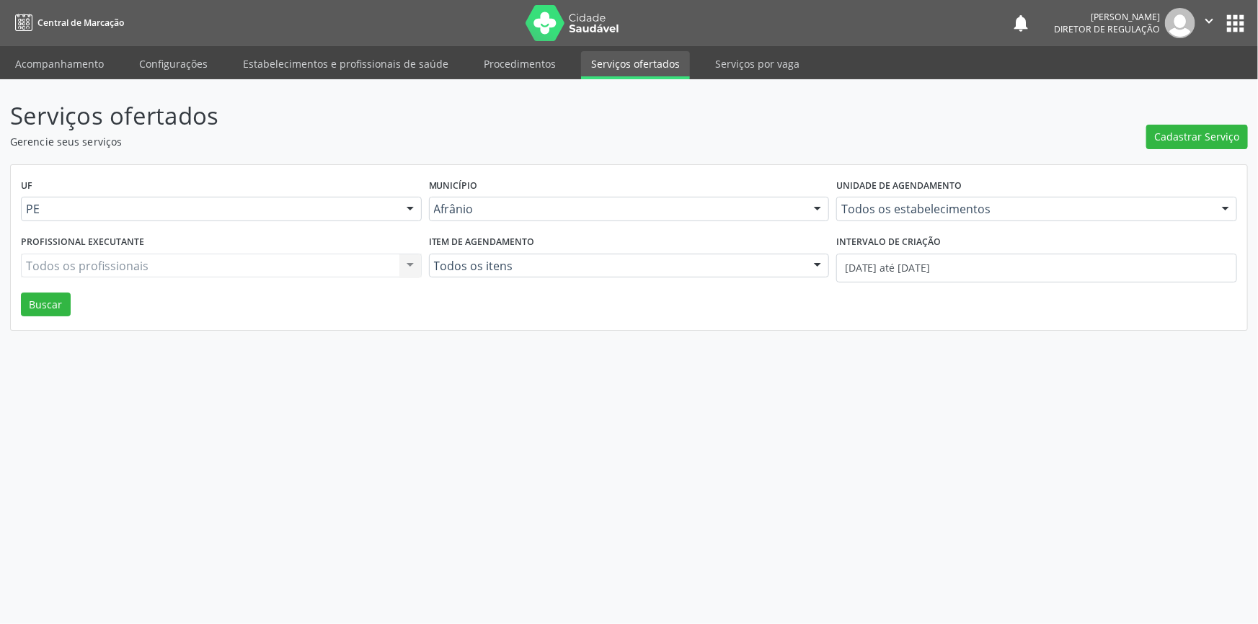
click at [1139, 141] on header "Serviços ofertados Gerencie seus serviços Cadastrar Serviço" at bounding box center [629, 123] width 1238 height 51
click at [1158, 140] on span "Cadastrar Serviço" at bounding box center [1197, 136] width 85 height 15
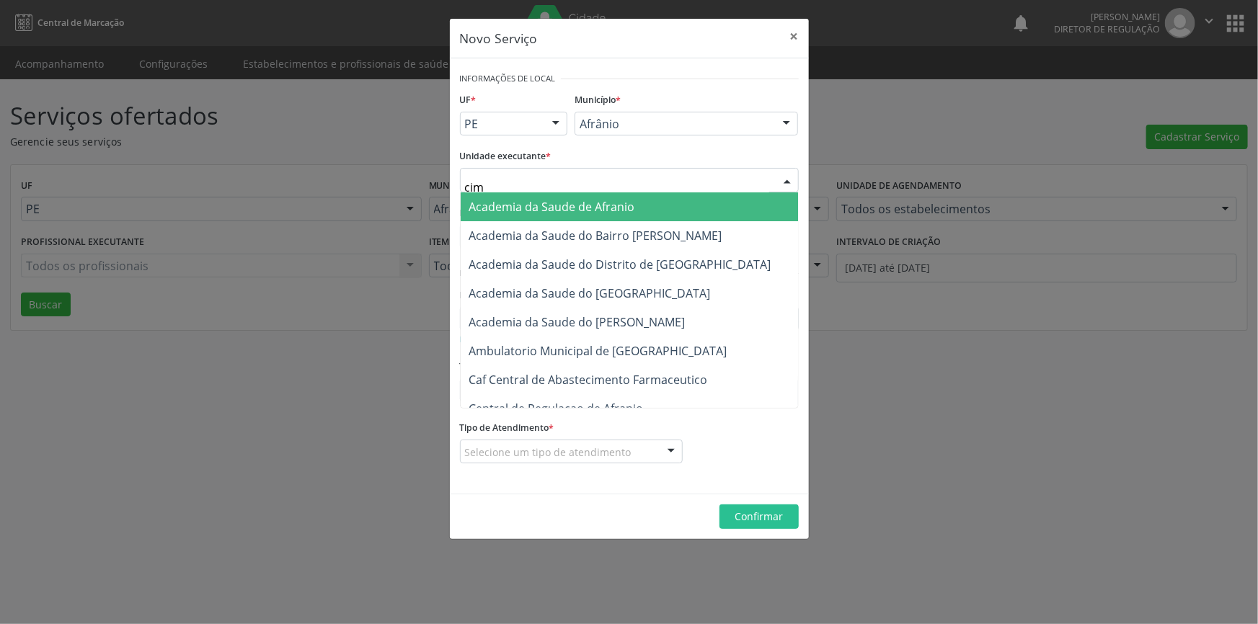
type input "cime"
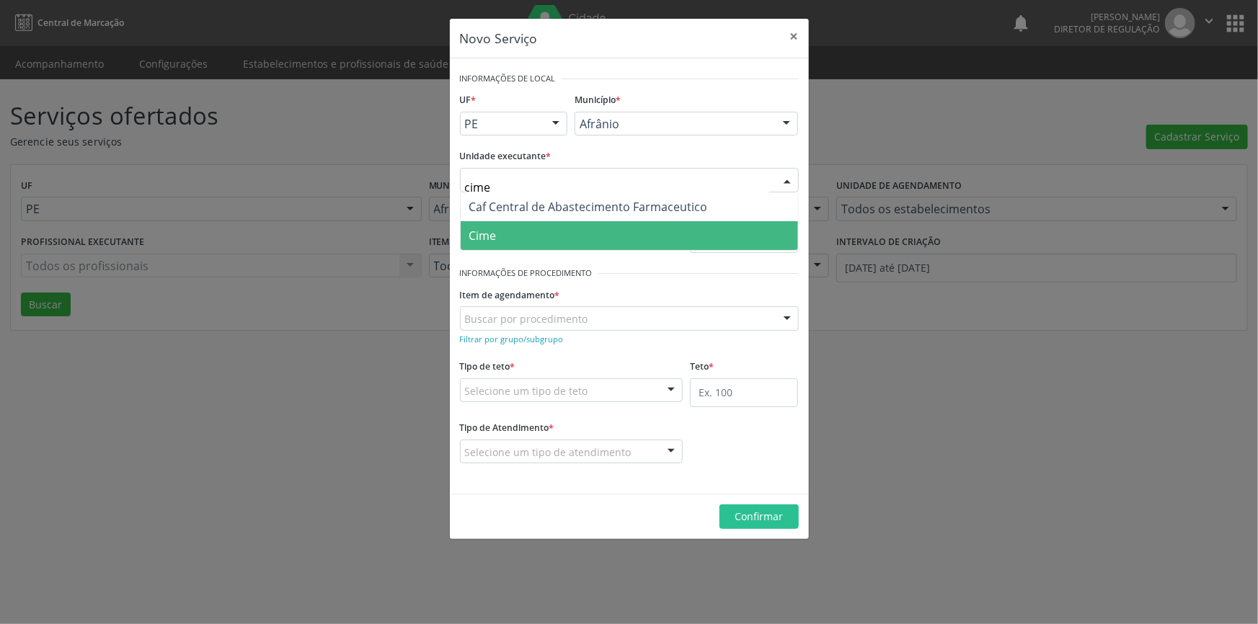
click at [558, 243] on span "Cime" at bounding box center [629, 235] width 337 height 29
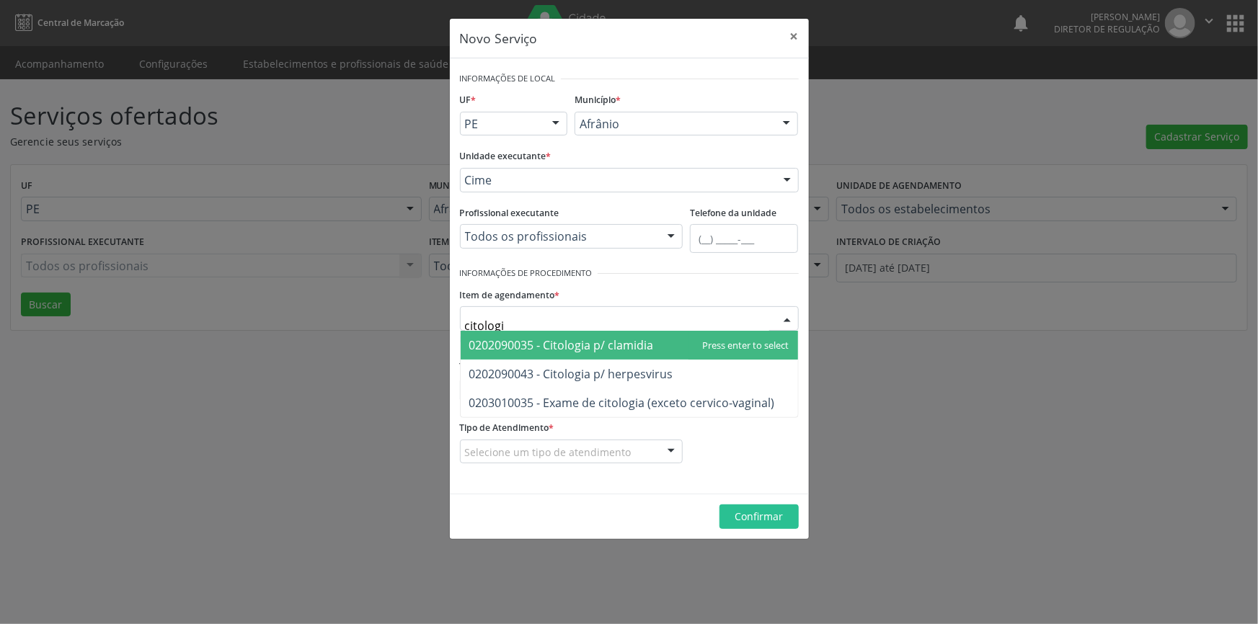
type input "citologia"
click at [288, 246] on div "Novo Serviço × Informações de Local UF * PE BA PE Nenhum resultado encontrado p…" at bounding box center [629, 312] width 1258 height 624
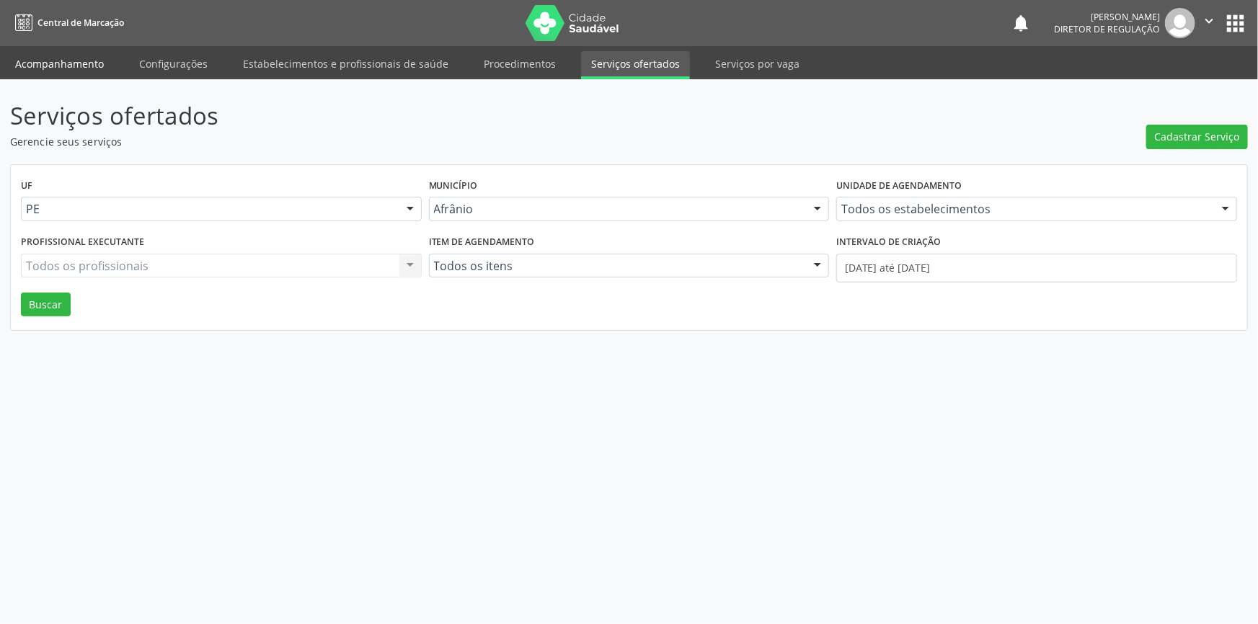
click at [73, 66] on link "Acompanhamento" at bounding box center [59, 63] width 109 height 25
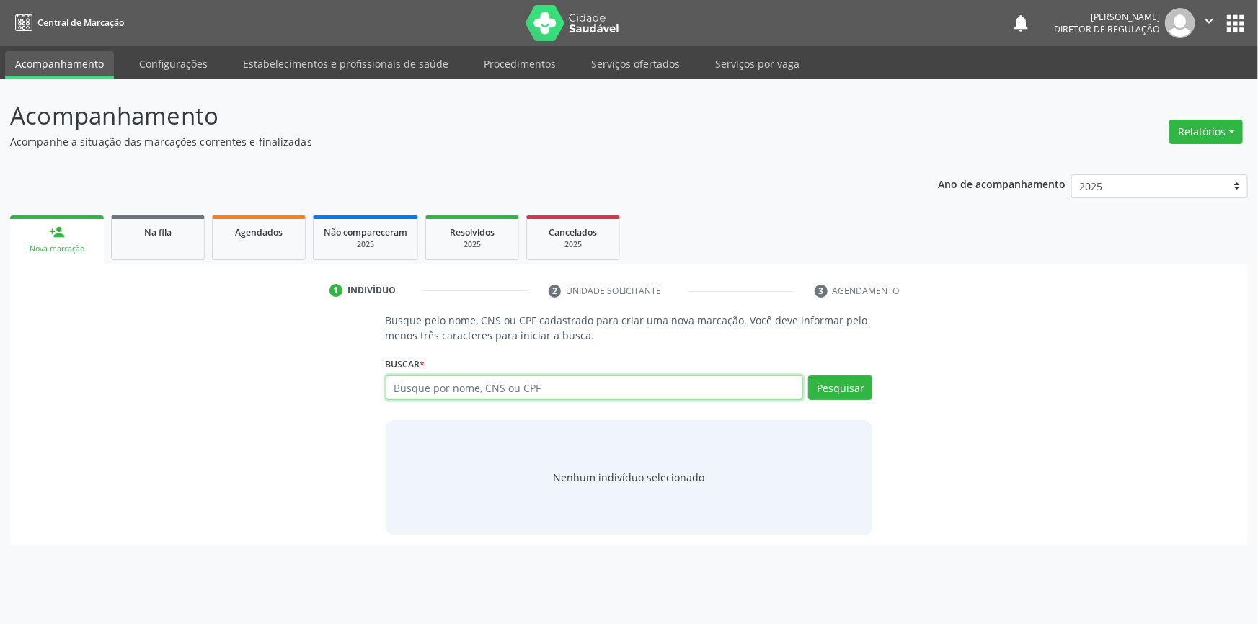
click at [445, 382] on input "text" at bounding box center [595, 388] width 418 height 25
type input "700404978184542"
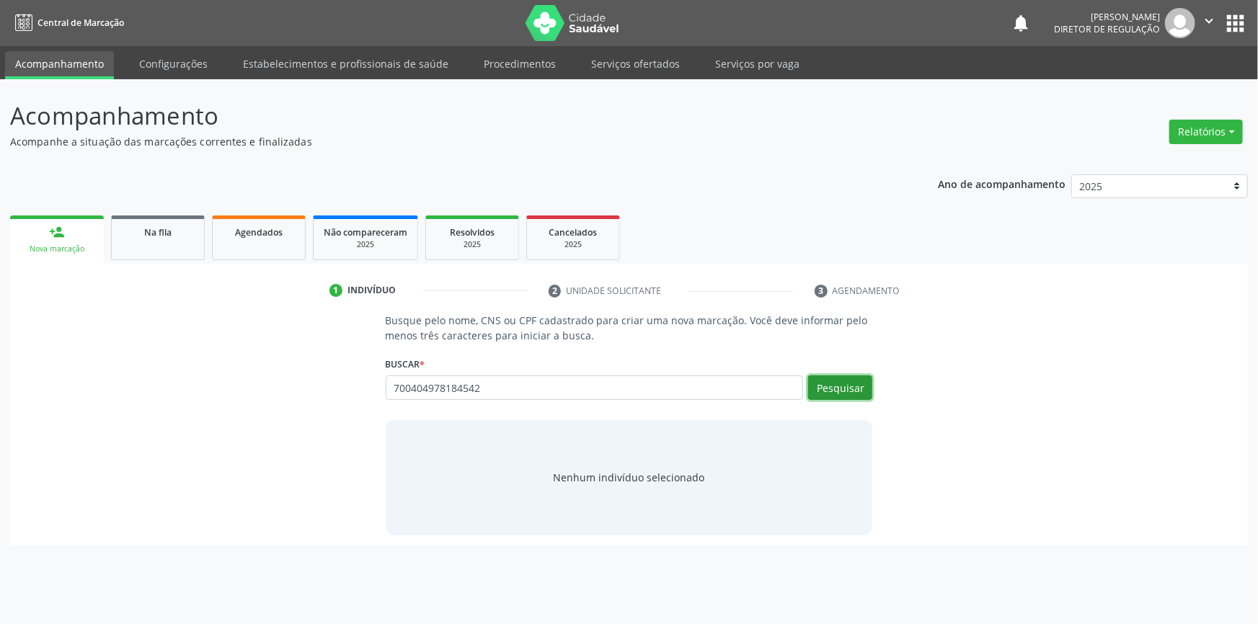
click at [829, 385] on button "Pesquisar" at bounding box center [840, 388] width 64 height 25
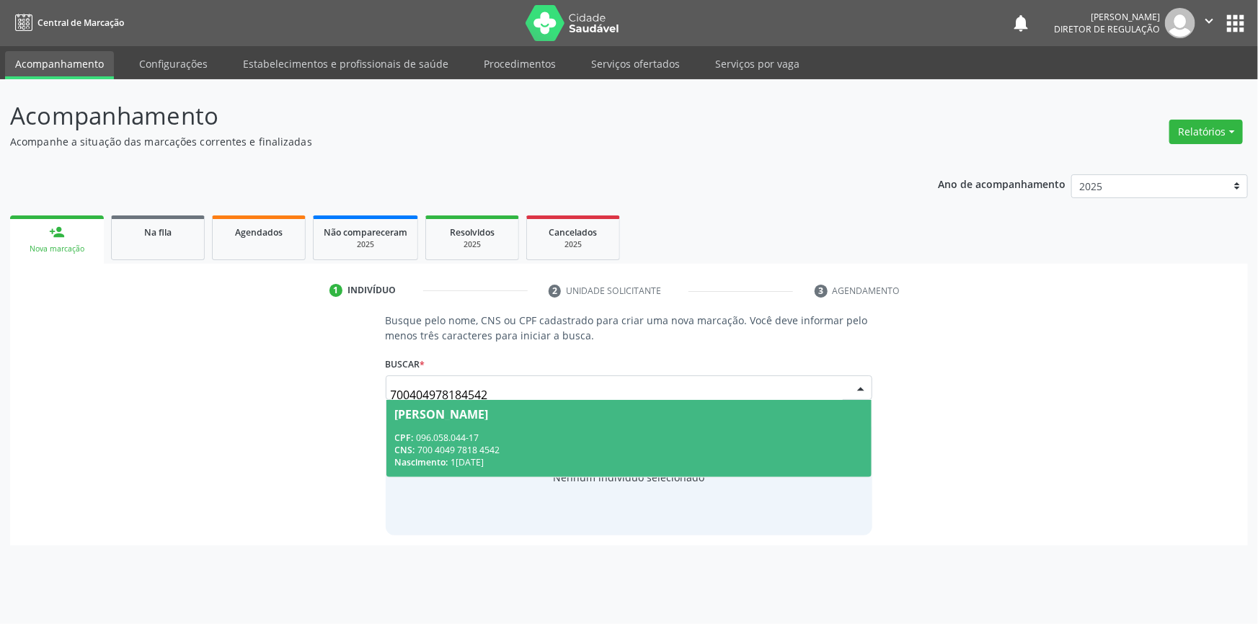
click at [483, 458] on div "Nascimento: 19/05/1991" at bounding box center [629, 462] width 469 height 12
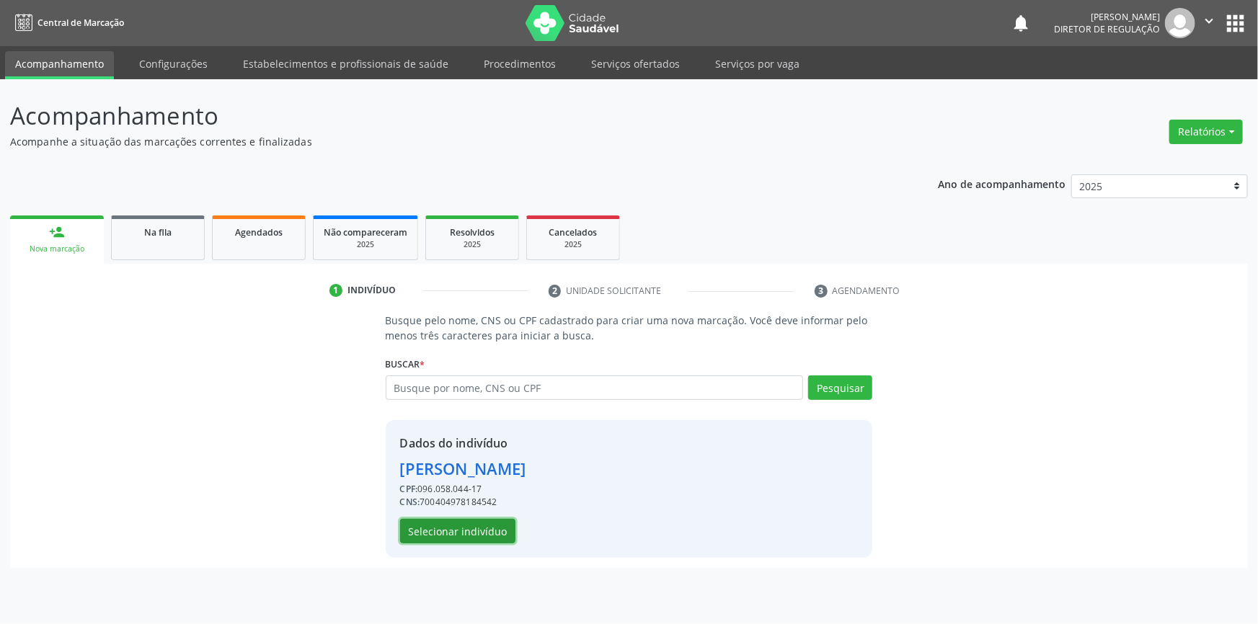
click at [442, 532] on button "Selecionar indivíduo" at bounding box center [457, 531] width 115 height 25
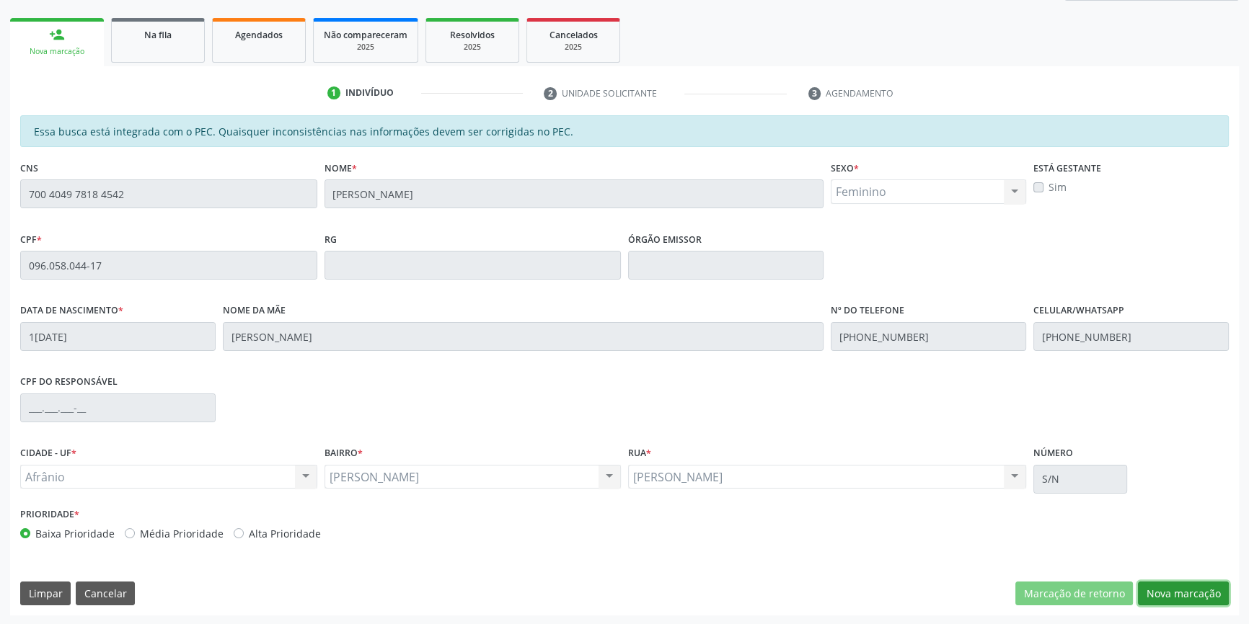
click at [1153, 592] on button "Nova marcação" at bounding box center [1183, 594] width 91 height 25
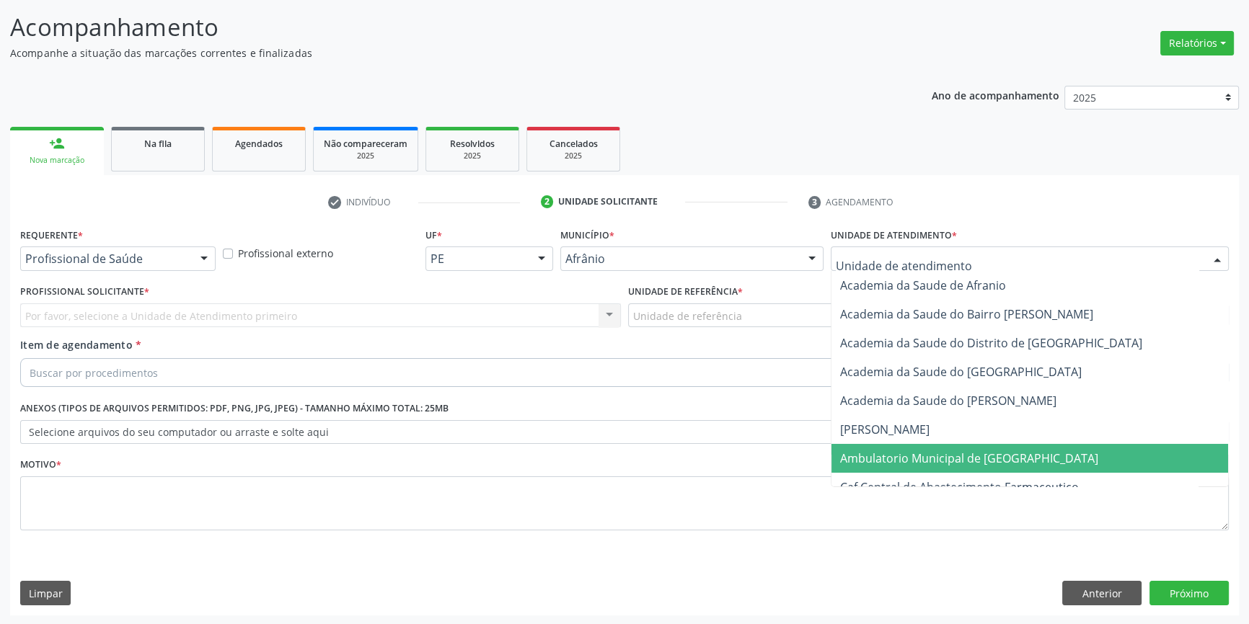
click at [946, 465] on span "Ambulatorio Municipal de Saude" at bounding box center [1029, 458] width 396 height 29
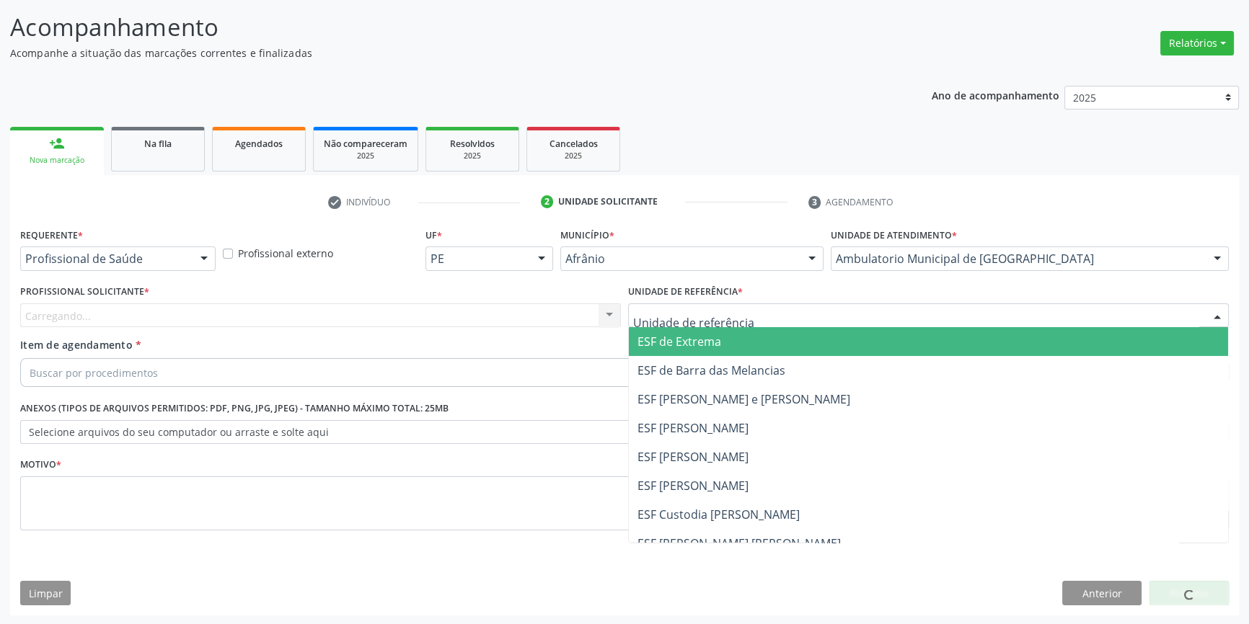
click at [747, 314] on div at bounding box center [928, 315] width 600 height 25
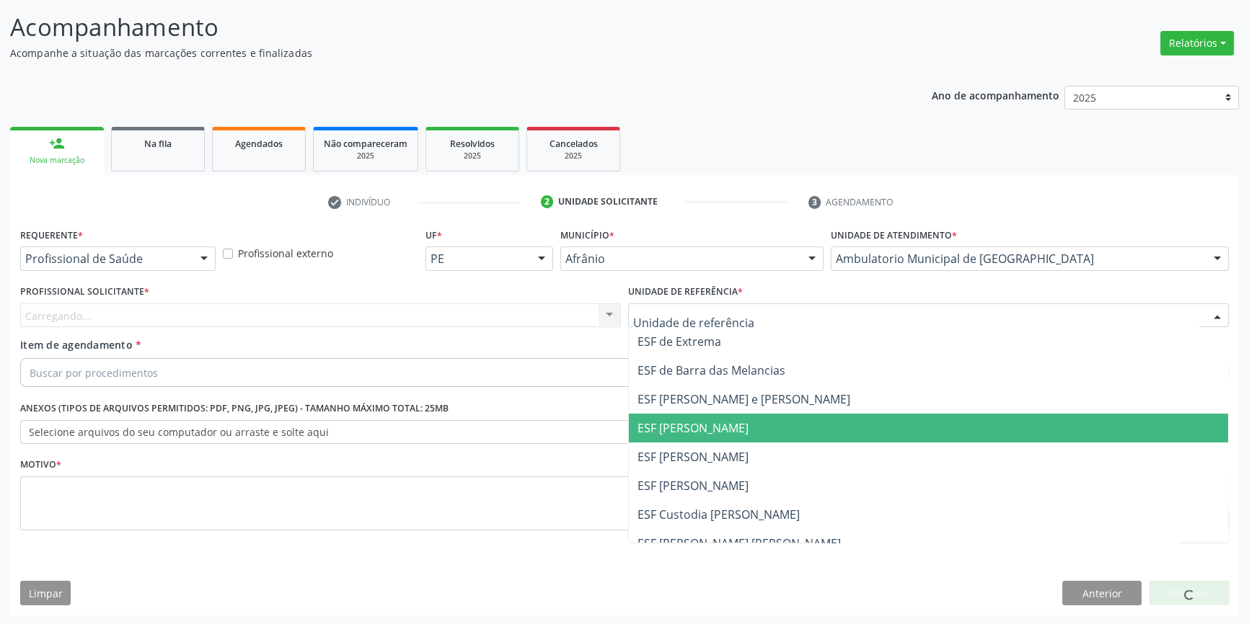
click at [716, 435] on span "ESF Maria da Silva Pereira" at bounding box center [928, 428] width 599 height 29
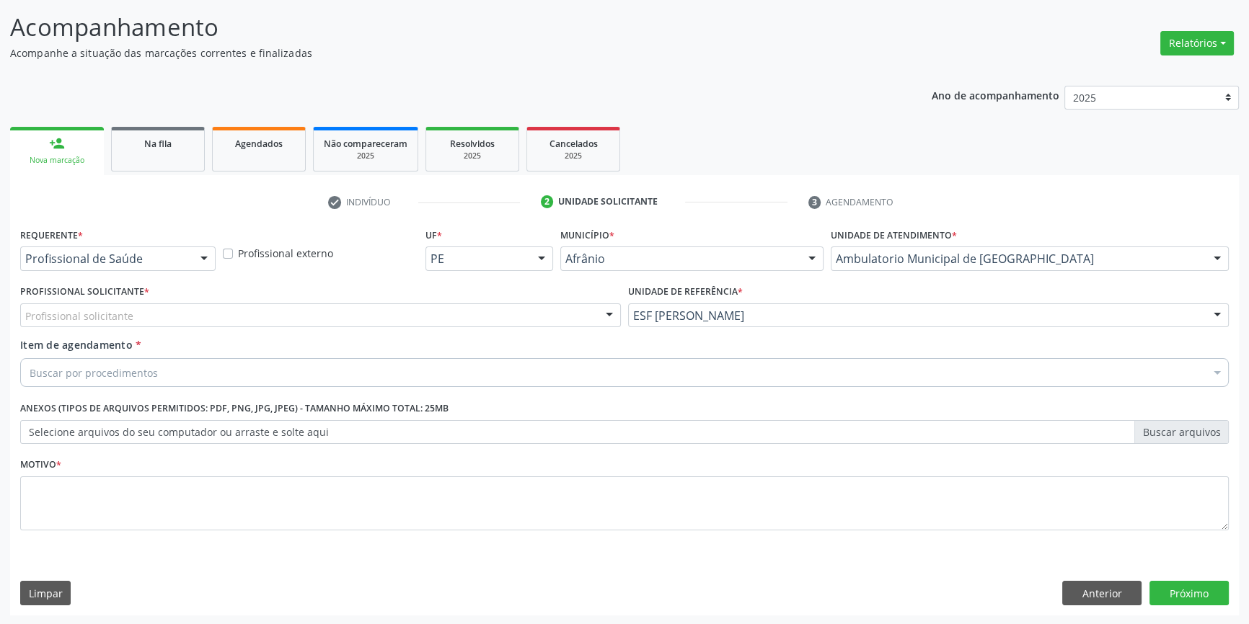
click at [508, 323] on div "Profissional solicitante" at bounding box center [320, 315] width 600 height 25
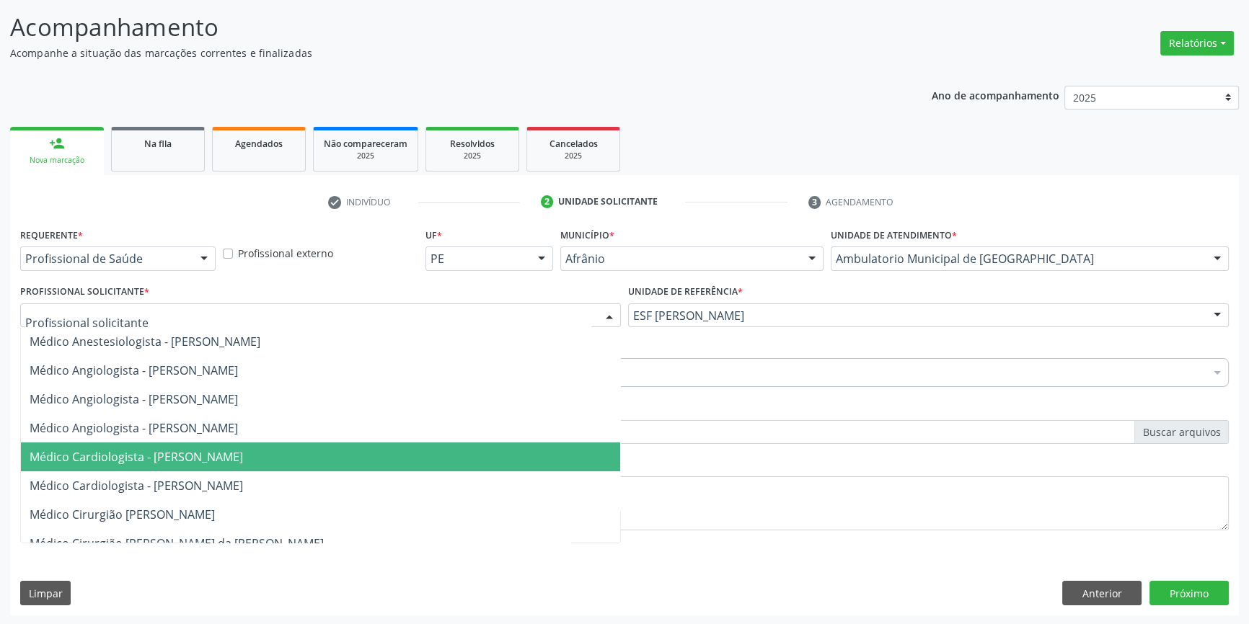
click at [293, 443] on span "Médico Cardiologista - Alysson Rodrigo Ferreira Cavalcanti" at bounding box center [320, 457] width 599 height 29
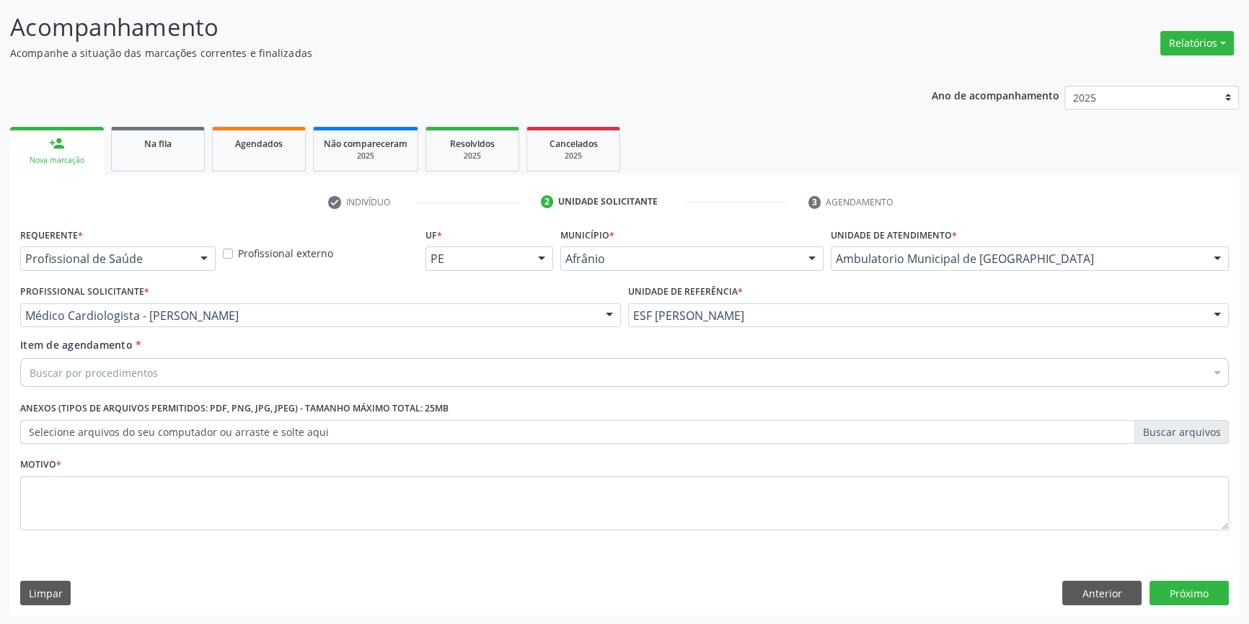
click at [249, 377] on div "Buscar por procedimentos" at bounding box center [624, 372] width 1208 height 29
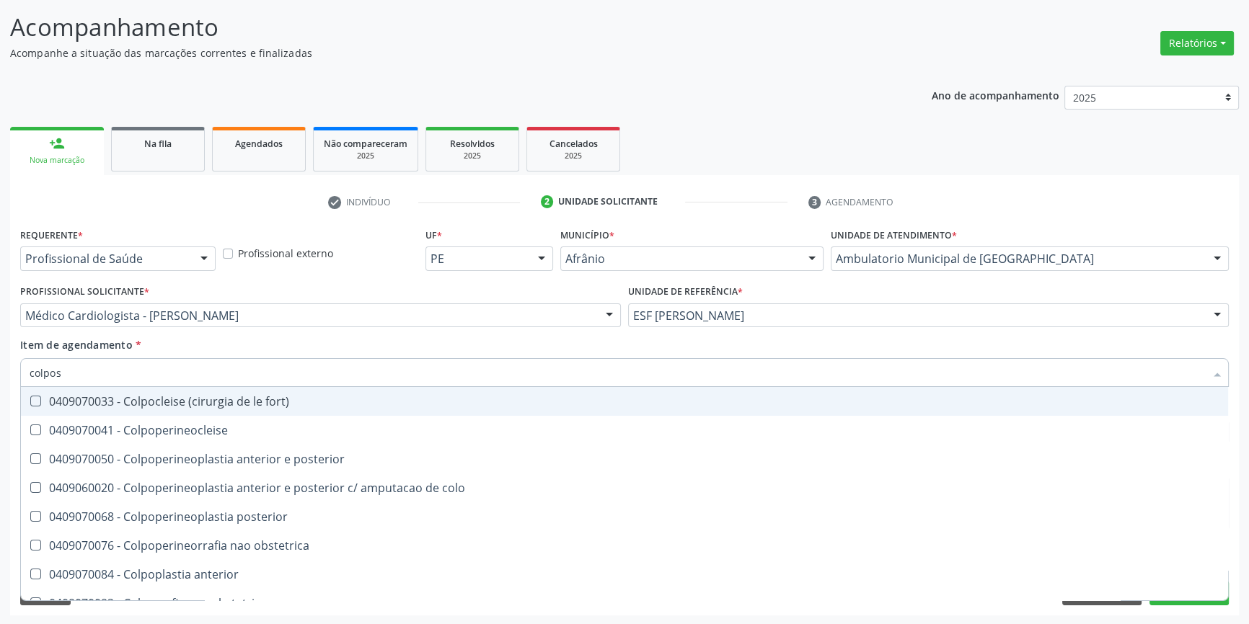
type input "colposc"
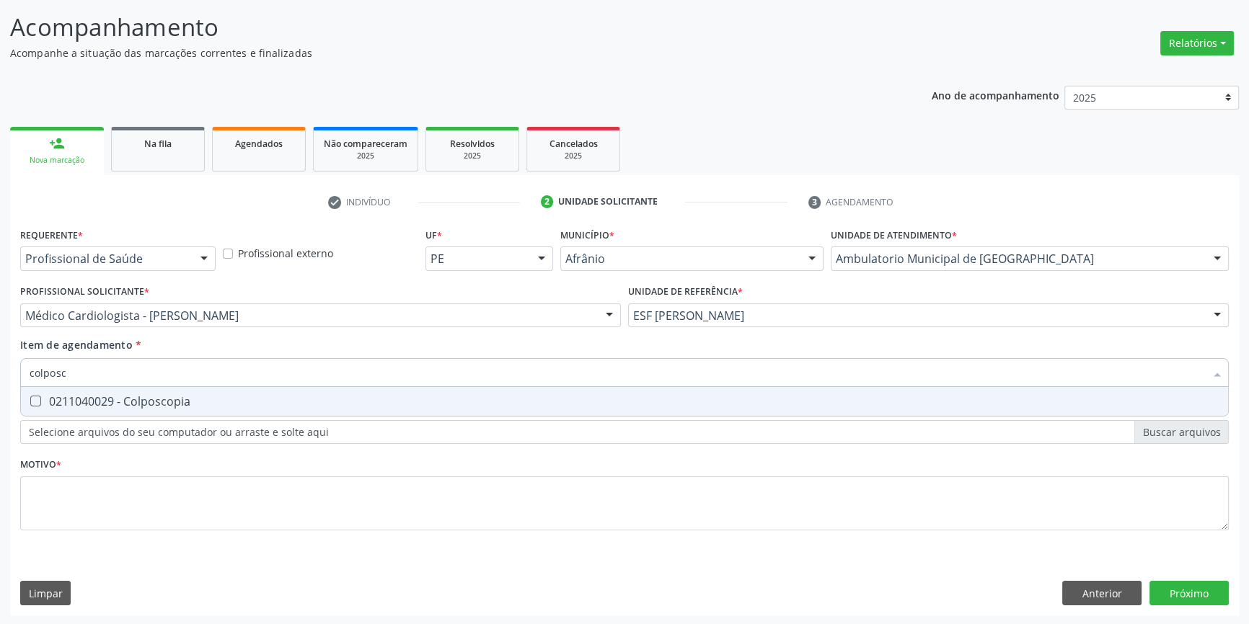
click at [206, 401] on div "0211040029 - Colposcopia" at bounding box center [624, 402] width 1189 height 12
checkbox Colposcopia "true"
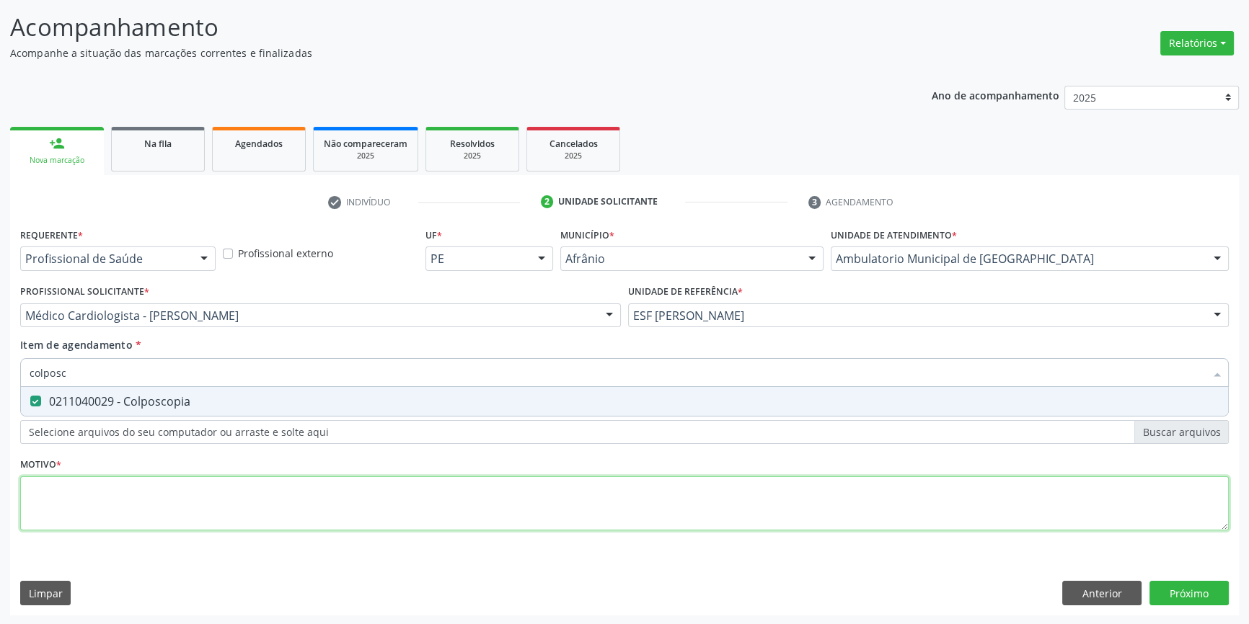
click at [172, 497] on div "Requerente * Profissional de Saúde Profissional de Saúde Paciente Nenhum result…" at bounding box center [624, 387] width 1208 height 327
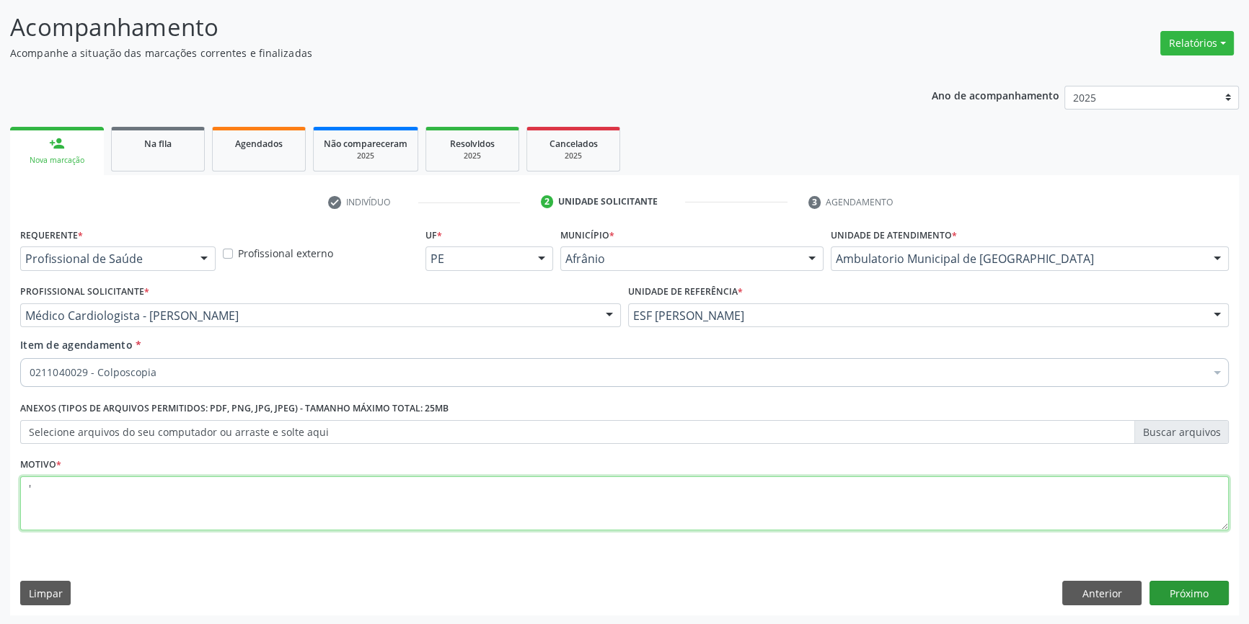
type textarea "'"
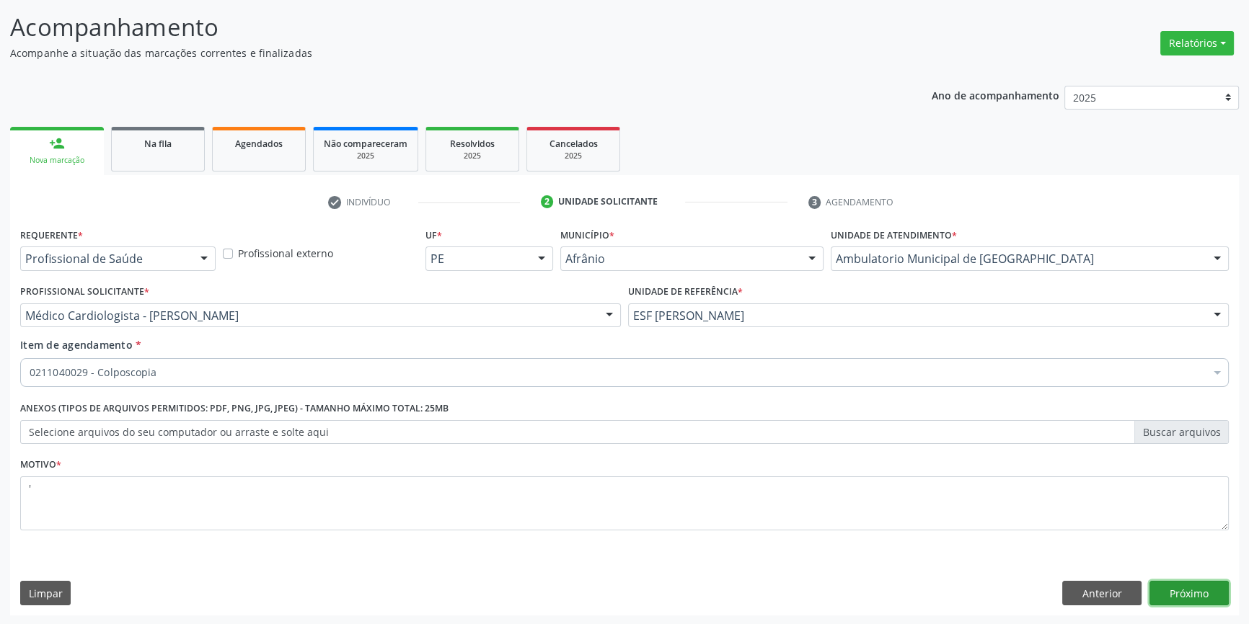
click at [1175, 586] on button "Próximo" at bounding box center [1188, 593] width 79 height 25
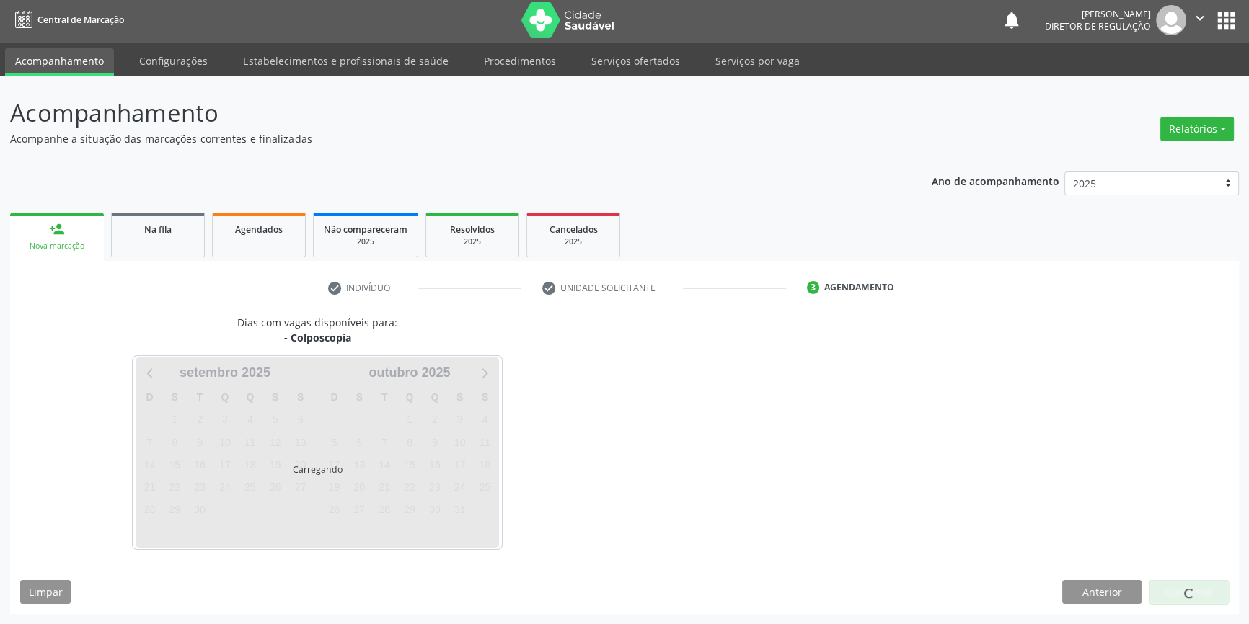
scroll to position [1, 0]
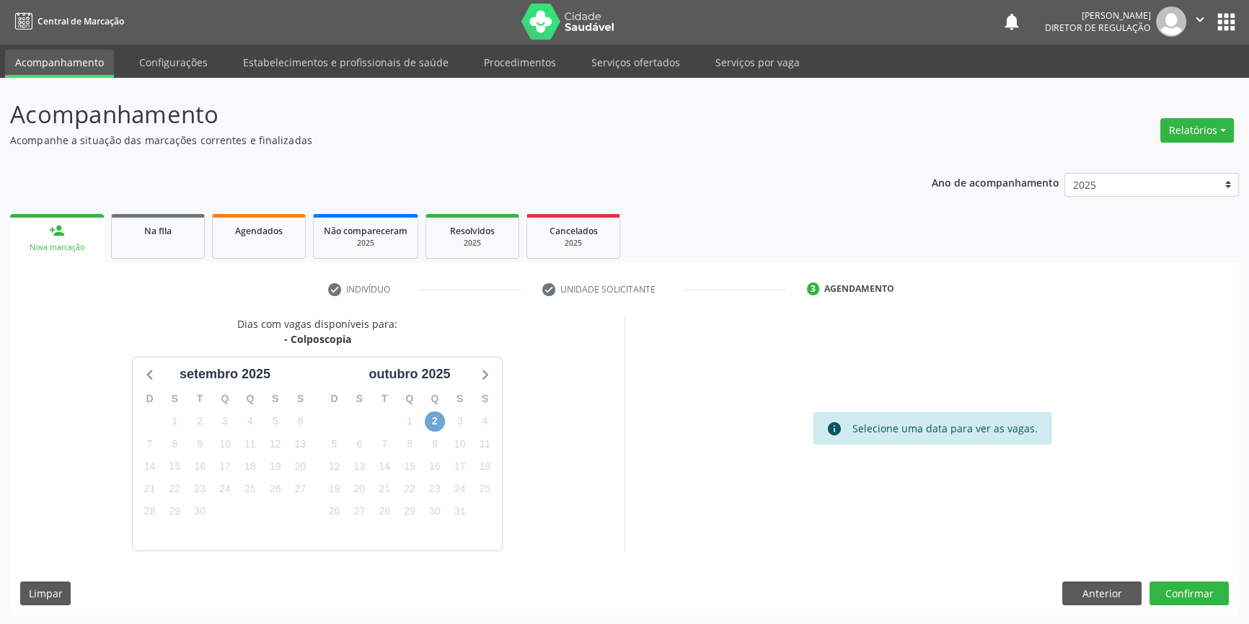
click at [433, 419] on span "2" at bounding box center [435, 422] width 20 height 20
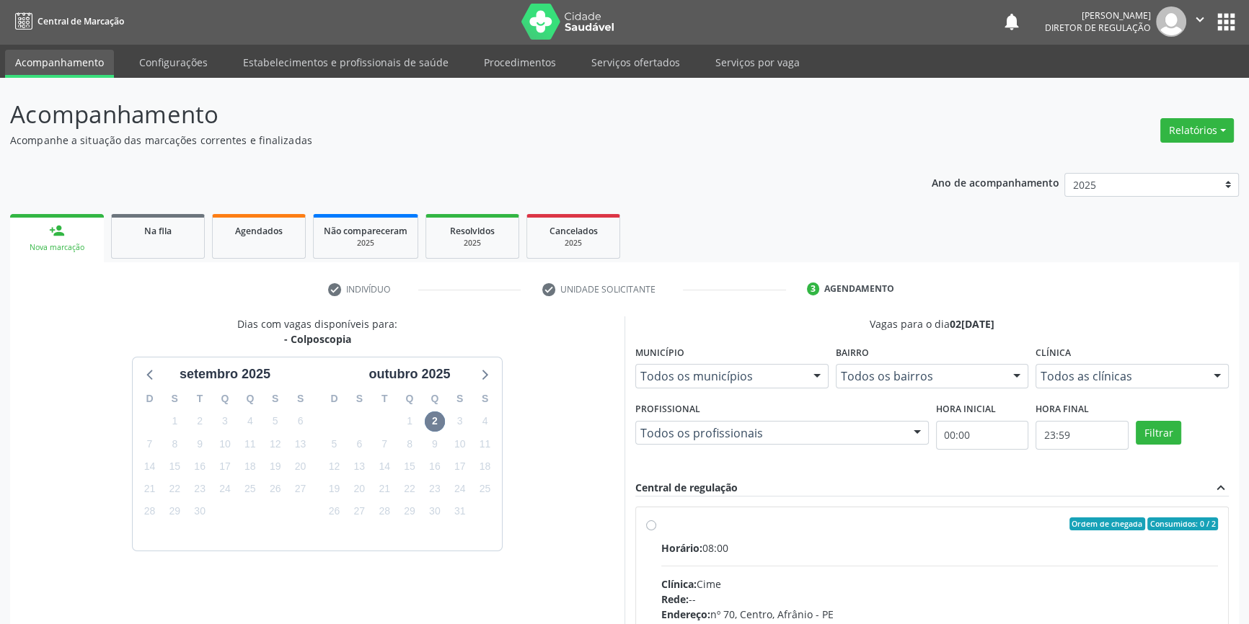
click at [705, 536] on label "Ordem de chegada Consumidos: 0 / 2 Horário: 08:00 Clínica: Cime Rede: -- Endere…" at bounding box center [939, 628] width 557 height 221
click at [656, 531] on input "Ordem de chegada Consumidos: 0 / 2 Horário: 08:00 Clínica: Cime Rede: -- Endere…" at bounding box center [651, 524] width 10 height 13
radio input "true"
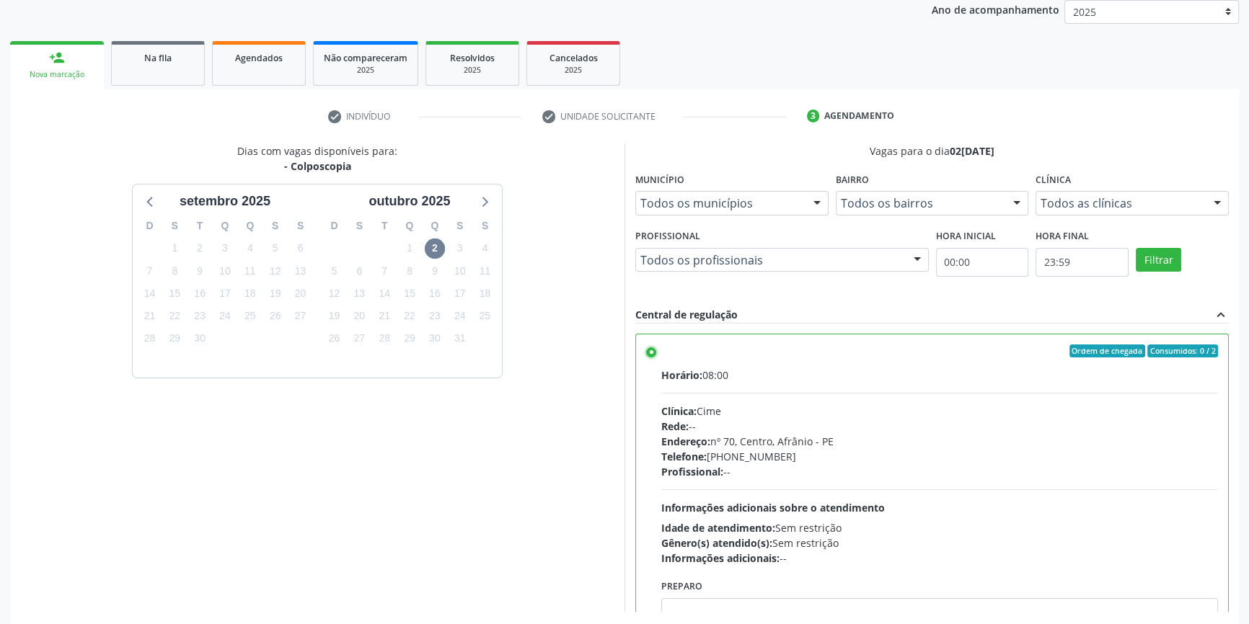
scroll to position [236, 0]
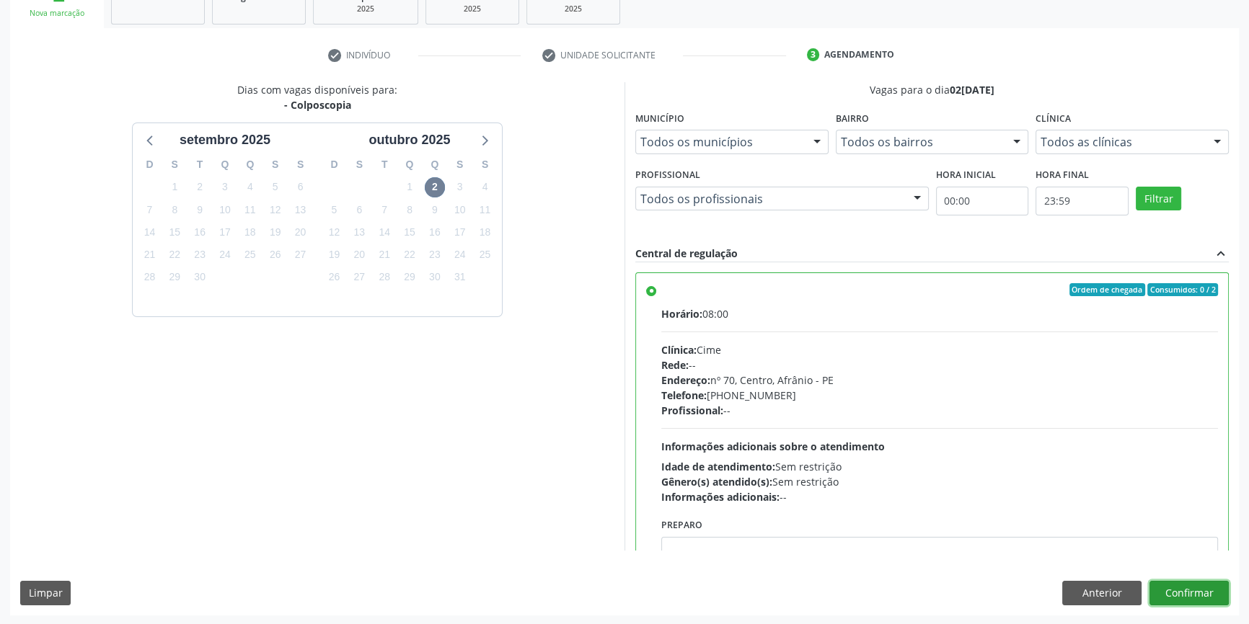
click at [1163, 590] on button "Confirmar" at bounding box center [1188, 593] width 79 height 25
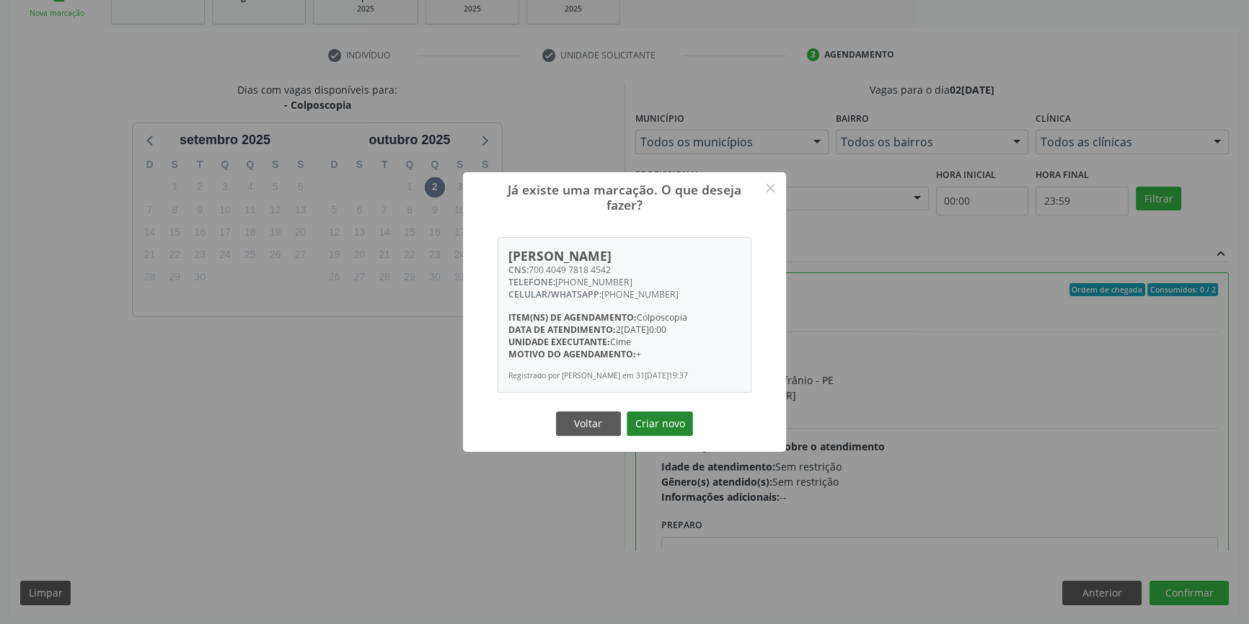
click at [686, 436] on button "Criar novo" at bounding box center [659, 424] width 66 height 25
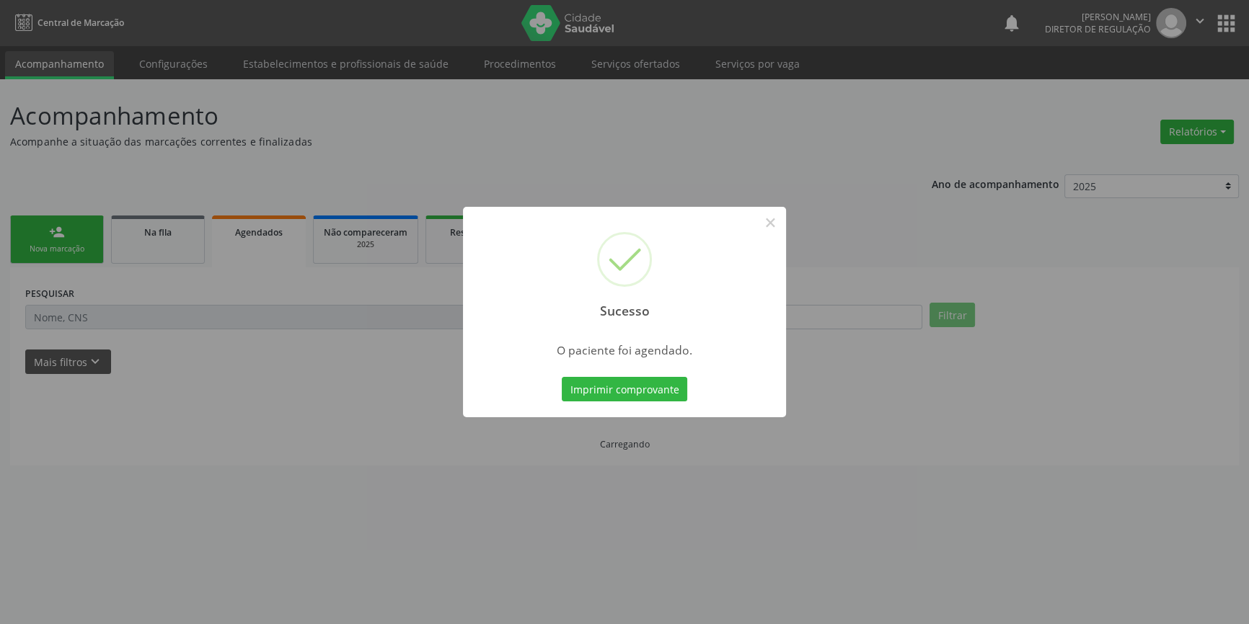
scroll to position [0, 0]
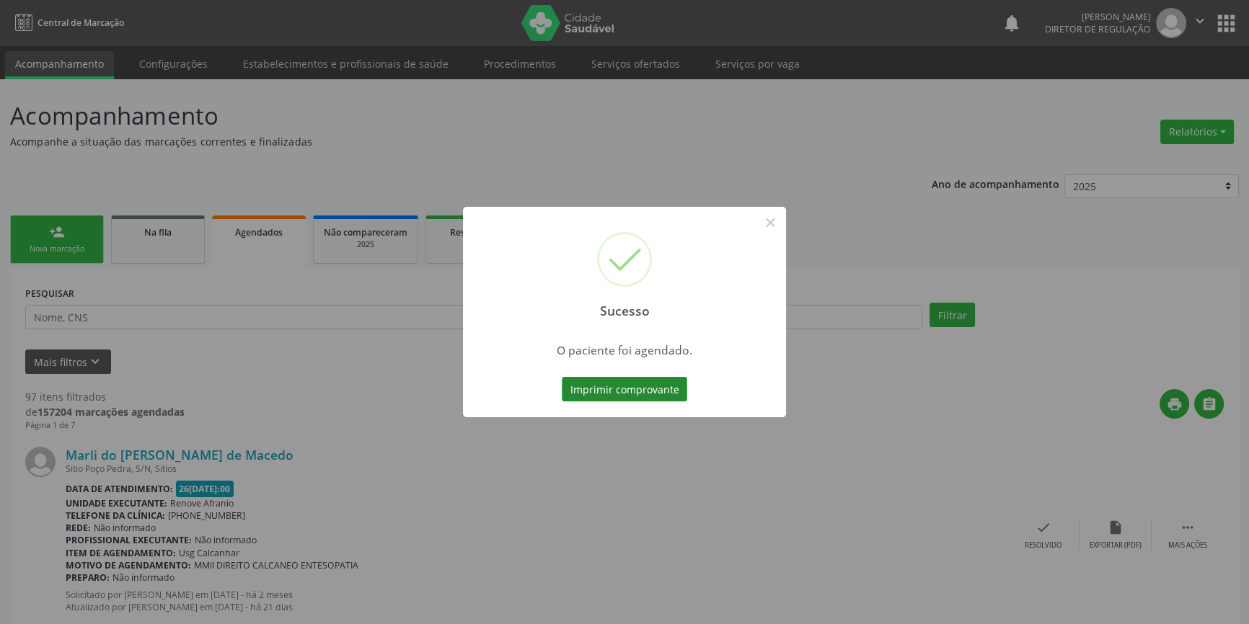
click at [597, 395] on button "Imprimir comprovante" at bounding box center [624, 389] width 125 height 25
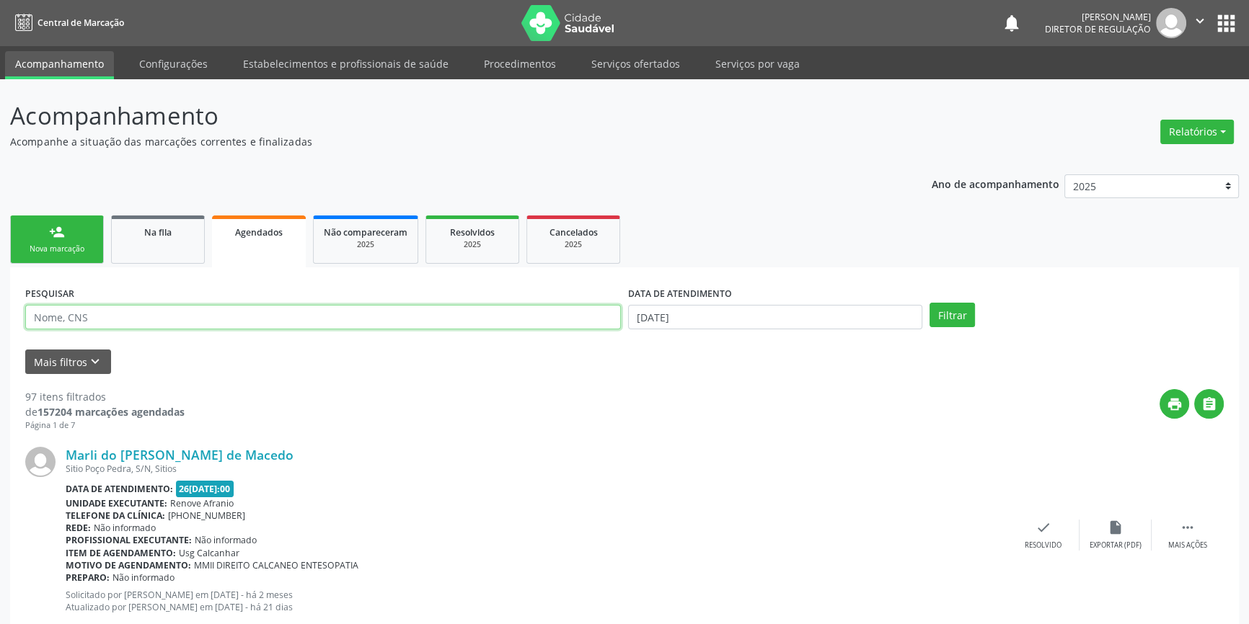
click at [112, 320] on input "text" at bounding box center [322, 317] width 595 height 25
drag, startPoint x: 179, startPoint y: 319, endPoint x: 0, endPoint y: 298, distance: 180.8
type input "700804422760782"
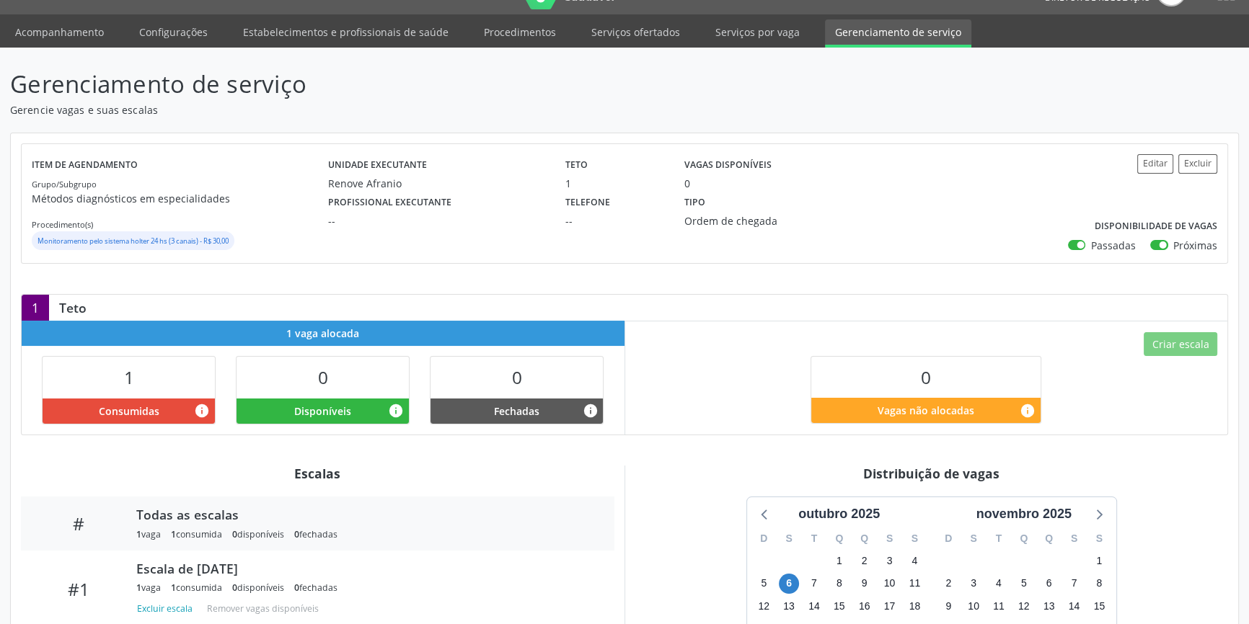
scroll to position [190, 0]
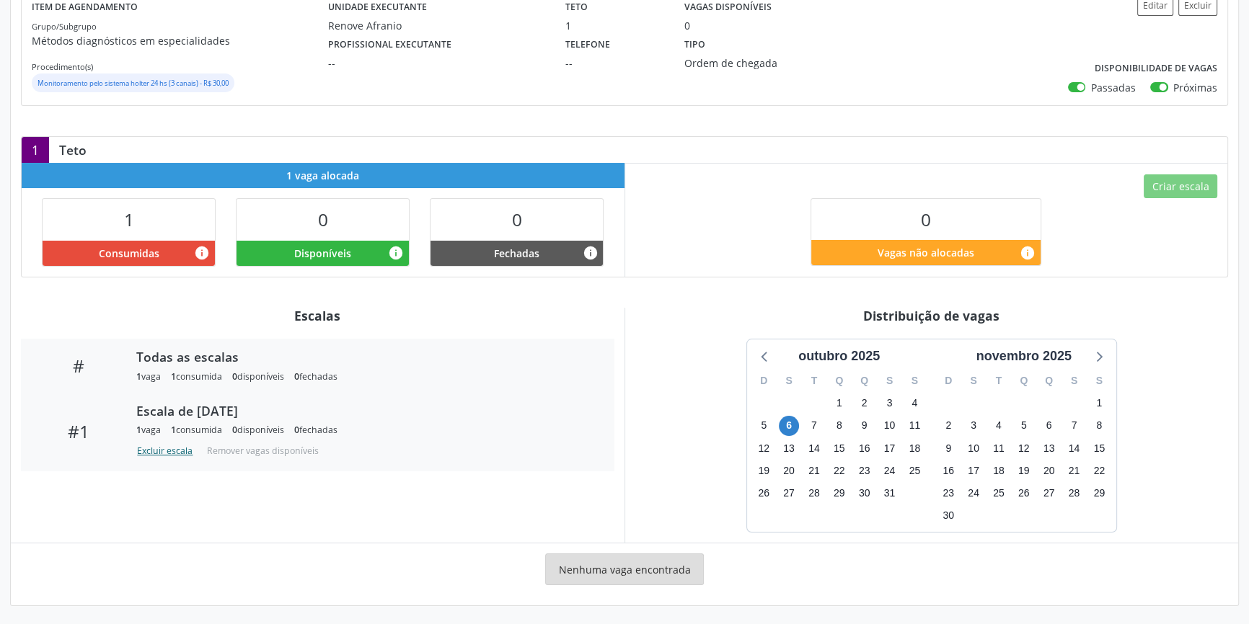
click at [174, 453] on button "Excluir escala" at bounding box center [167, 450] width 62 height 19
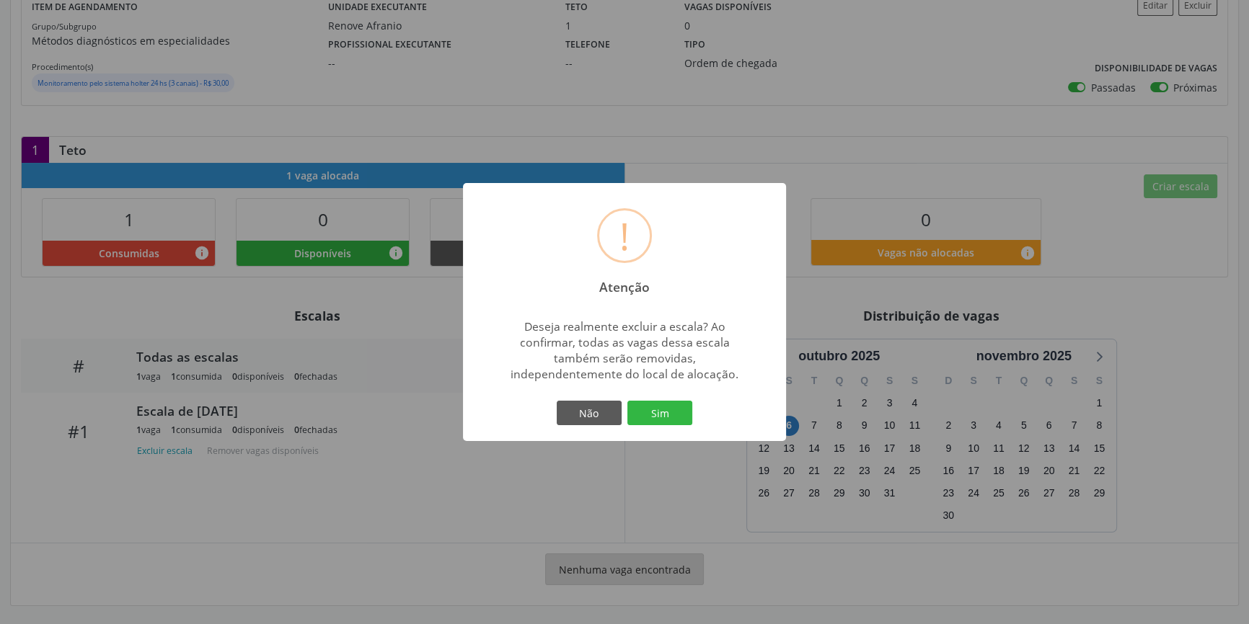
click at [759, 214] on div "! Atenção ×" at bounding box center [624, 245] width 323 height 124
click at [860, 95] on div "! Atenção × Deseja realmente excluir a escala? Ao confirmar, todas as vagas des…" at bounding box center [624, 312] width 1249 height 624
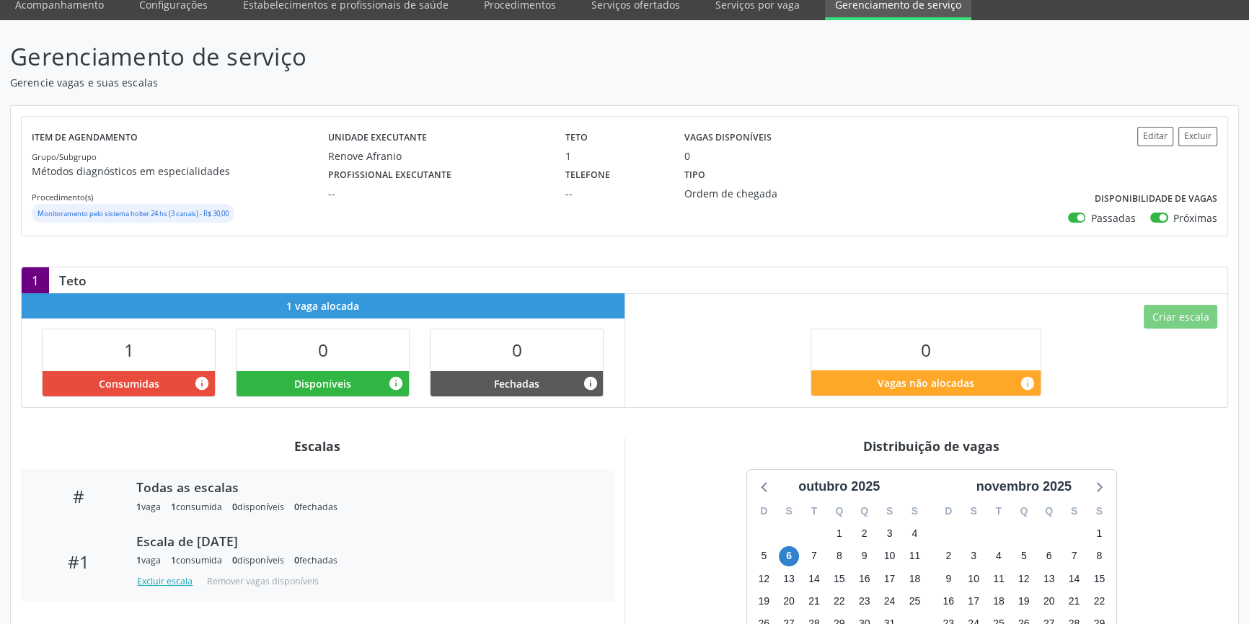
scroll to position [58, 0]
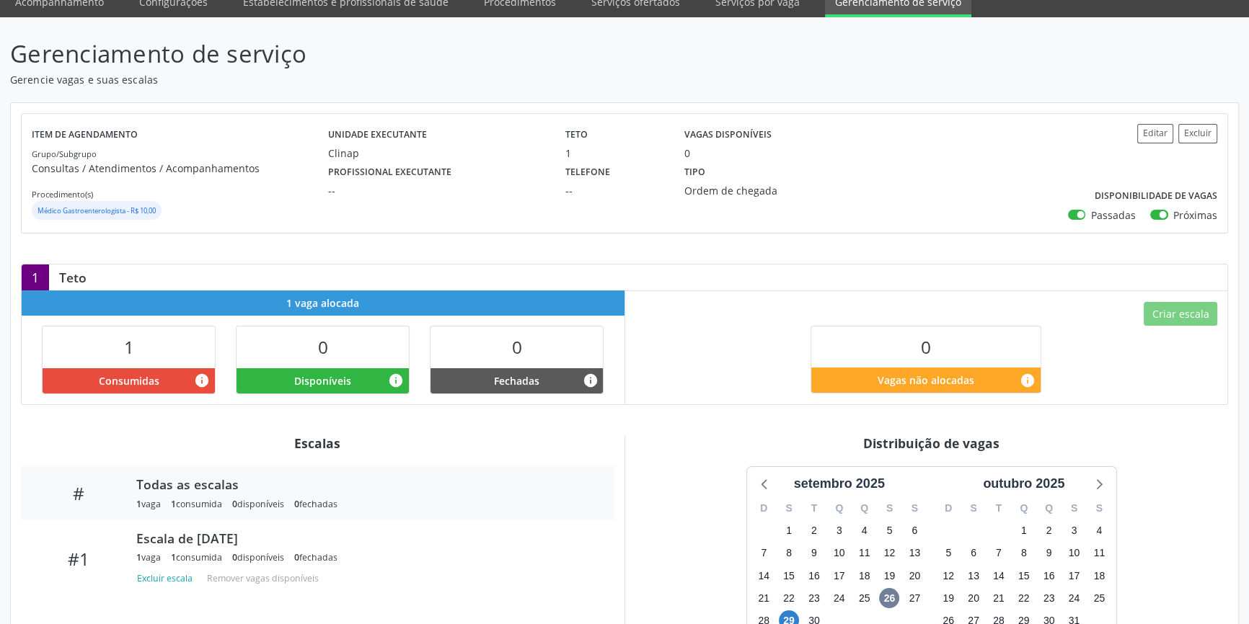
scroll to position [130, 0]
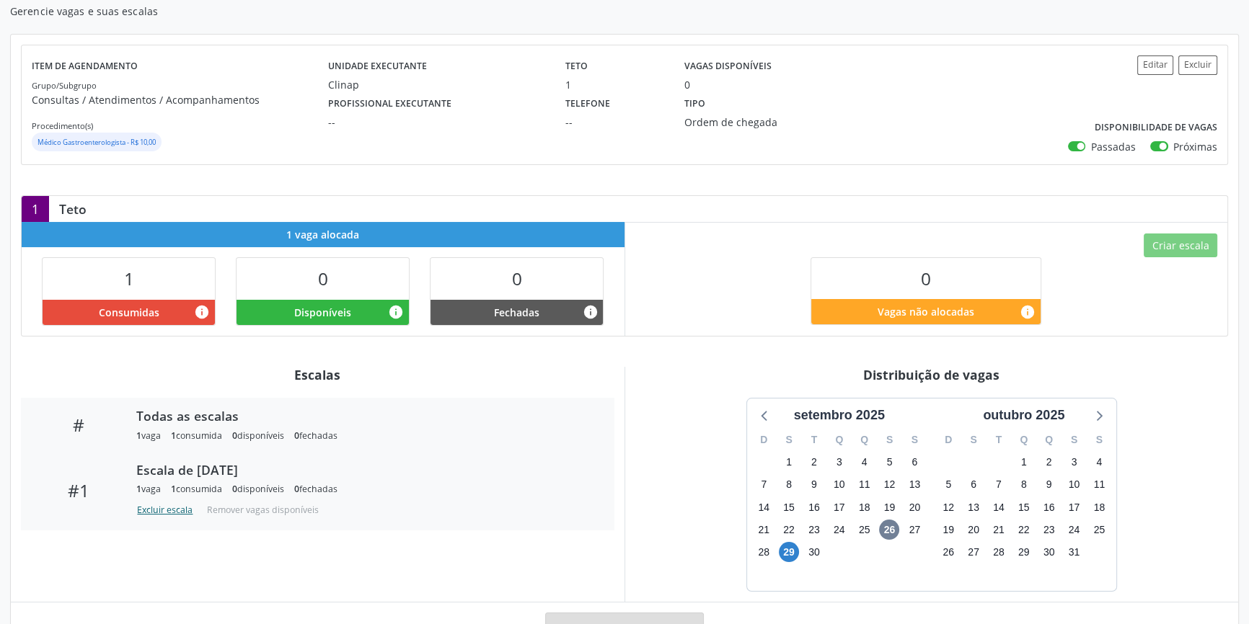
click at [158, 507] on button "Excluir escala" at bounding box center [167, 509] width 62 height 19
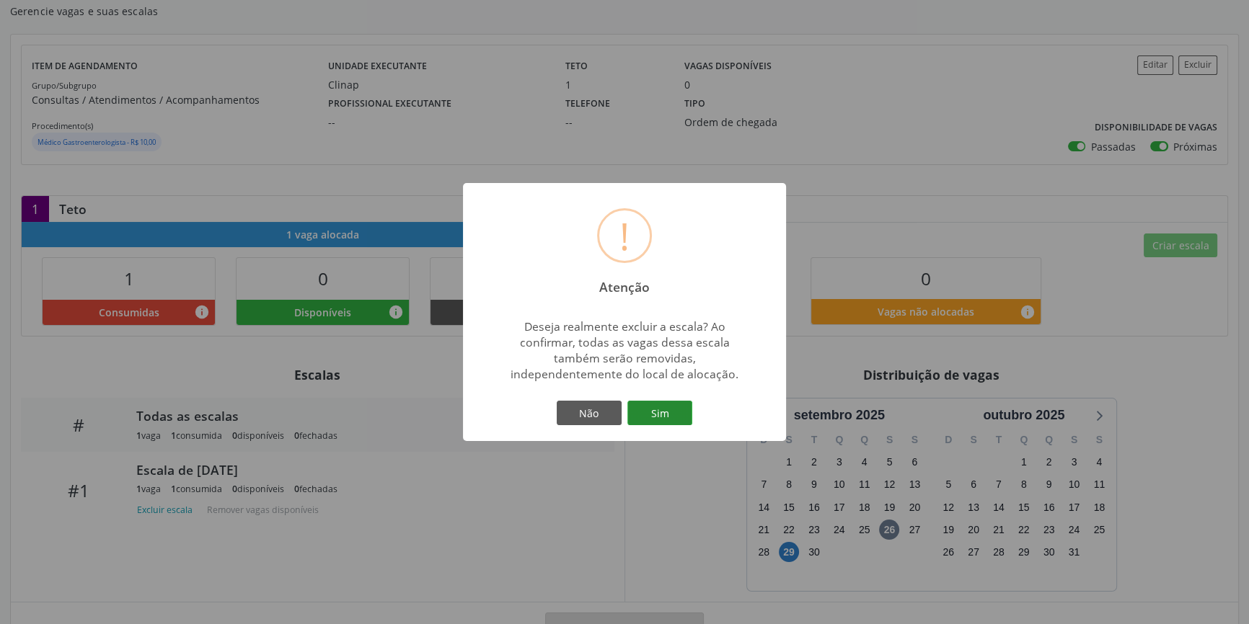
click at [655, 411] on button "Sim" at bounding box center [659, 413] width 65 height 25
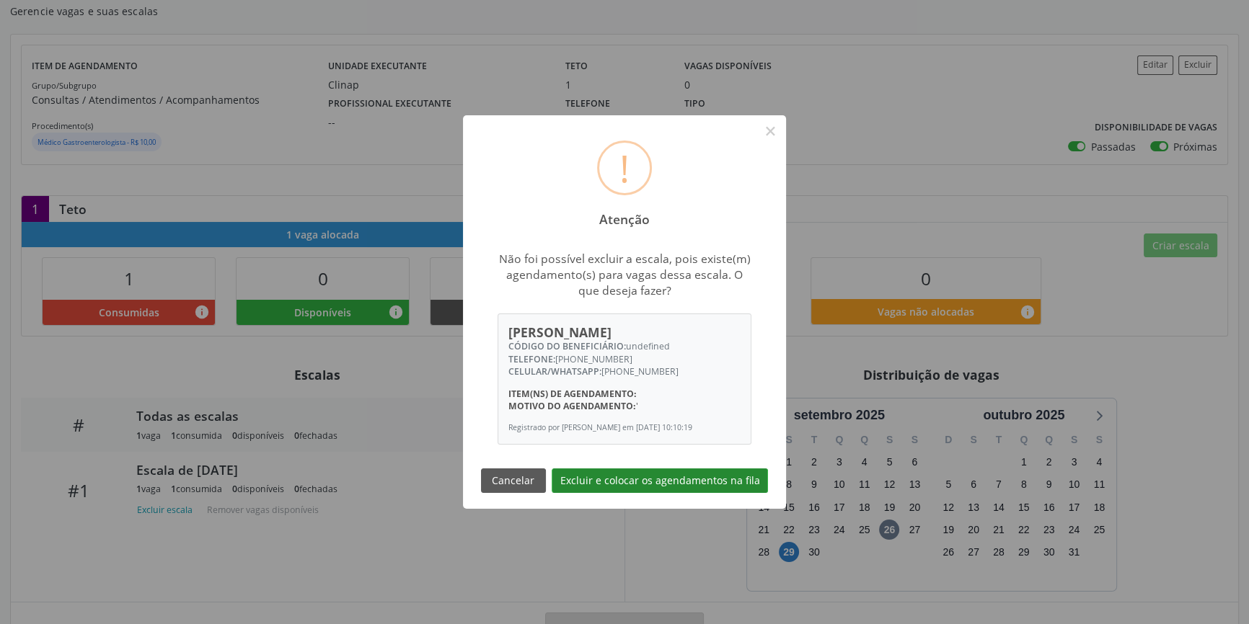
click at [648, 482] on button "Excluir e colocar os agendamentos na fila" at bounding box center [659, 481] width 216 height 25
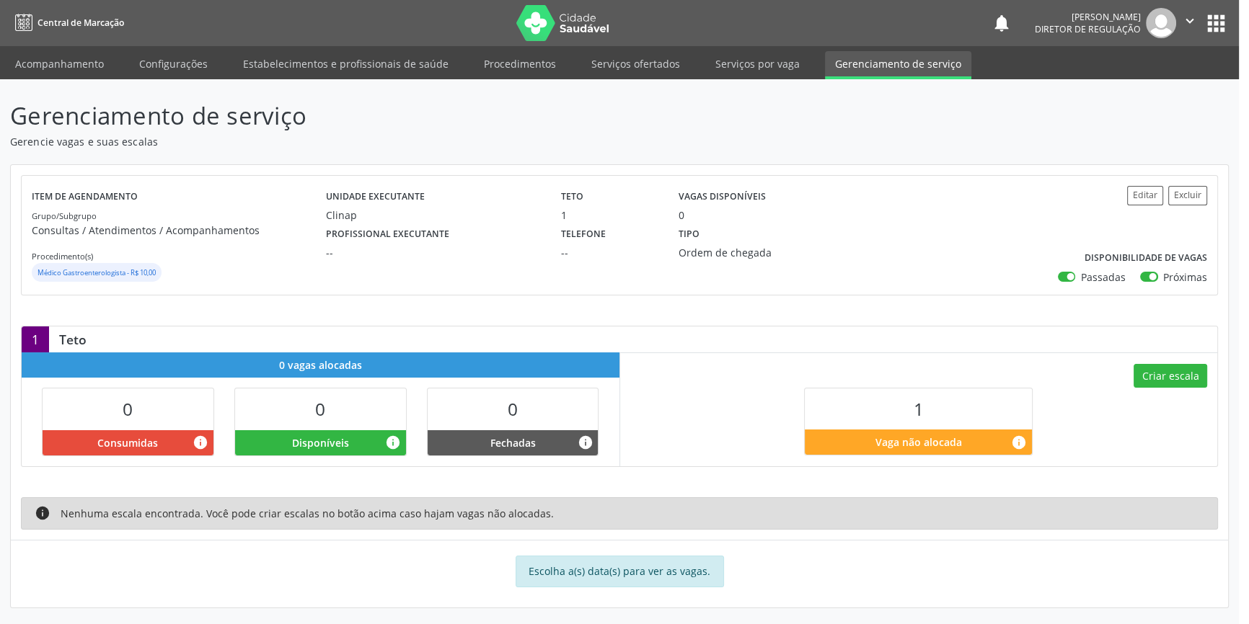
scroll to position [2, 0]
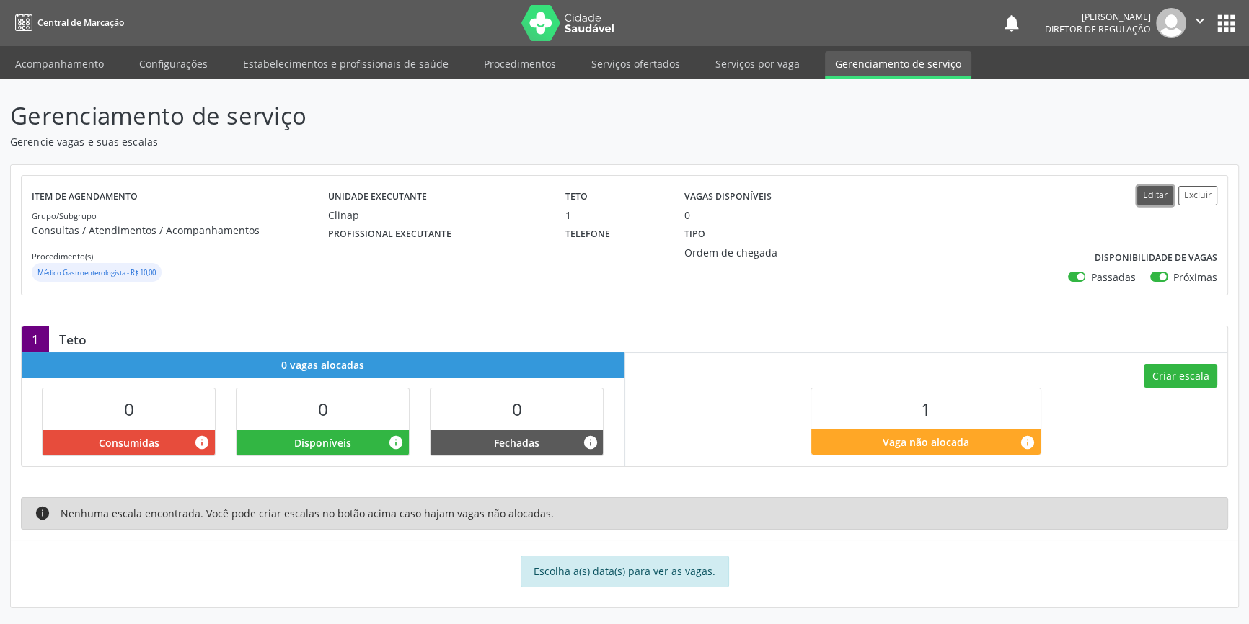
click at [1152, 197] on button "Editar" at bounding box center [1155, 195] width 36 height 19
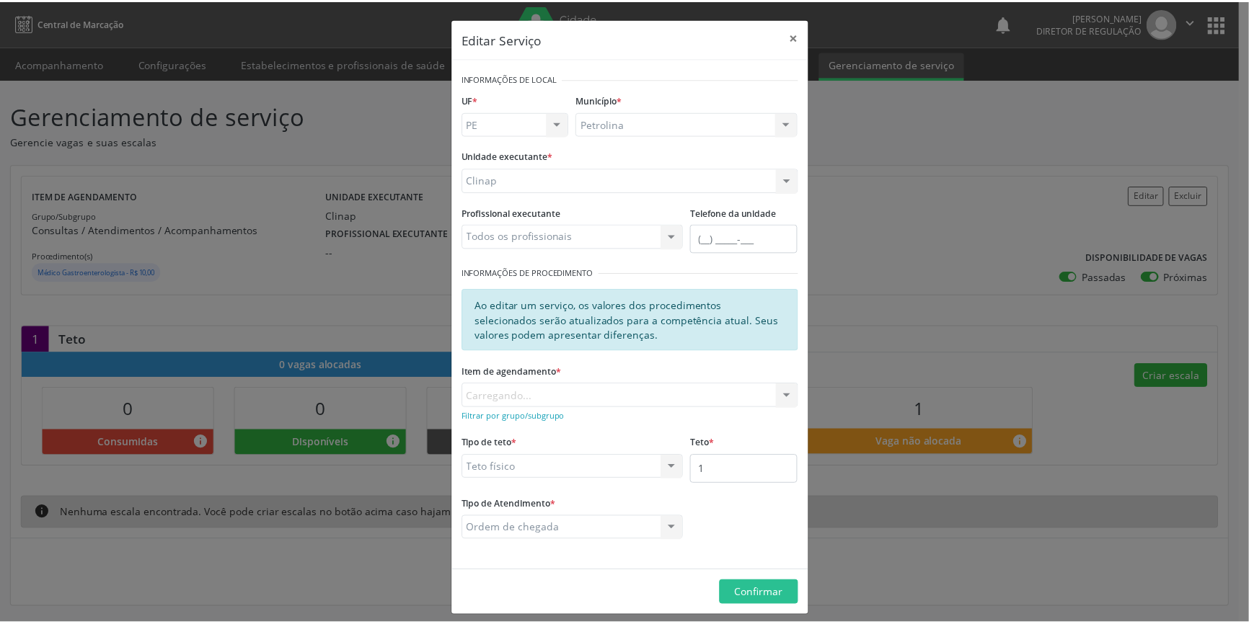
scroll to position [9, 0]
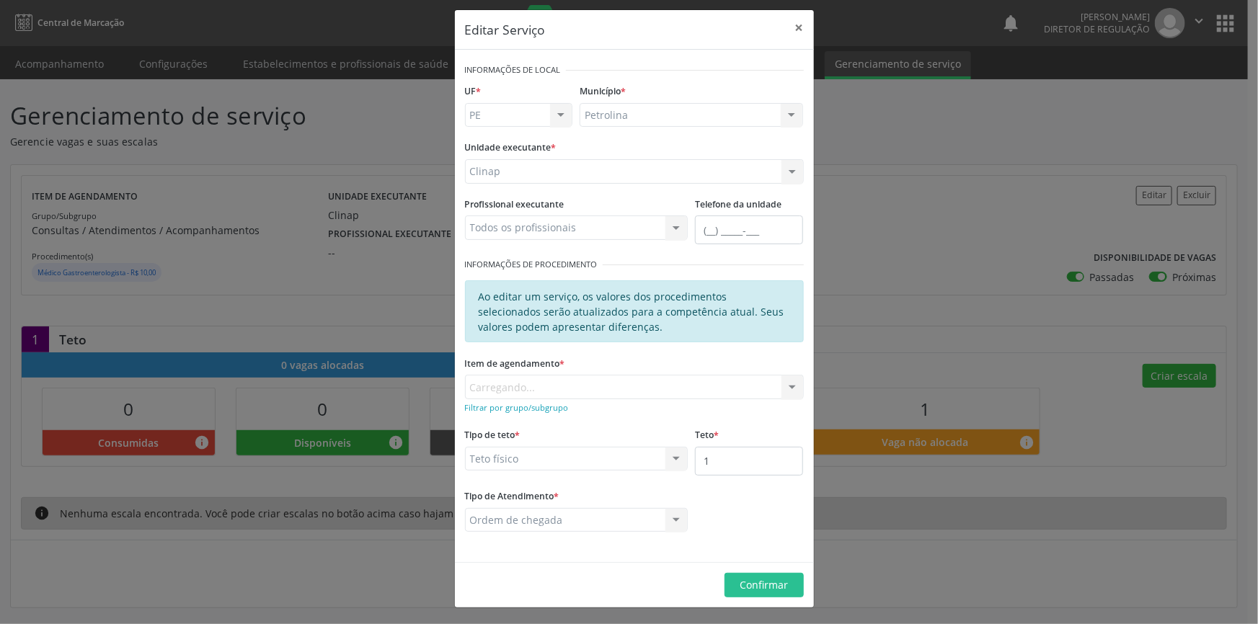
click at [962, 334] on div "Editar Serviço × Informações de Local UF * PE BA PE Nenhum resultado encontrado…" at bounding box center [629, 312] width 1258 height 624
click at [1125, 301] on div "Editar Serviço × Informações de Local UF * PE BA PE Nenhum resultado encontrado…" at bounding box center [629, 312] width 1258 height 624
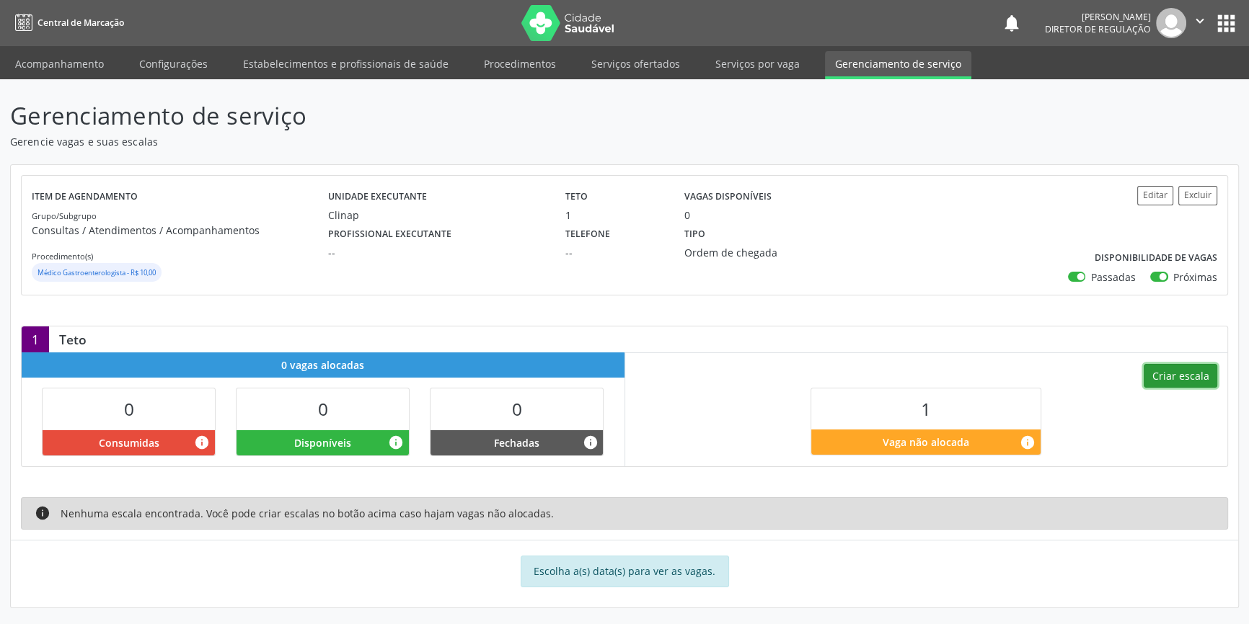
click at [1186, 365] on button "Criar escala" at bounding box center [1180, 376] width 74 height 25
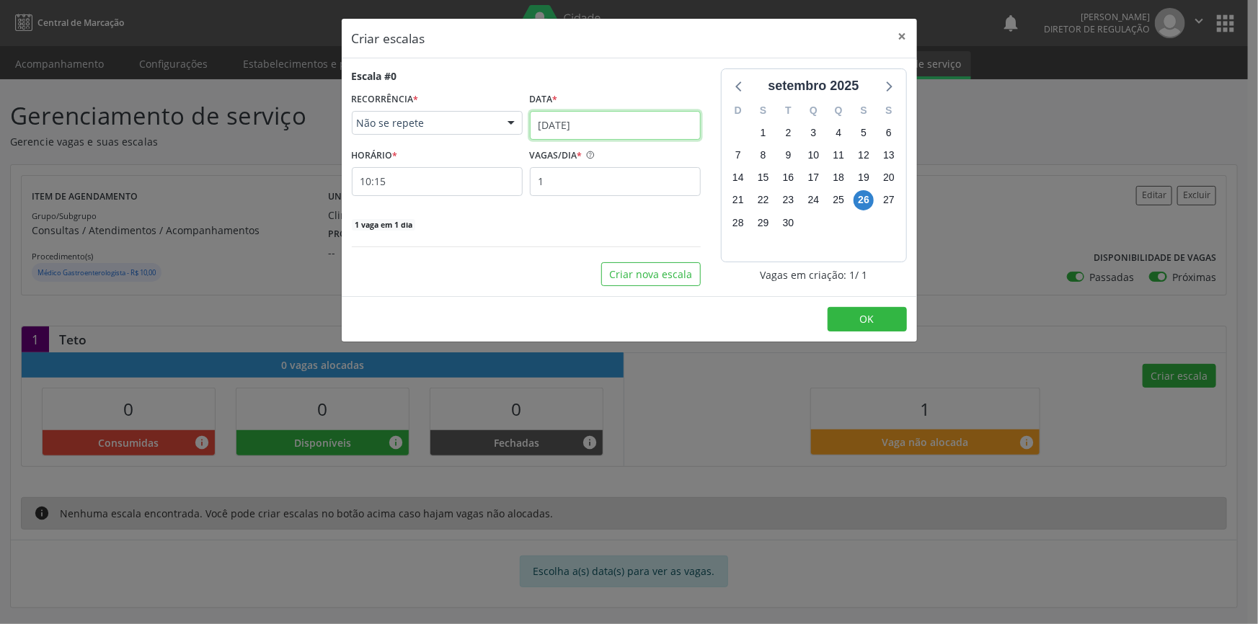
click at [626, 111] on input "[DATE]" at bounding box center [615, 125] width 171 height 29
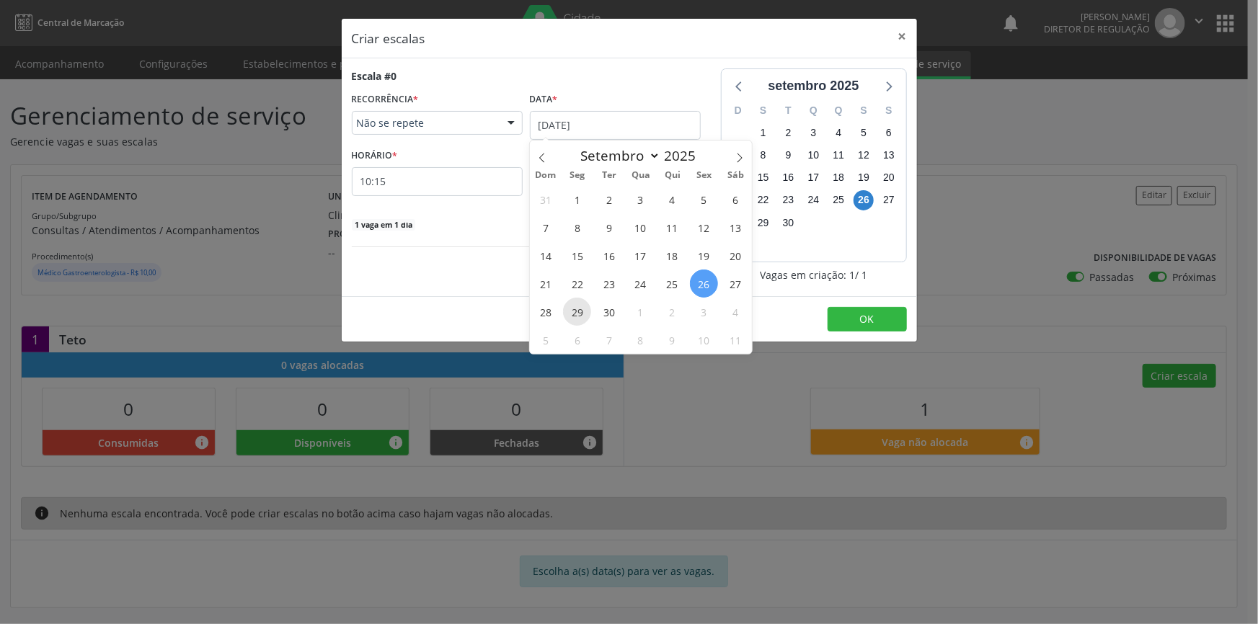
click at [567, 309] on span "29" at bounding box center [577, 312] width 28 height 28
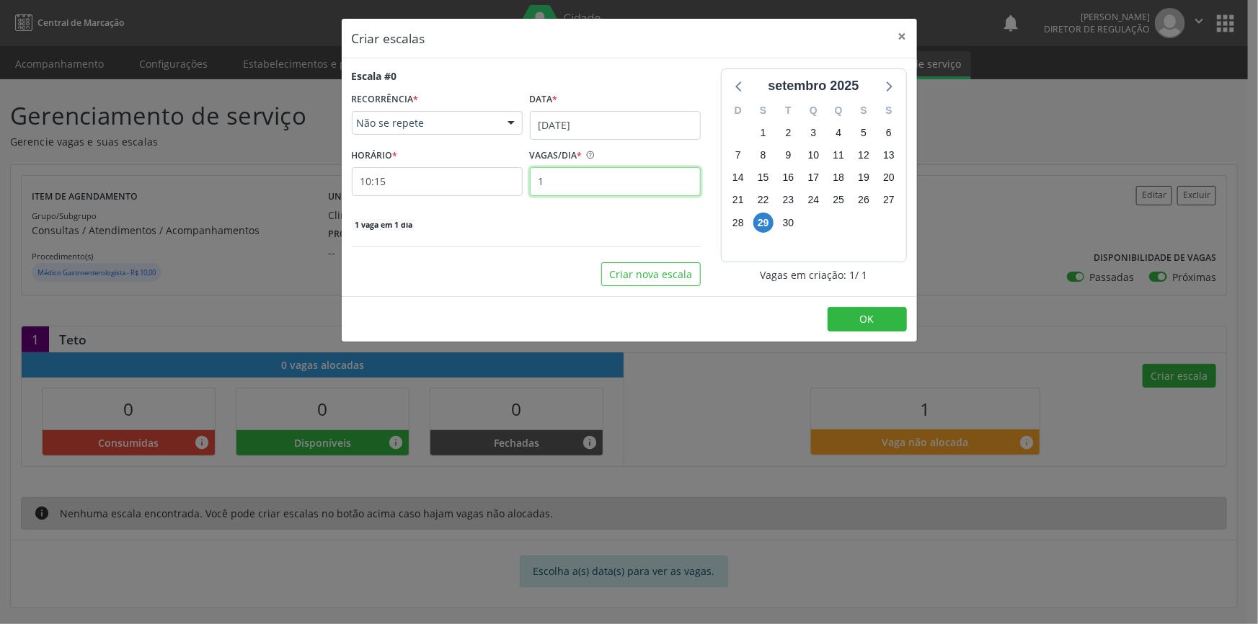
click at [575, 186] on input "1" at bounding box center [615, 181] width 171 height 29
click at [431, 170] on input "10:15" at bounding box center [437, 181] width 171 height 29
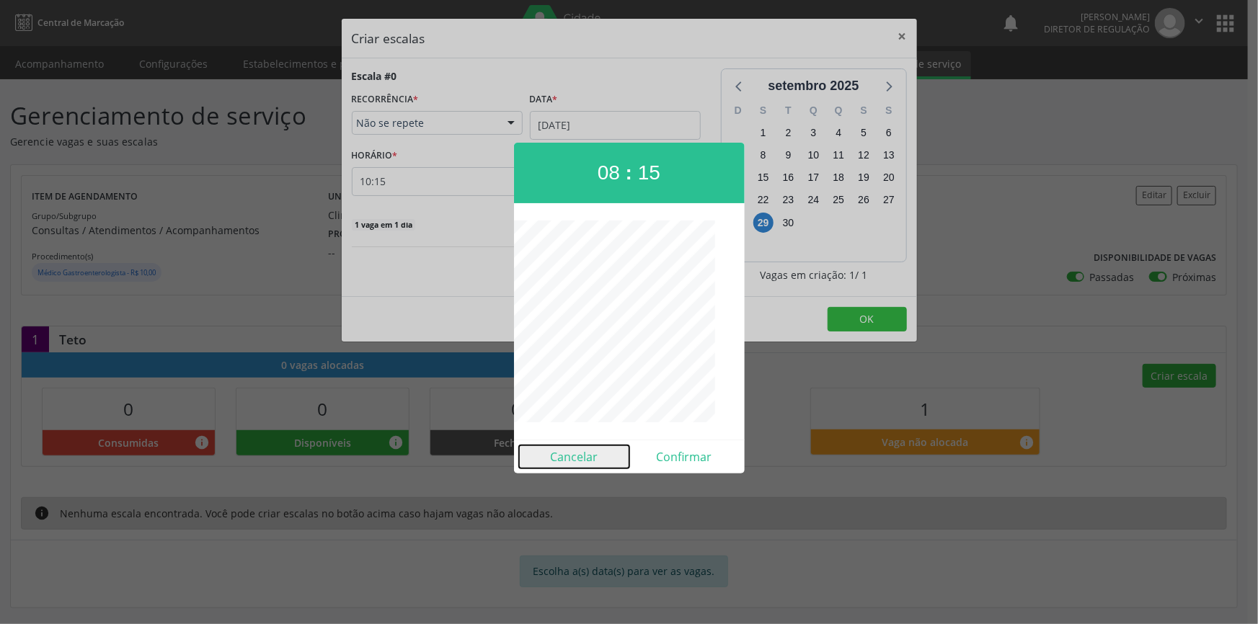
click at [564, 453] on button "Cancelar" at bounding box center [574, 456] width 110 height 23
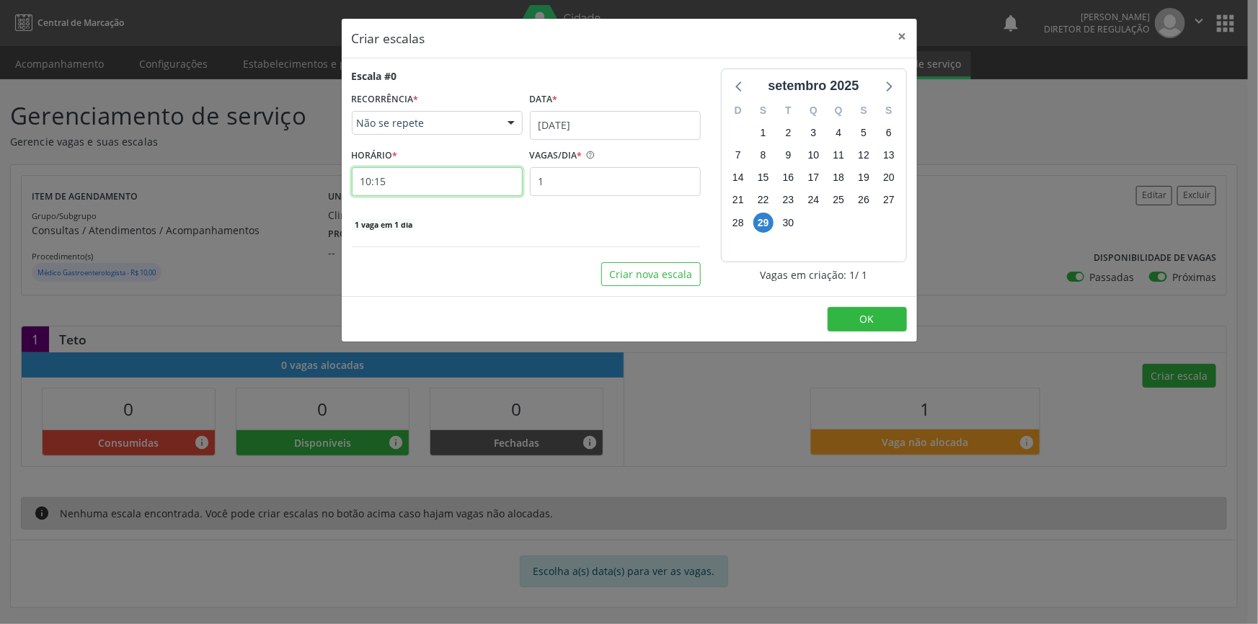
click at [391, 192] on input "10:15" at bounding box center [437, 181] width 171 height 29
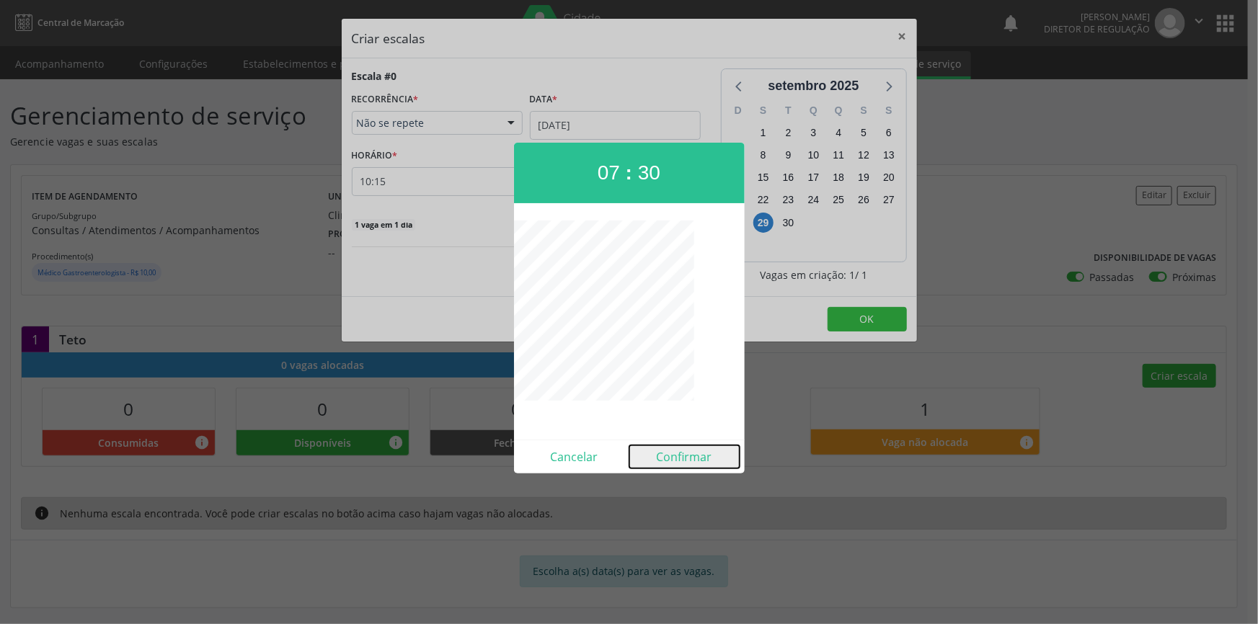
click at [682, 459] on button "Confirmar" at bounding box center [684, 456] width 110 height 23
type input "07:30"
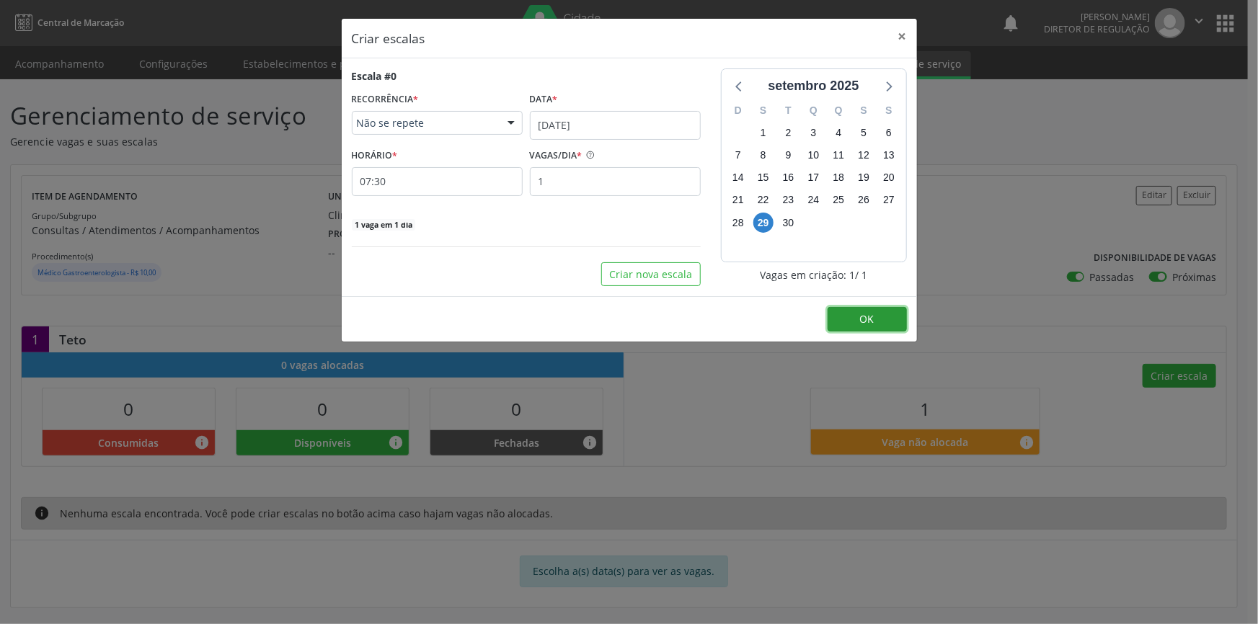
click at [865, 324] on span "OK" at bounding box center [867, 319] width 14 height 14
